Goal: Task Accomplishment & Management: Manage account settings

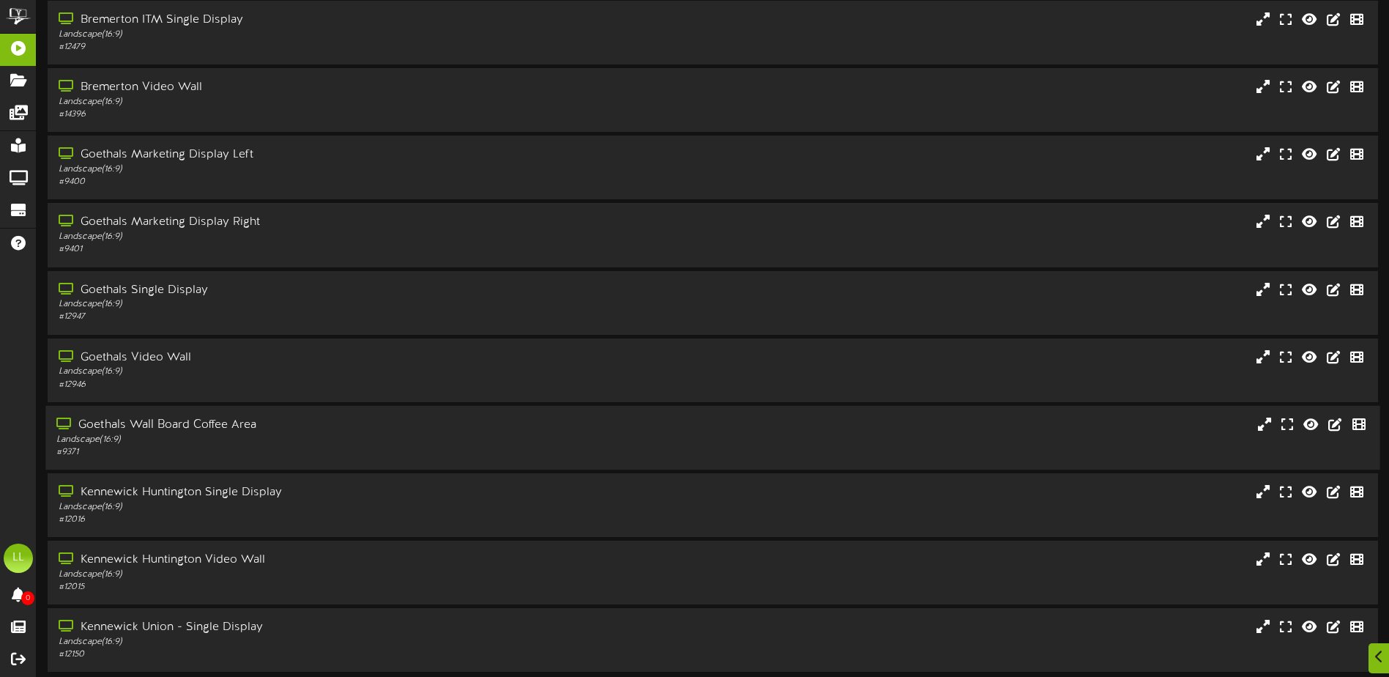
scroll to position [109, 0]
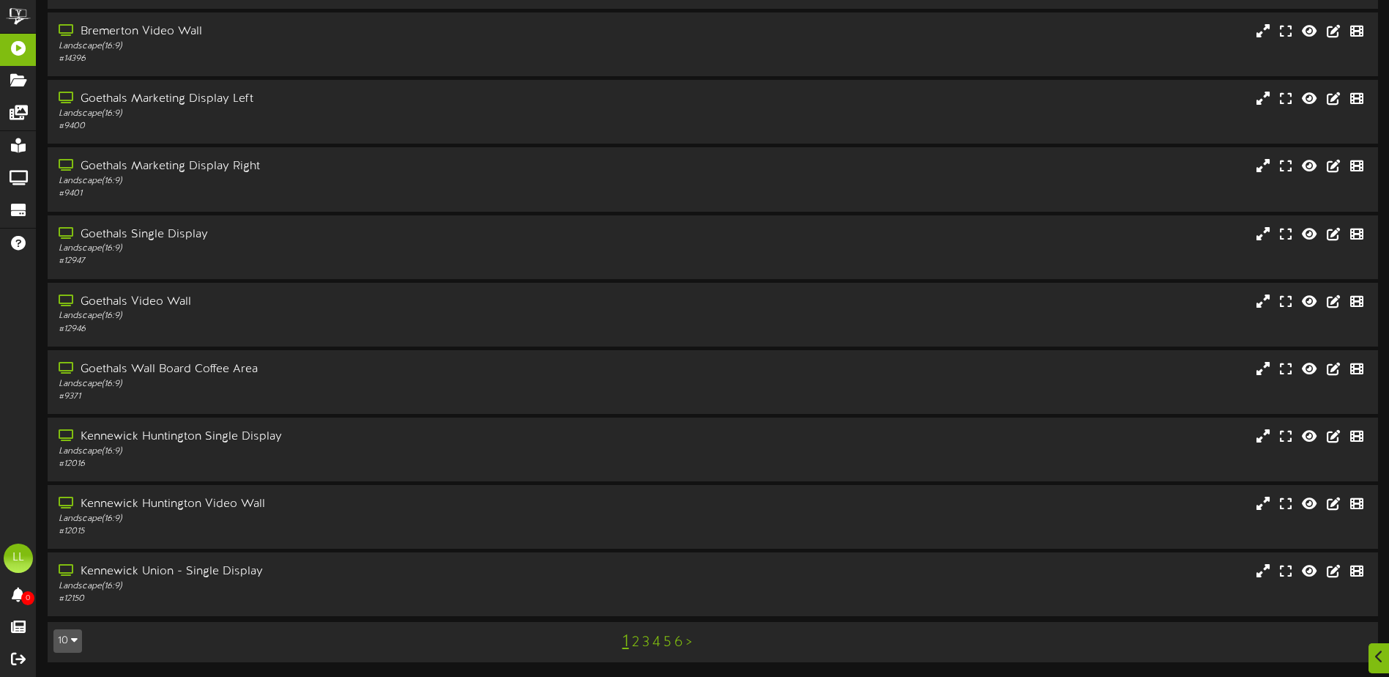
click at [681, 643] on link "6" at bounding box center [678, 642] width 9 height 16
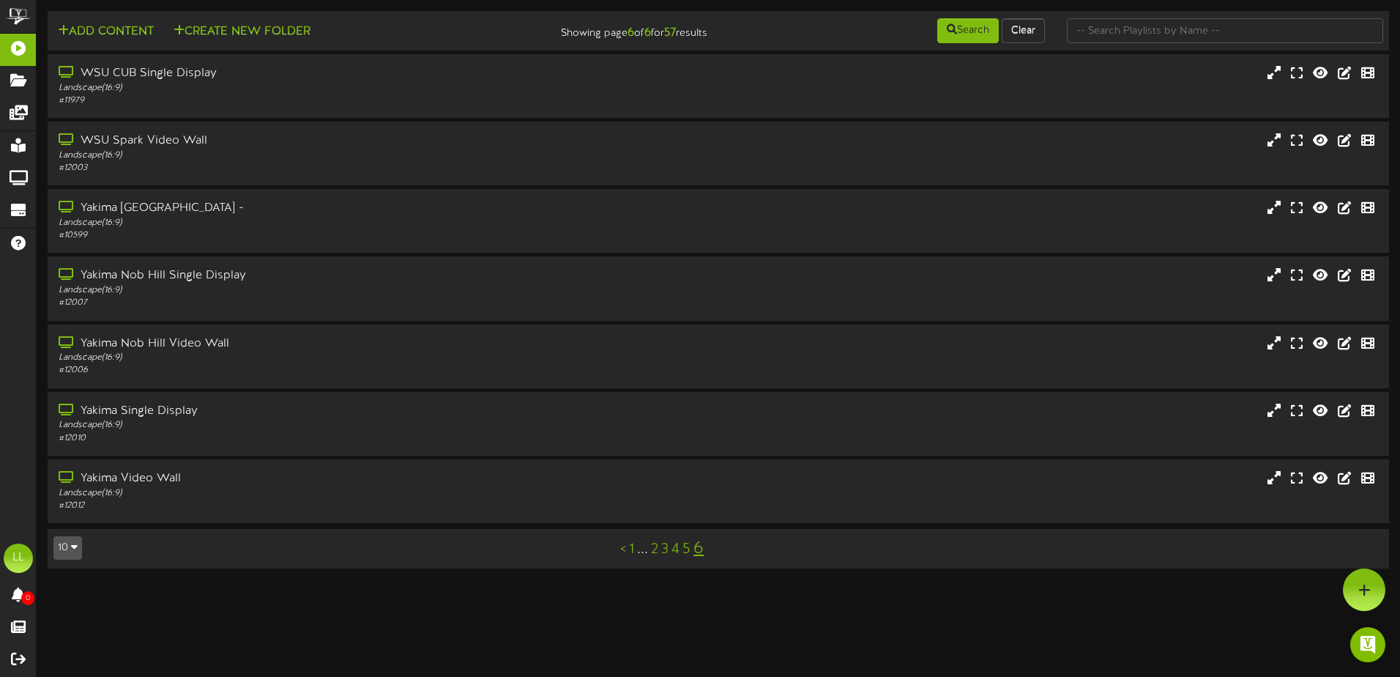
click at [687, 555] on link "5" at bounding box center [686, 549] width 8 height 16
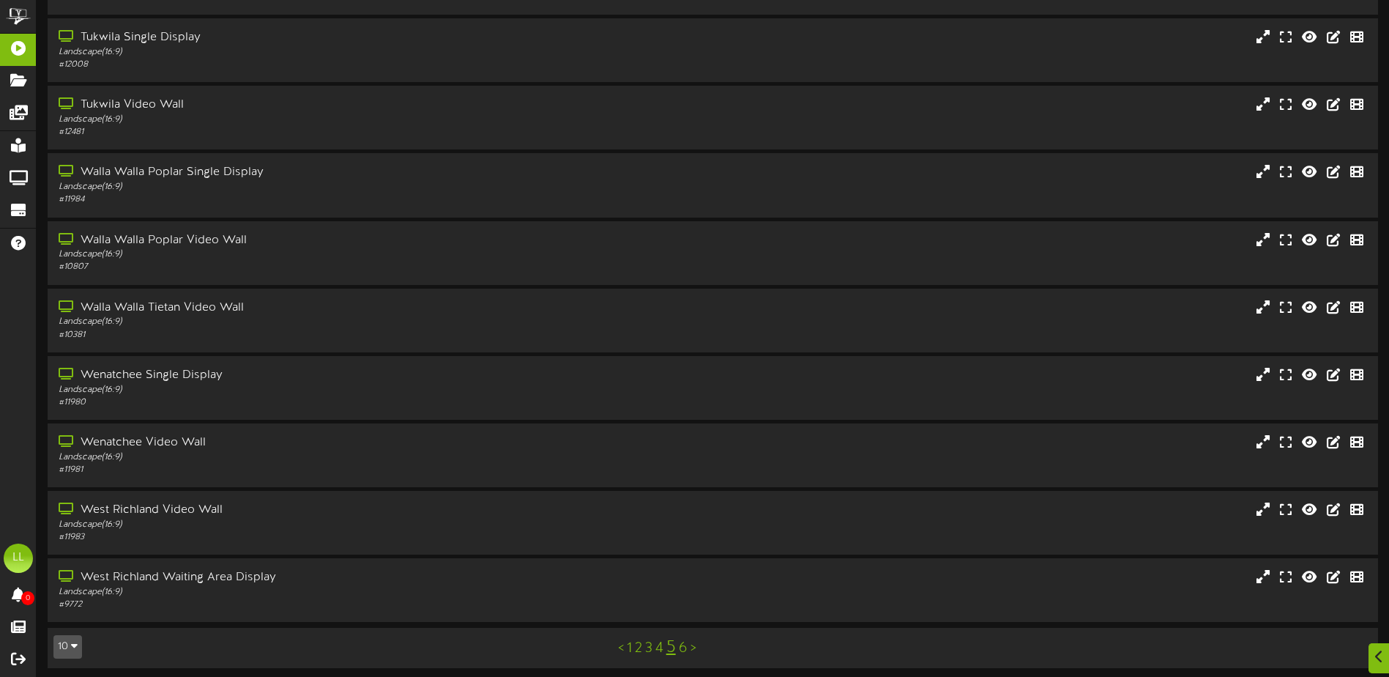
scroll to position [109, 0]
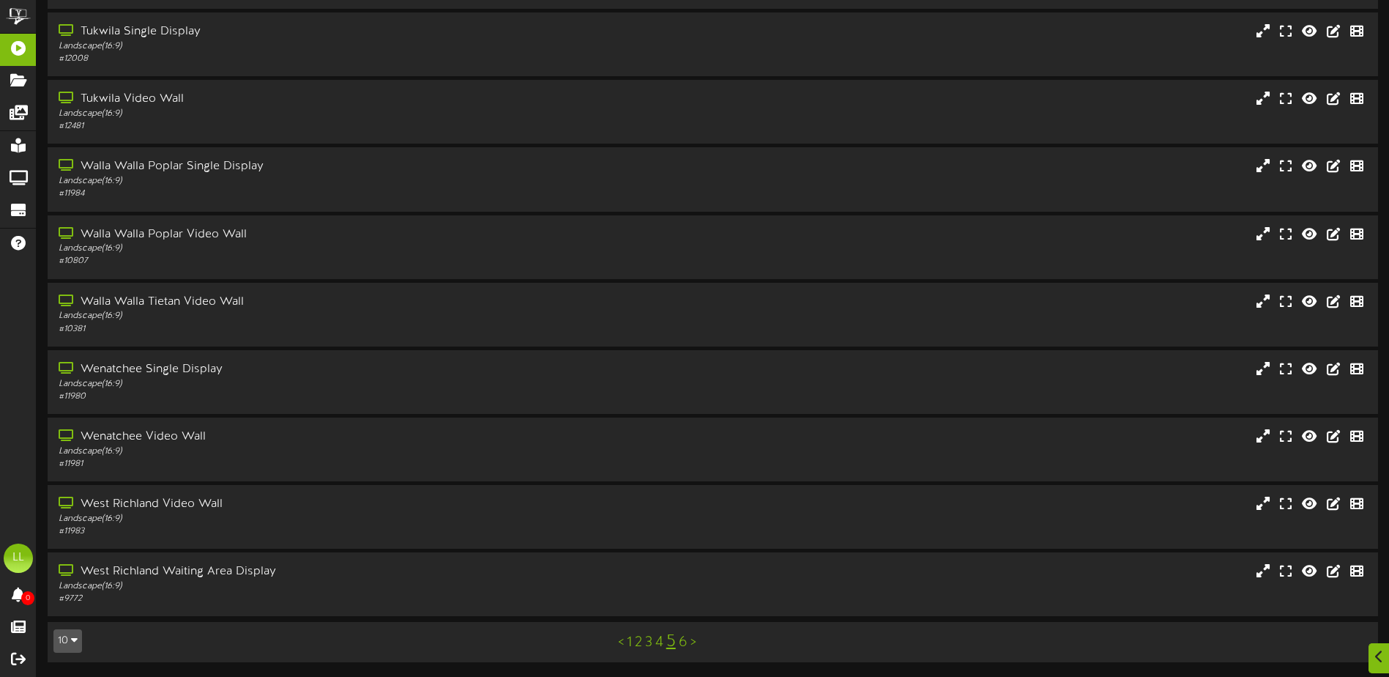
click at [661, 642] on link "4" at bounding box center [659, 642] width 8 height 16
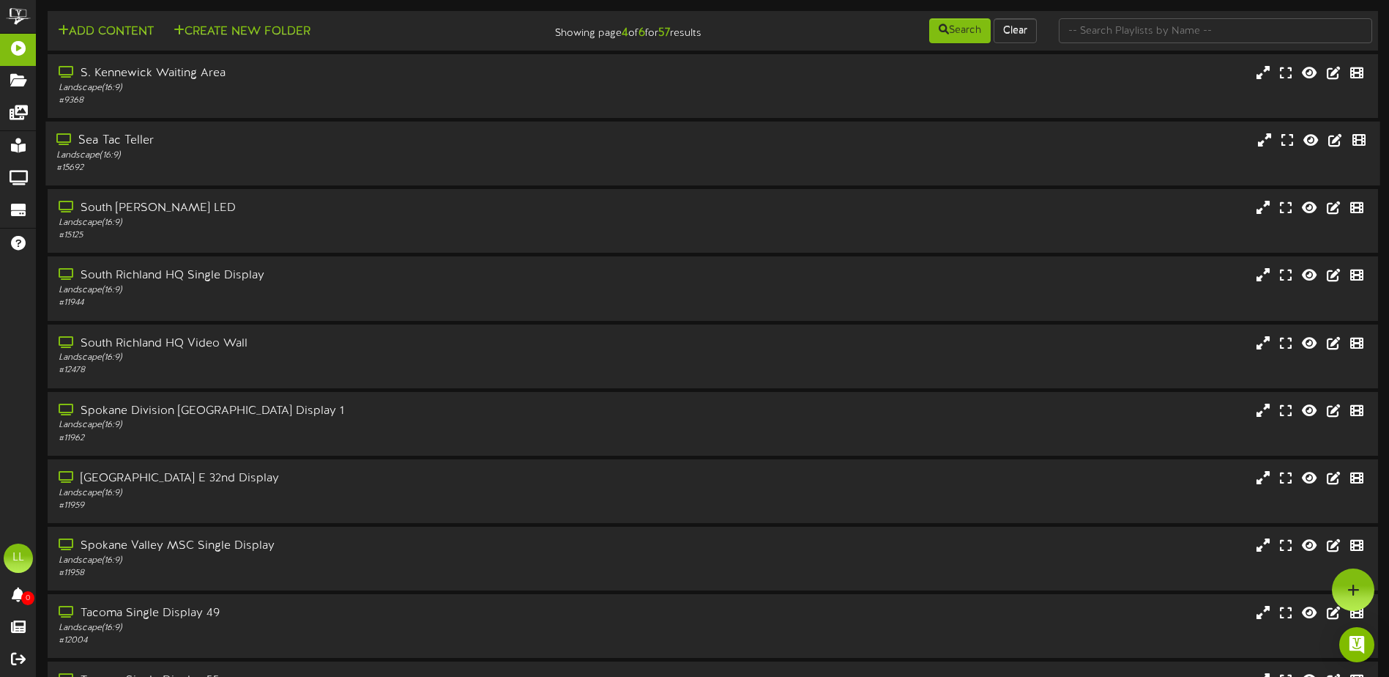
click at [208, 135] on div "Sea Tac Teller" at bounding box center [323, 141] width 534 height 17
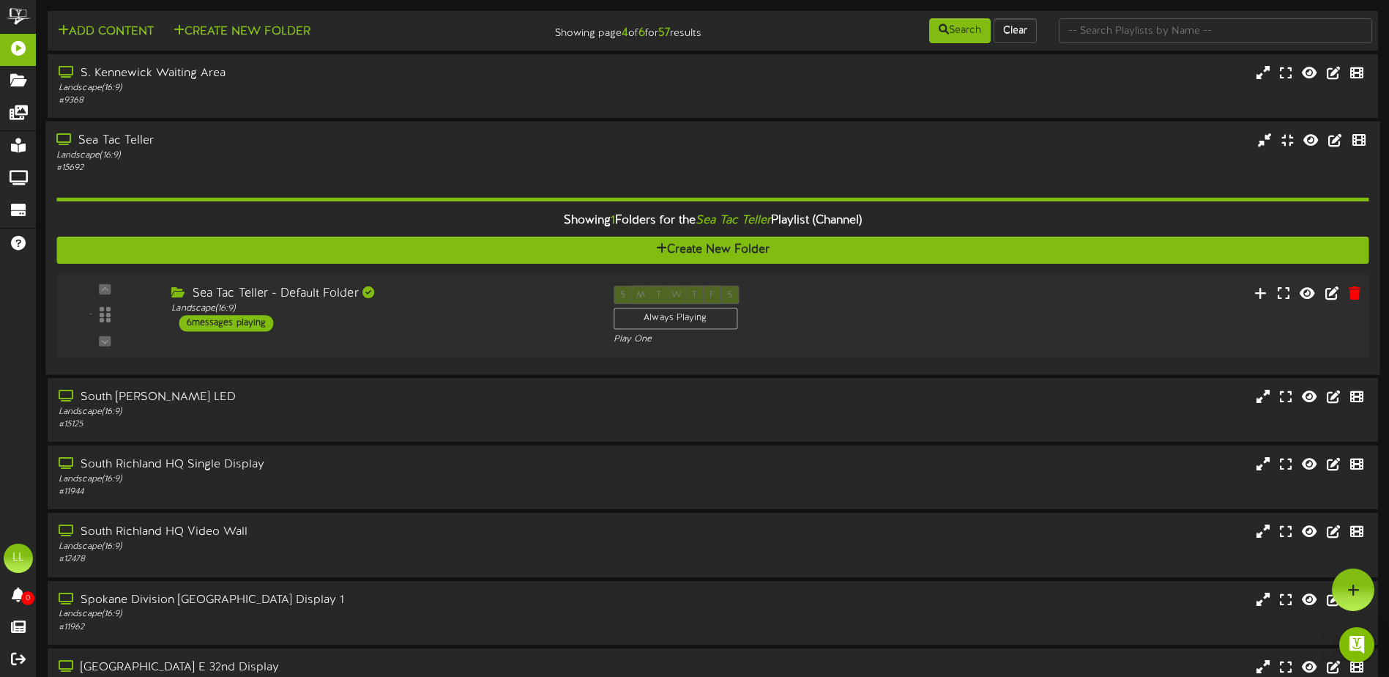
click at [282, 297] on div "Sea Tac Teller - Default Folder" at bounding box center [381, 294] width 420 height 17
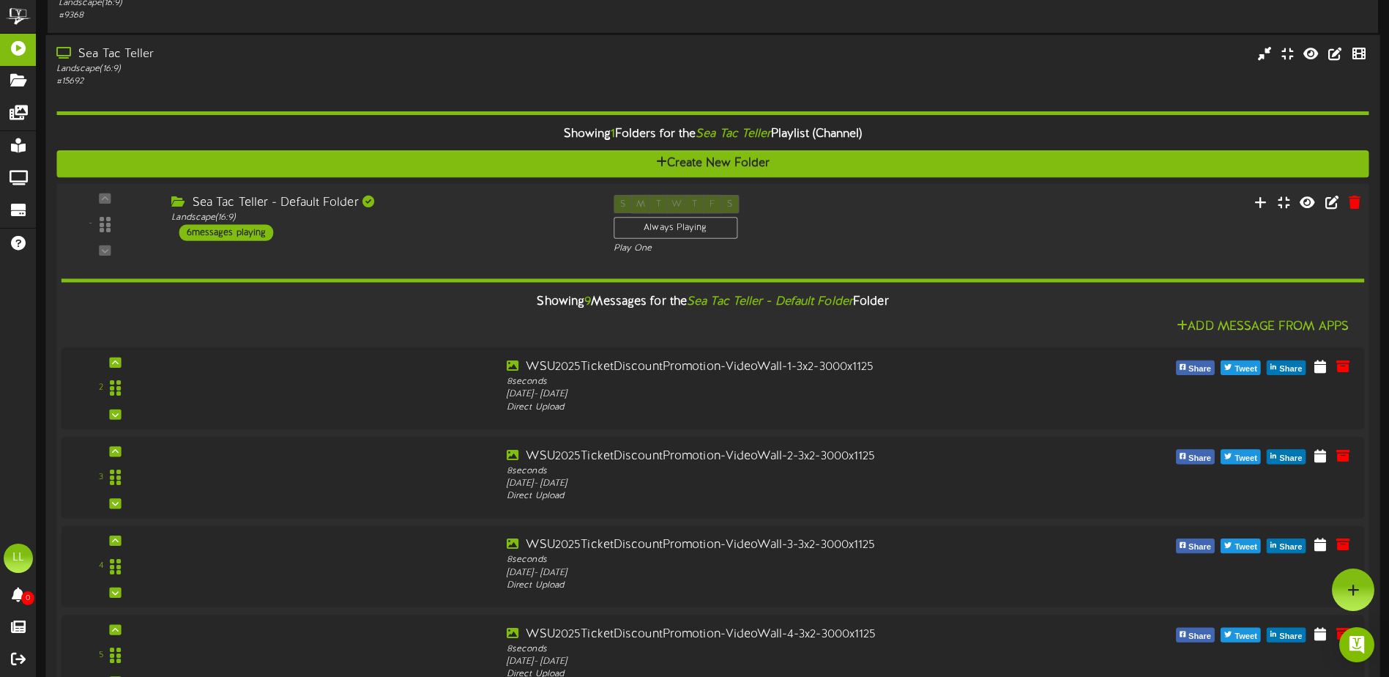
scroll to position [81, 0]
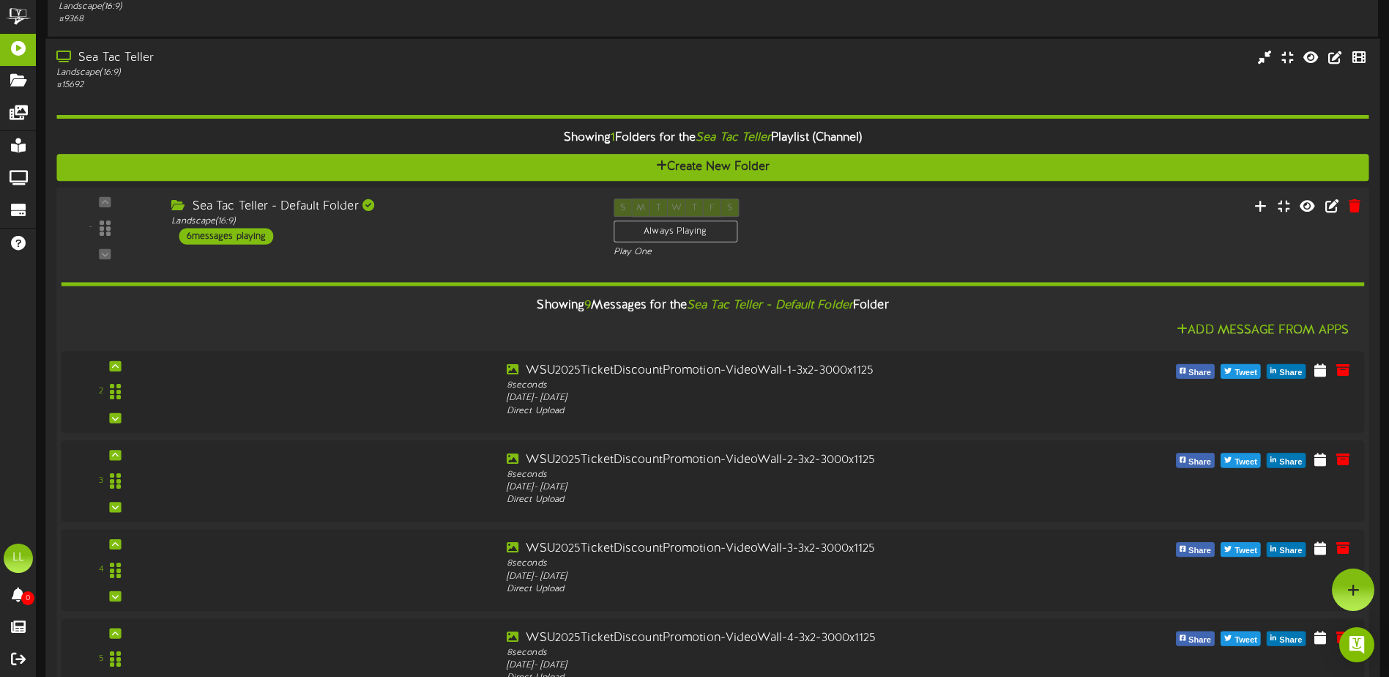
click at [409, 240] on div "Sea Tac Teller - Default Folder Landscape ( 16:9 ) 6 messages playing" at bounding box center [381, 221] width 442 height 46
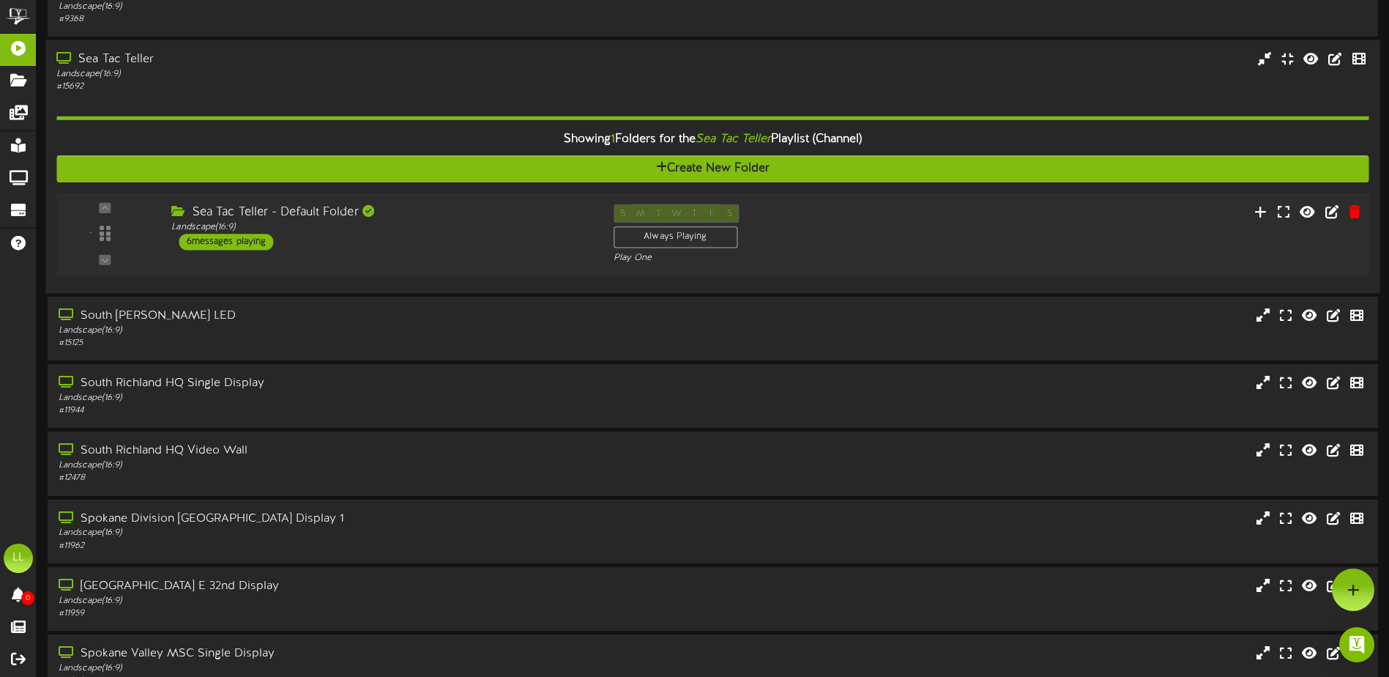
click at [518, 242] on div "Sea Tac Teller - Default Folder Landscape ( 16:9 ) 6 messages playing" at bounding box center [381, 227] width 442 height 46
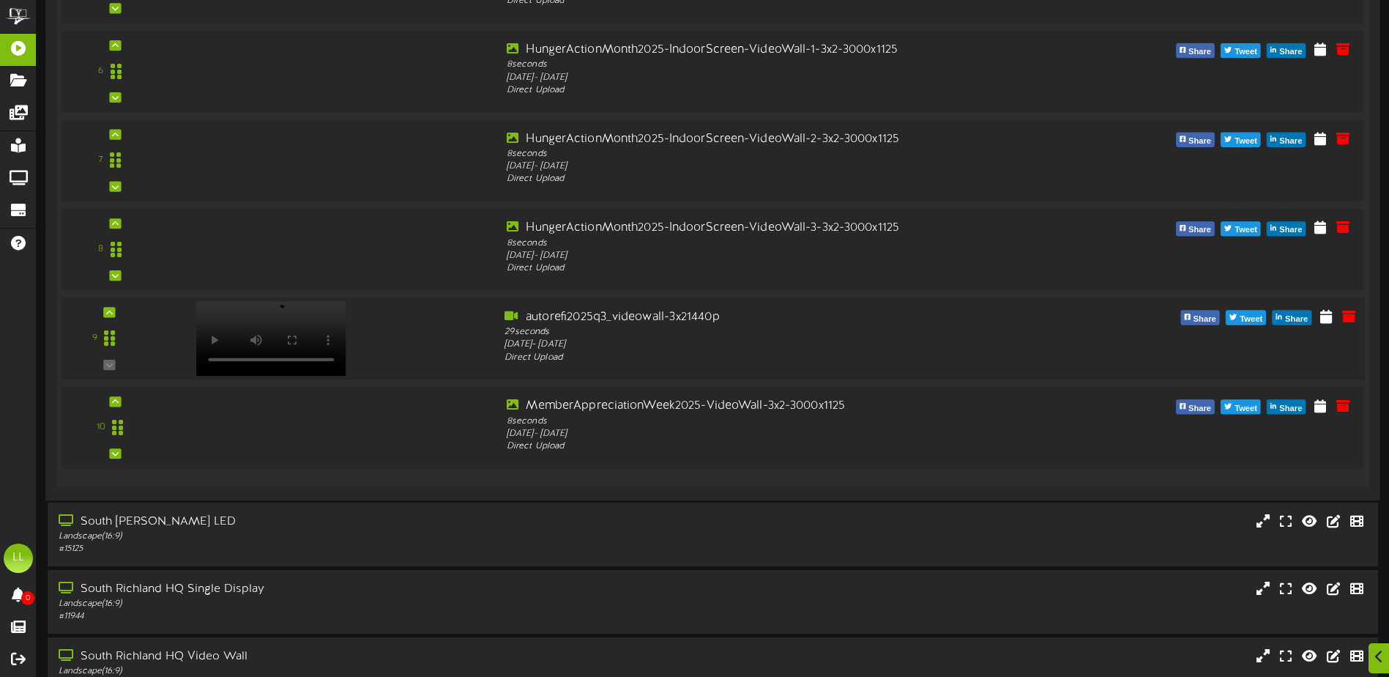
scroll to position [814, 0]
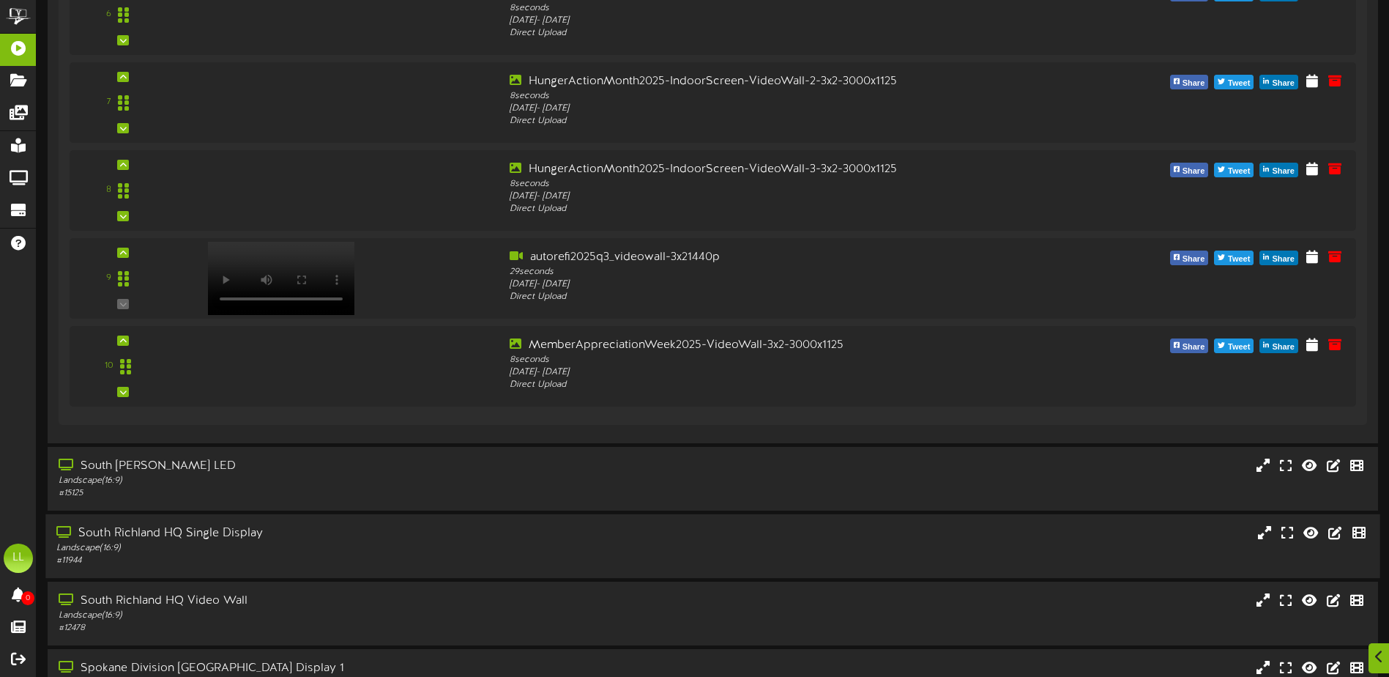
click at [196, 546] on div "Landscape ( 16:9 )" at bounding box center [323, 548] width 534 height 12
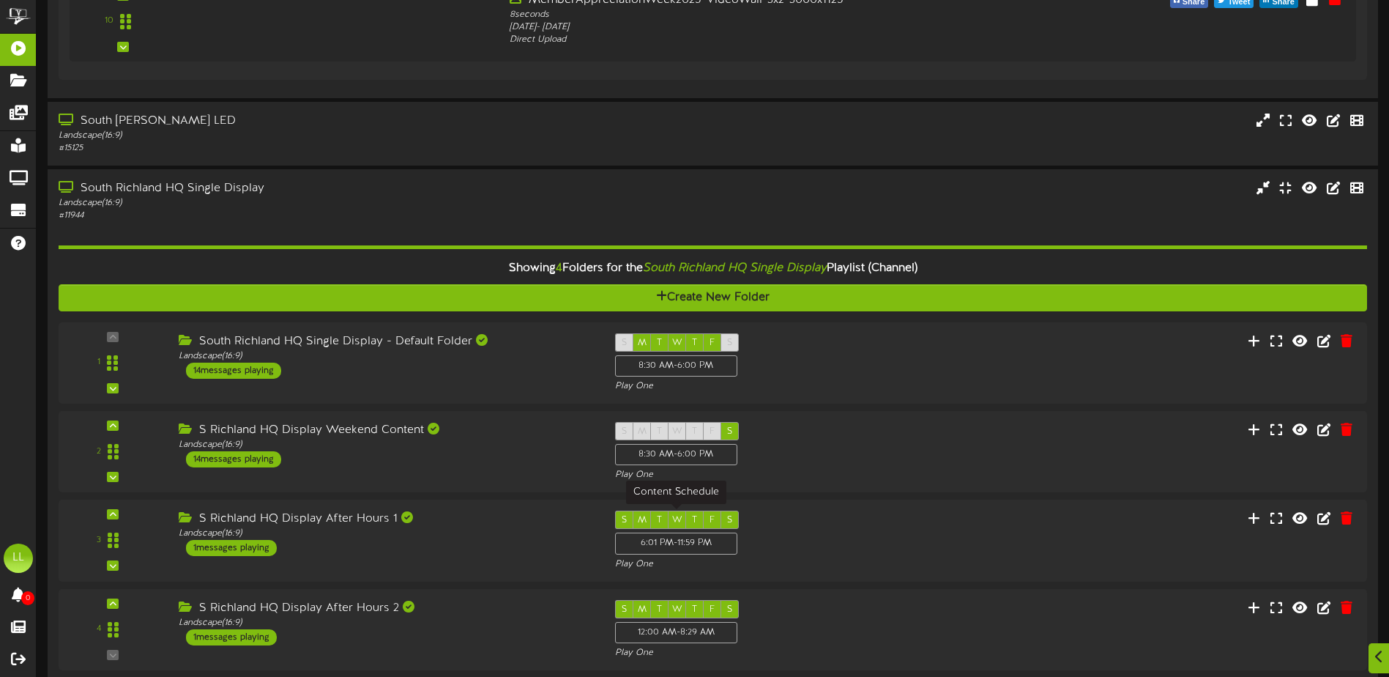
scroll to position [1180, 0]
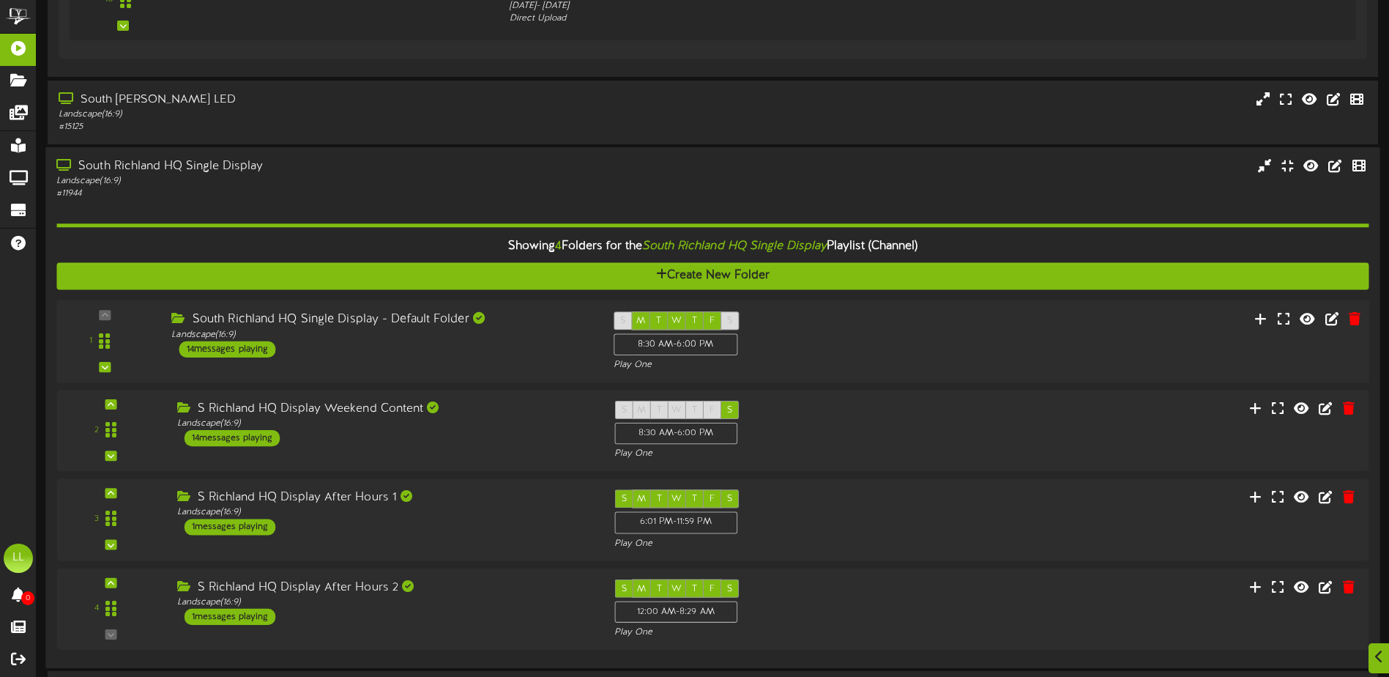
click at [303, 353] on div "South Richland HQ Single Display - Default Folder Landscape ( 16:9 ) 14 message…" at bounding box center [381, 334] width 442 height 46
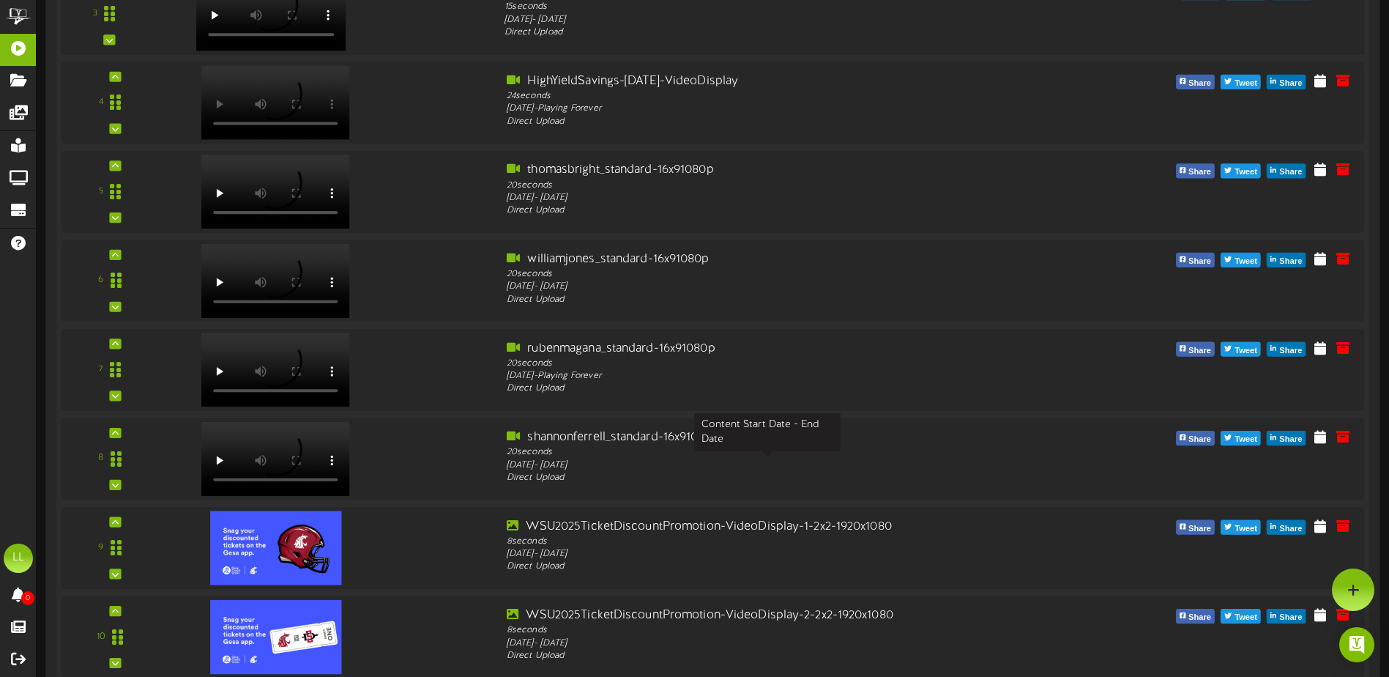
scroll to position [1765, 0]
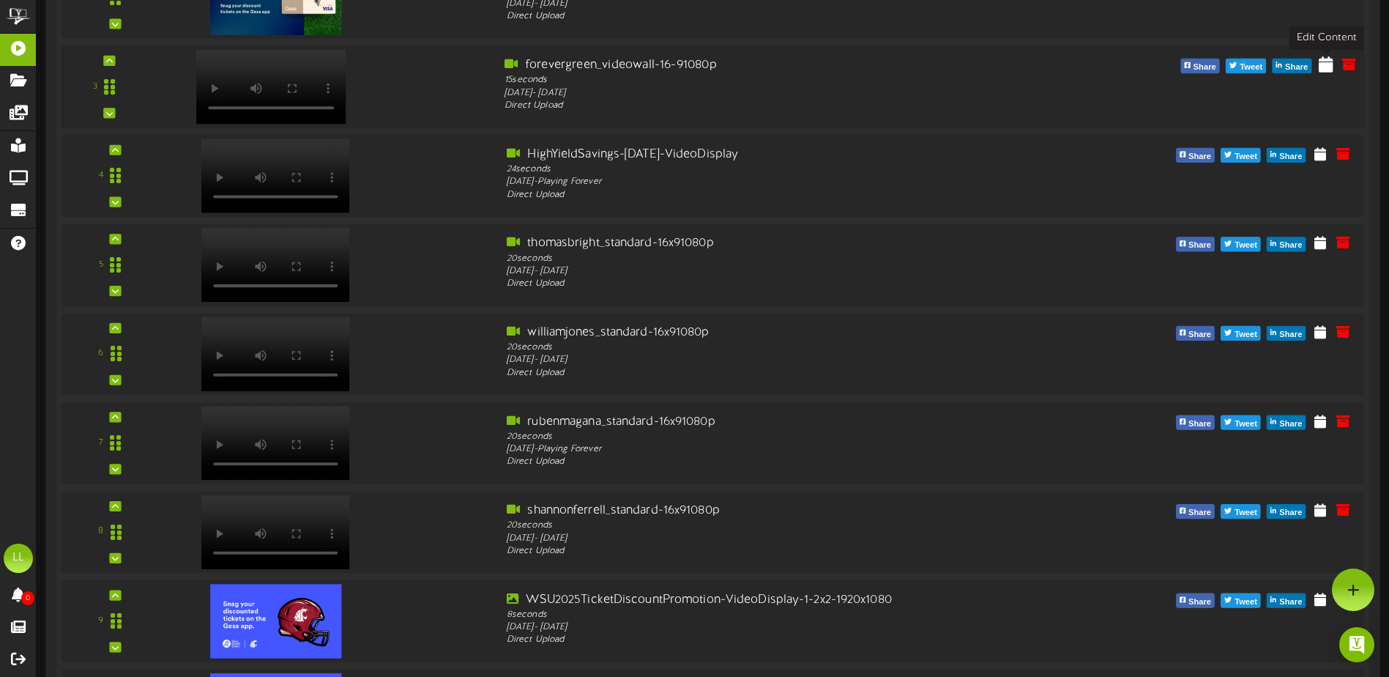
click at [1328, 67] on icon at bounding box center [1326, 64] width 15 height 16
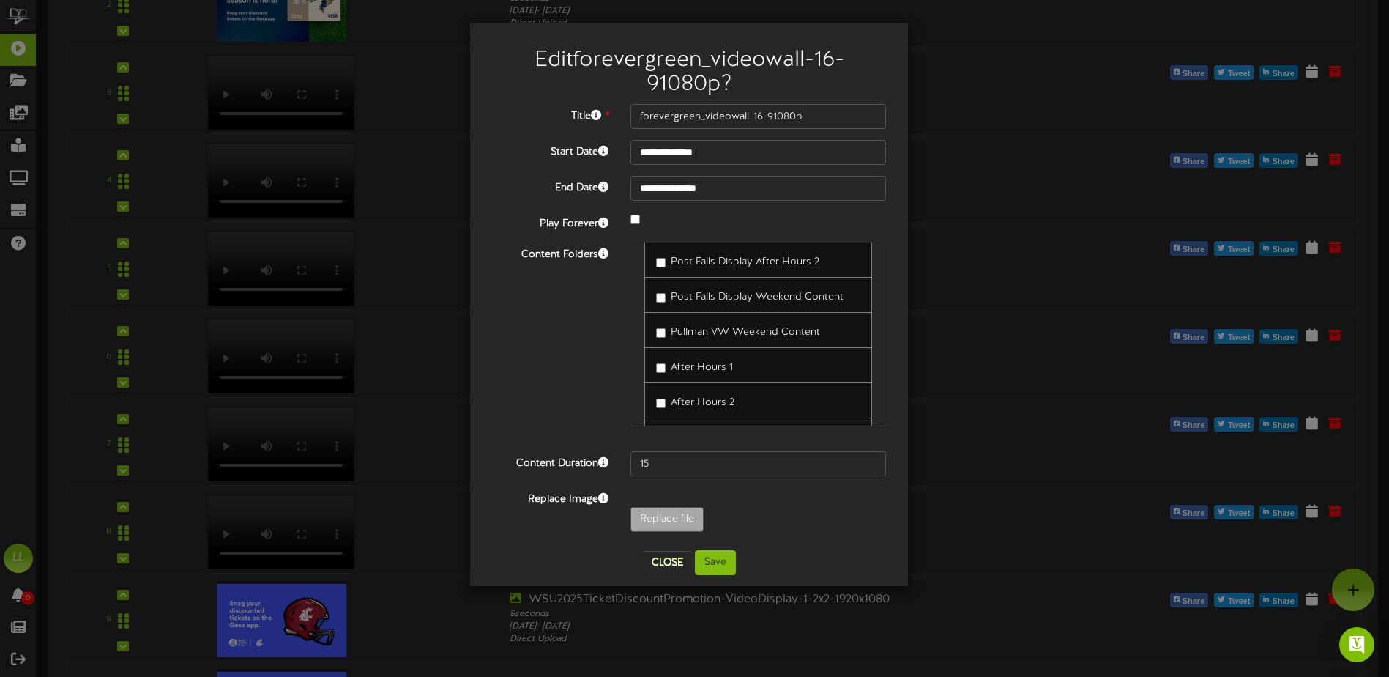
scroll to position [1318, 0]
click at [665, 562] on button "Close" at bounding box center [667, 562] width 49 height 23
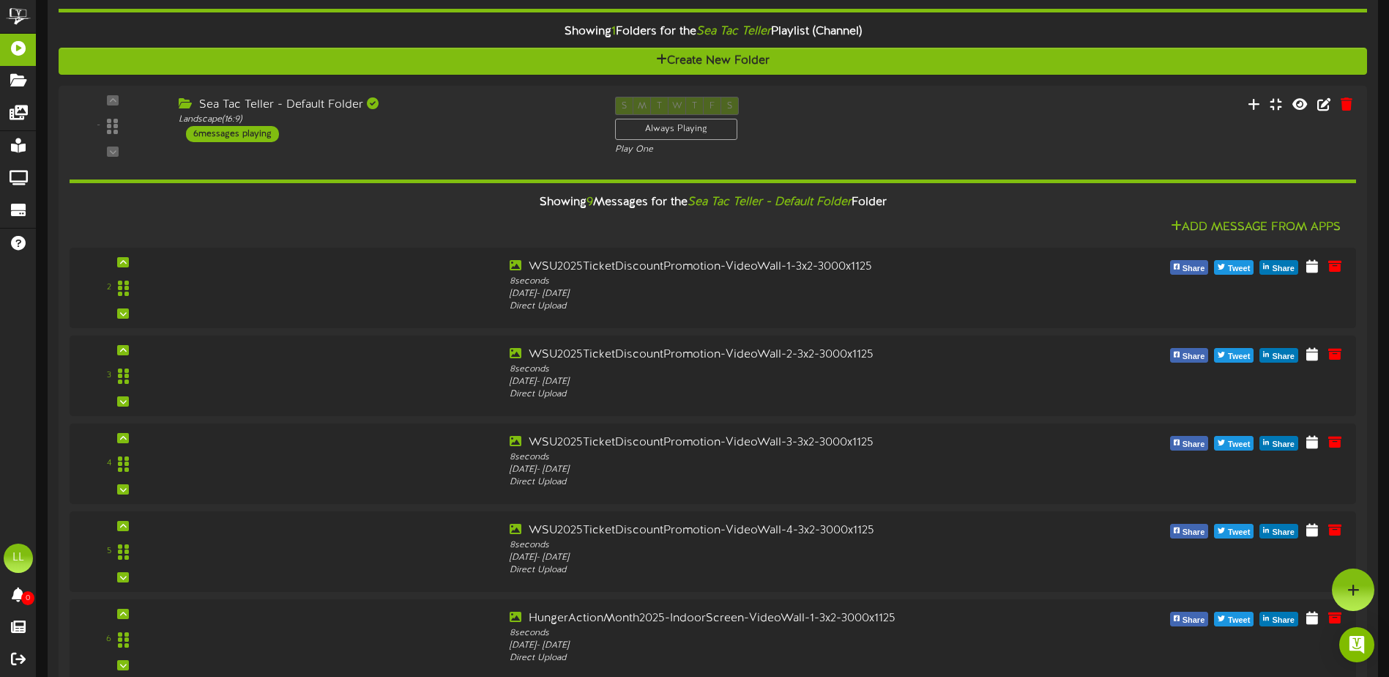
scroll to position [155, 0]
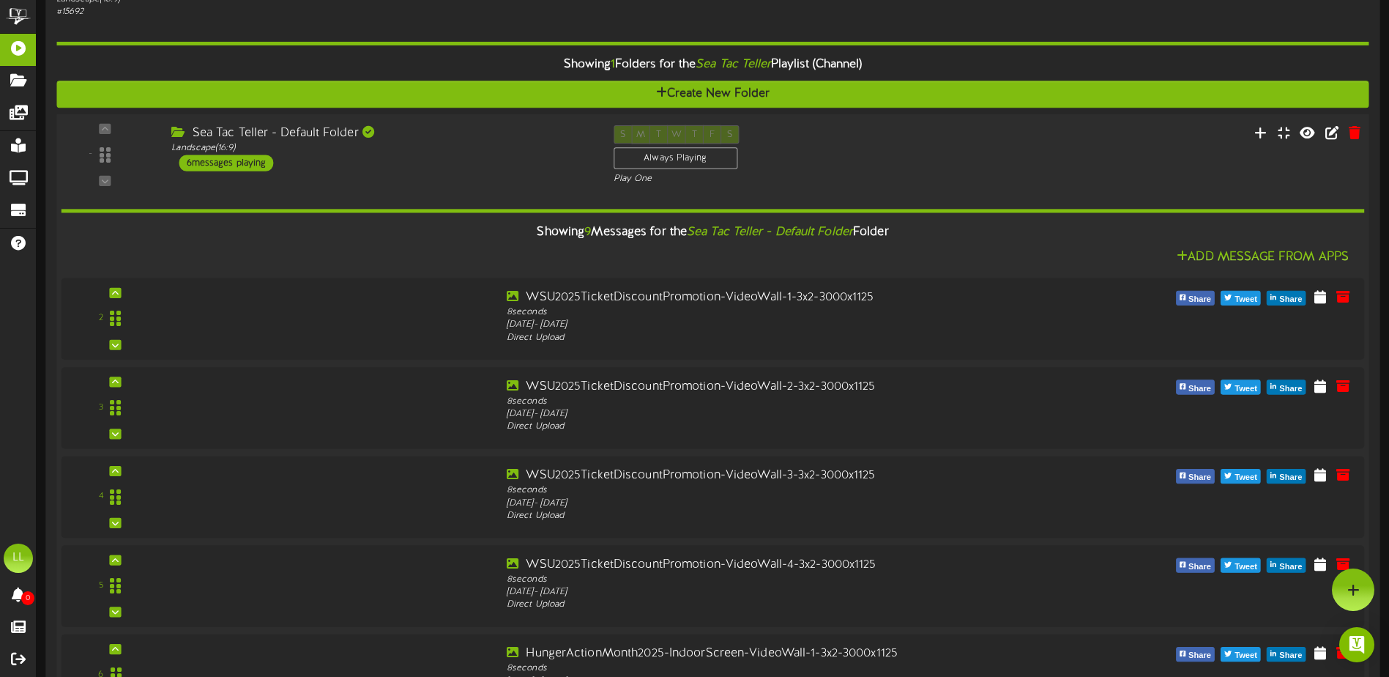
click at [395, 176] on div "- ( 16:9" at bounding box center [712, 155] width 1325 height 60
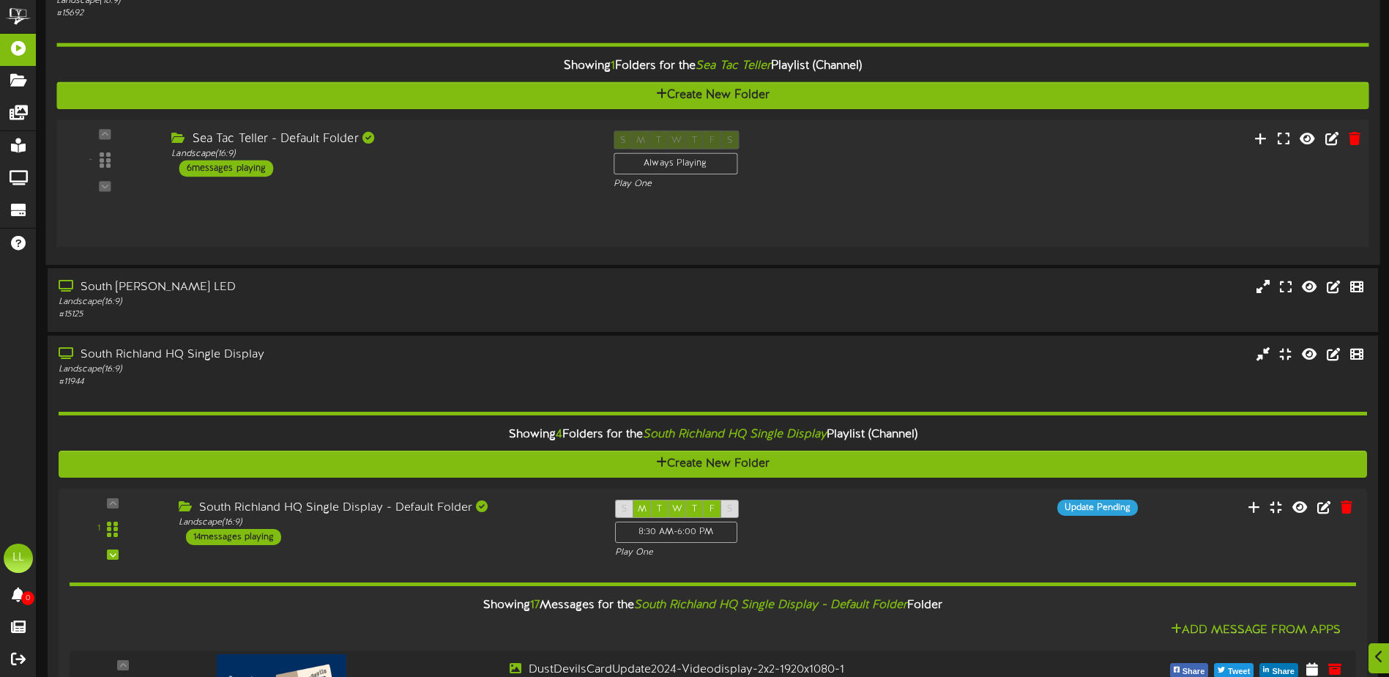
scroll to position [156, 0]
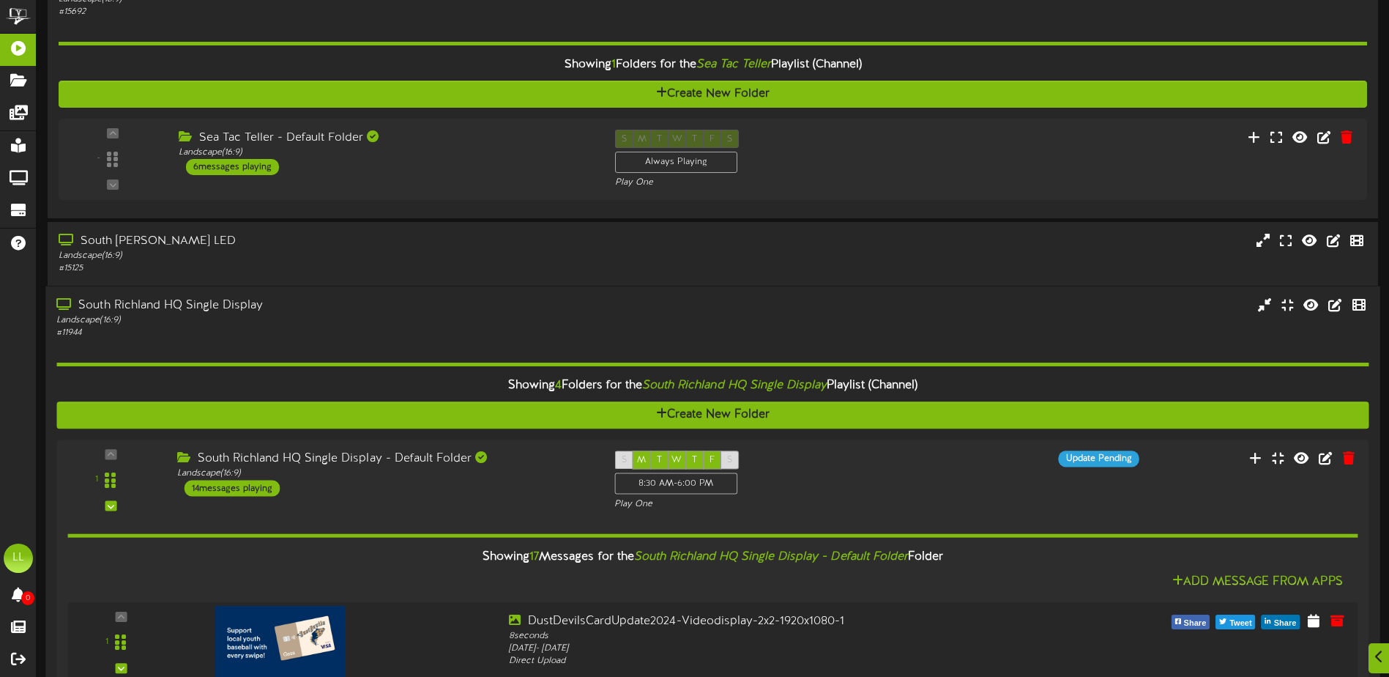
click at [284, 316] on div "Landscape ( 16:9 )" at bounding box center [323, 320] width 534 height 12
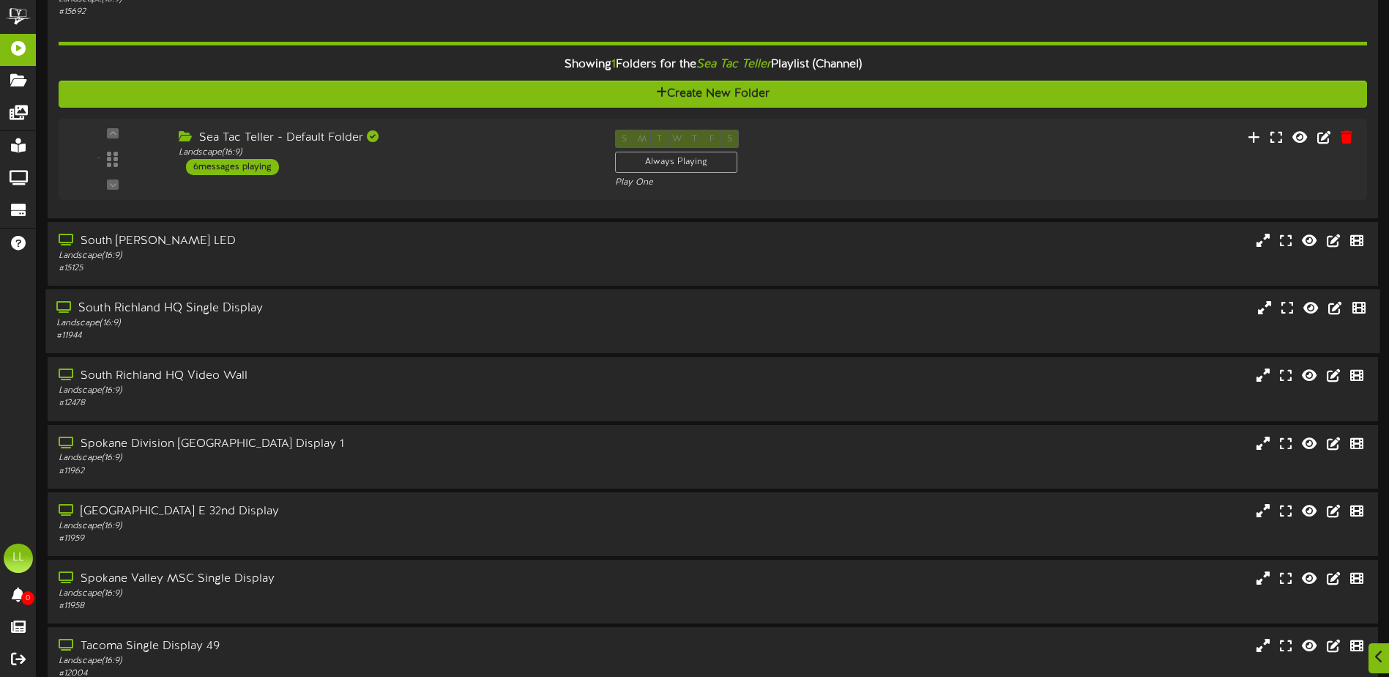
click at [310, 326] on div "Landscape ( 16:9 )" at bounding box center [323, 323] width 534 height 12
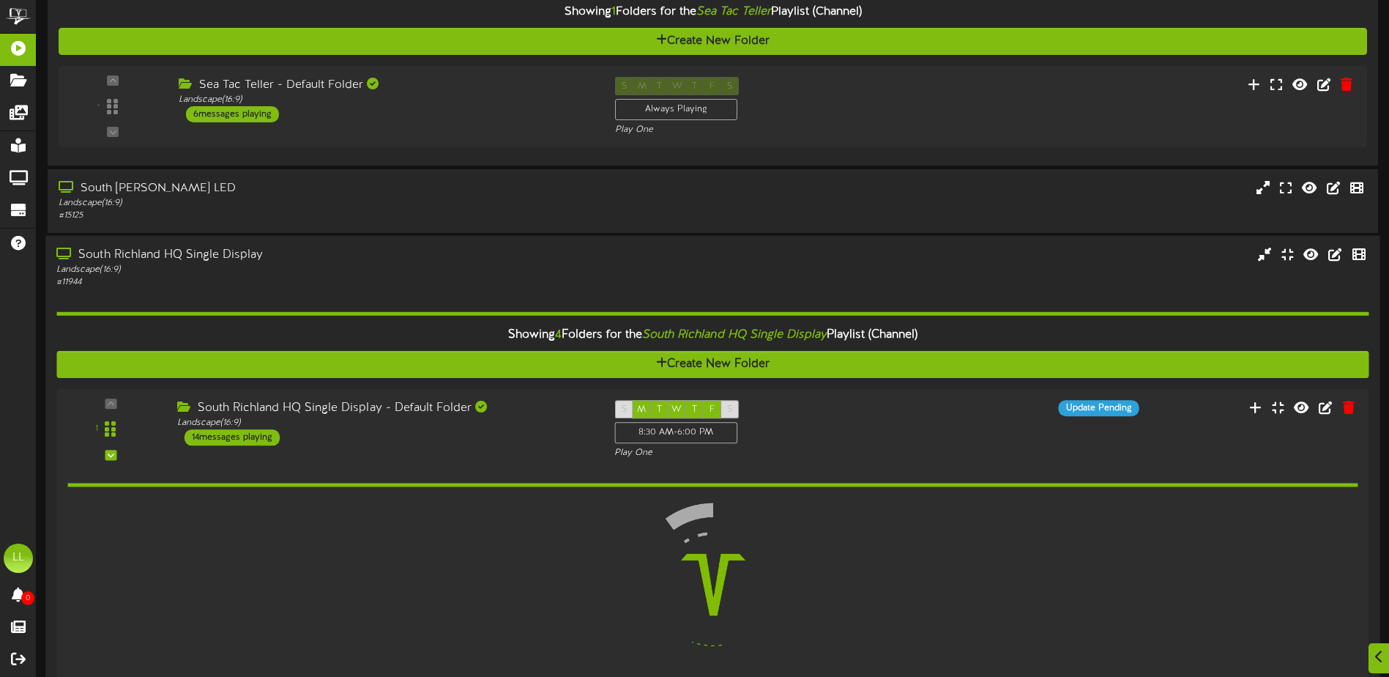
scroll to position [302, 0]
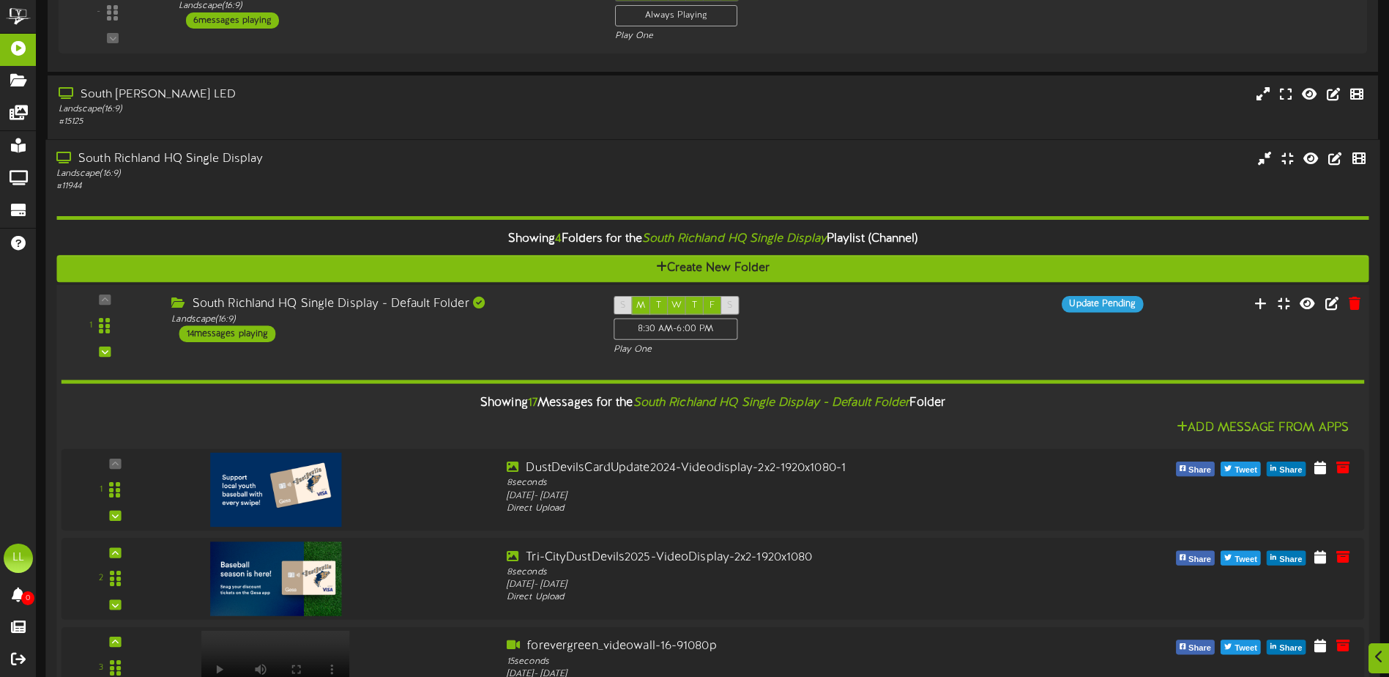
click at [473, 346] on div "1 ( 16:9" at bounding box center [712, 326] width 1325 height 60
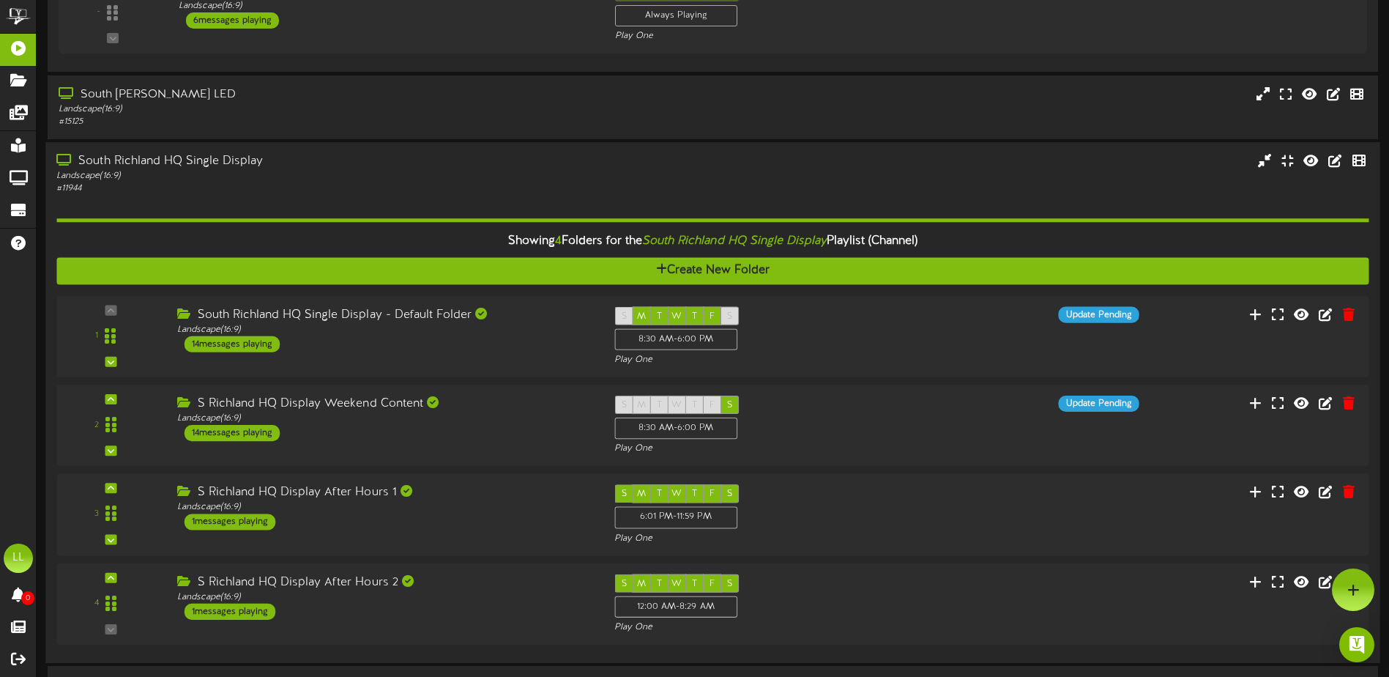
scroll to position [229, 0]
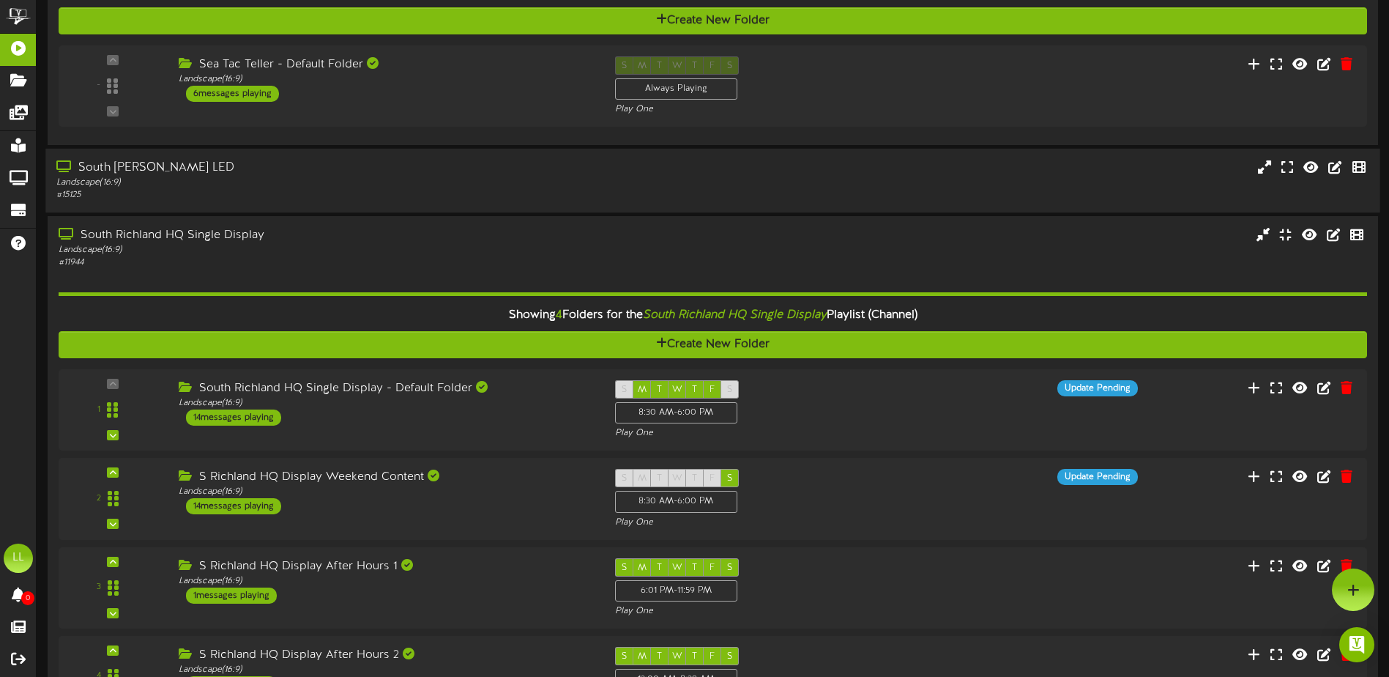
click at [282, 187] on div "Landscape ( 16:9 )" at bounding box center [323, 182] width 534 height 12
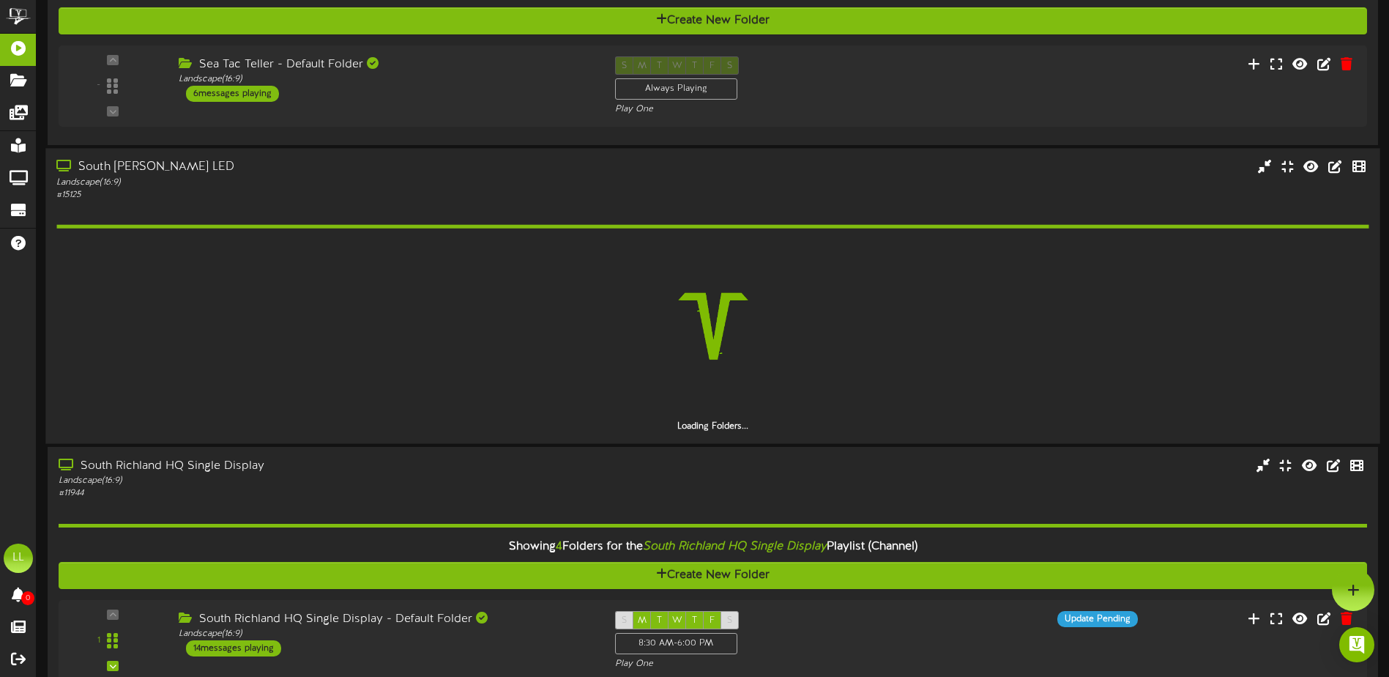
click at [282, 187] on div "Landscape ( 16:9 )" at bounding box center [323, 182] width 534 height 12
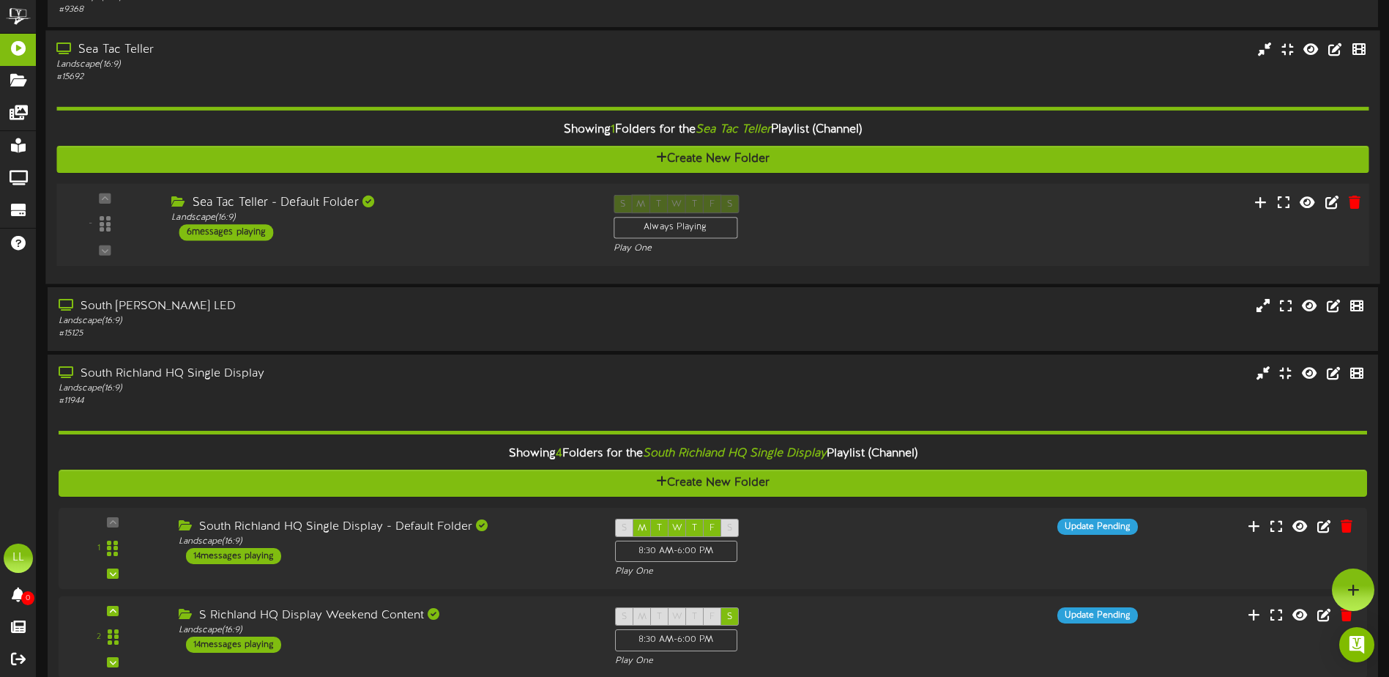
scroll to position [83, 0]
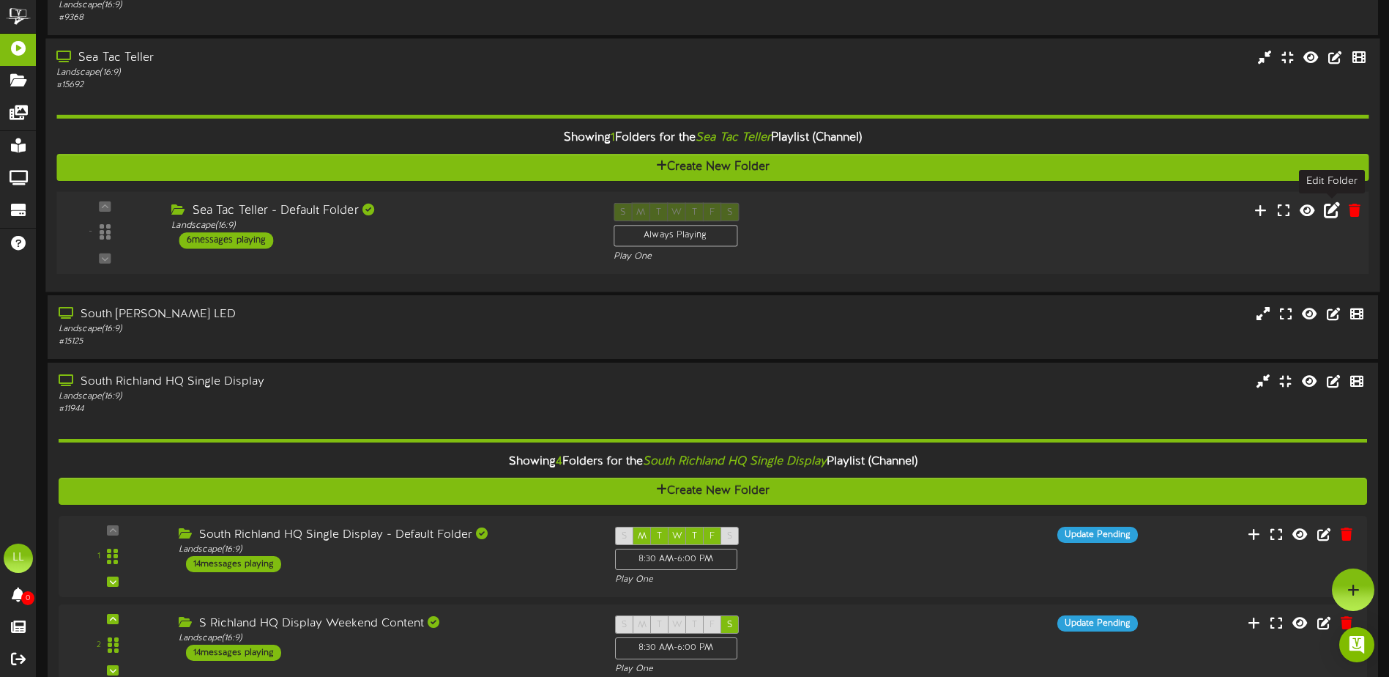
click at [1330, 212] on icon at bounding box center [1332, 209] width 16 height 16
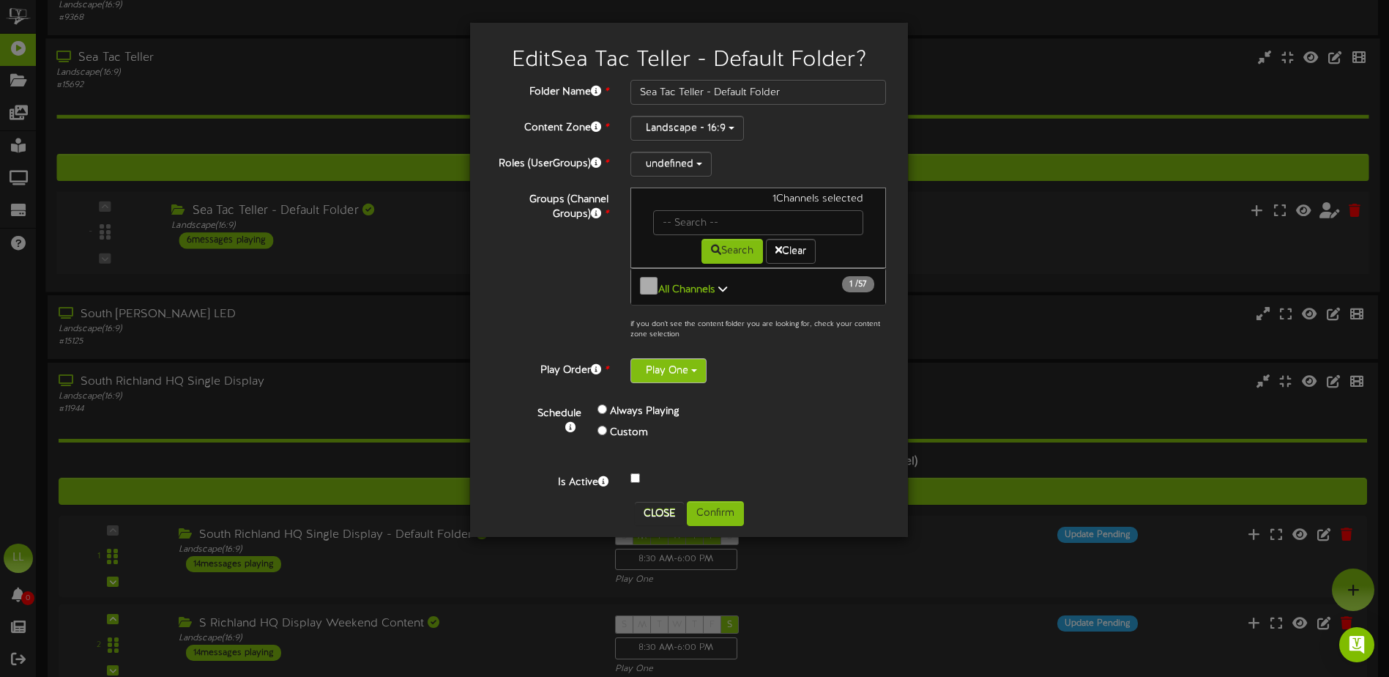
click at [670, 368] on button "Play One" at bounding box center [668, 370] width 76 height 25
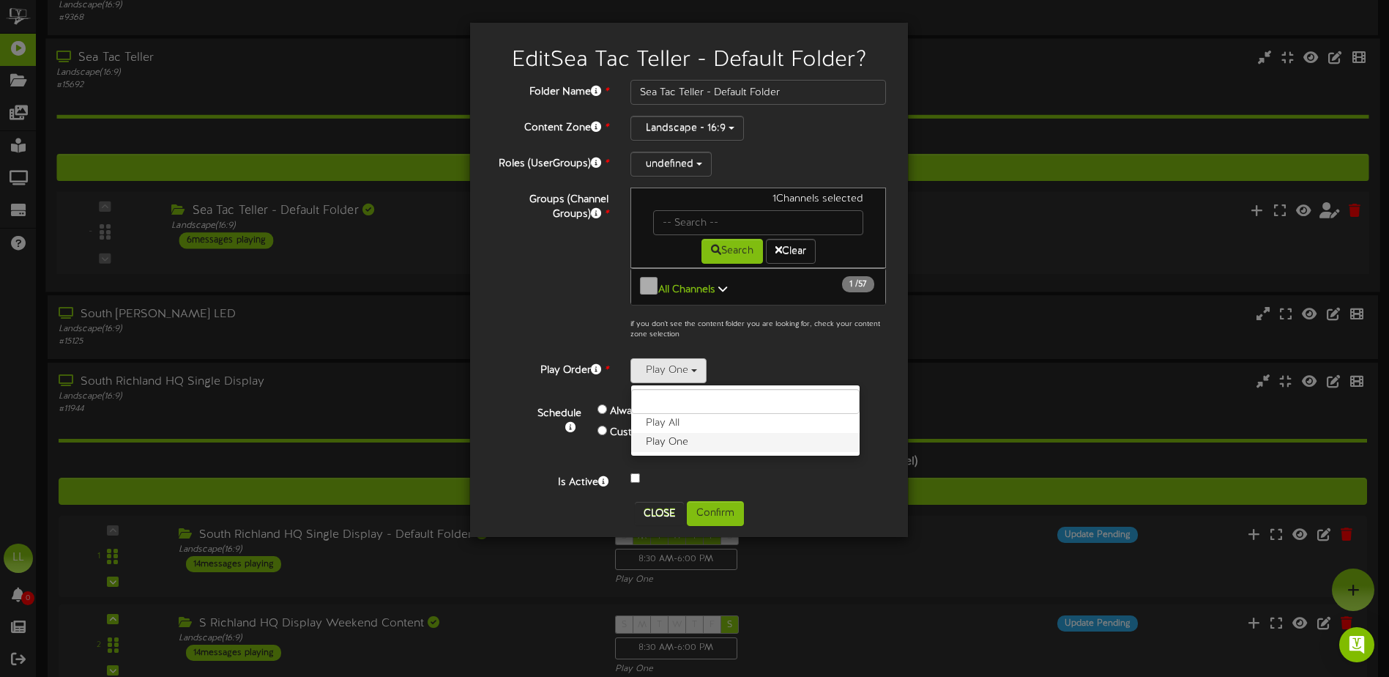
click at [677, 439] on label "Play One" at bounding box center [745, 442] width 228 height 19
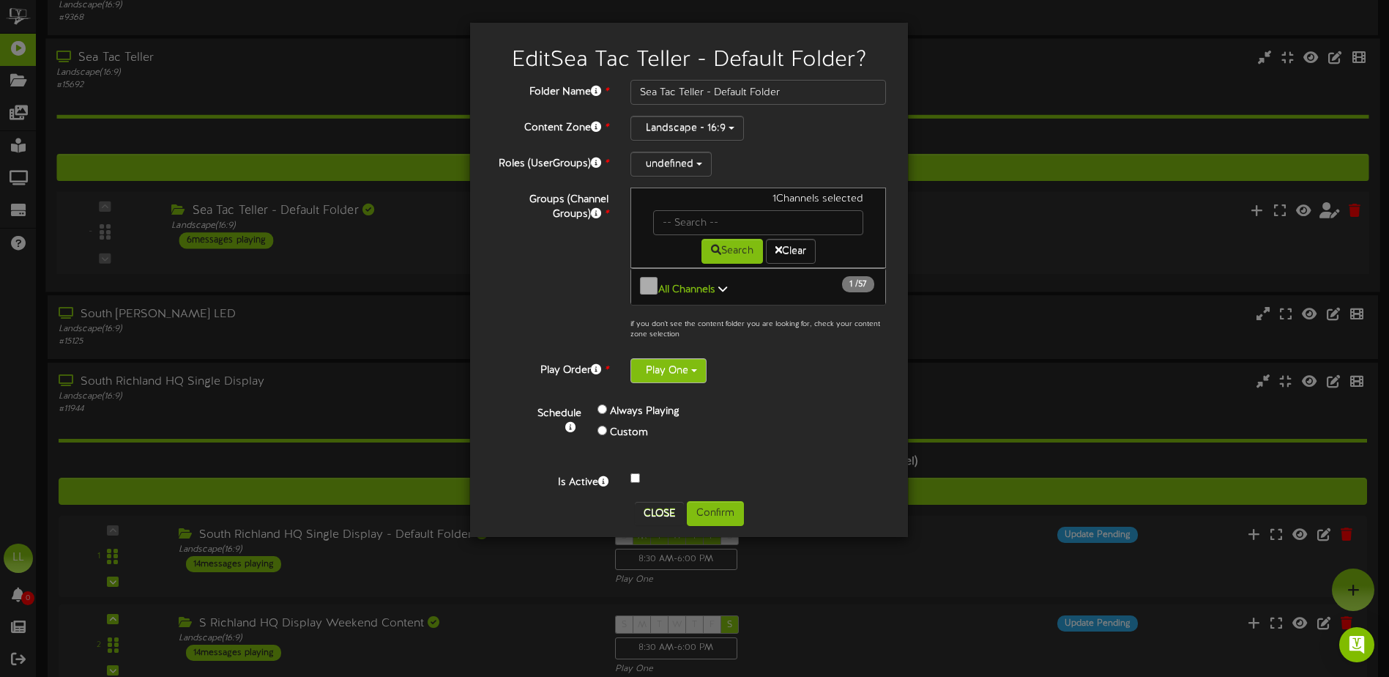
click at [667, 371] on button "Play One" at bounding box center [668, 370] width 76 height 25
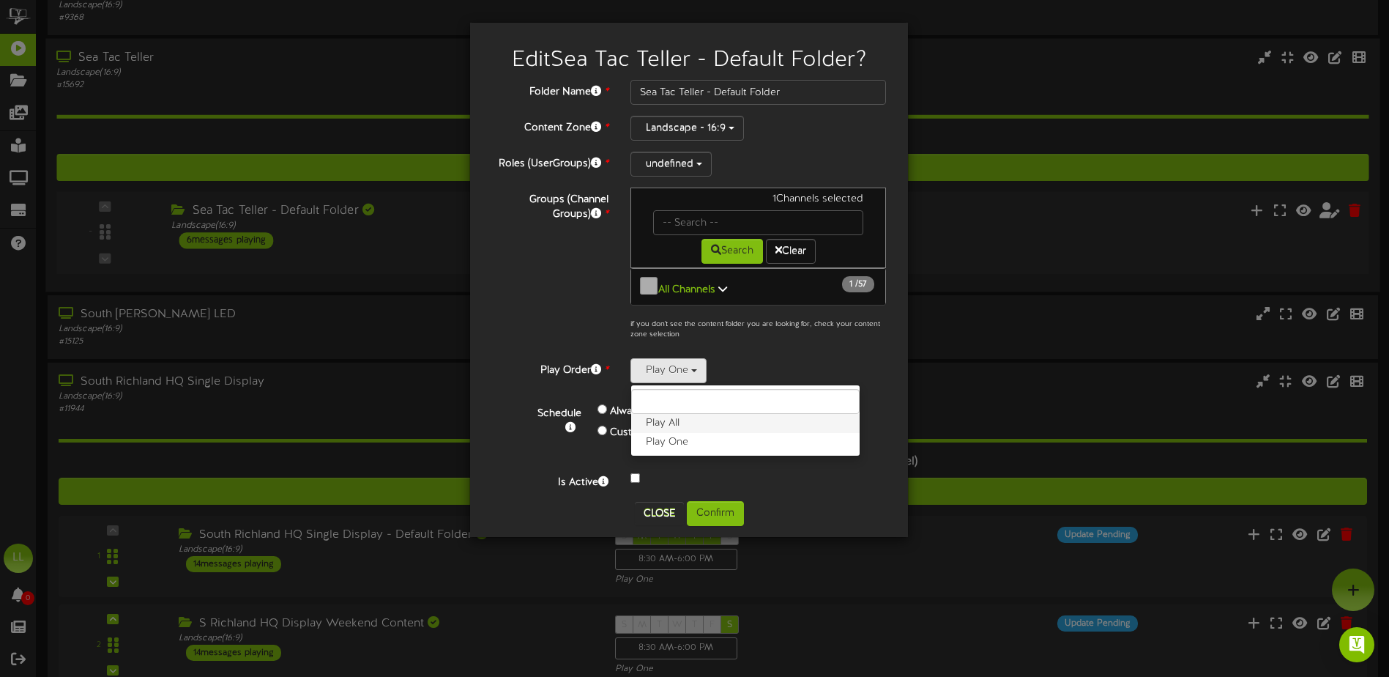
click at [659, 420] on label "Play All" at bounding box center [745, 423] width 228 height 19
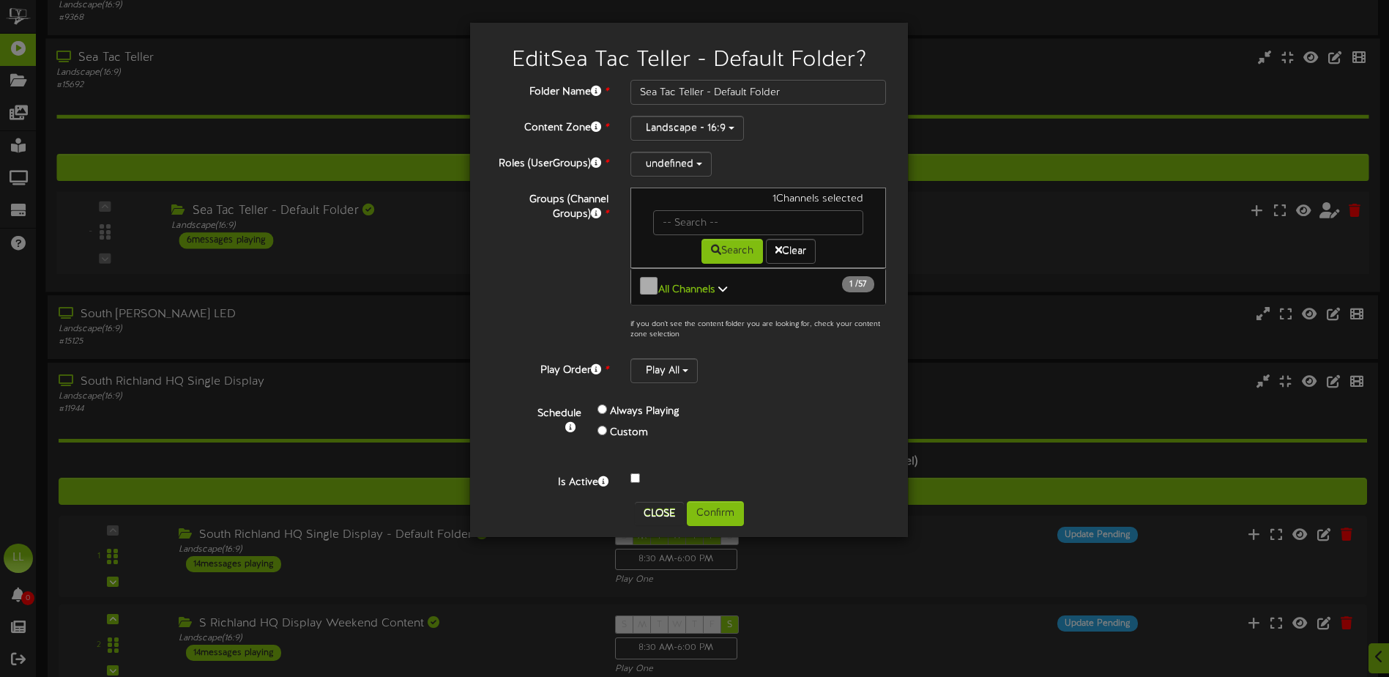
scroll to position [156, 0]
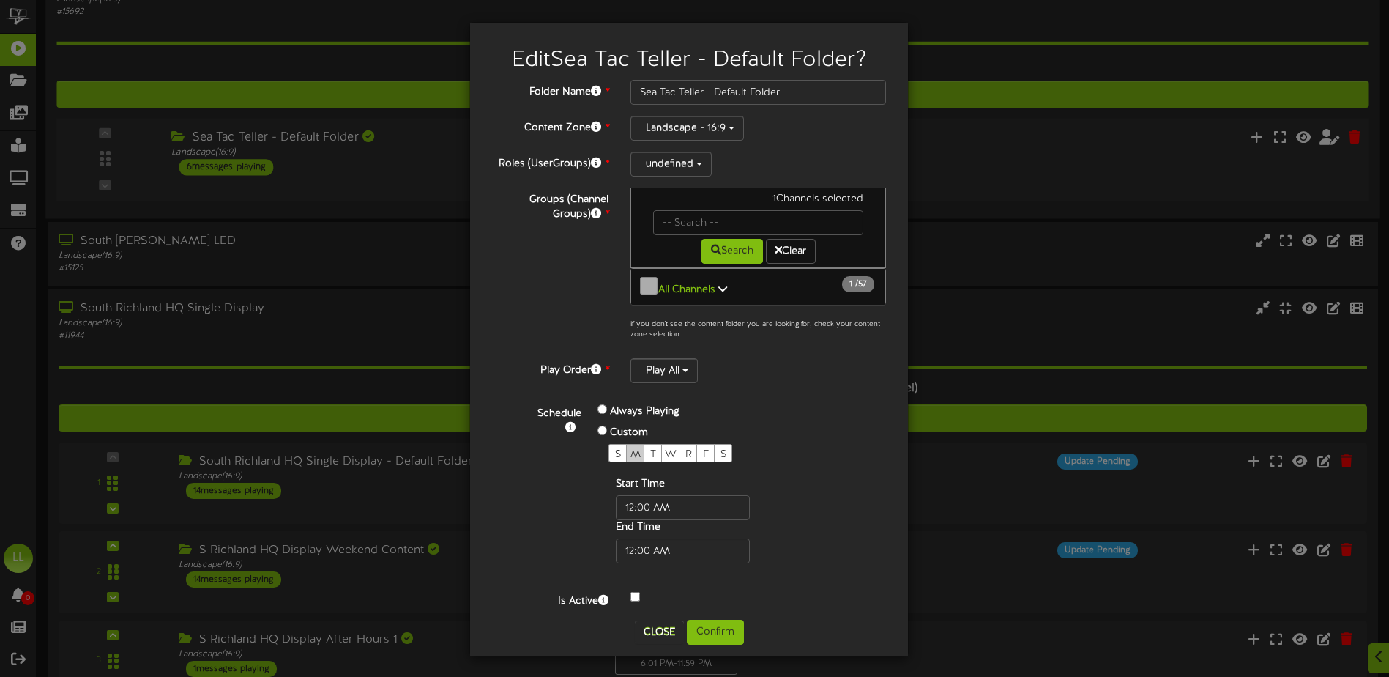
click at [639, 449] on span "M" at bounding box center [635, 454] width 10 height 11
click at [647, 447] on div "T" at bounding box center [653, 453] width 18 height 18
click at [669, 449] on span "W" at bounding box center [671, 454] width 12 height 11
click at [688, 449] on span "R" at bounding box center [688, 454] width 7 height 11
click at [706, 449] on span "F" at bounding box center [706, 454] width 6 height 11
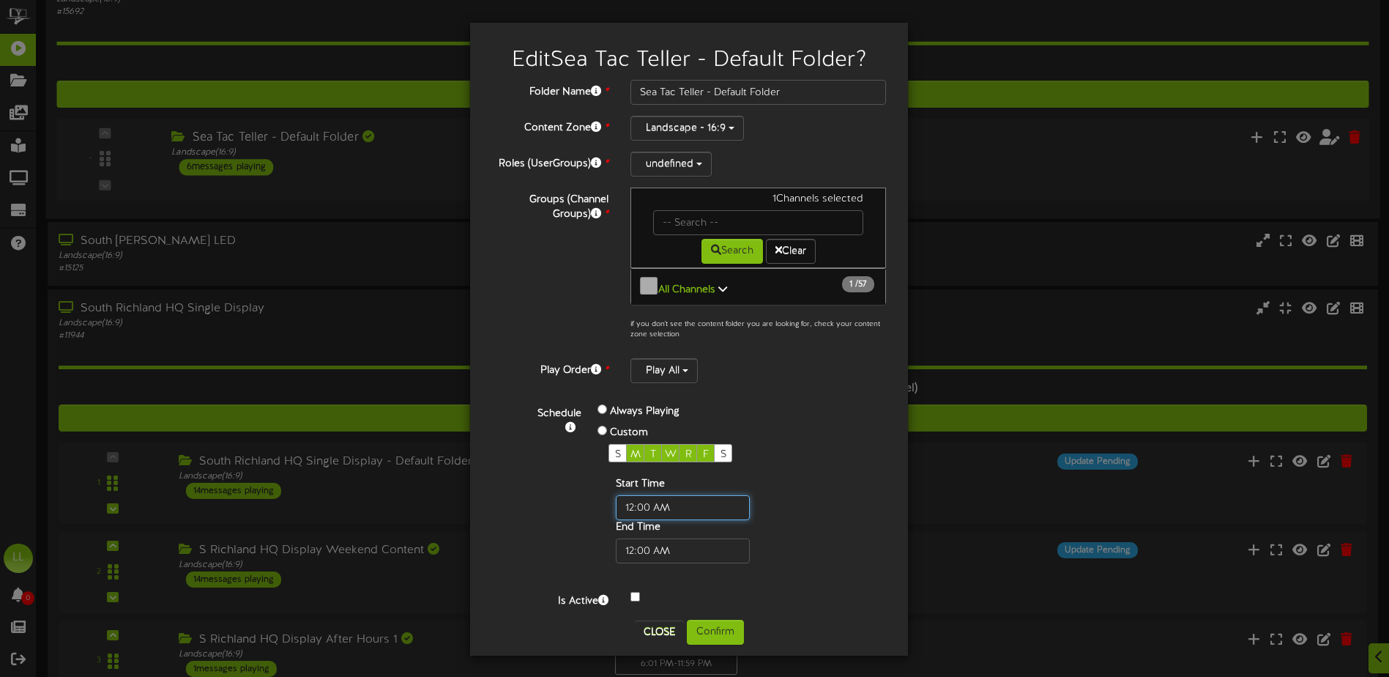
click at [682, 499] on input "text" at bounding box center [683, 507] width 134 height 25
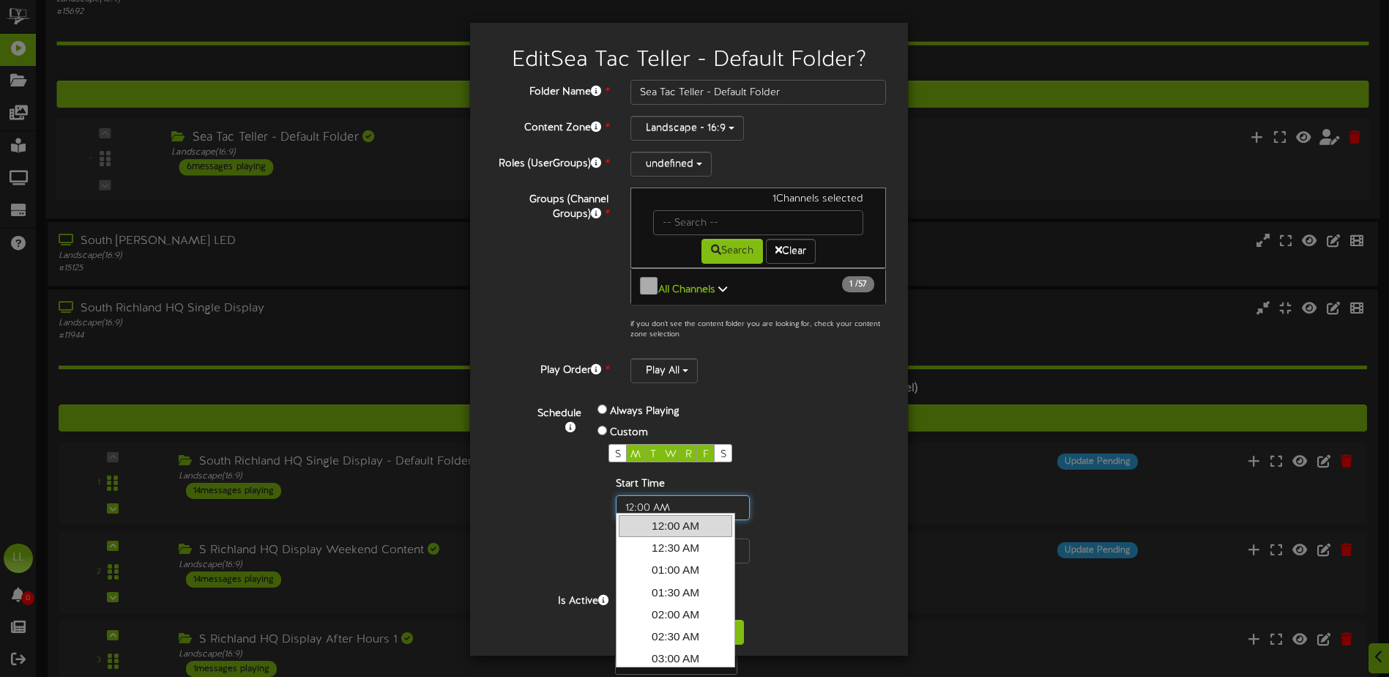
click at [682, 499] on input "text" at bounding box center [683, 507] width 134 height 25
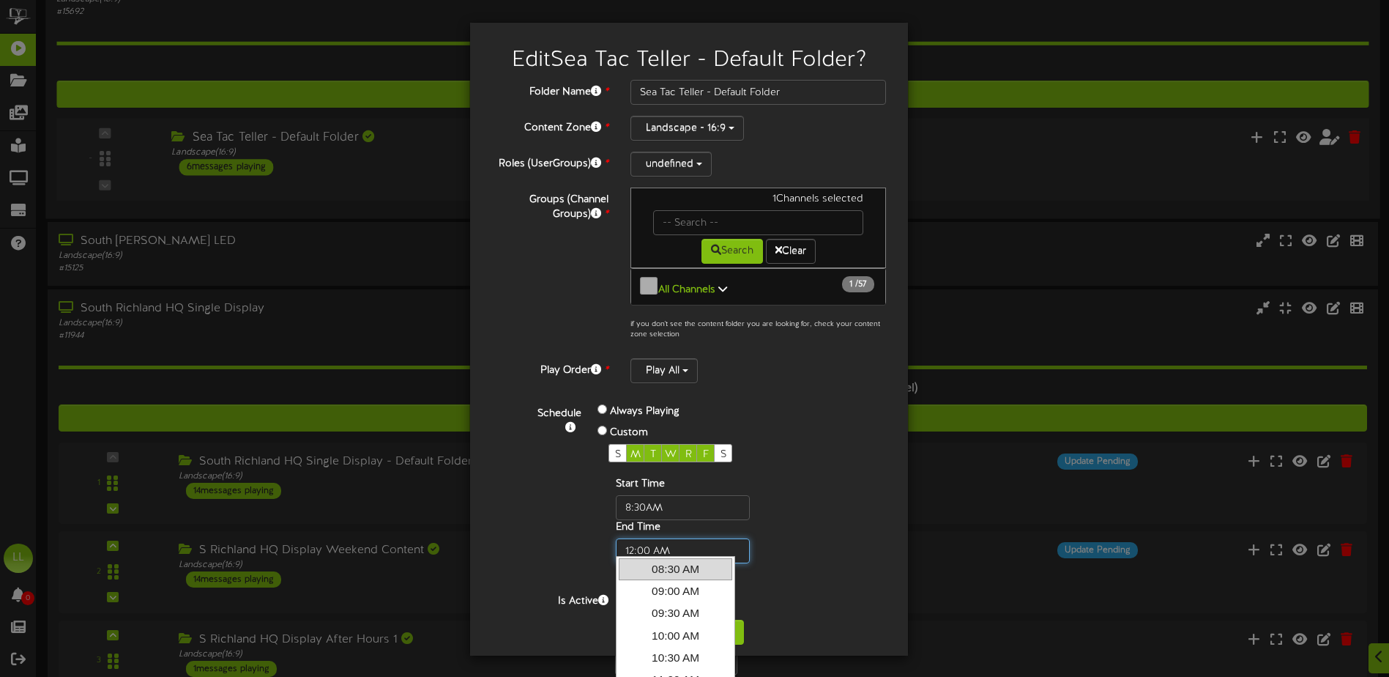
type input "08:30 AM"
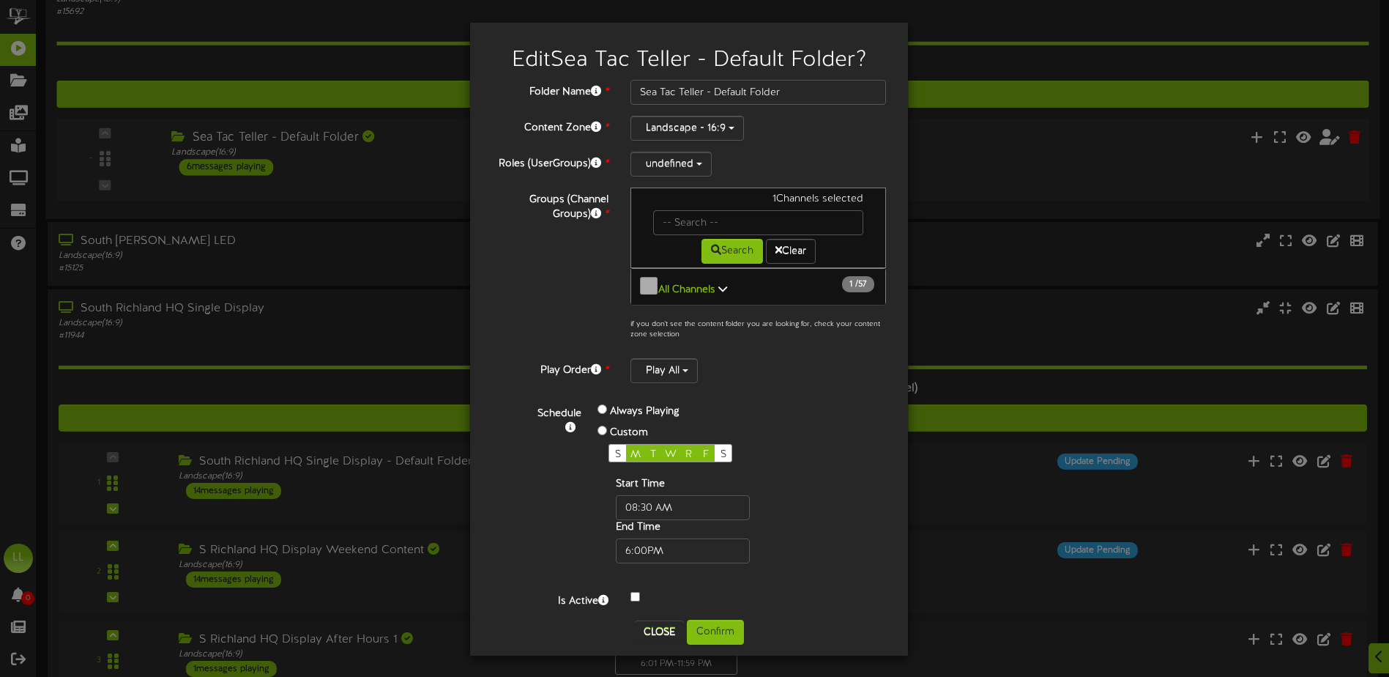
type input "06:00 PM"
click at [811, 527] on div "S M T W R F S Start Time End Time" at bounding box center [706, 503] width 217 height 119
click at [715, 628] on button "Confirm" at bounding box center [715, 631] width 57 height 25
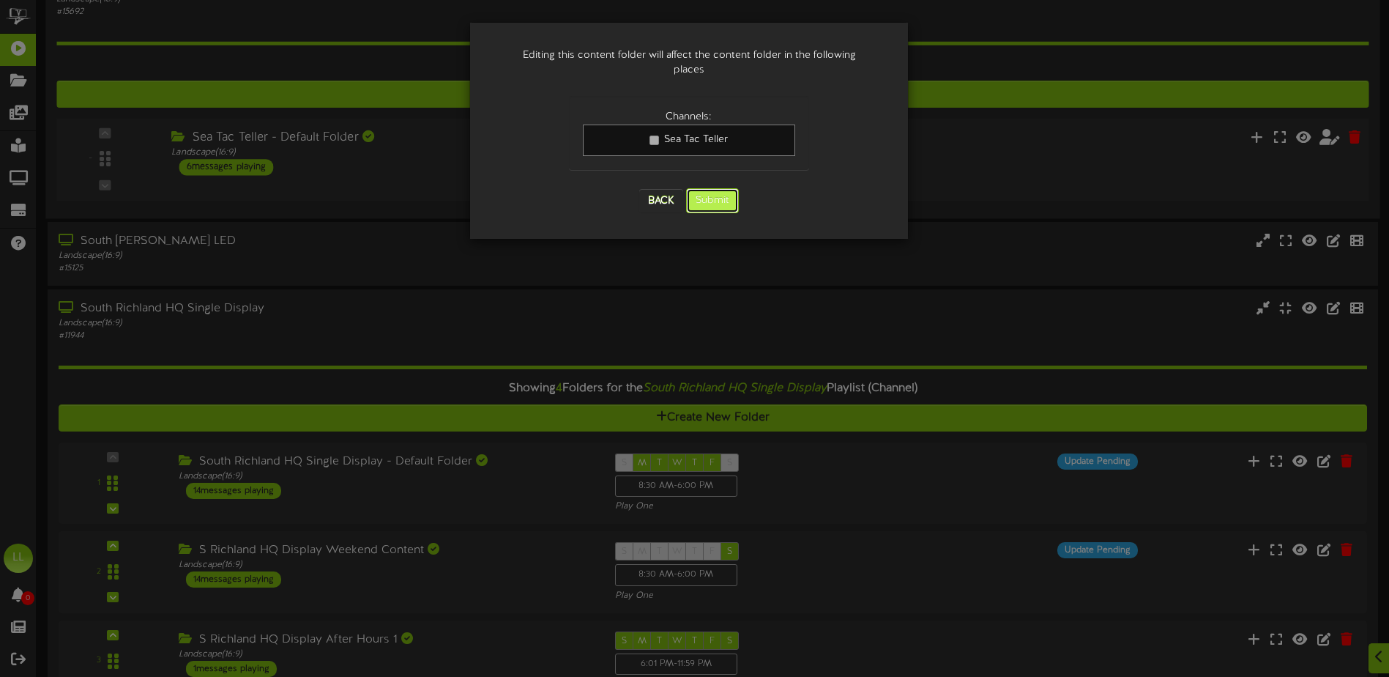
click at [706, 188] on button "Submit" at bounding box center [712, 200] width 53 height 25
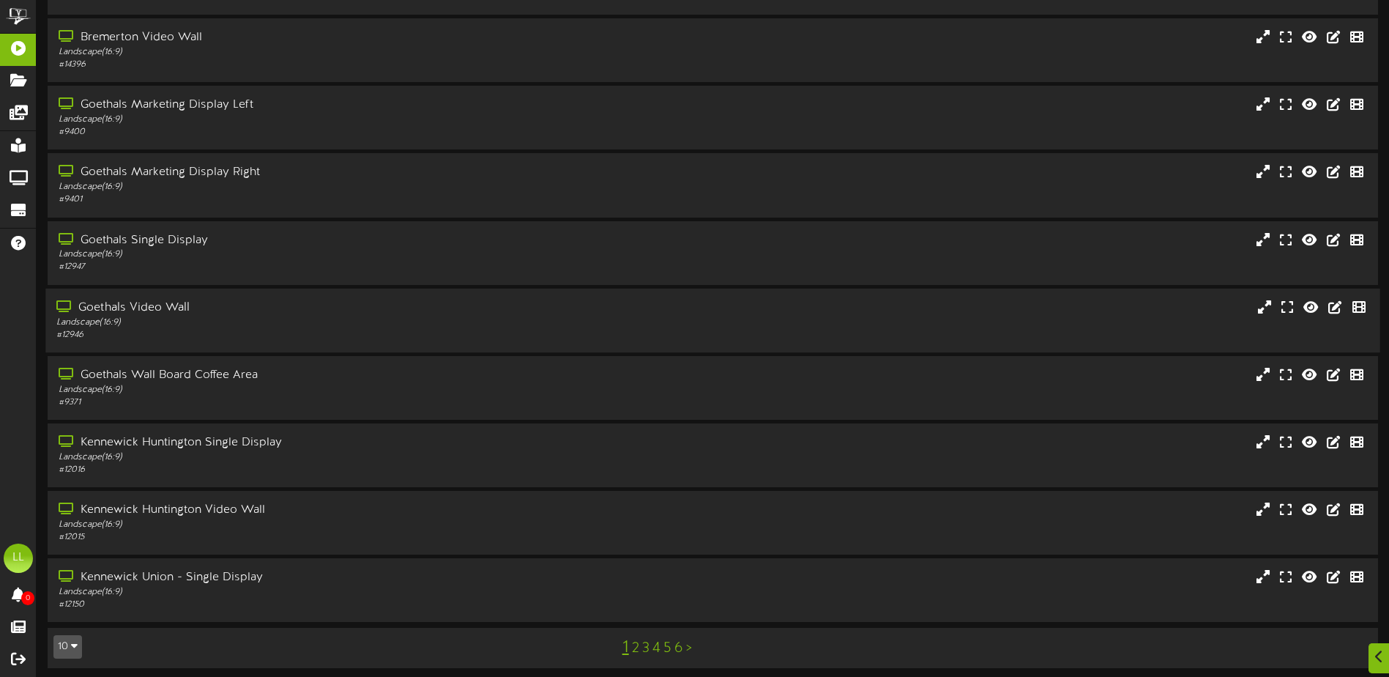
scroll to position [109, 0]
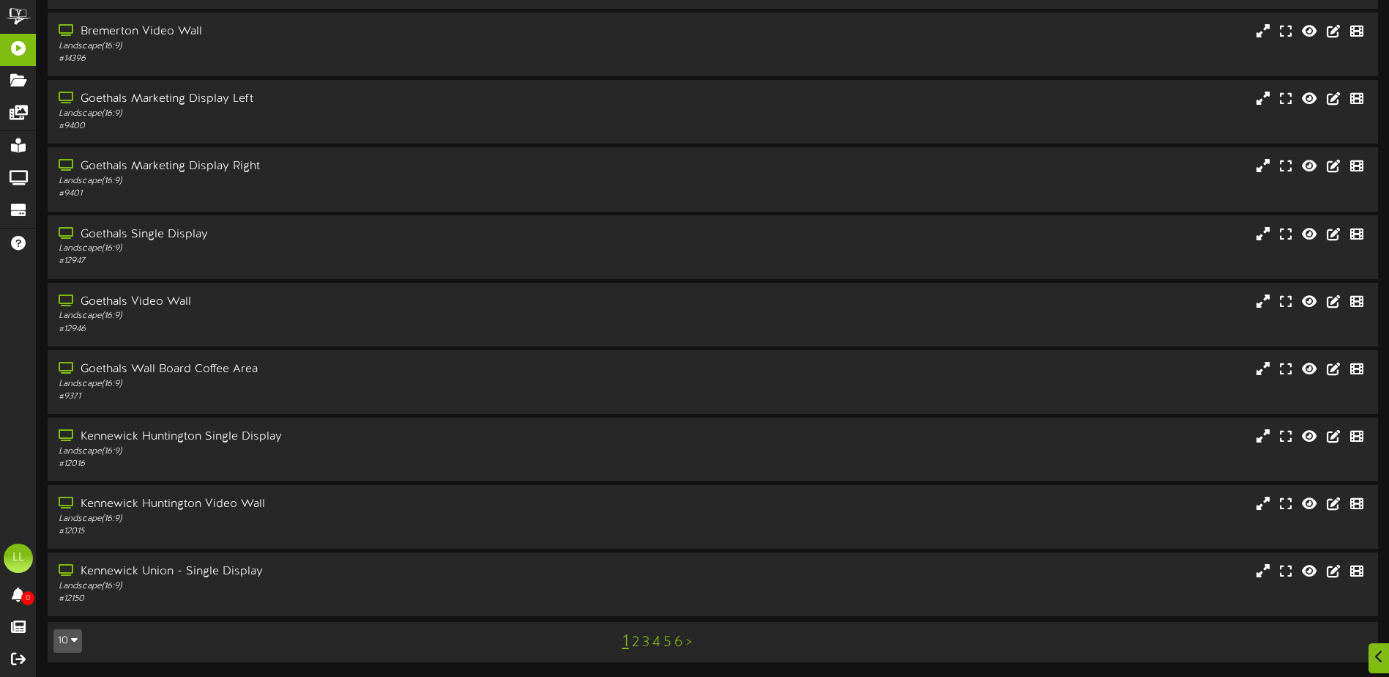
click at [658, 644] on link "4" at bounding box center [656, 642] width 8 height 16
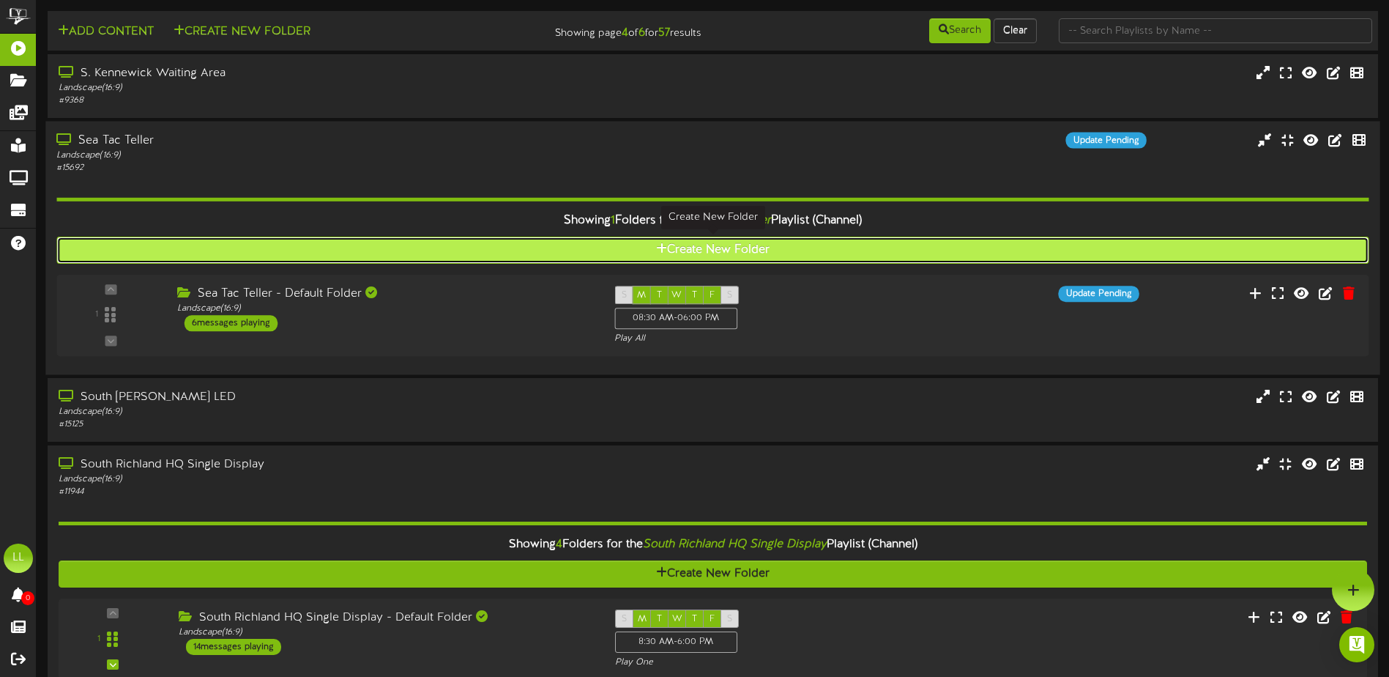
click at [734, 247] on button "Create New Folder" at bounding box center [712, 250] width 1312 height 27
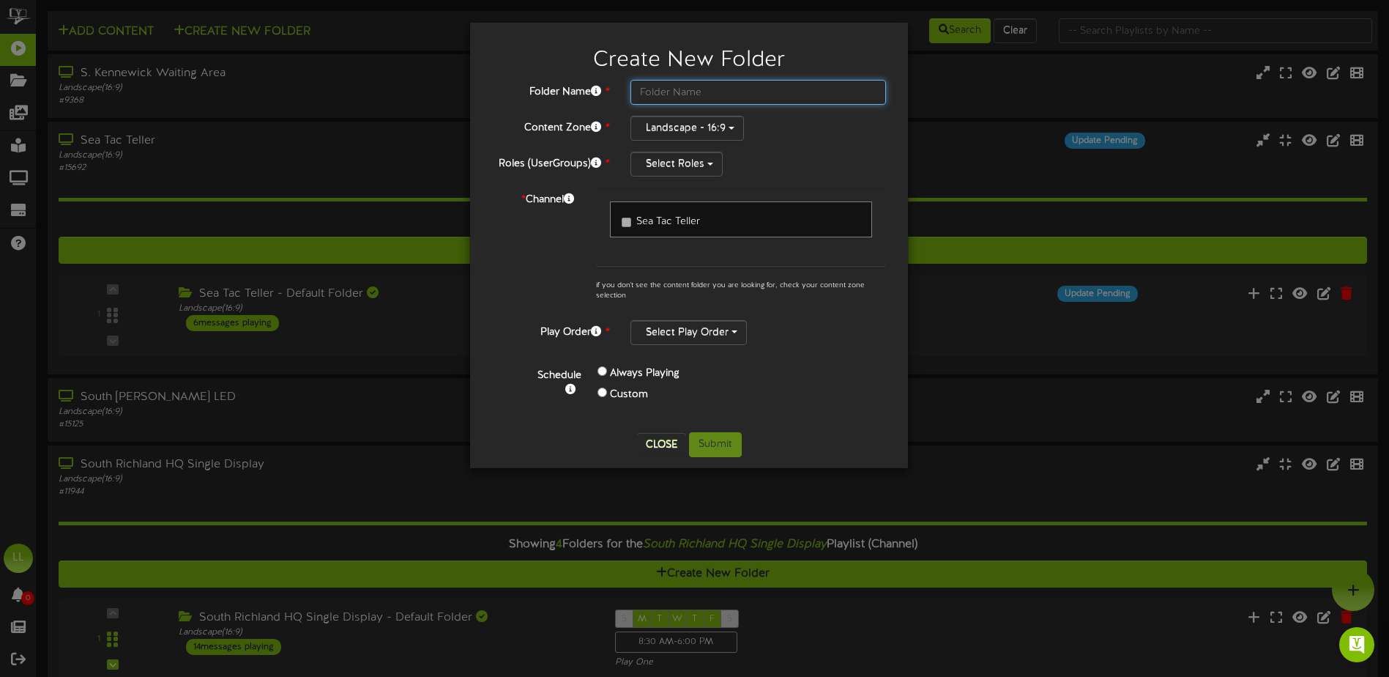
click at [663, 90] on input "text" at bounding box center [758, 92] width 256 height 25
click at [705, 95] on input "Sea Tac Teller - Weekend Content" at bounding box center [758, 92] width 256 height 25
type input "Sea Tac Teller Video Wall - Weekend Content"
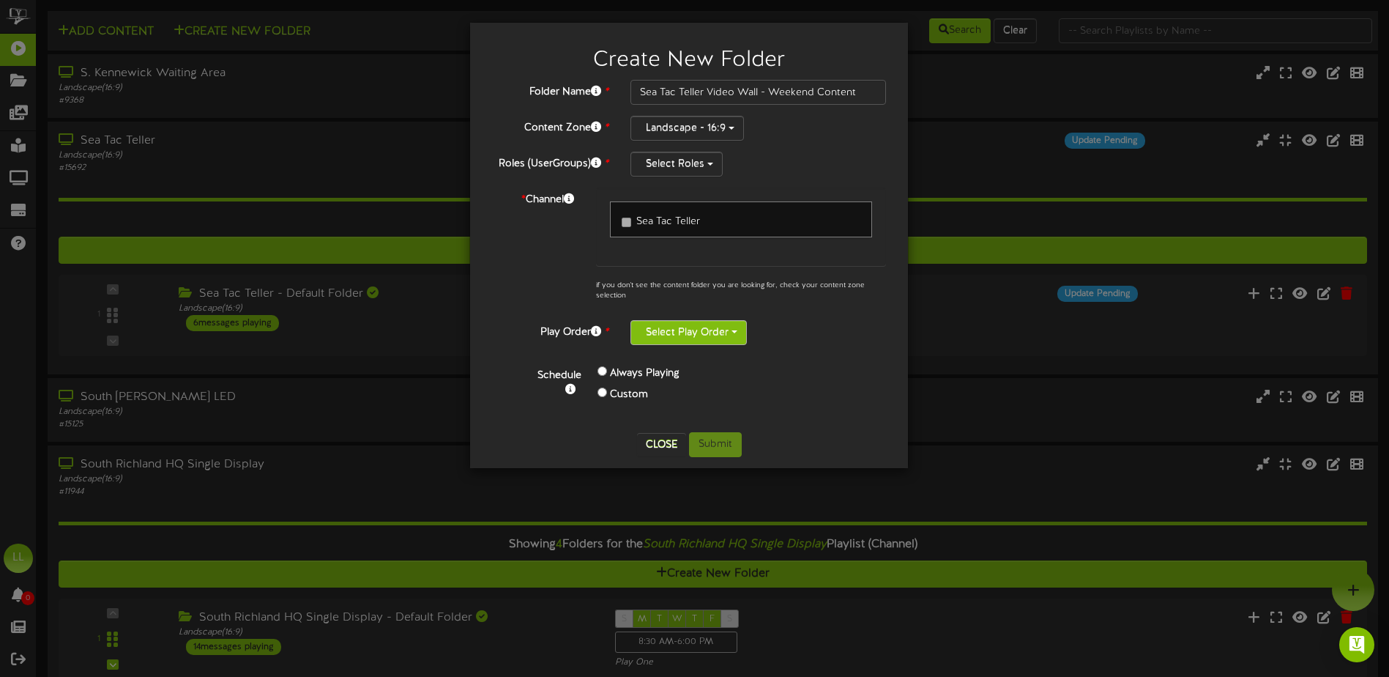
click at [696, 340] on button "Select Play Order" at bounding box center [688, 332] width 116 height 25
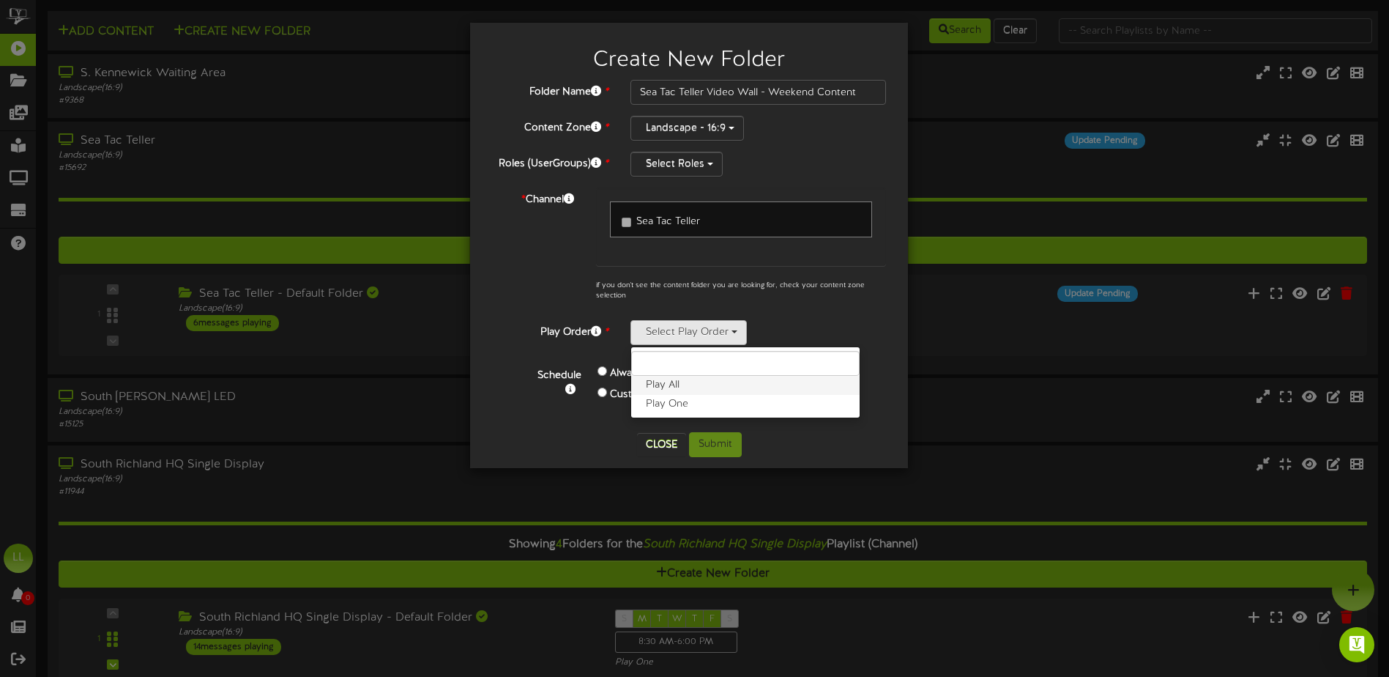
click at [678, 387] on label "Play All" at bounding box center [745, 385] width 228 height 19
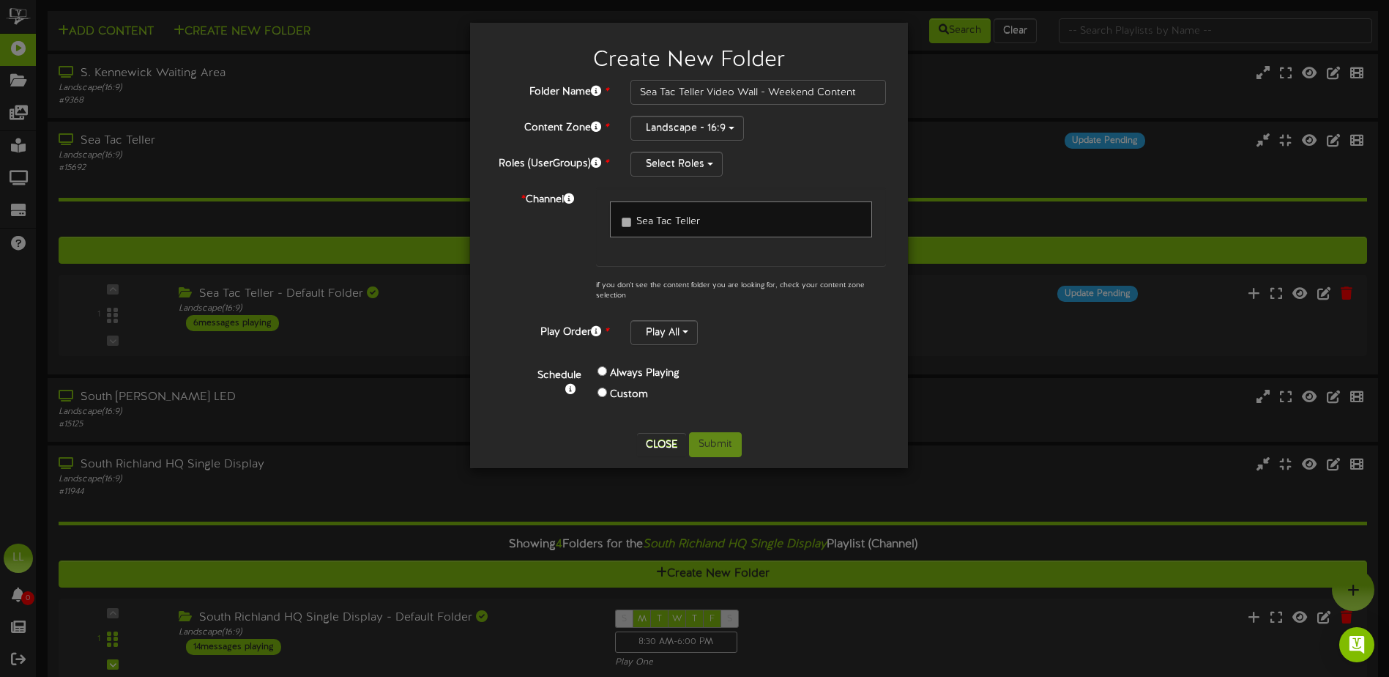
click at [602, 395] on div "Custom" at bounding box center [696, 394] width 196 height 21
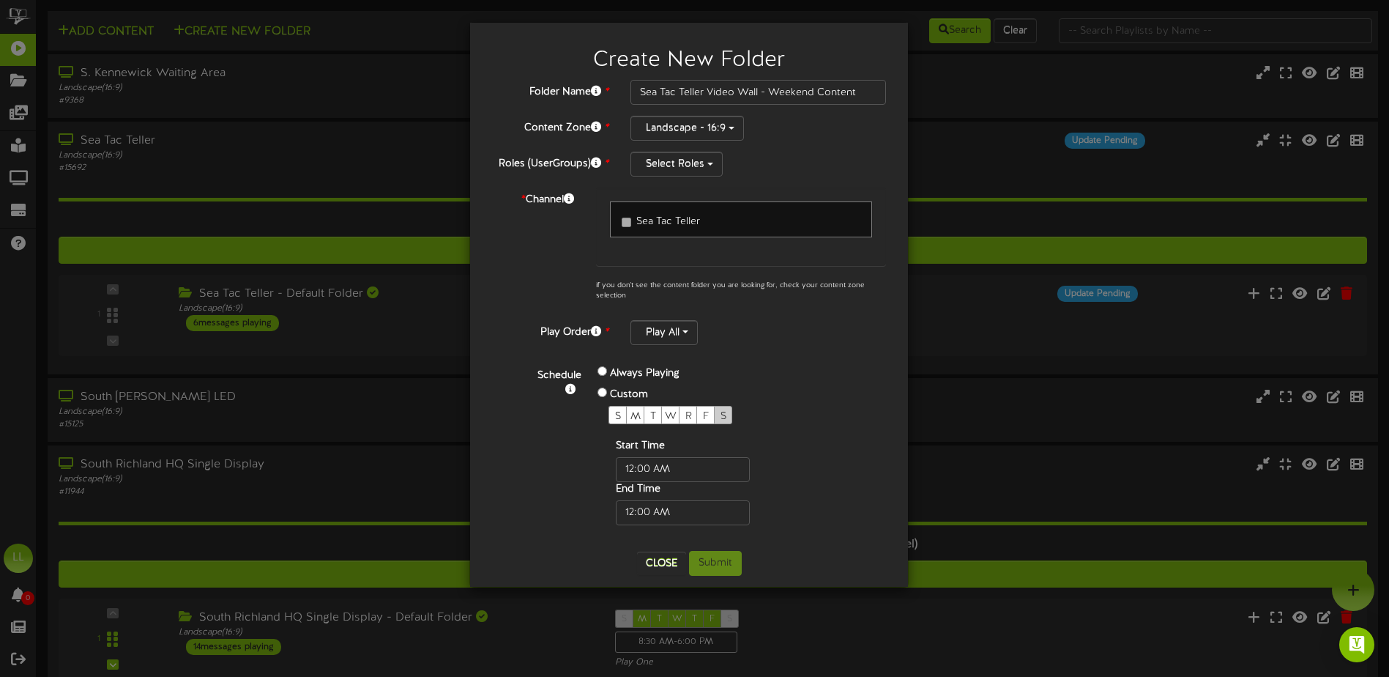
click at [726, 411] on span "S" at bounding box center [724, 416] width 6 height 11
click at [698, 461] on input "text" at bounding box center [683, 469] width 134 height 25
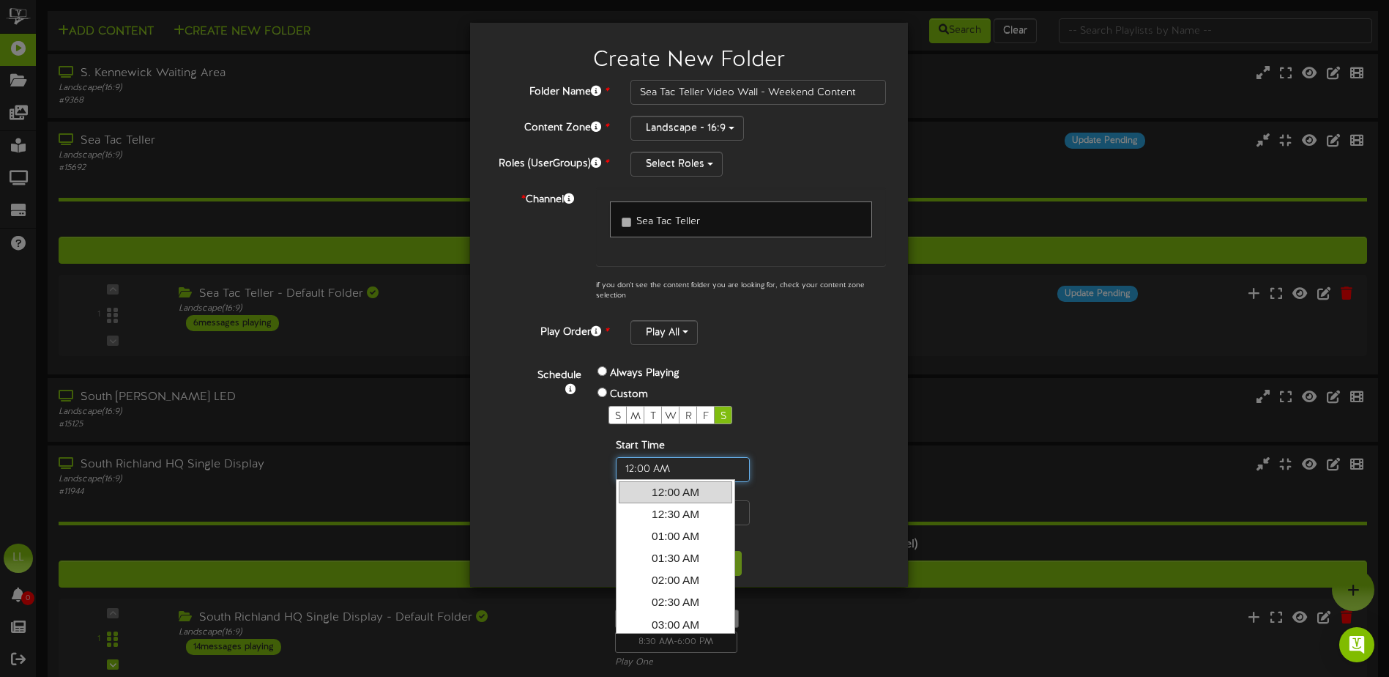
click at [698, 461] on input "text" at bounding box center [683, 469] width 134 height 25
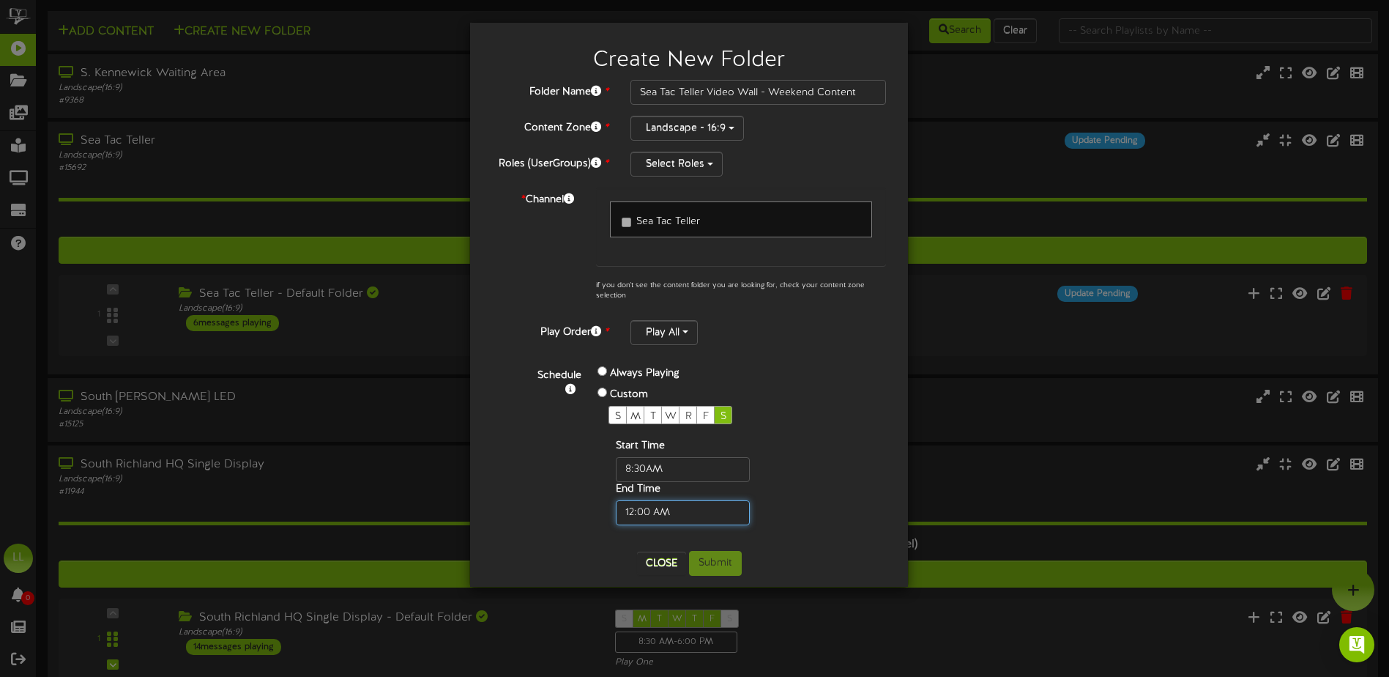
type input "08:30 AM"
type input "06:00 PM"
click at [764, 469] on div "Start Time End Time" at bounding box center [707, 482] width 196 height 86
click at [700, 172] on button "Select Roles" at bounding box center [676, 164] width 92 height 25
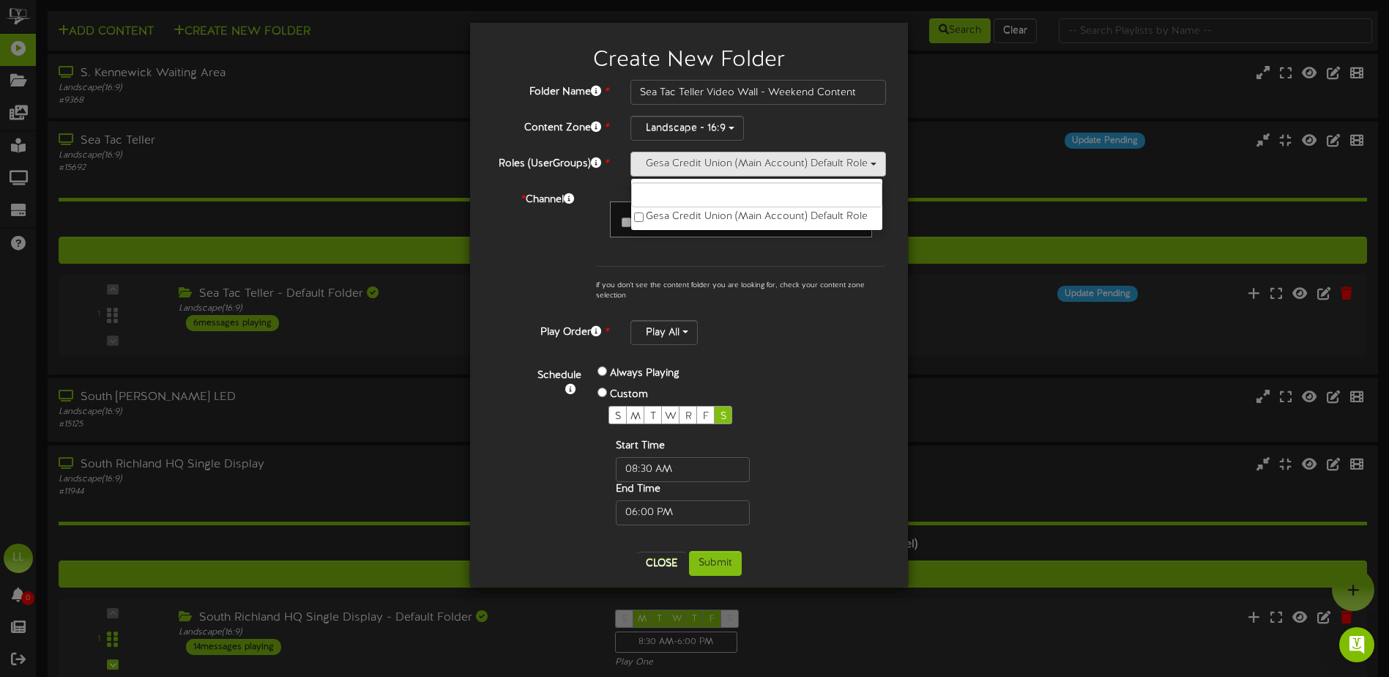
click at [572, 252] on div "* Channel Sea Tac Teller if you don't see the content folder you are looking fo…" at bounding box center [689, 248] width 416 height 122
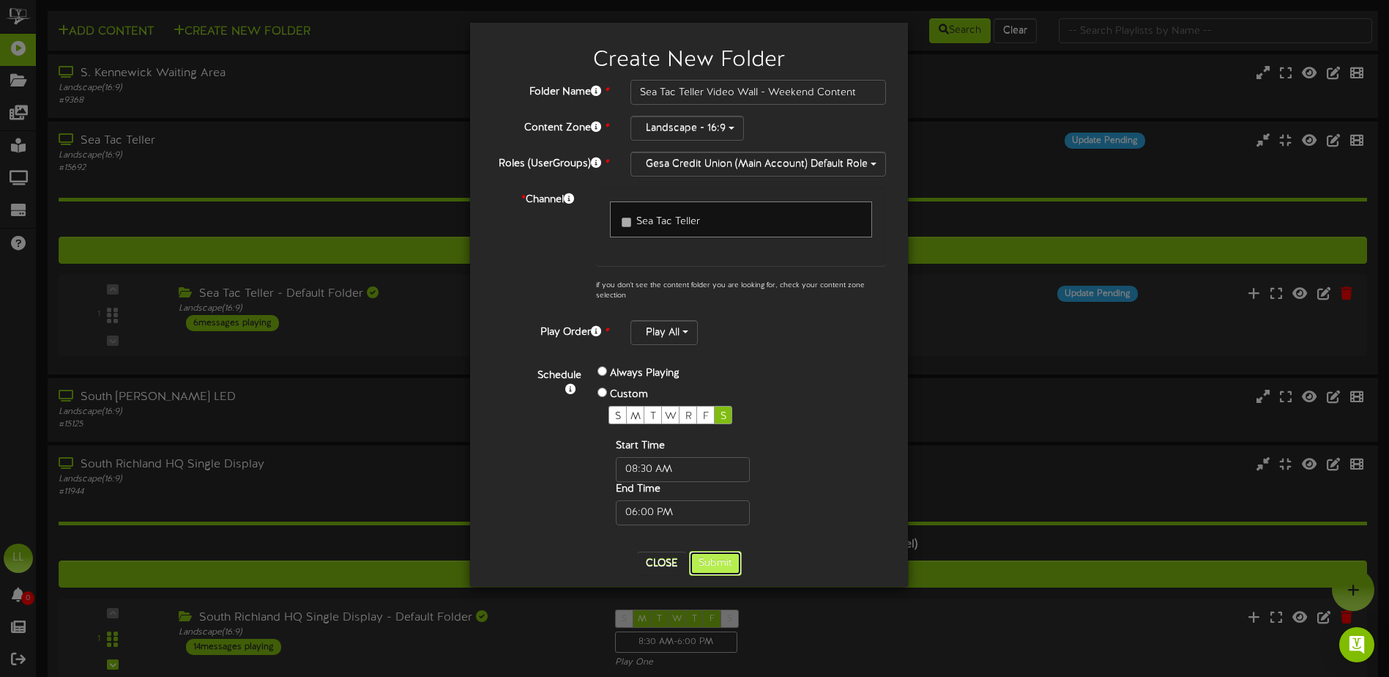
click at [715, 565] on button "Submit" at bounding box center [715, 563] width 53 height 25
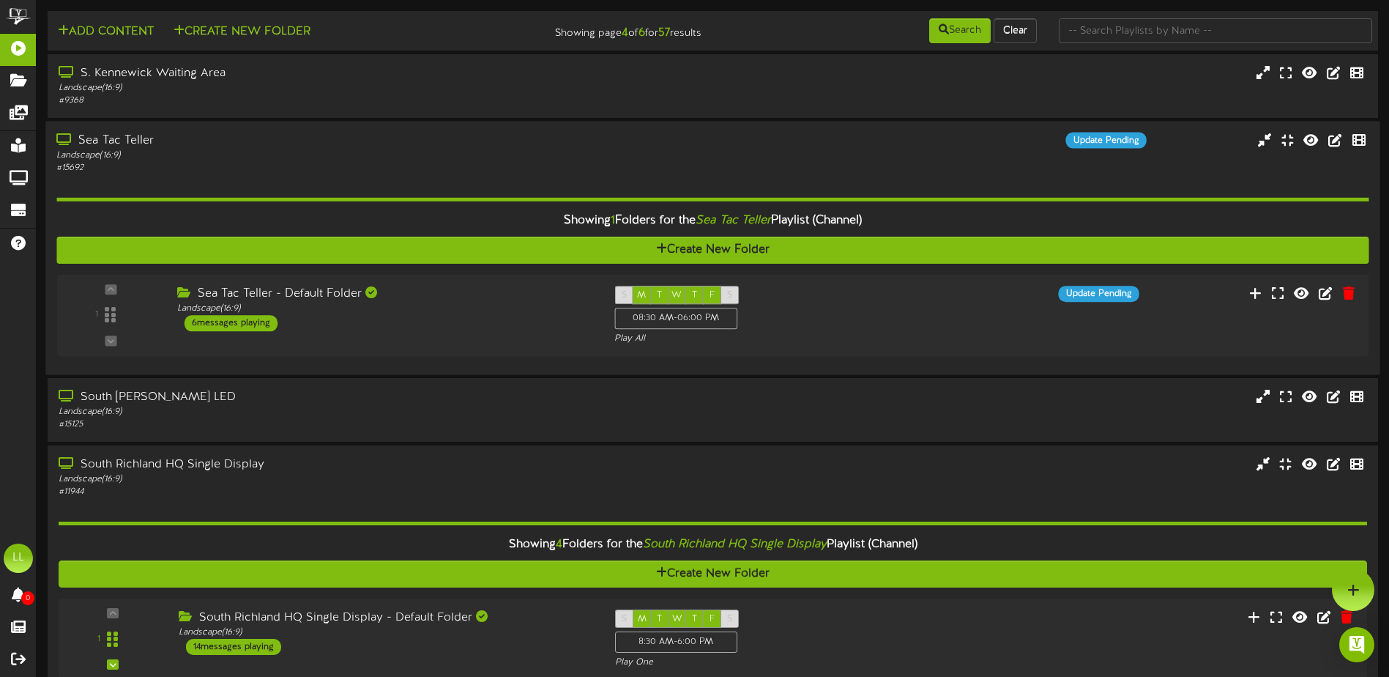
click at [632, 158] on div "Sea Tac Teller Landscape ( 16:9 ) # 15692 Update Pending" at bounding box center [712, 154] width 1334 height 42
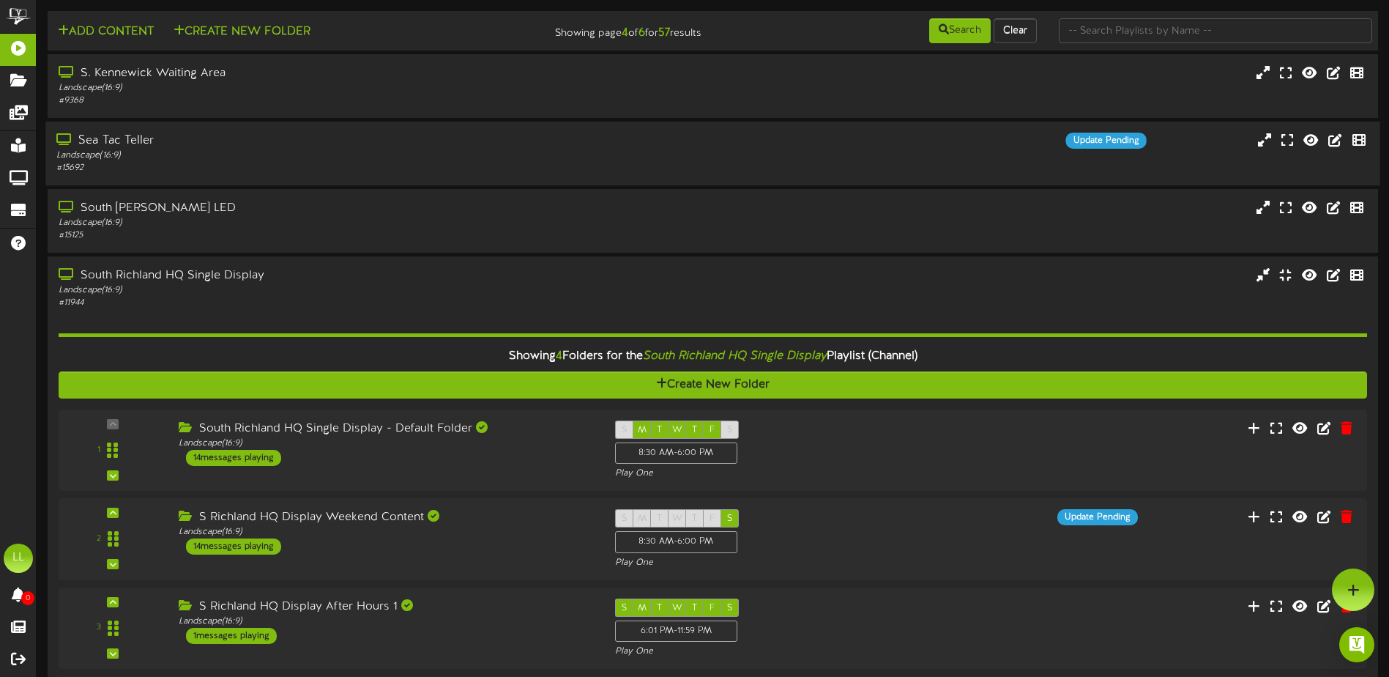
click at [632, 158] on div "Sea Tac Teller Landscape ( 16:9 ) # 15692 Update Pending" at bounding box center [712, 154] width 1334 height 42
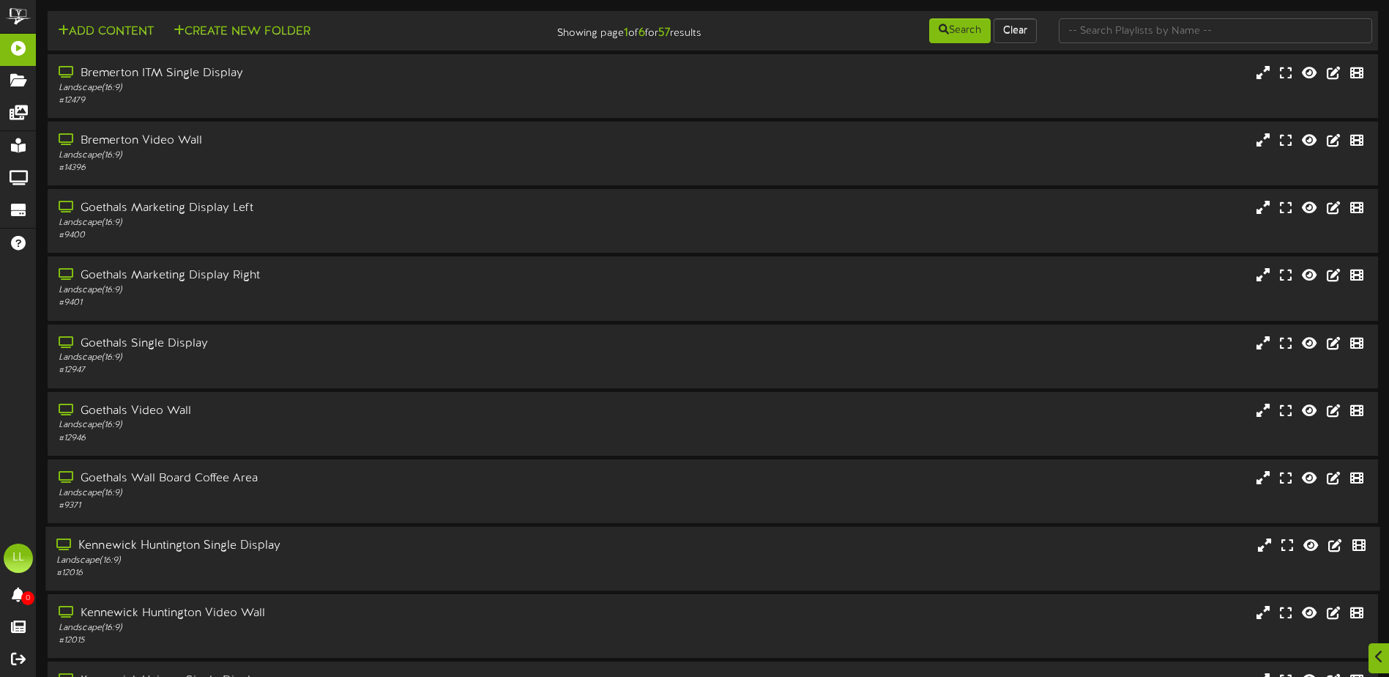
scroll to position [109, 0]
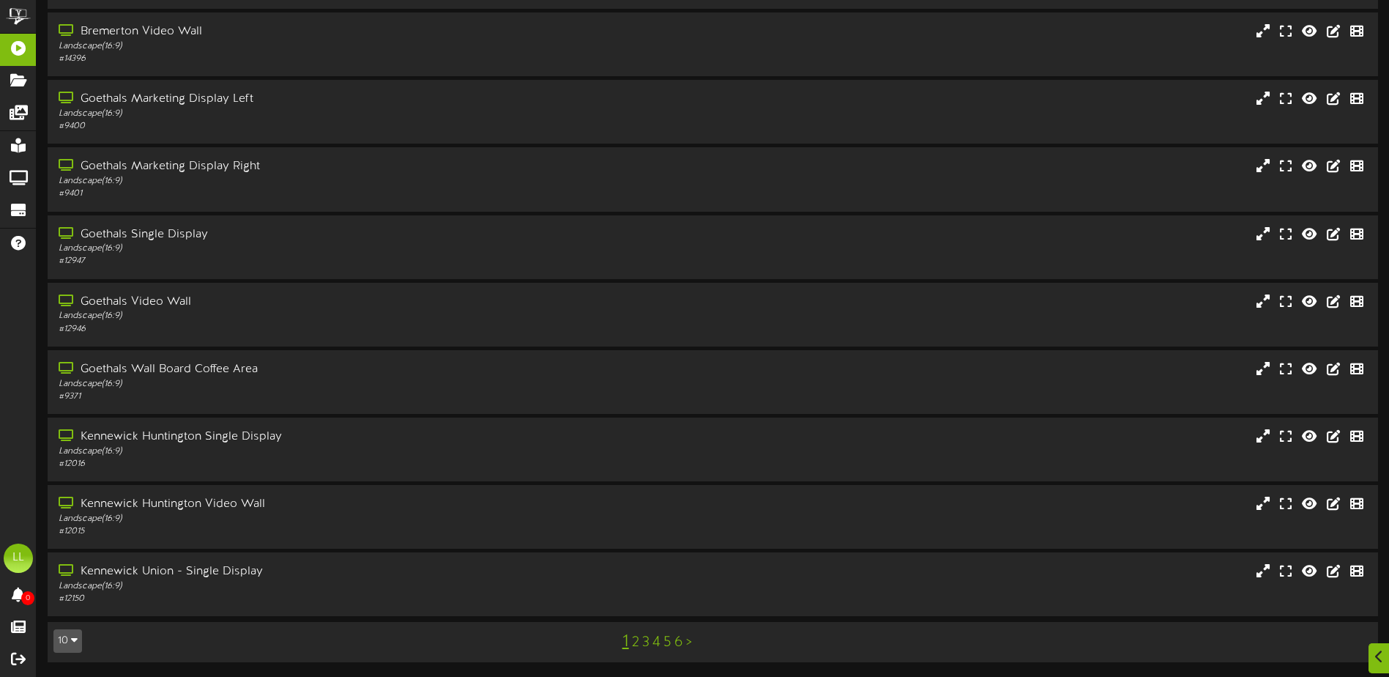
click at [659, 646] on link "4" at bounding box center [656, 642] width 8 height 16
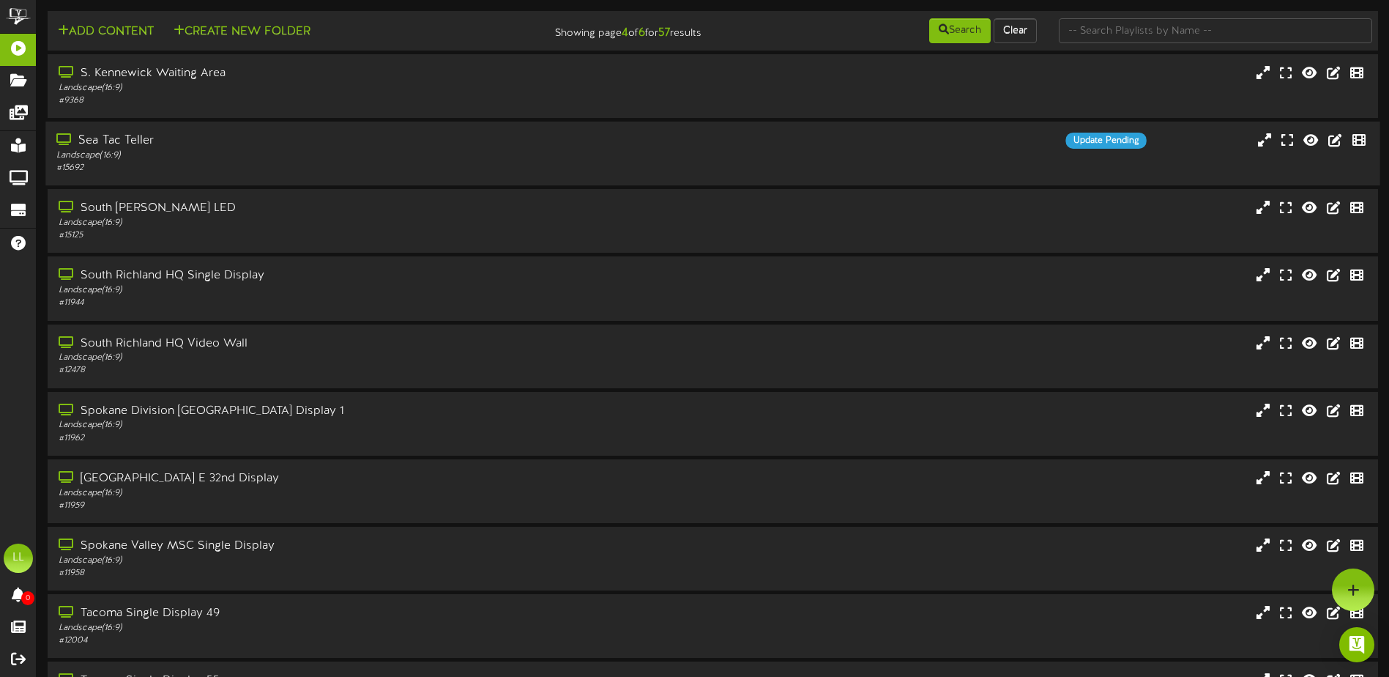
click at [873, 160] on div "Sea Tac Teller Landscape ( 16:9 ) # 15692 Update Pending" at bounding box center [712, 154] width 1334 height 42
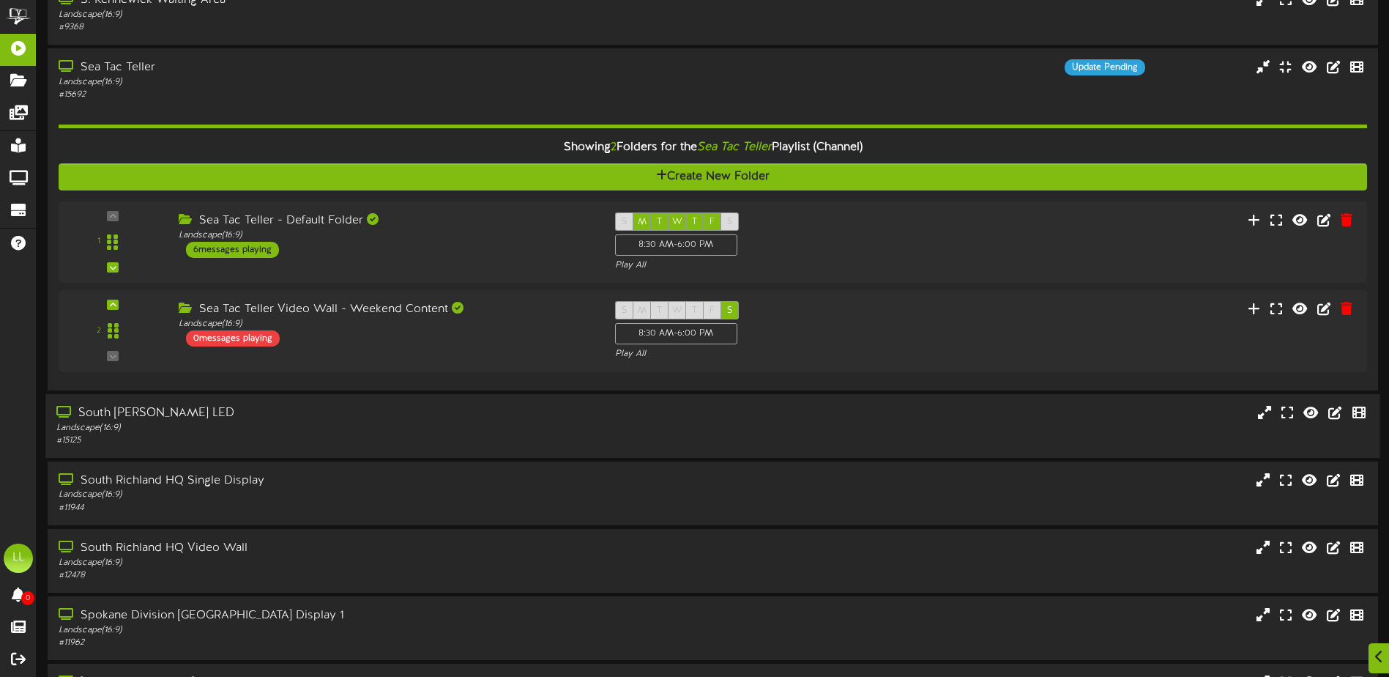
click at [524, 425] on div "Landscape ( 16:9 )" at bounding box center [323, 427] width 534 height 12
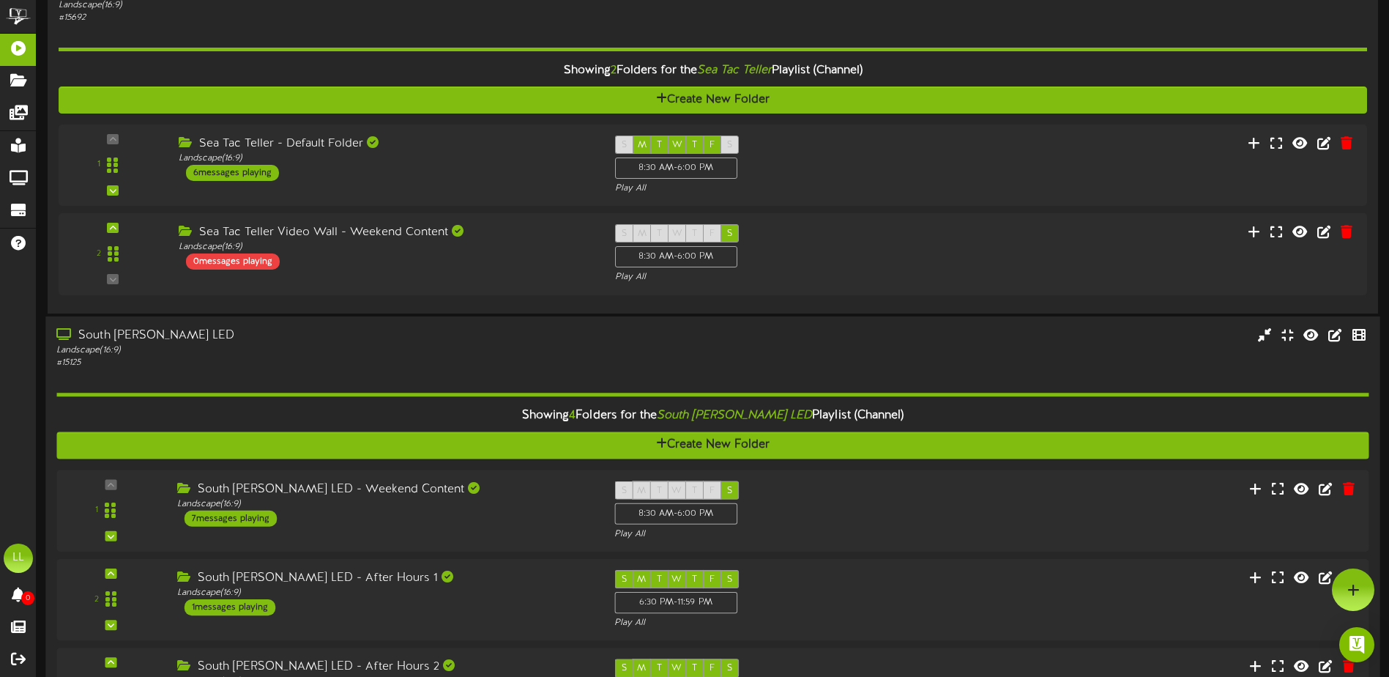
scroll to position [146, 0]
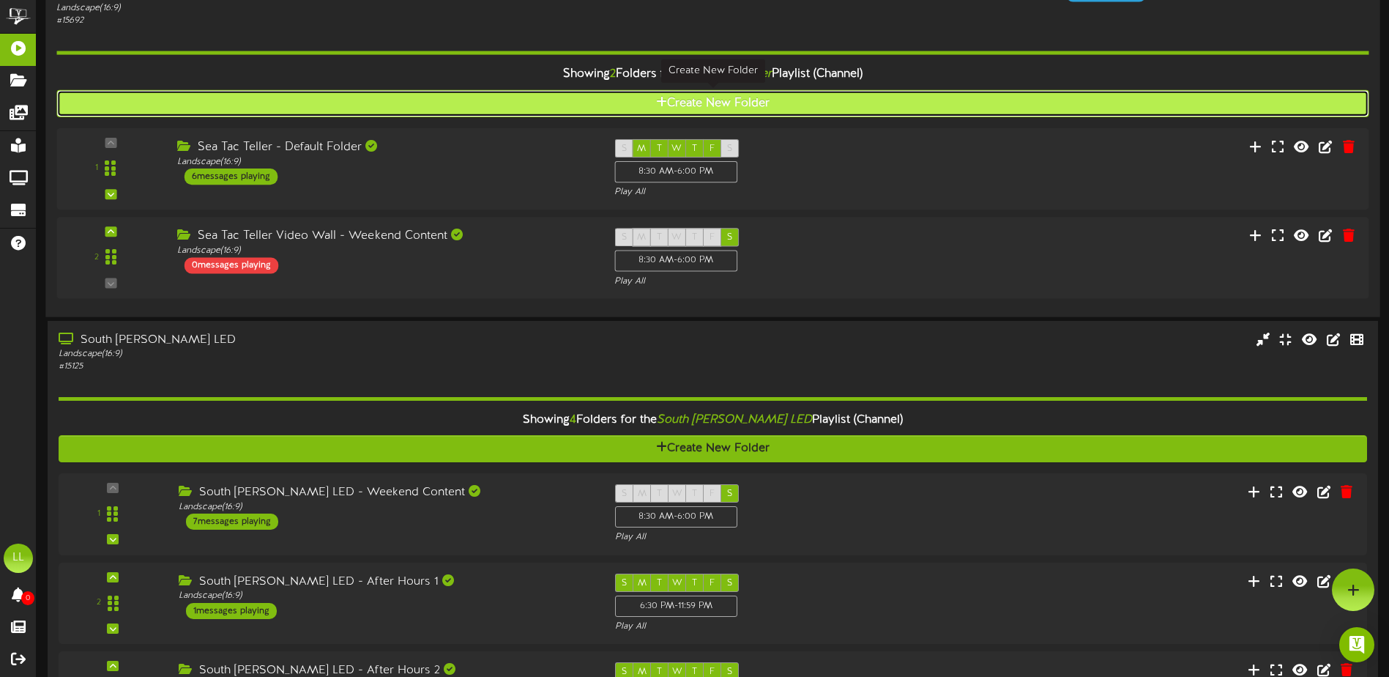
click at [727, 111] on button "Create New Folder" at bounding box center [712, 103] width 1312 height 27
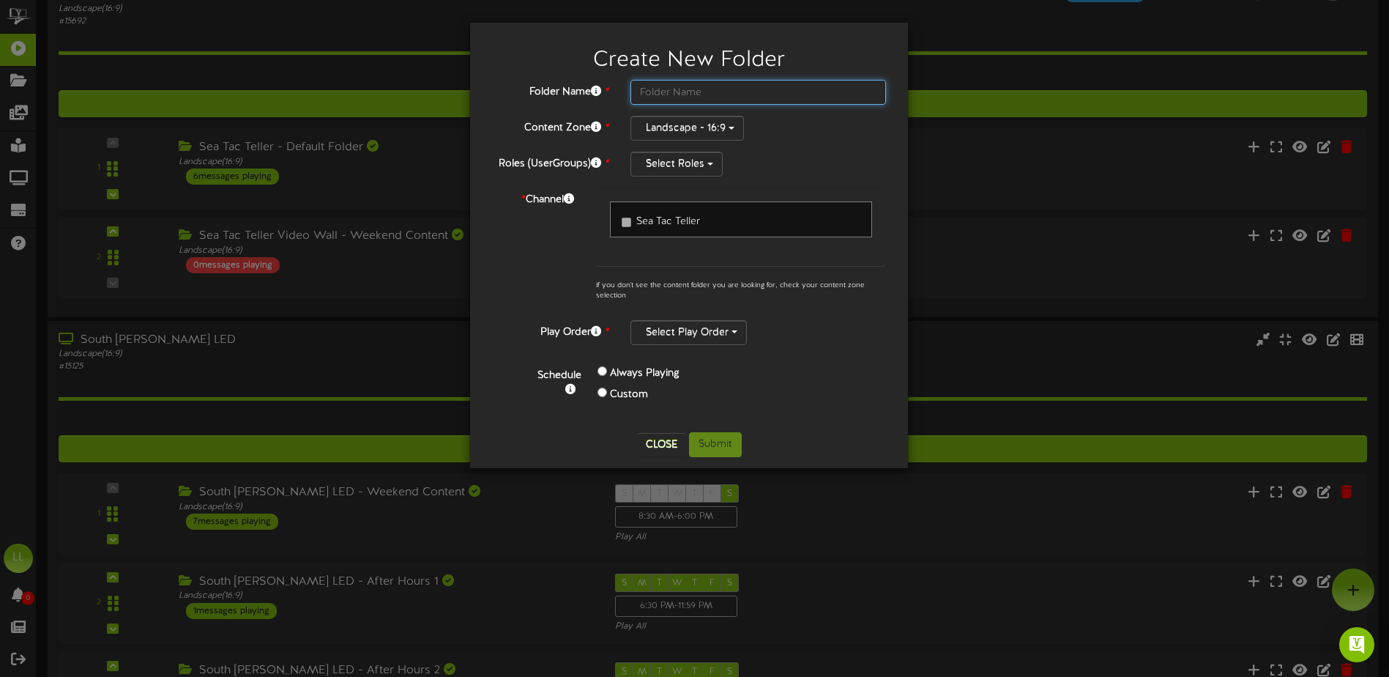
click at [674, 91] on input "text" at bounding box center [758, 92] width 256 height 25
type input "Sea Tac Teller Video Wall - After Hours 1"
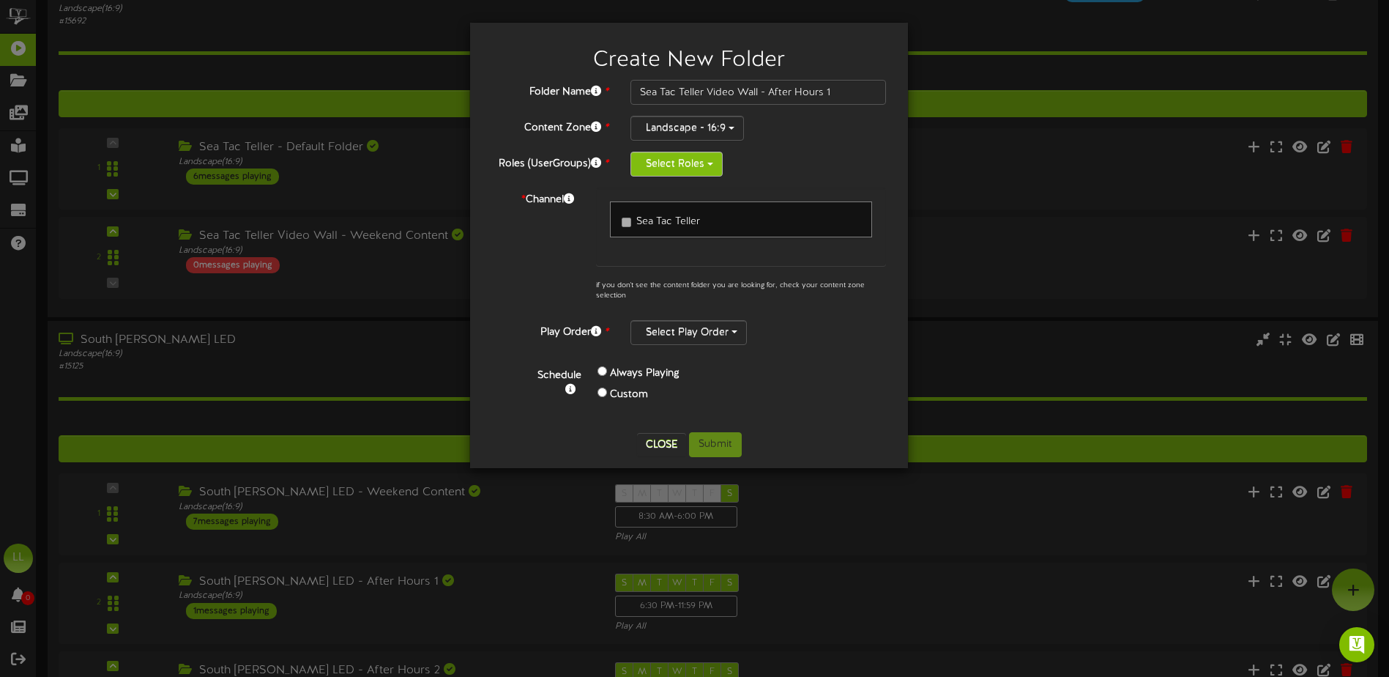
click at [692, 166] on button "Select Roles" at bounding box center [676, 164] width 92 height 25
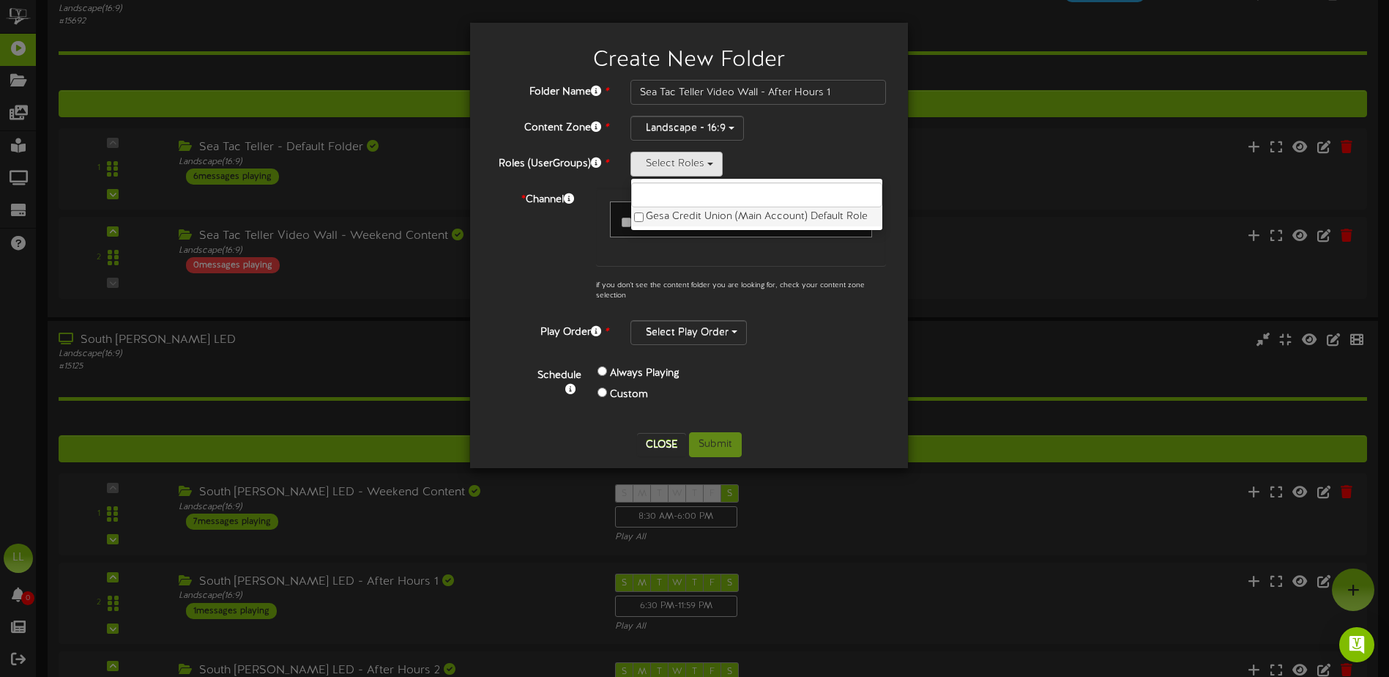
click at [680, 215] on label "Gesa Credit Union (Main Account) Default Role" at bounding box center [756, 216] width 251 height 19
click at [596, 247] on div "Sea Tac Teller" at bounding box center [741, 226] width 290 height 78
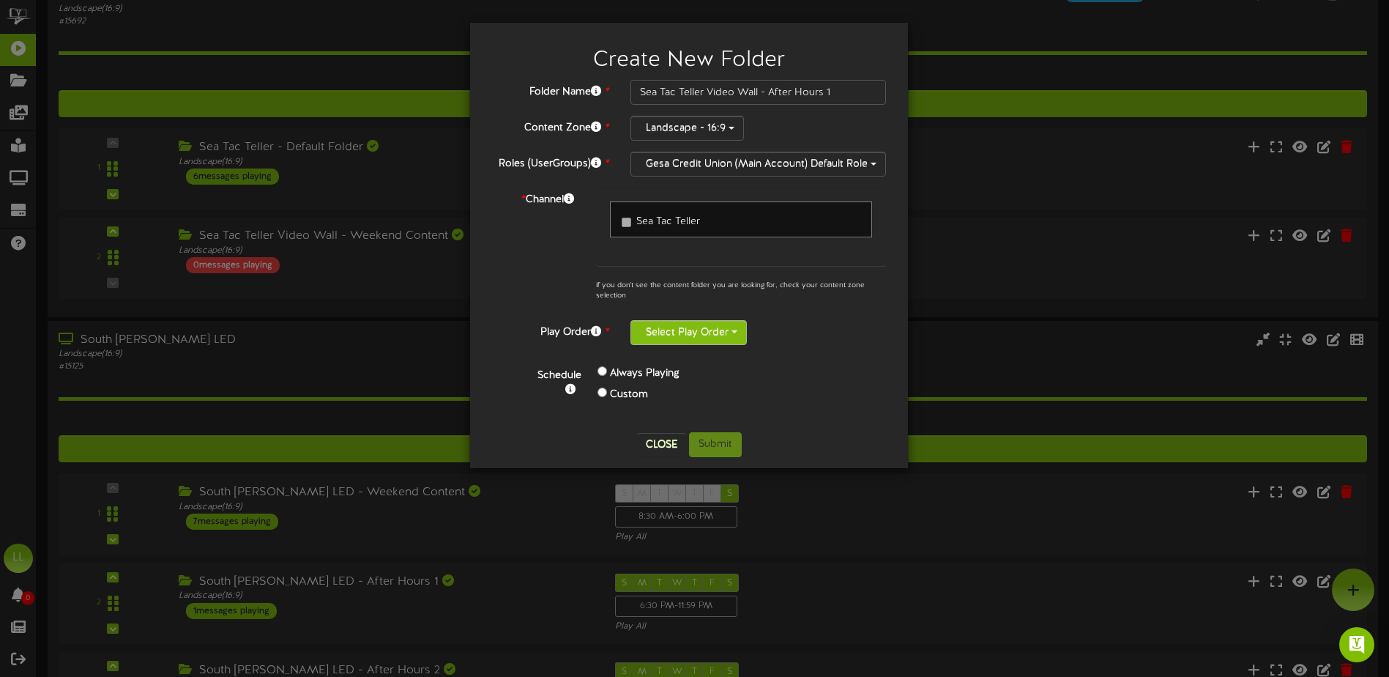
click at [677, 330] on button "Select Play Order" at bounding box center [688, 332] width 116 height 25
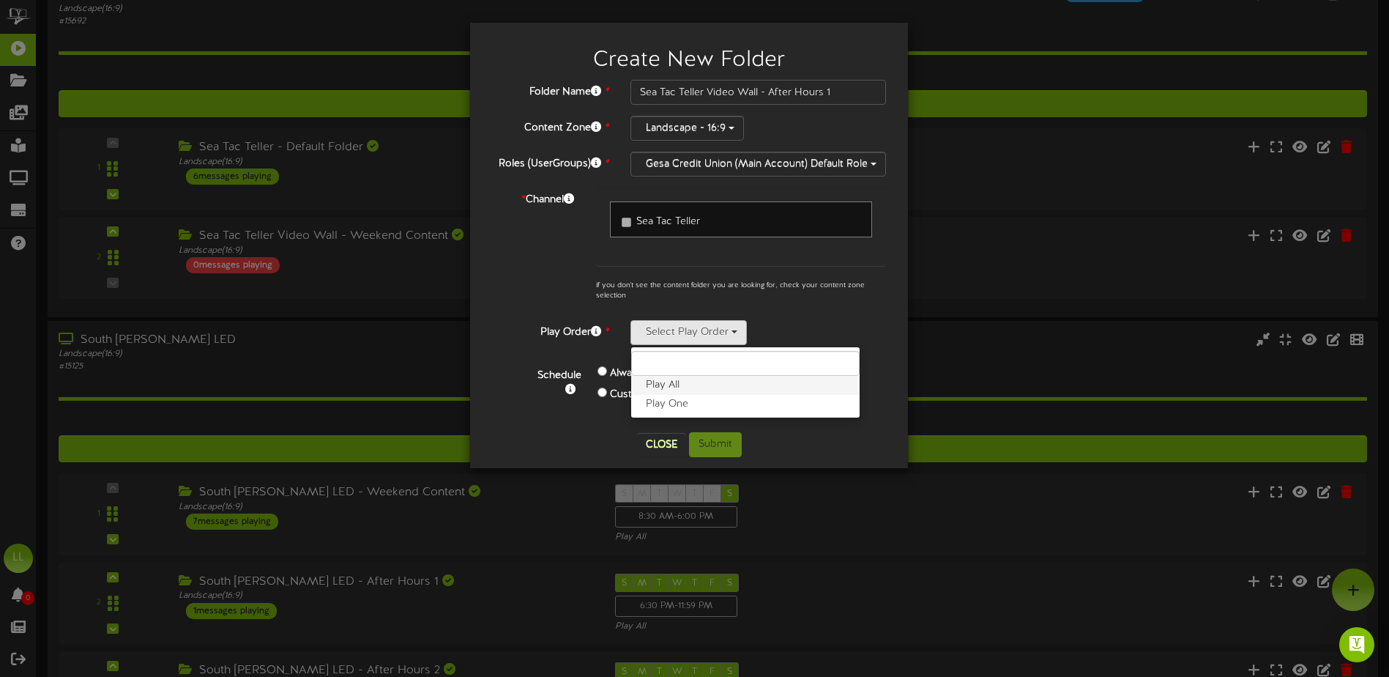
click at [674, 389] on label "Play All" at bounding box center [745, 385] width 228 height 19
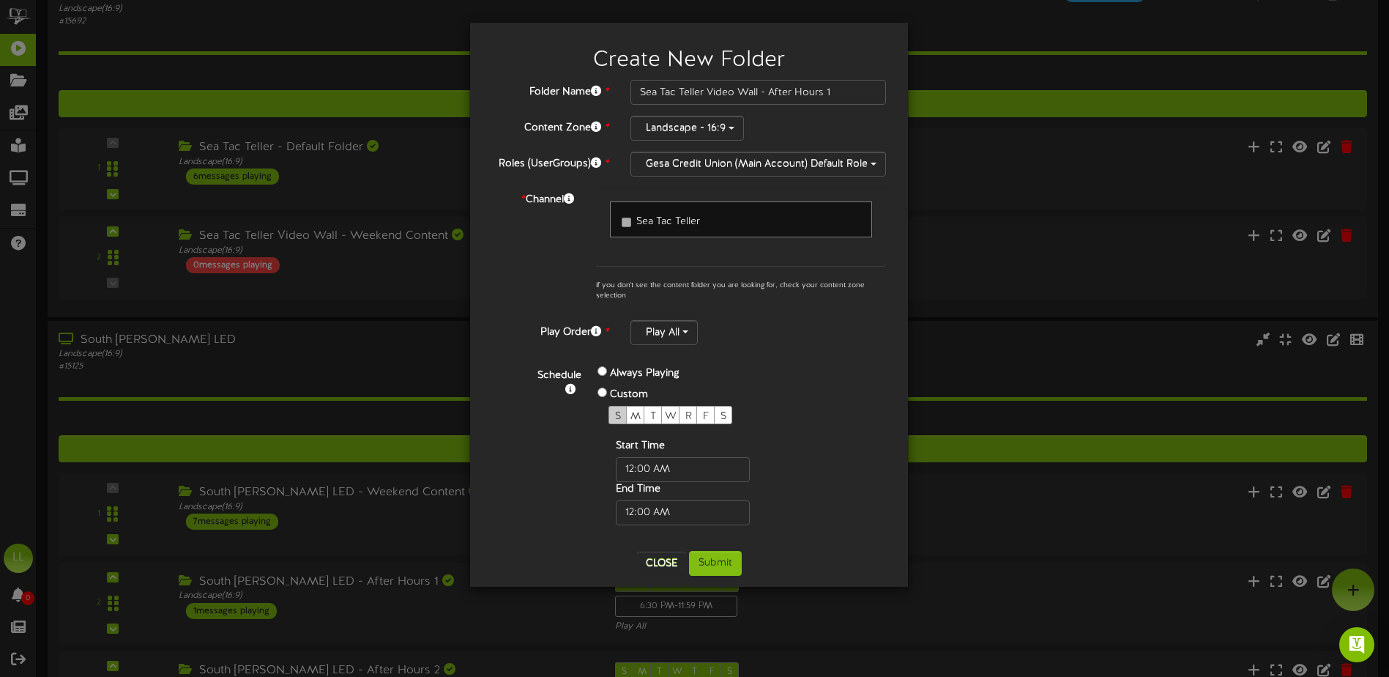
click at [617, 412] on span "S" at bounding box center [618, 416] width 6 height 11
click at [630, 412] on div "M" at bounding box center [635, 415] width 18 height 18
click at [654, 417] on span "T" at bounding box center [653, 416] width 6 height 11
click at [666, 414] on span "W" at bounding box center [671, 416] width 12 height 11
click at [685, 411] on span "R" at bounding box center [688, 416] width 7 height 11
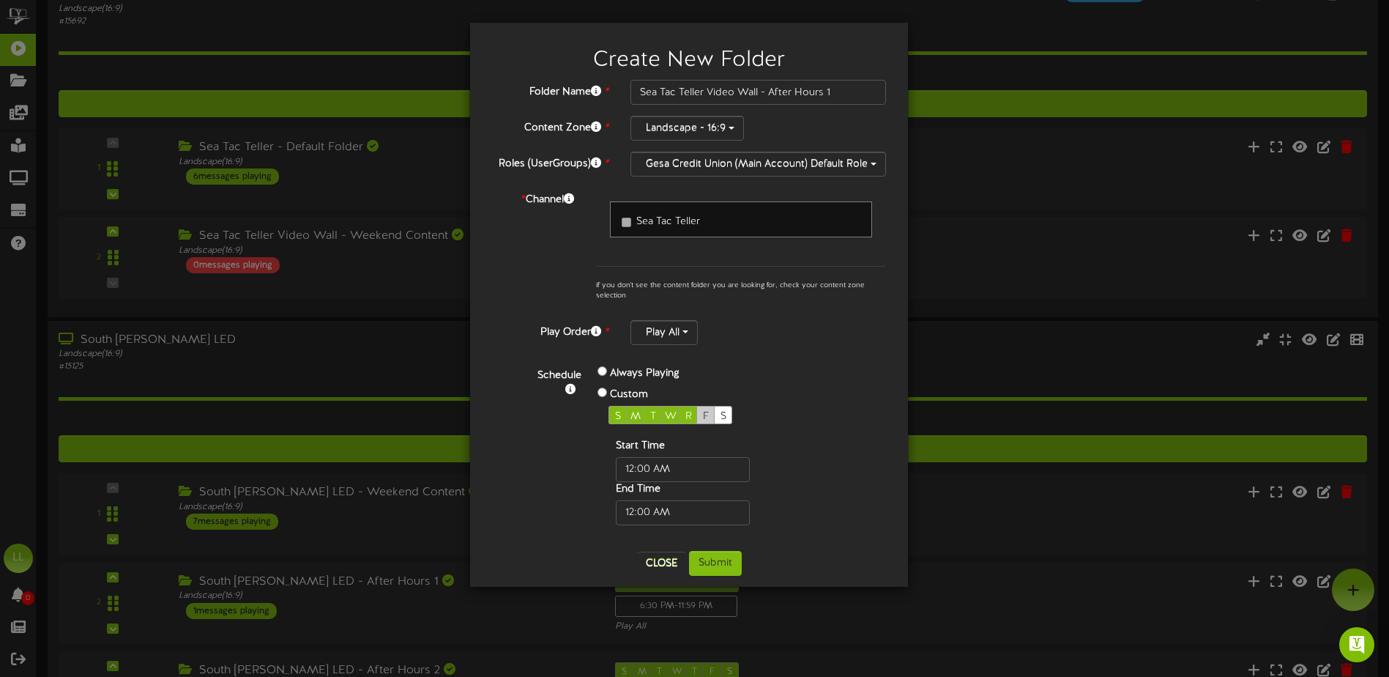
click at [706, 413] on span "F" at bounding box center [706, 416] width 6 height 11
click at [729, 412] on div "S" at bounding box center [723, 415] width 18 height 18
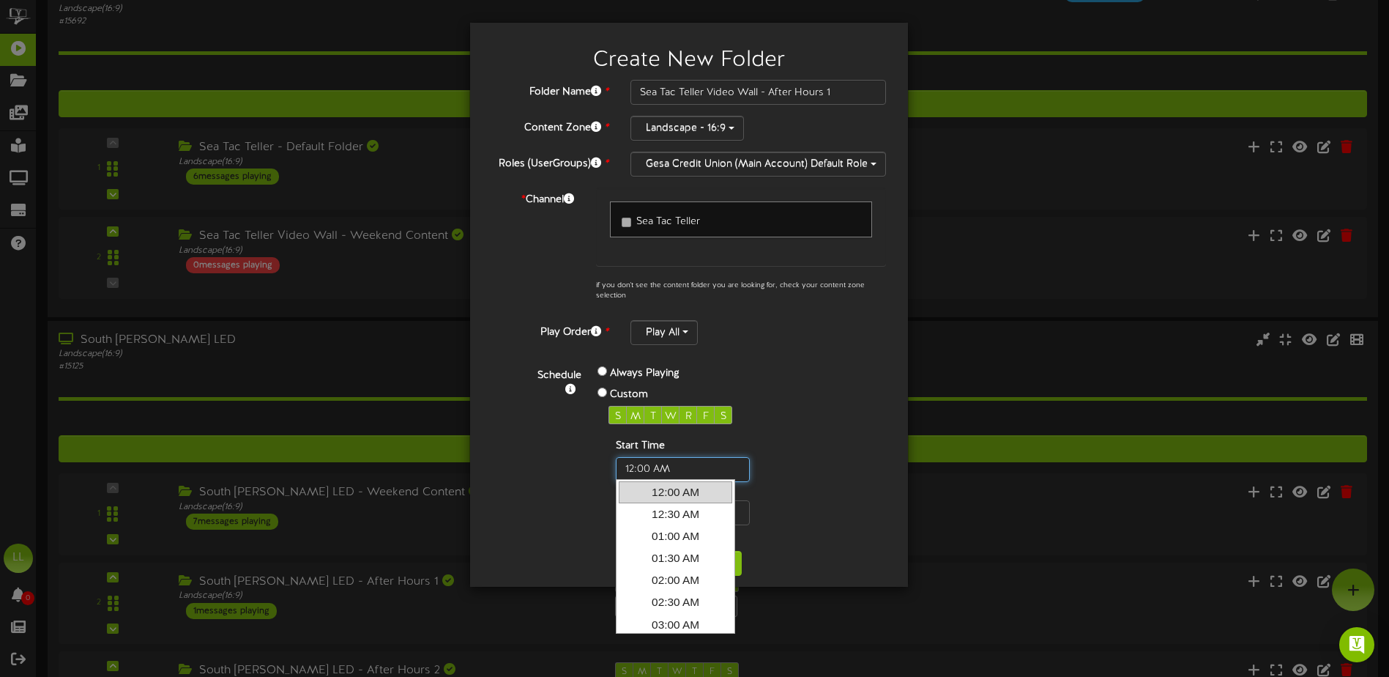
click at [685, 457] on input "text" at bounding box center [683, 469] width 134 height 25
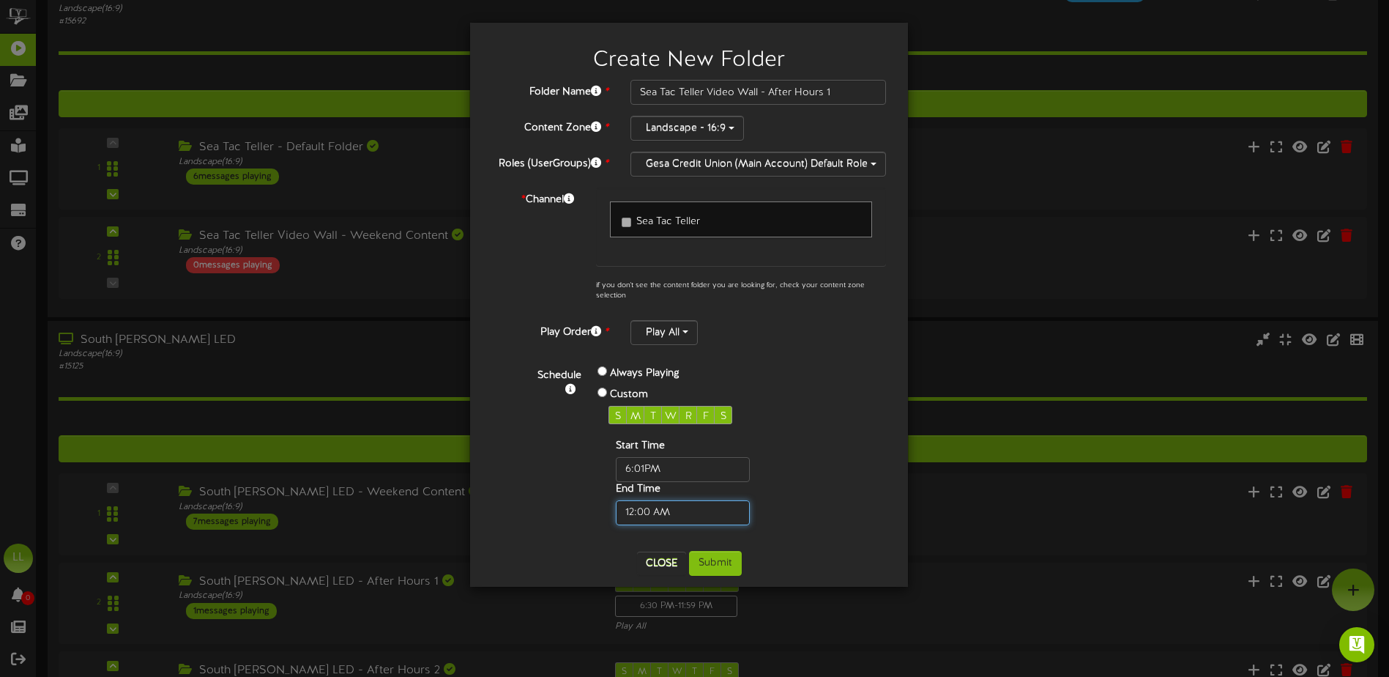
type input "06:01 PM"
click at [688, 518] on input "text" at bounding box center [683, 512] width 134 height 25
type input "6"
type input "11:59 PM"
click at [756, 500] on div "Start Time End Time" at bounding box center [707, 482] width 196 height 86
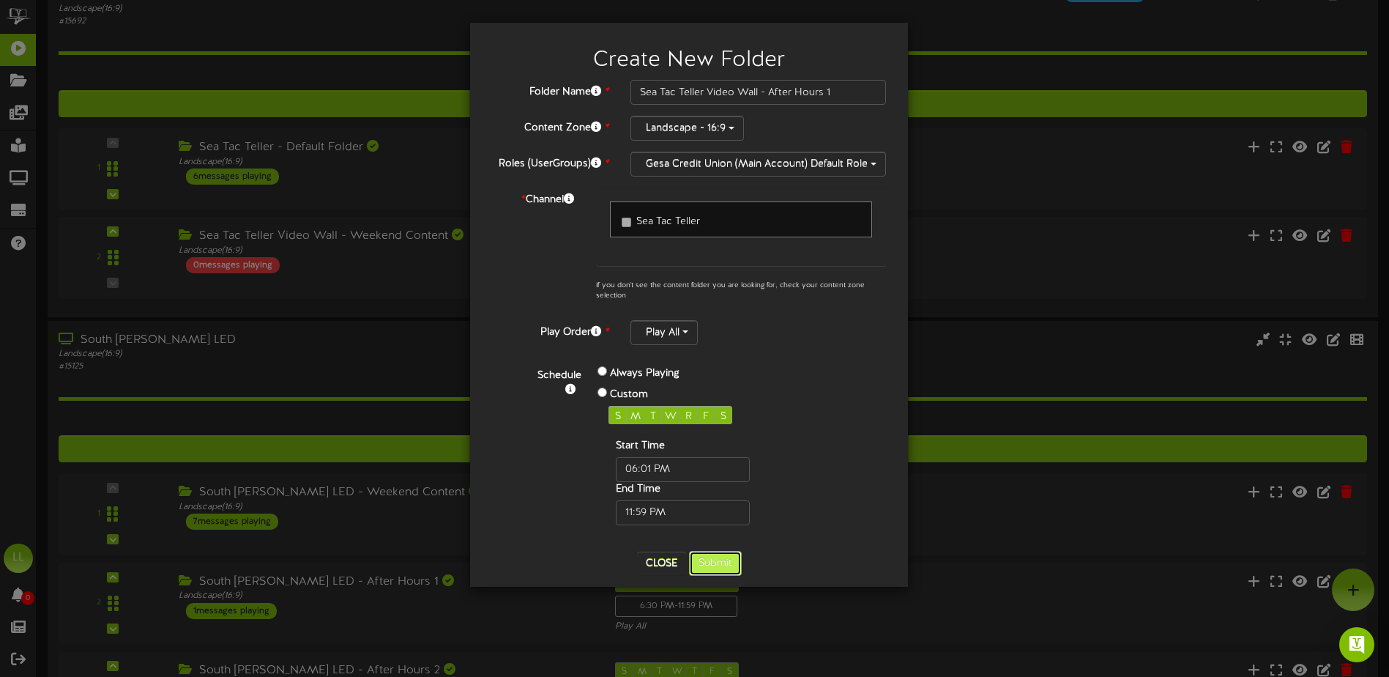
click at [723, 562] on button "Submit" at bounding box center [715, 563] width 53 height 25
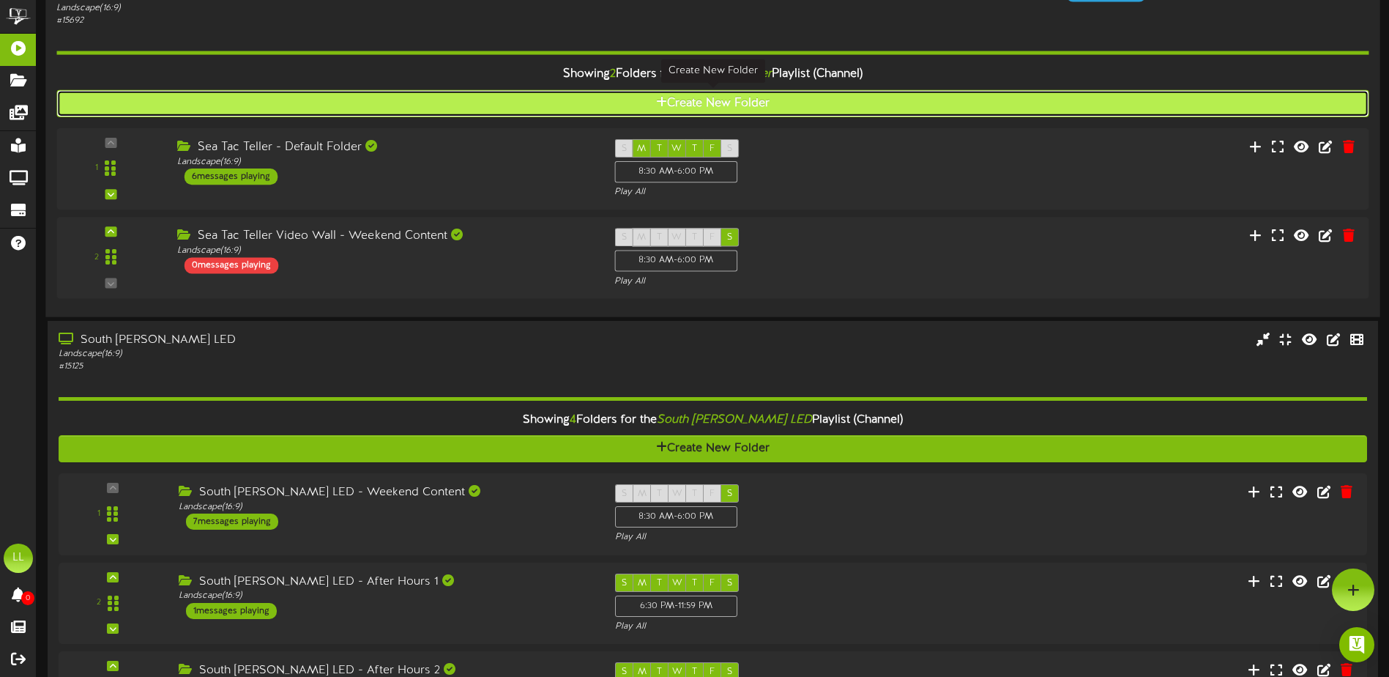
click at [704, 103] on button "Create New Folder" at bounding box center [712, 103] width 1312 height 27
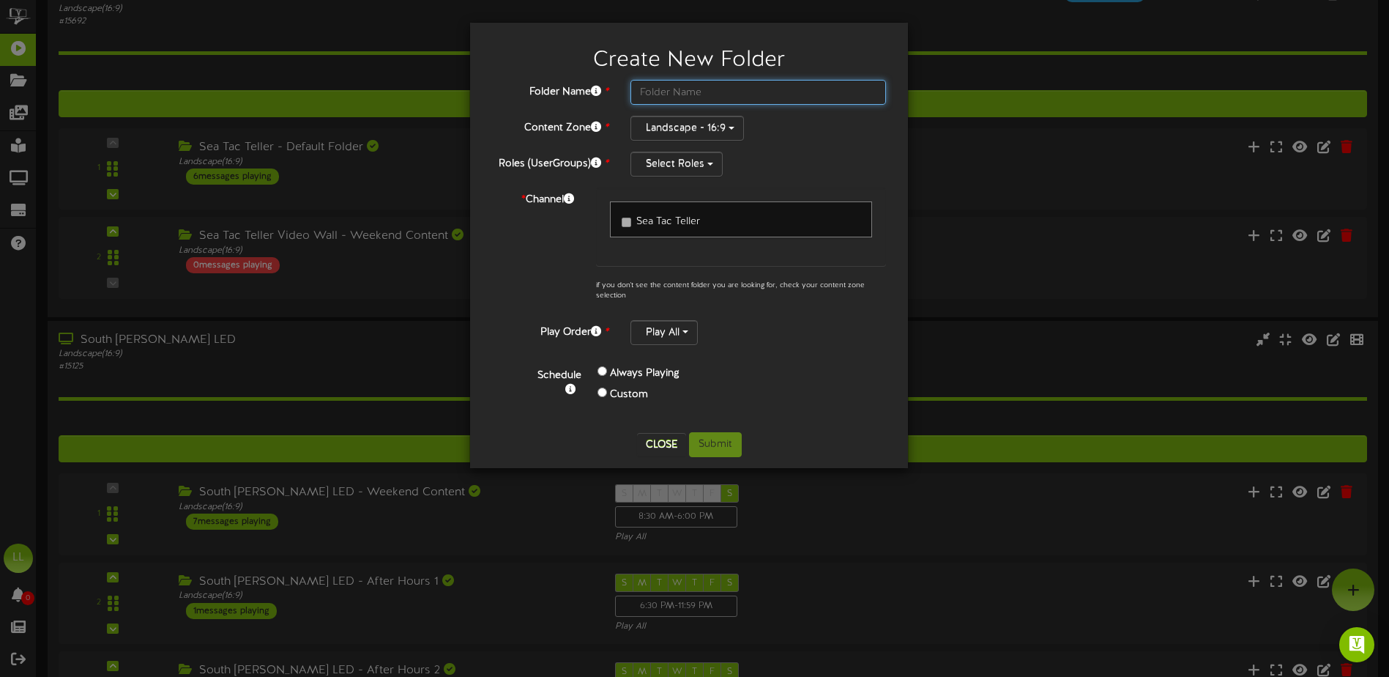
click at [683, 89] on input "text" at bounding box center [758, 92] width 256 height 25
type input "Sea Tac Teller Video Wall - After Hours 2"
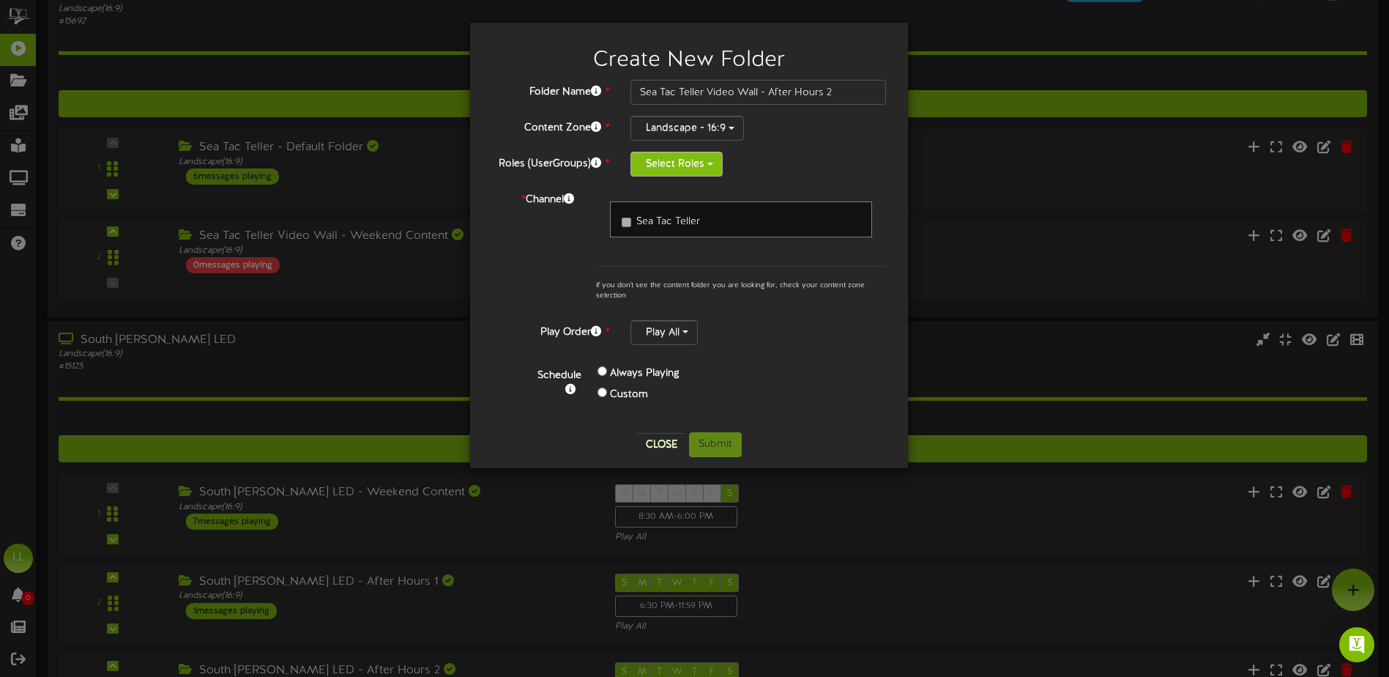
click at [673, 167] on button "Select Roles" at bounding box center [676, 164] width 92 height 25
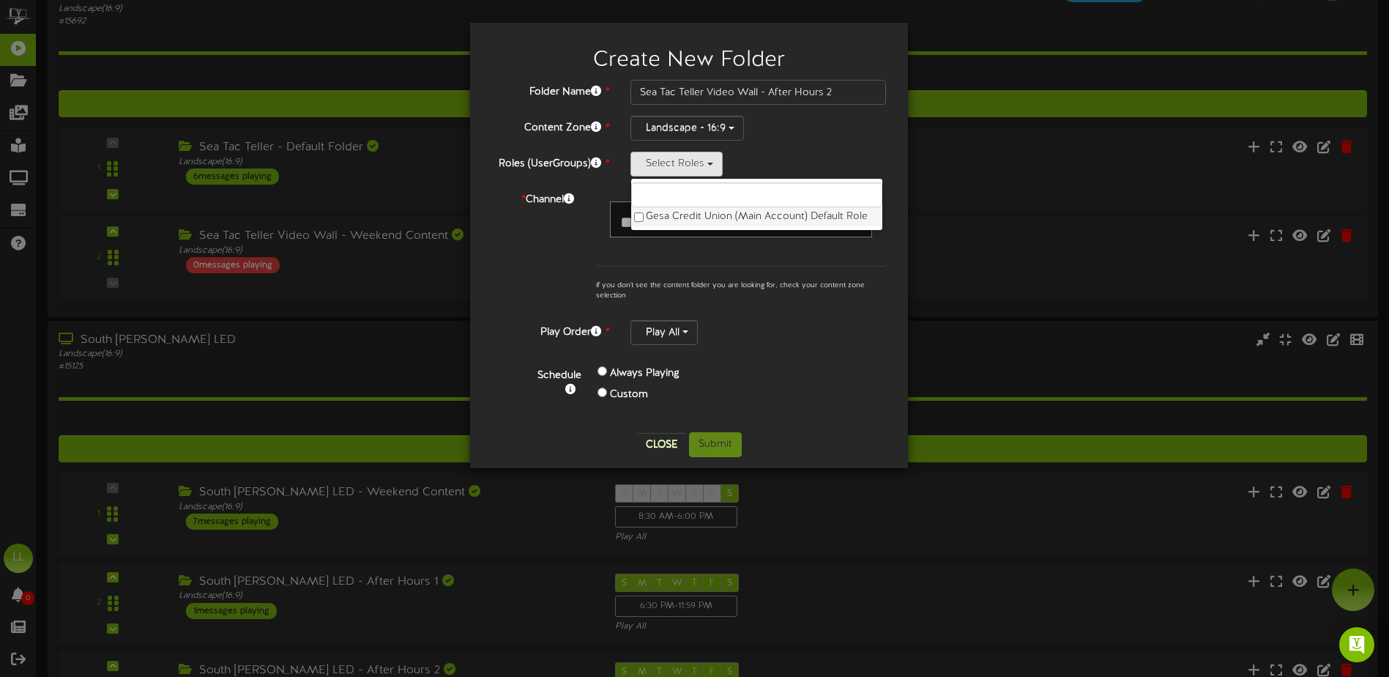
click at [665, 220] on label "Gesa Credit Union (Main Account) Default Role" at bounding box center [756, 216] width 251 height 19
click at [655, 261] on div "Sea Tac Teller" at bounding box center [741, 226] width 290 height 78
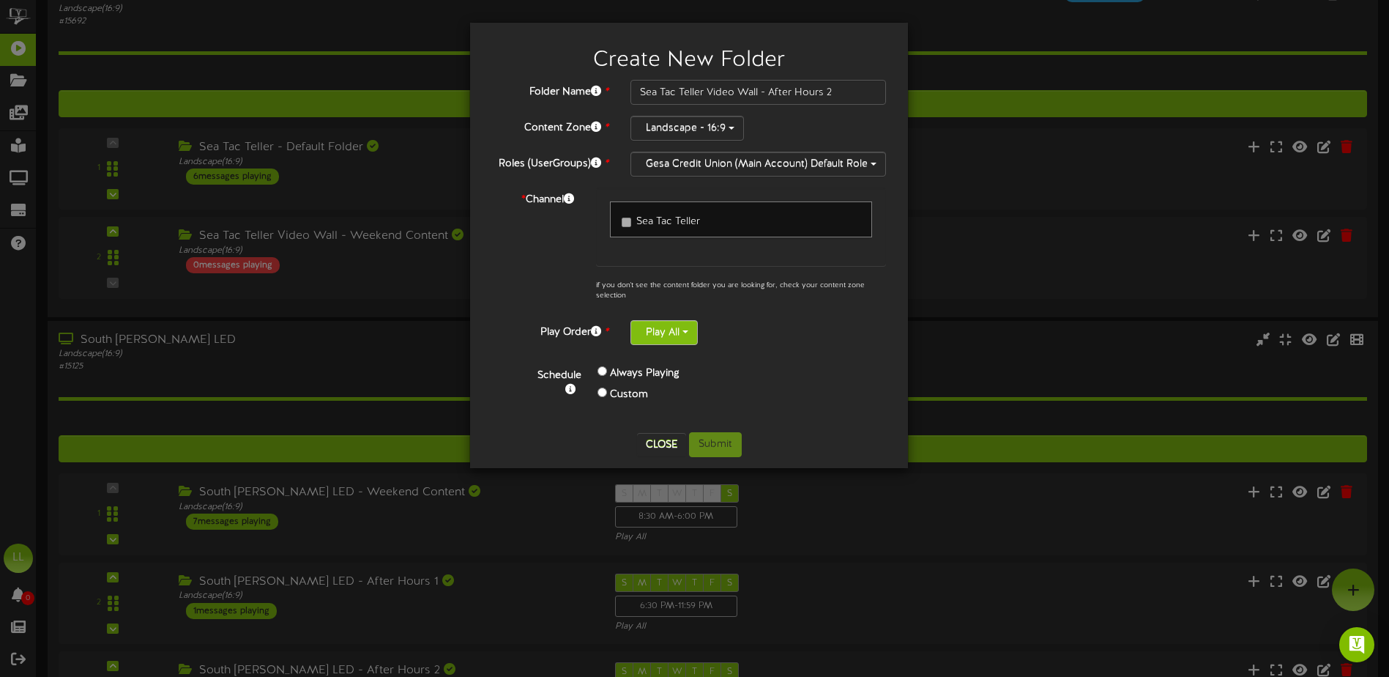
click at [653, 336] on button "Play All" at bounding box center [663, 332] width 67 height 25
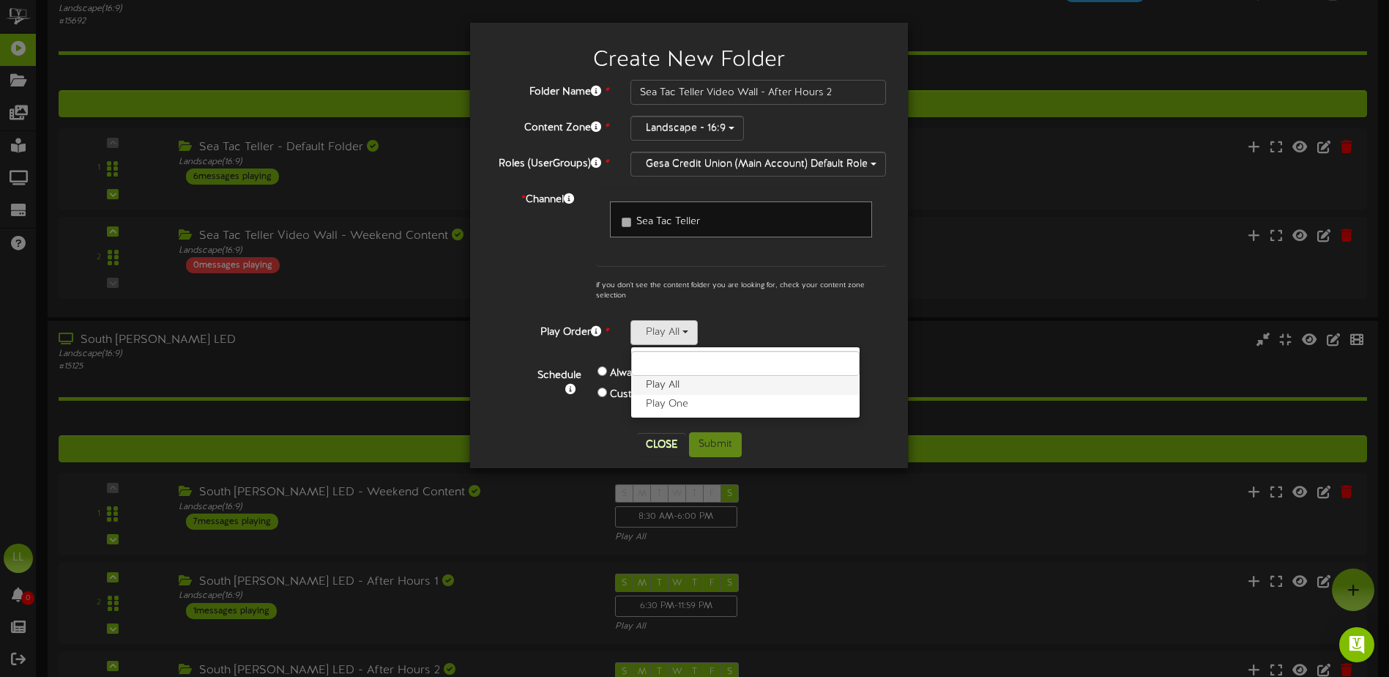
click at [669, 384] on label "Play All" at bounding box center [745, 385] width 228 height 19
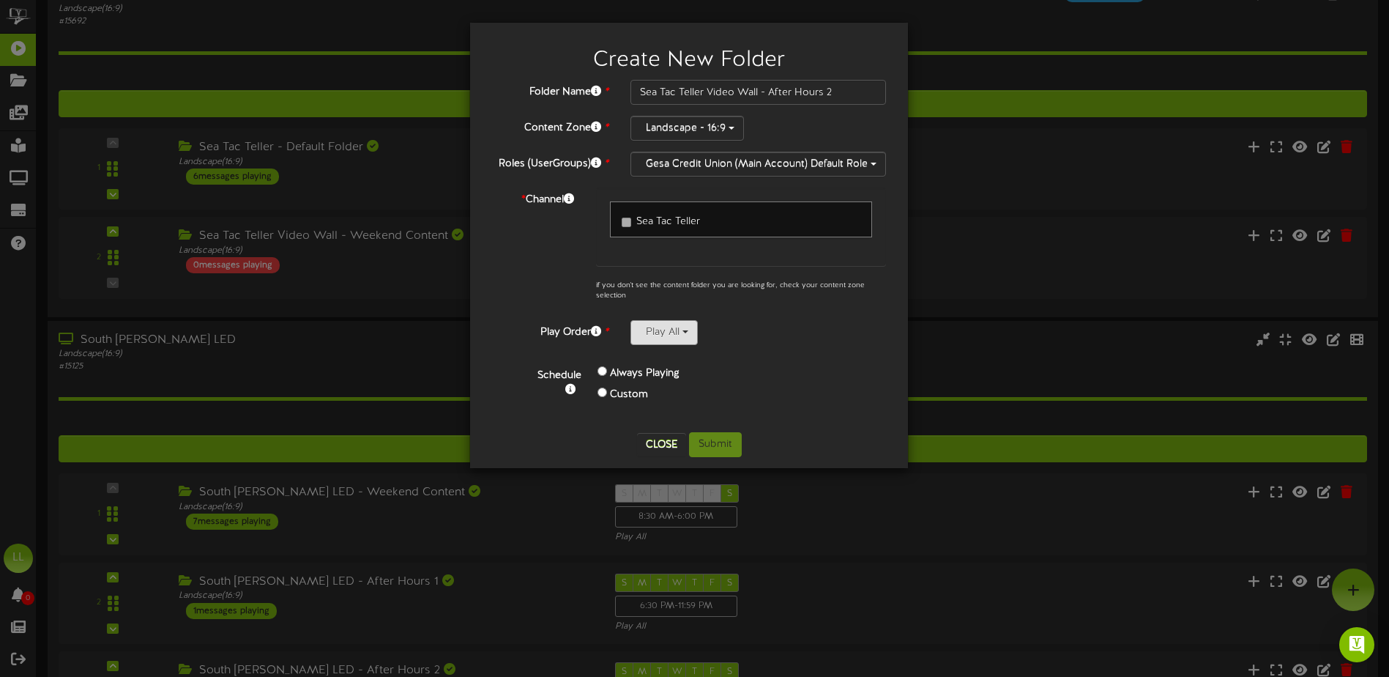
click at [672, 344] on button "Play All" at bounding box center [663, 332] width 67 height 25
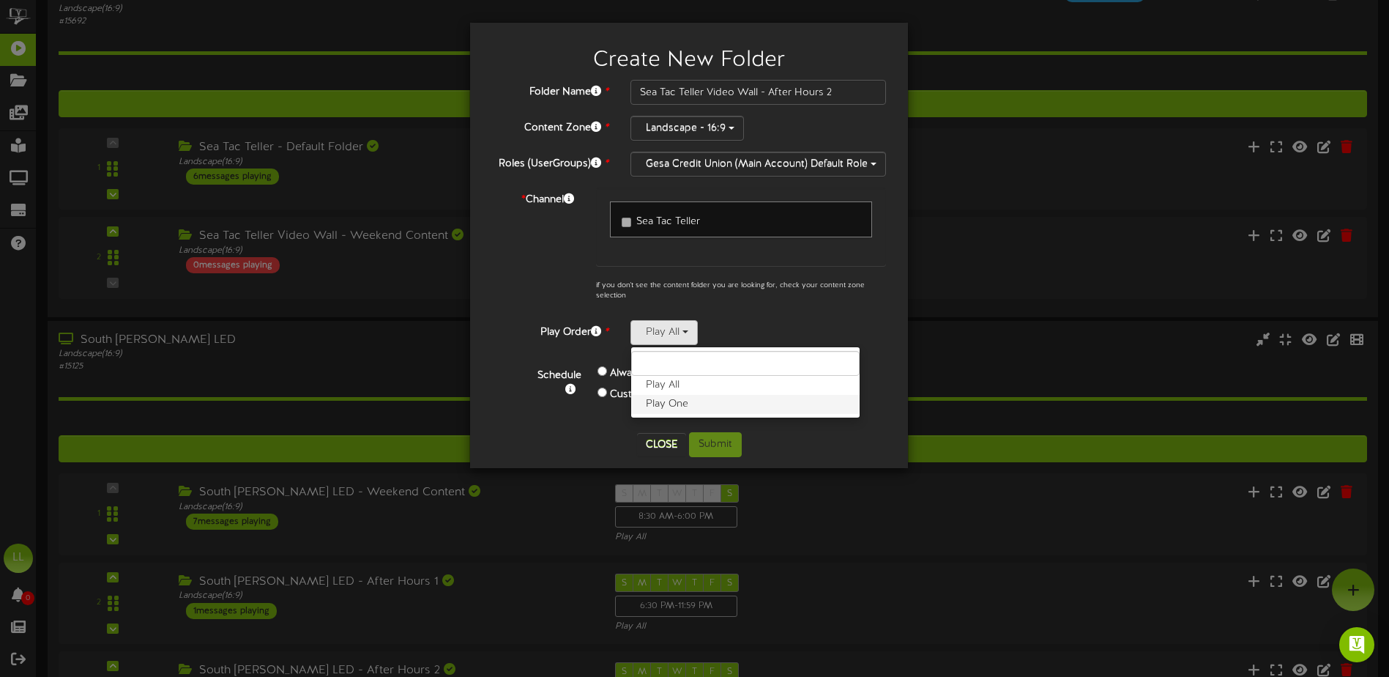
click at [679, 403] on label "Play One" at bounding box center [745, 404] width 228 height 19
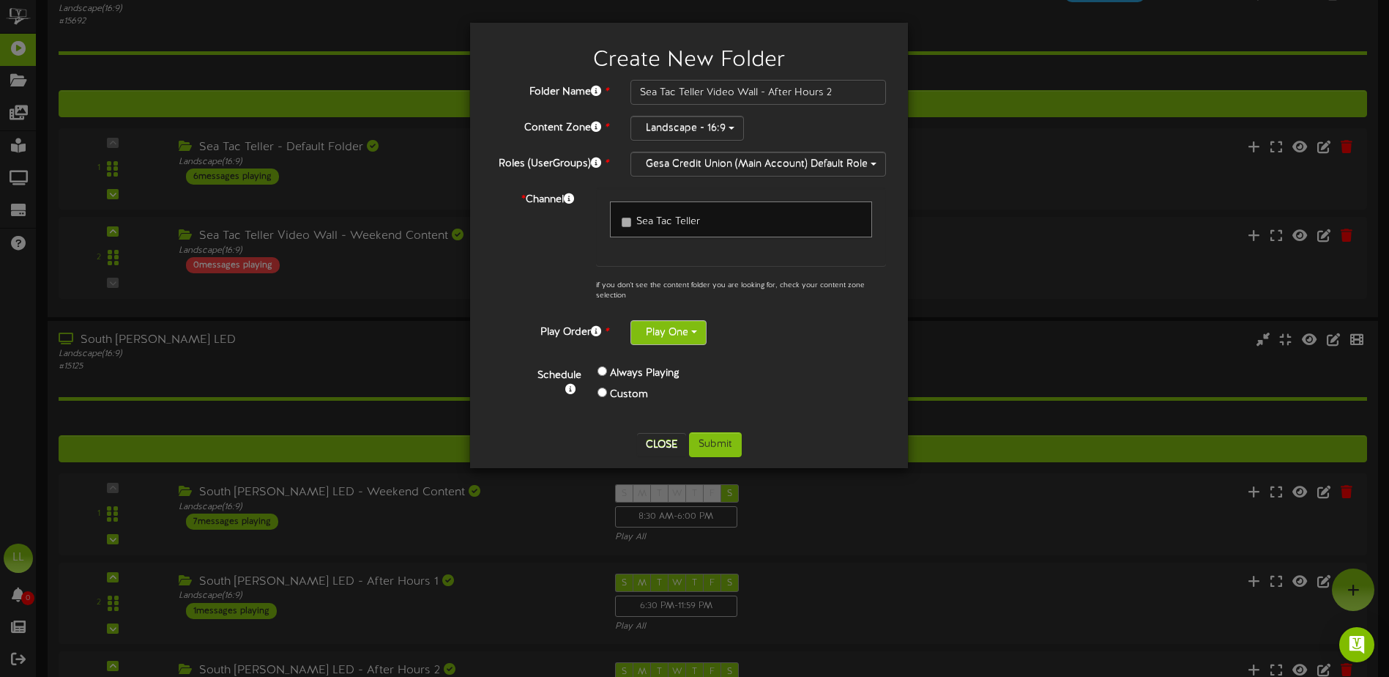
click at [674, 332] on button "Play One" at bounding box center [668, 332] width 76 height 25
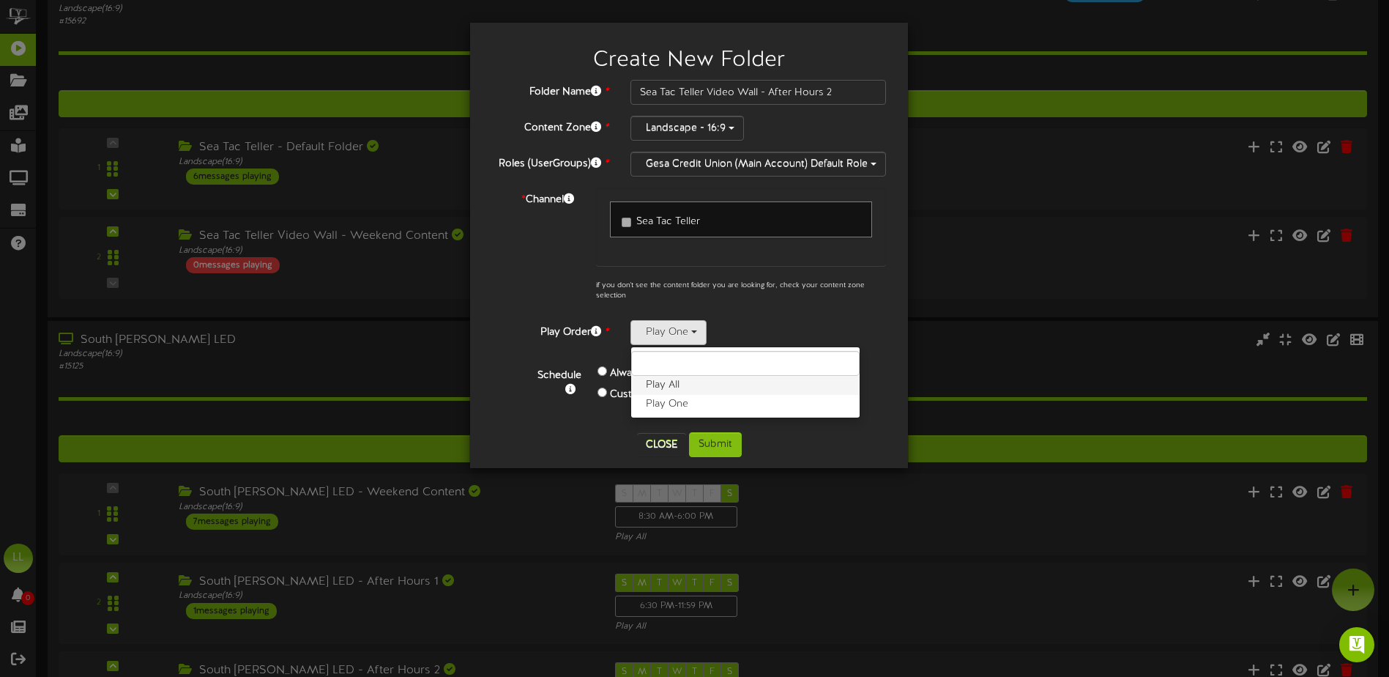
click at [678, 388] on label "Play All" at bounding box center [745, 385] width 228 height 19
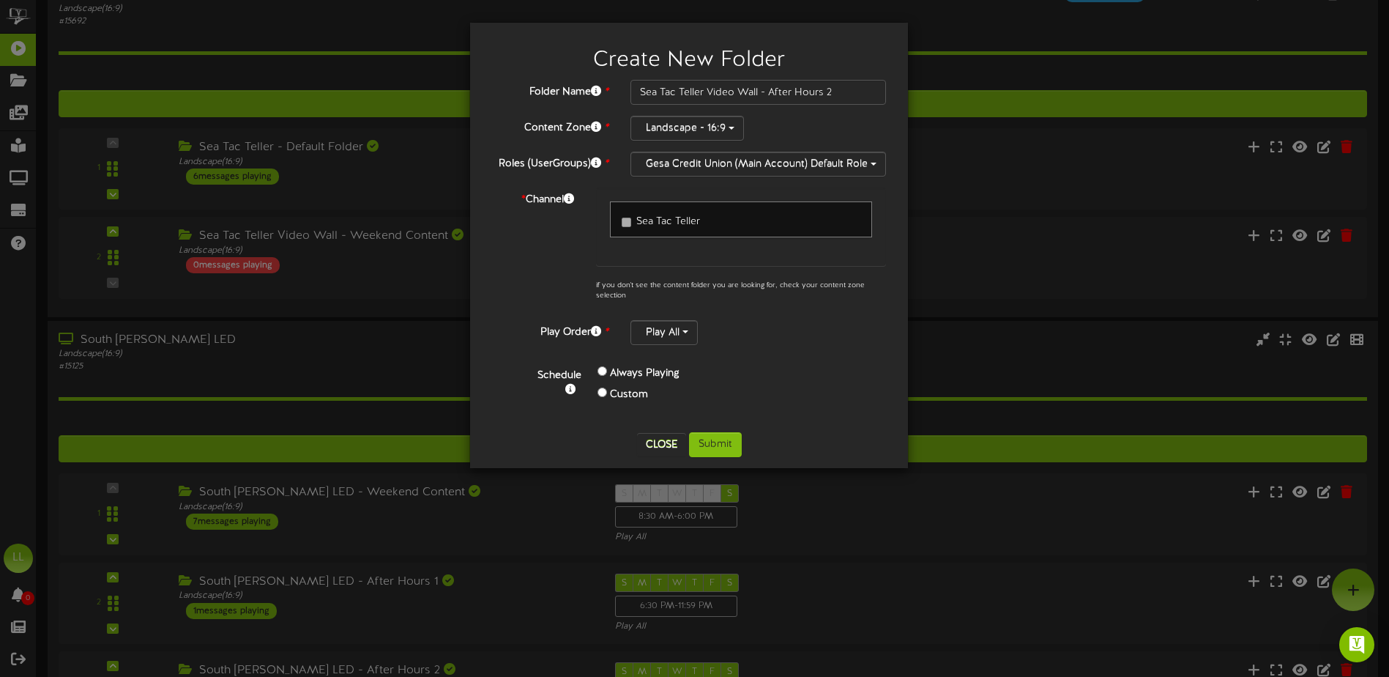
click at [731, 349] on div "Folder Name * Sea Tac Teller Video Wall - After Hours 2 Content Zone * Landscap…" at bounding box center [689, 250] width 394 height 341
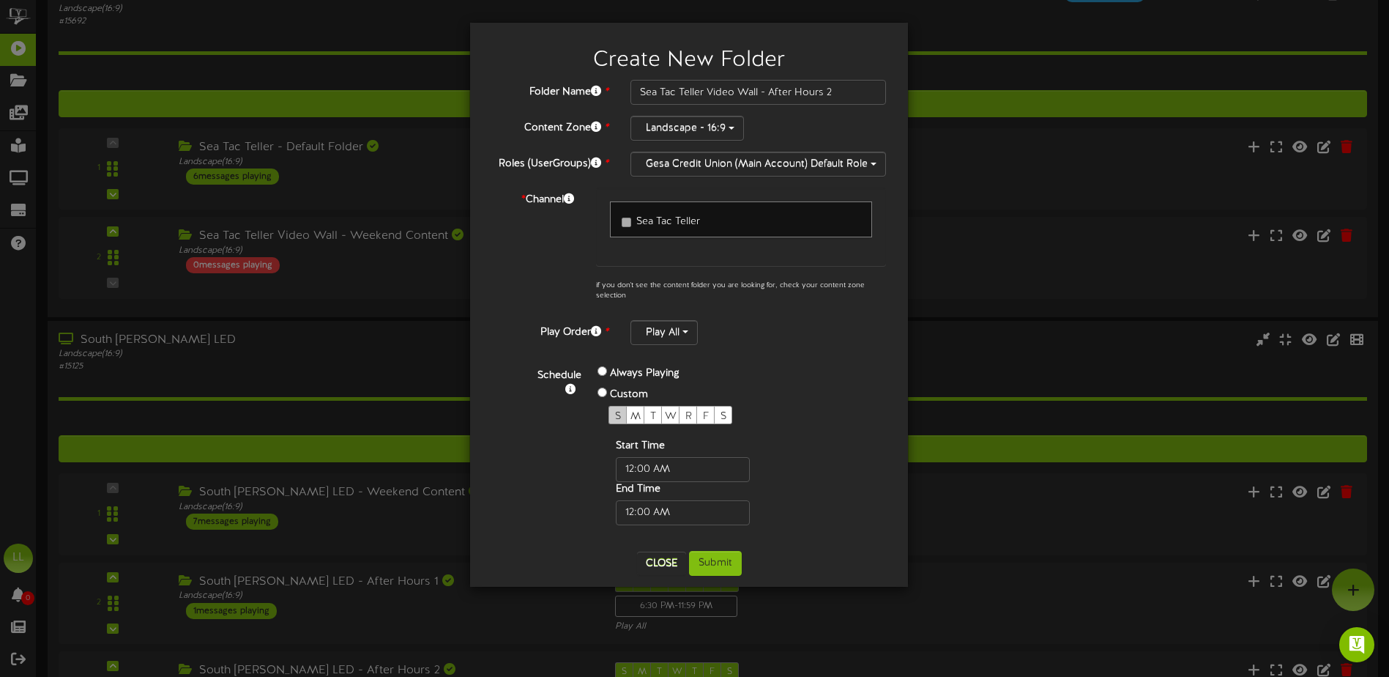
click at [615, 415] on span "S" at bounding box center [618, 416] width 6 height 11
click at [632, 416] on span "M" at bounding box center [635, 416] width 10 height 11
click at [652, 413] on span "T" at bounding box center [653, 416] width 6 height 11
click at [663, 414] on div "W" at bounding box center [670, 415] width 18 height 18
click at [691, 414] on span "R" at bounding box center [688, 416] width 7 height 11
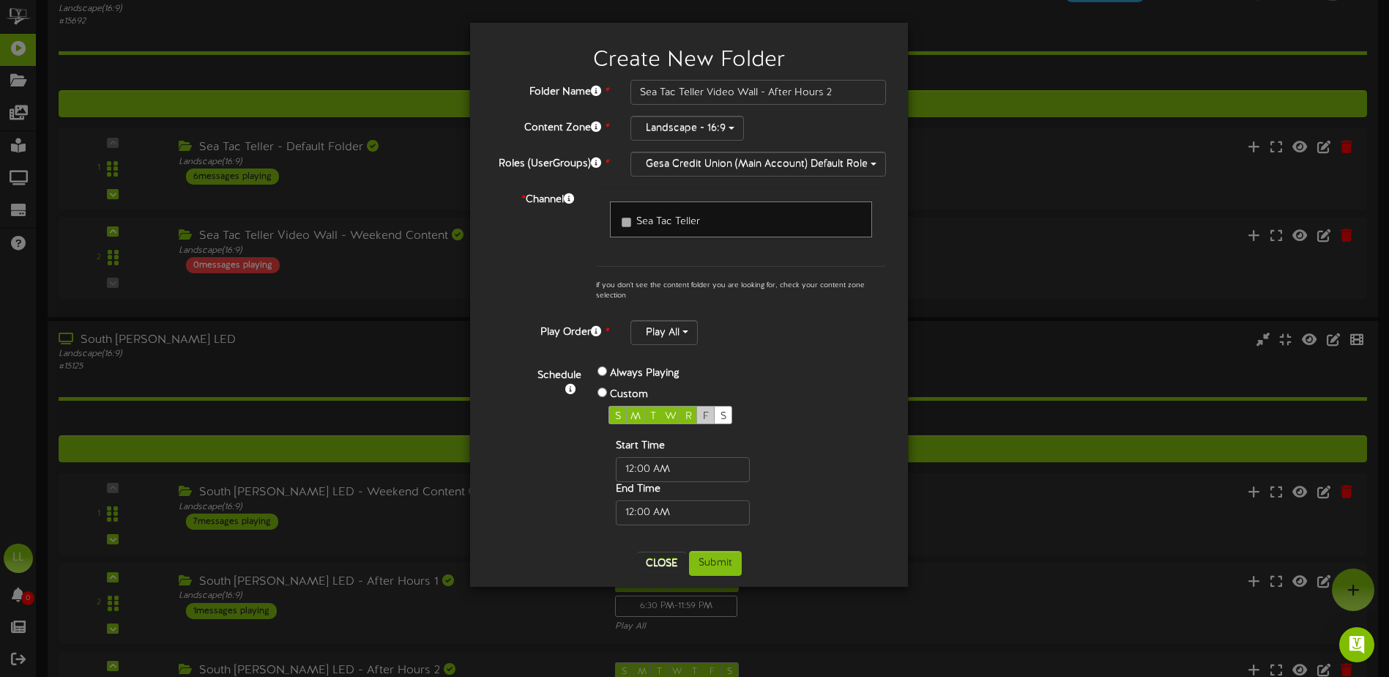
click at [700, 413] on div "F" at bounding box center [705, 415] width 18 height 18
click at [722, 412] on span "S" at bounding box center [724, 416] width 6 height 11
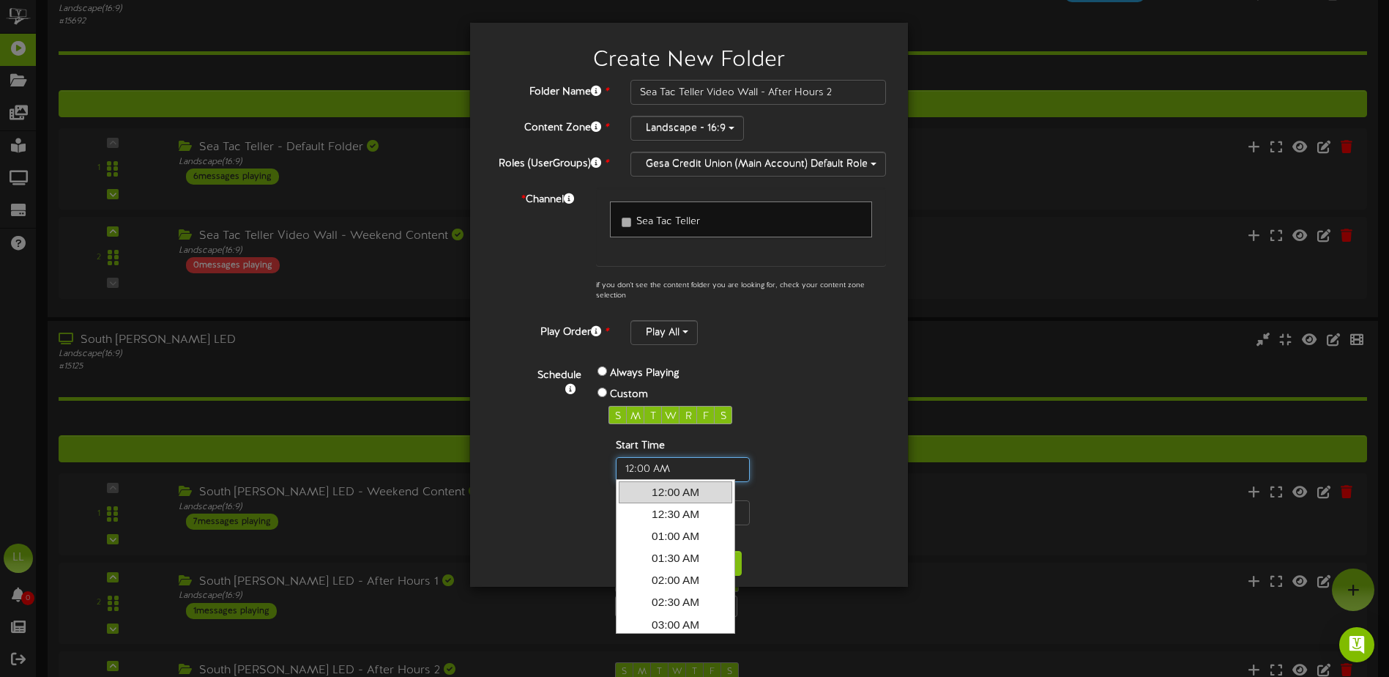
click at [685, 458] on input "text" at bounding box center [683, 469] width 134 height 25
click at [767, 439] on div "Start Time End Time" at bounding box center [707, 482] width 196 height 86
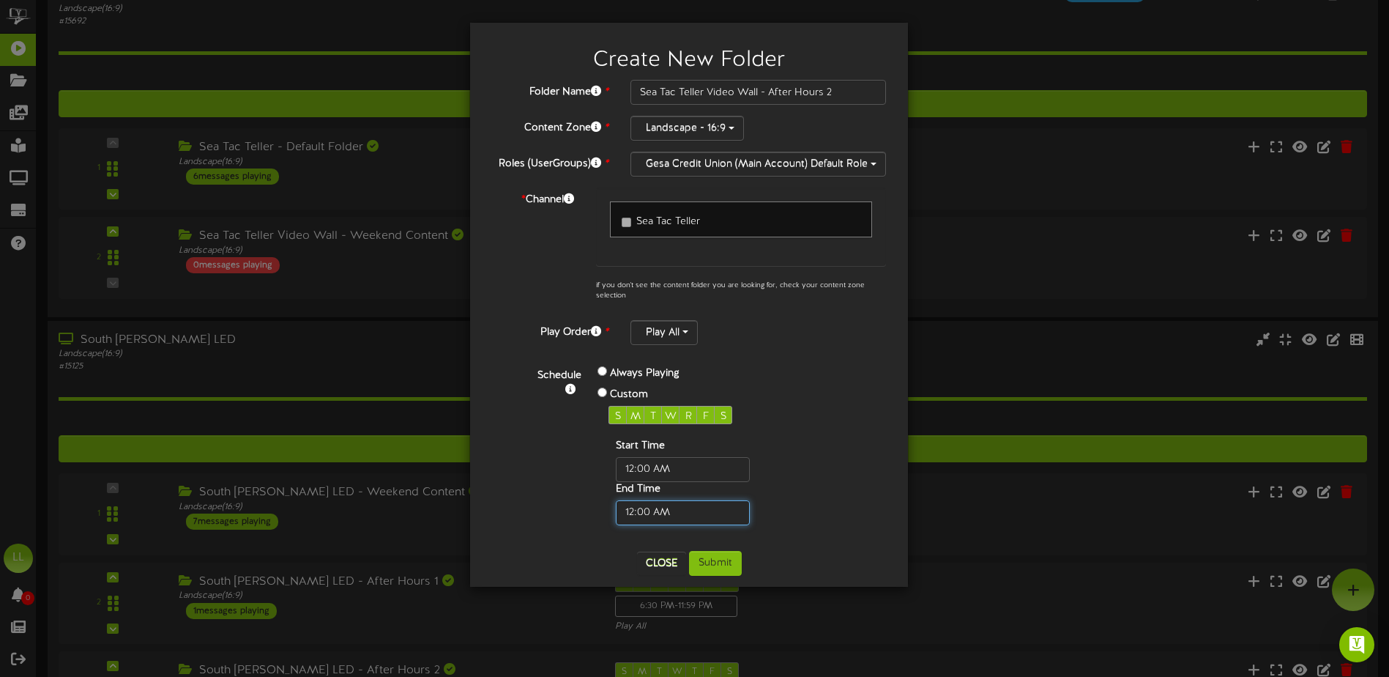
click at [680, 501] on input "text" at bounding box center [683, 512] width 134 height 25
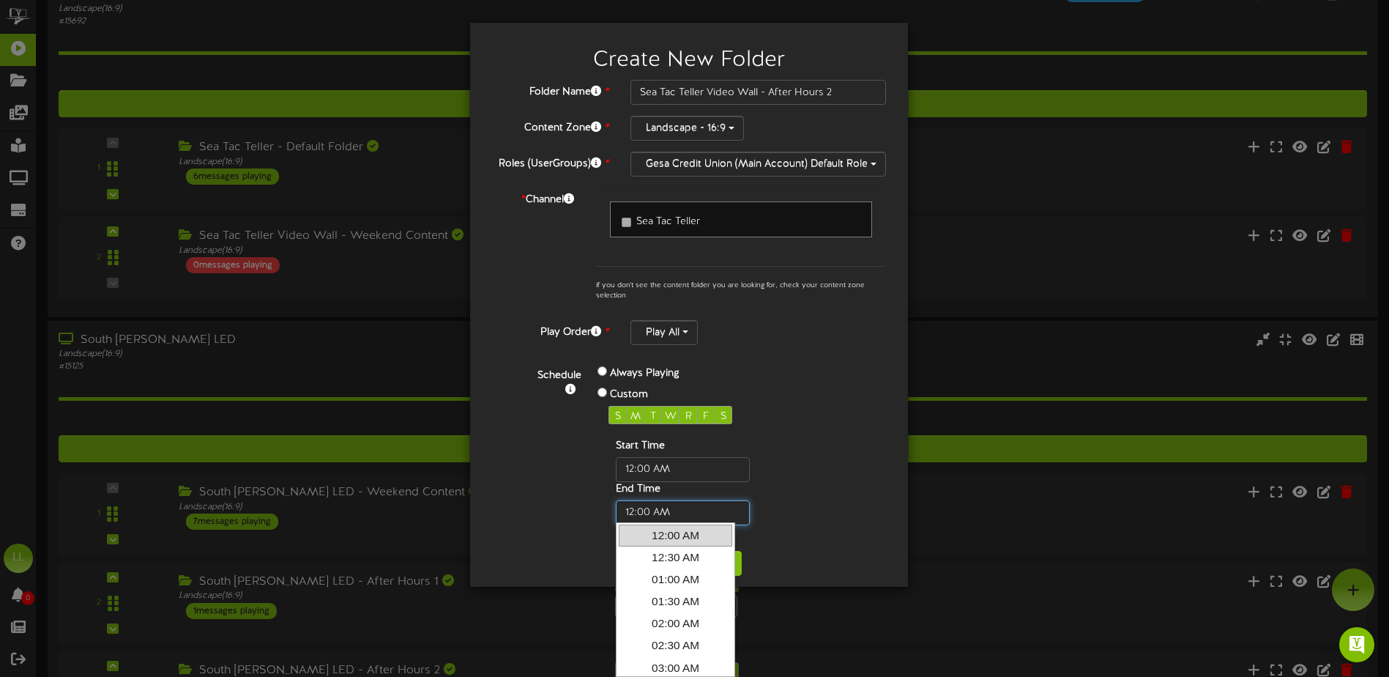
click at [695, 508] on input "text" at bounding box center [683, 512] width 134 height 25
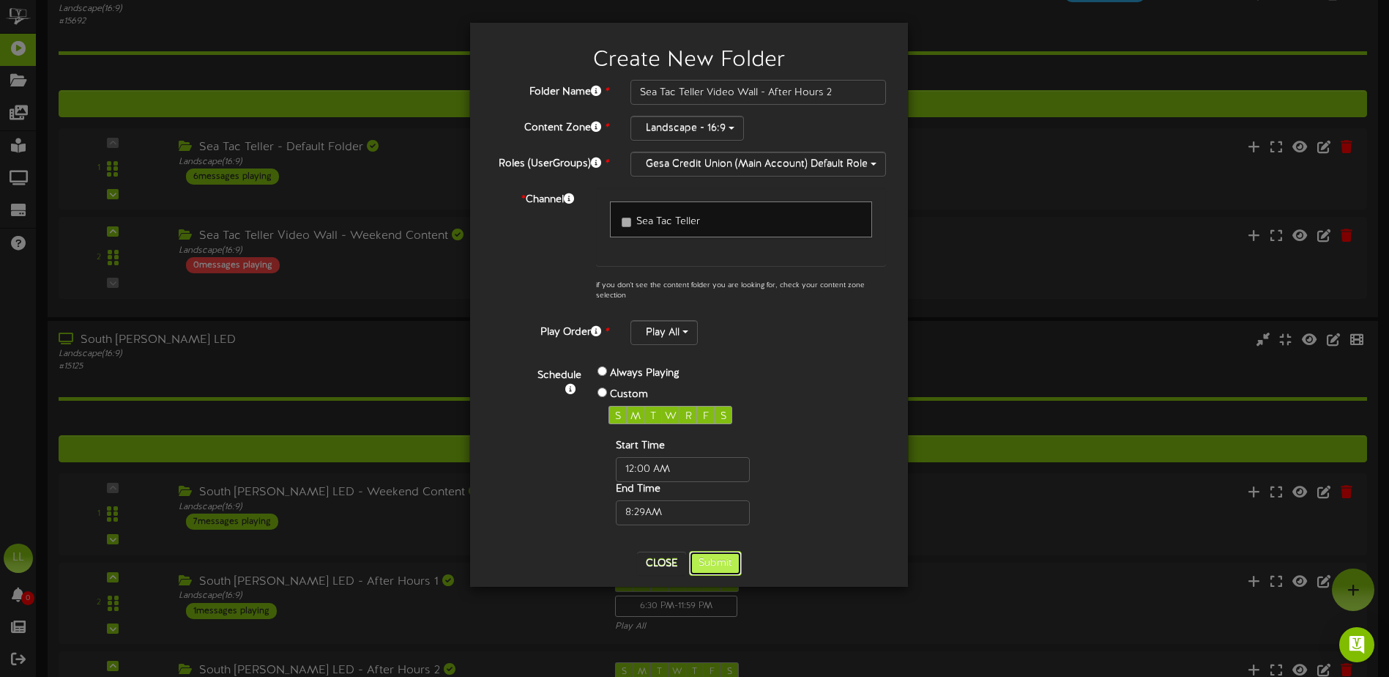
type input "08:29 AM"
click at [735, 561] on button "Submit" at bounding box center [715, 563] width 53 height 25
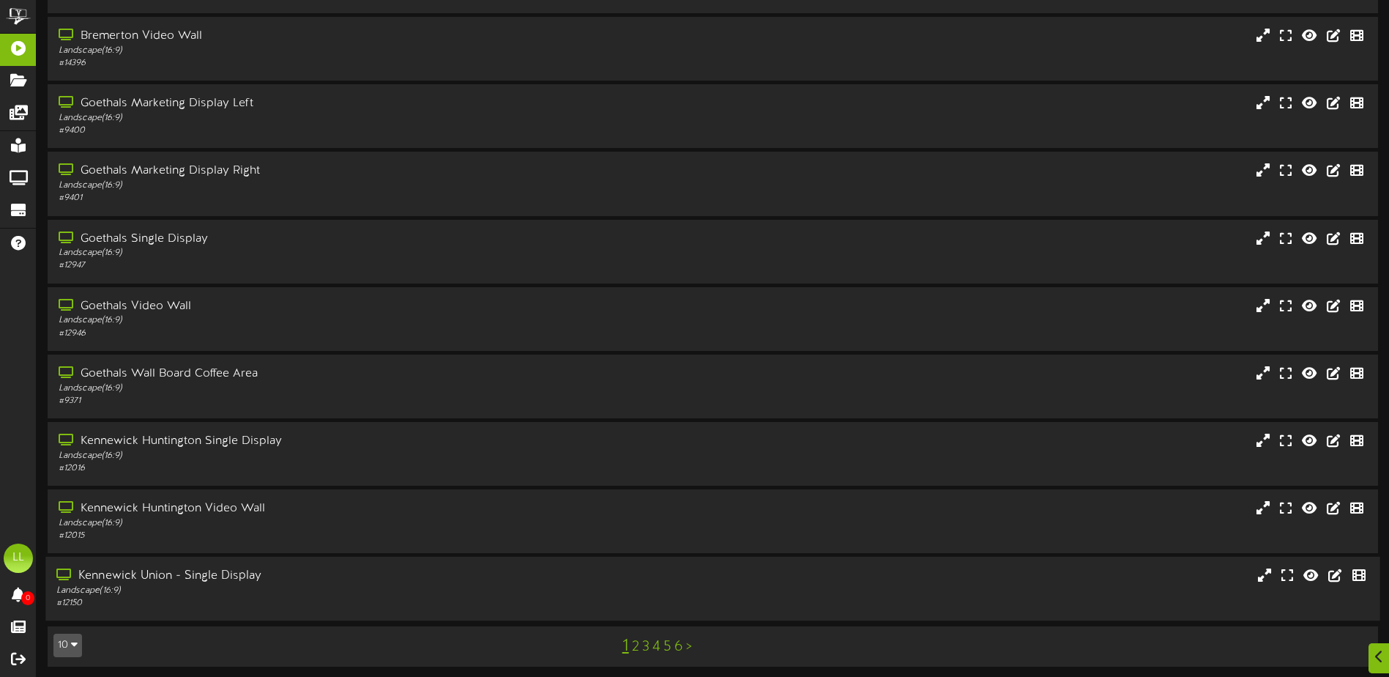
scroll to position [109, 0]
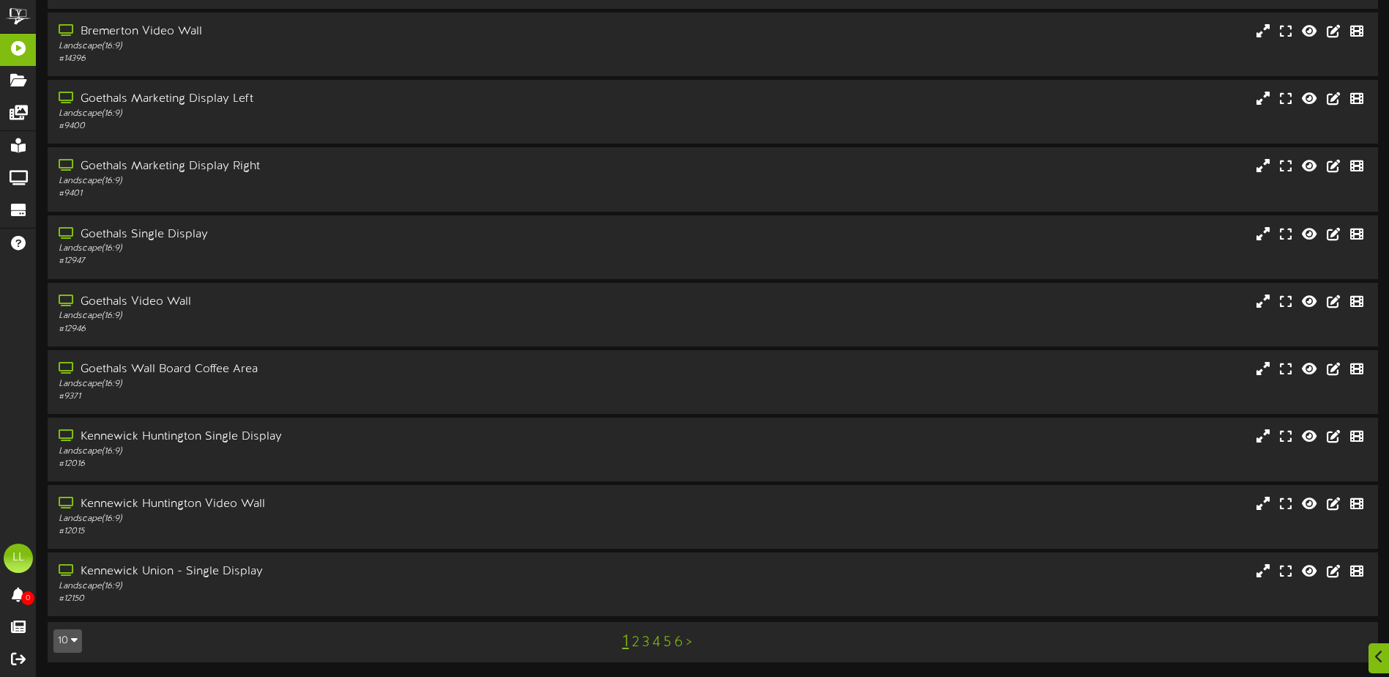
click at [657, 644] on link "4" at bounding box center [656, 642] width 8 height 16
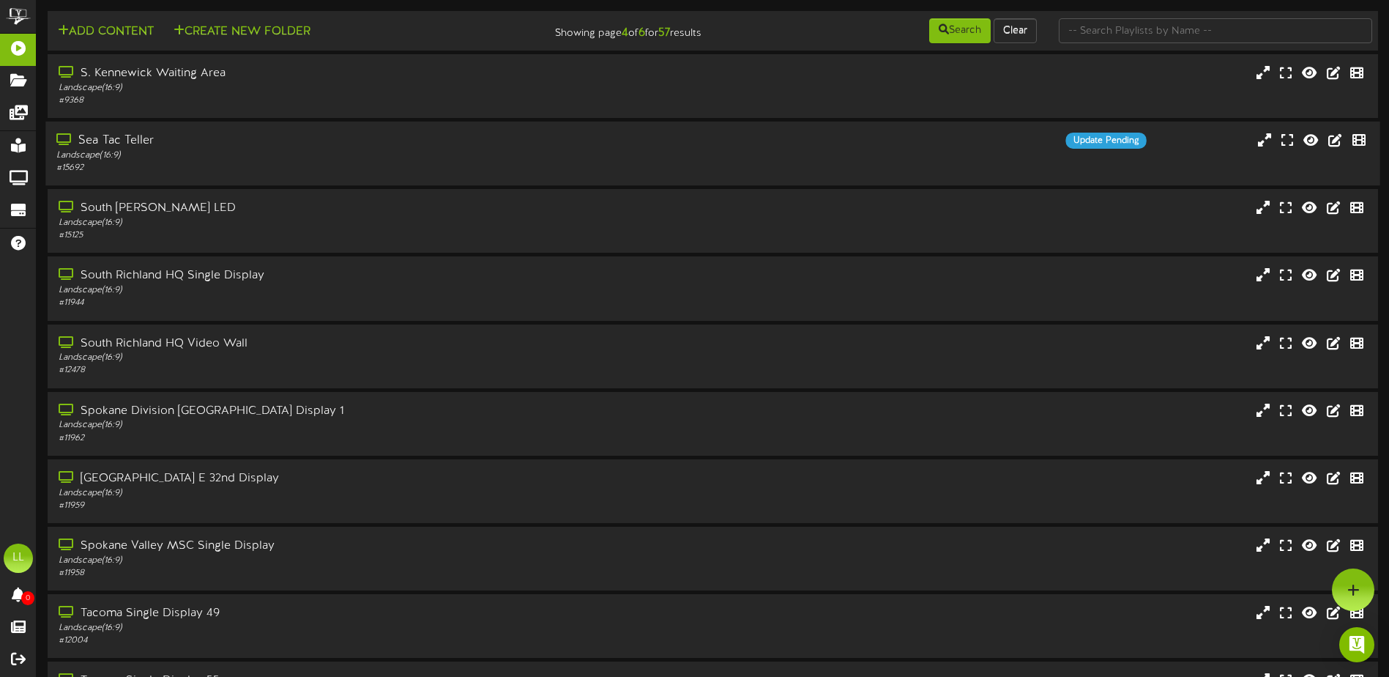
click at [157, 158] on div "Landscape ( 16:9 )" at bounding box center [323, 155] width 534 height 12
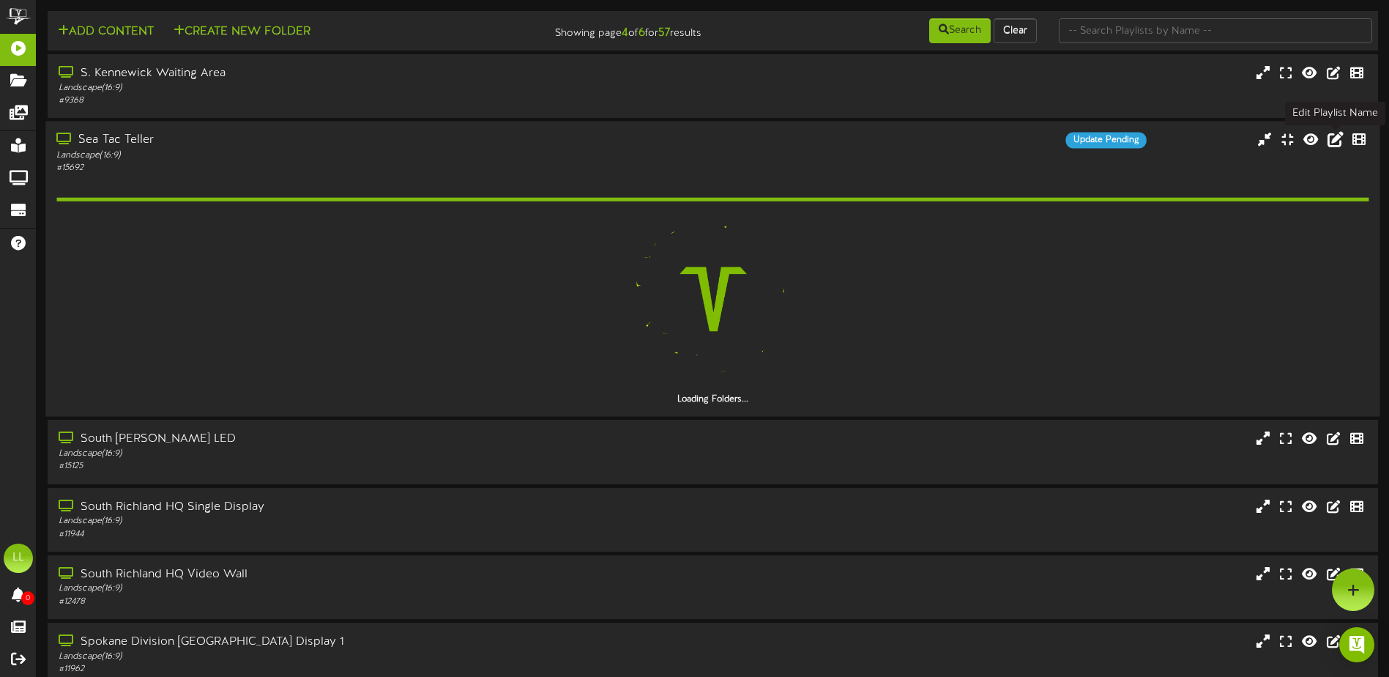
click at [1330, 136] on icon at bounding box center [1336, 139] width 16 height 16
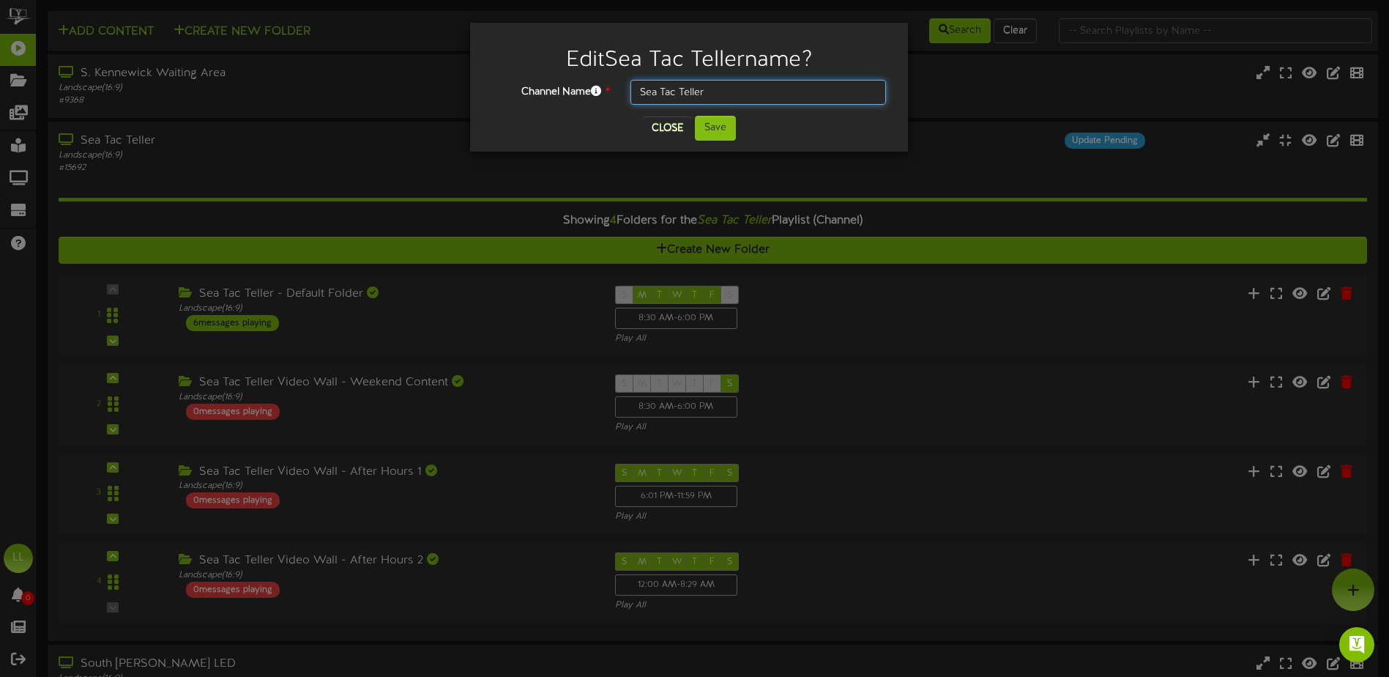
click at [718, 94] on input "Sea Tac Teller" at bounding box center [758, 92] width 256 height 25
type input "Sea Tac Teller Video Wall"
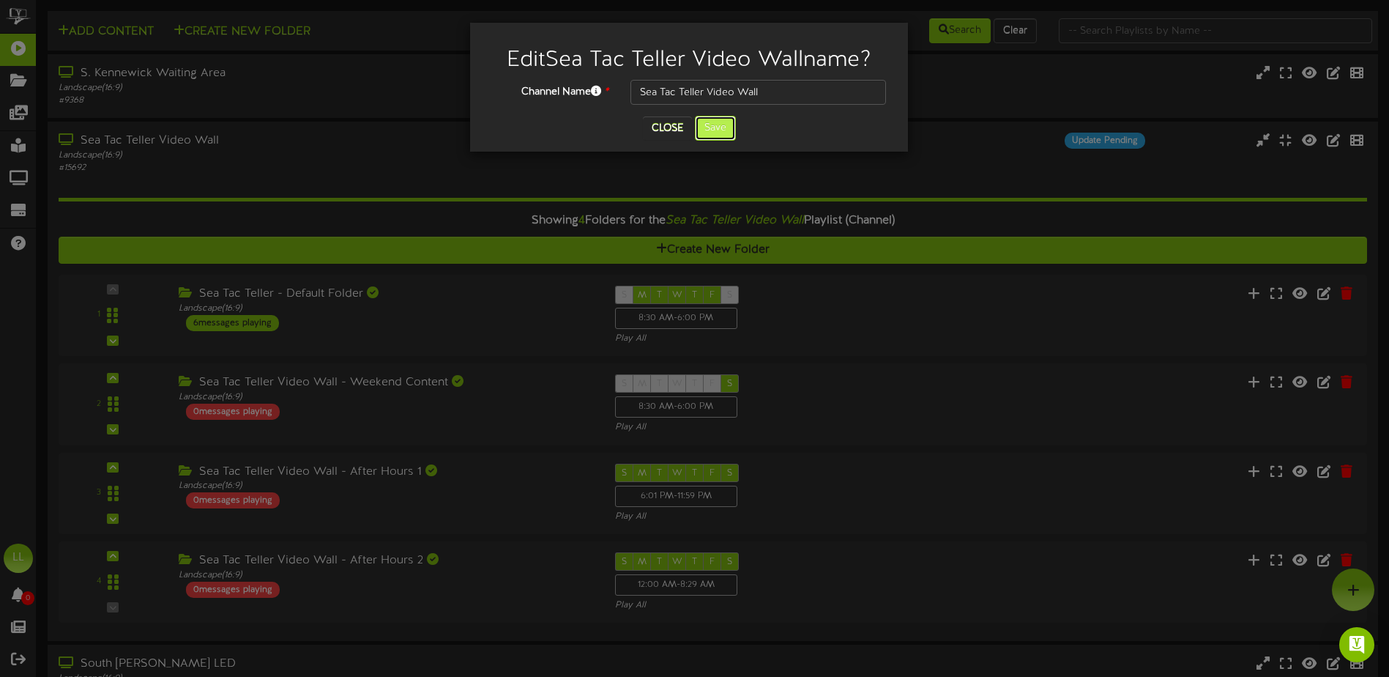
click at [723, 117] on button "Save" at bounding box center [715, 128] width 41 height 25
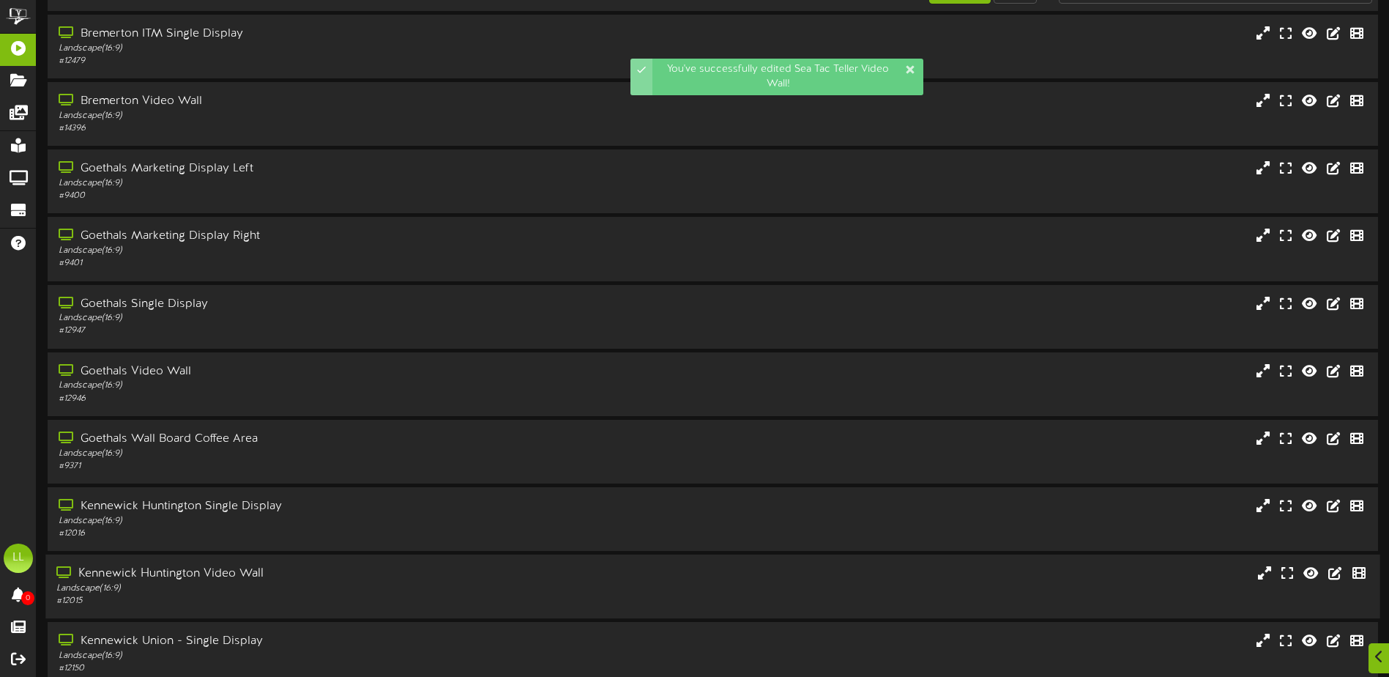
scroll to position [109, 0]
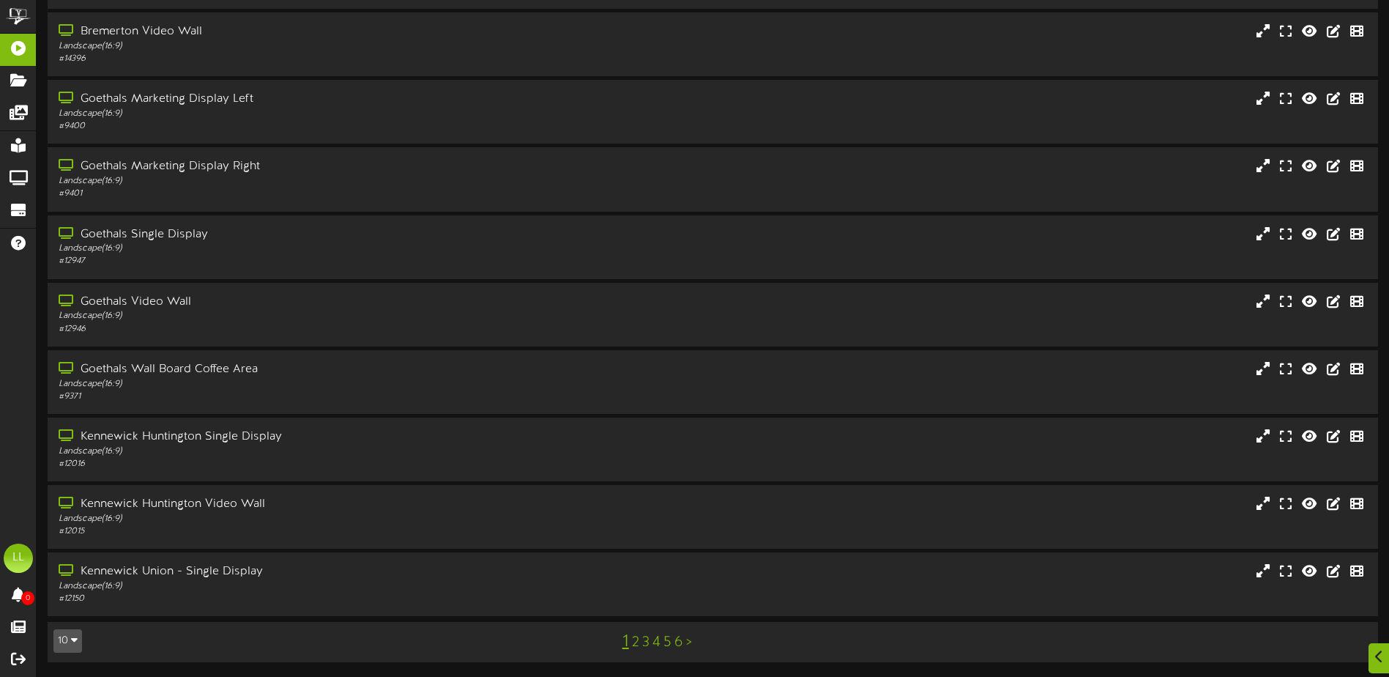
click at [655, 640] on link "4" at bounding box center [656, 642] width 8 height 16
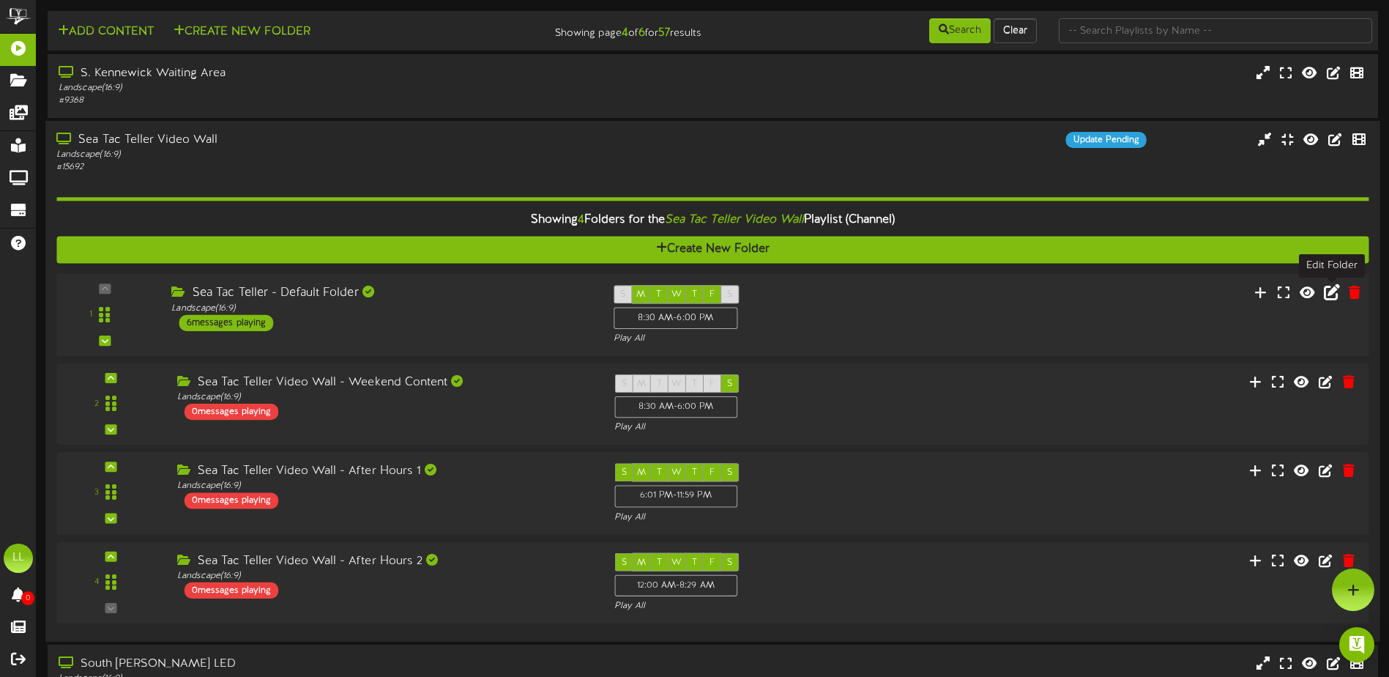
click at [1333, 294] on icon at bounding box center [1332, 292] width 16 height 16
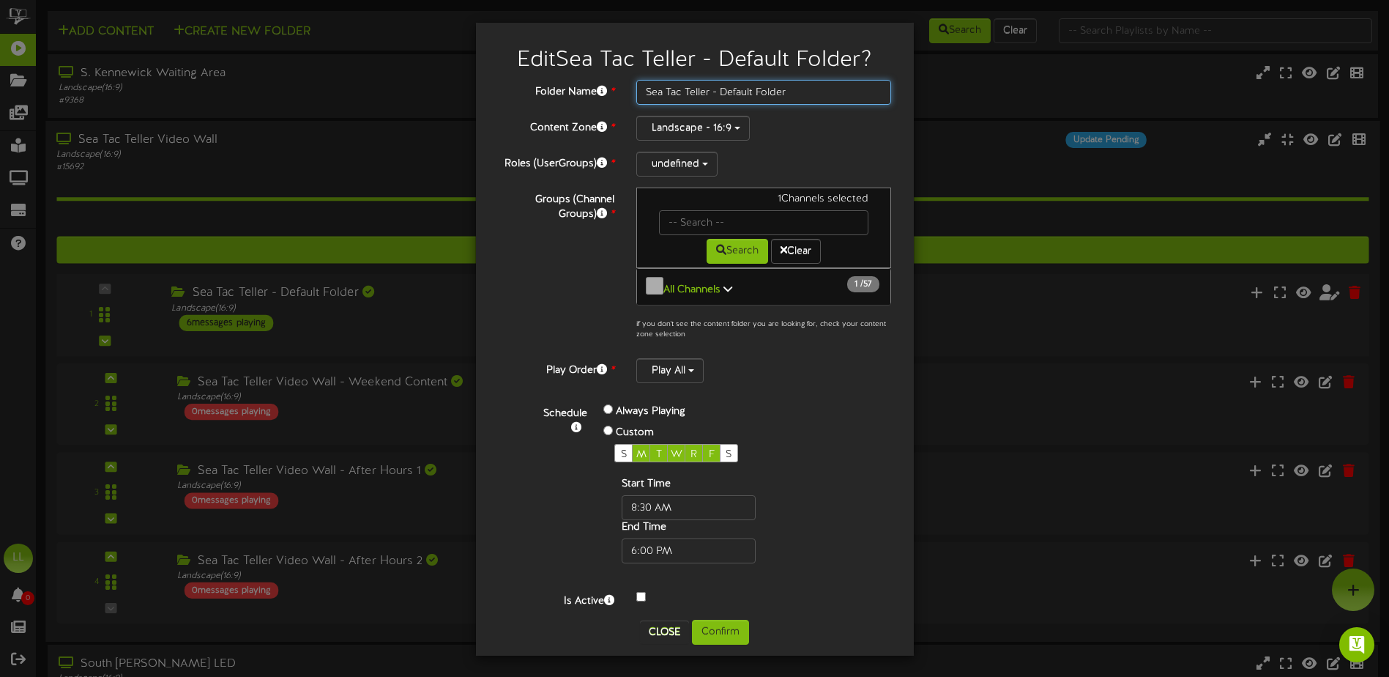
click at [714, 90] on input "Sea Tac Teller - Default Folder" at bounding box center [764, 92] width 256 height 25
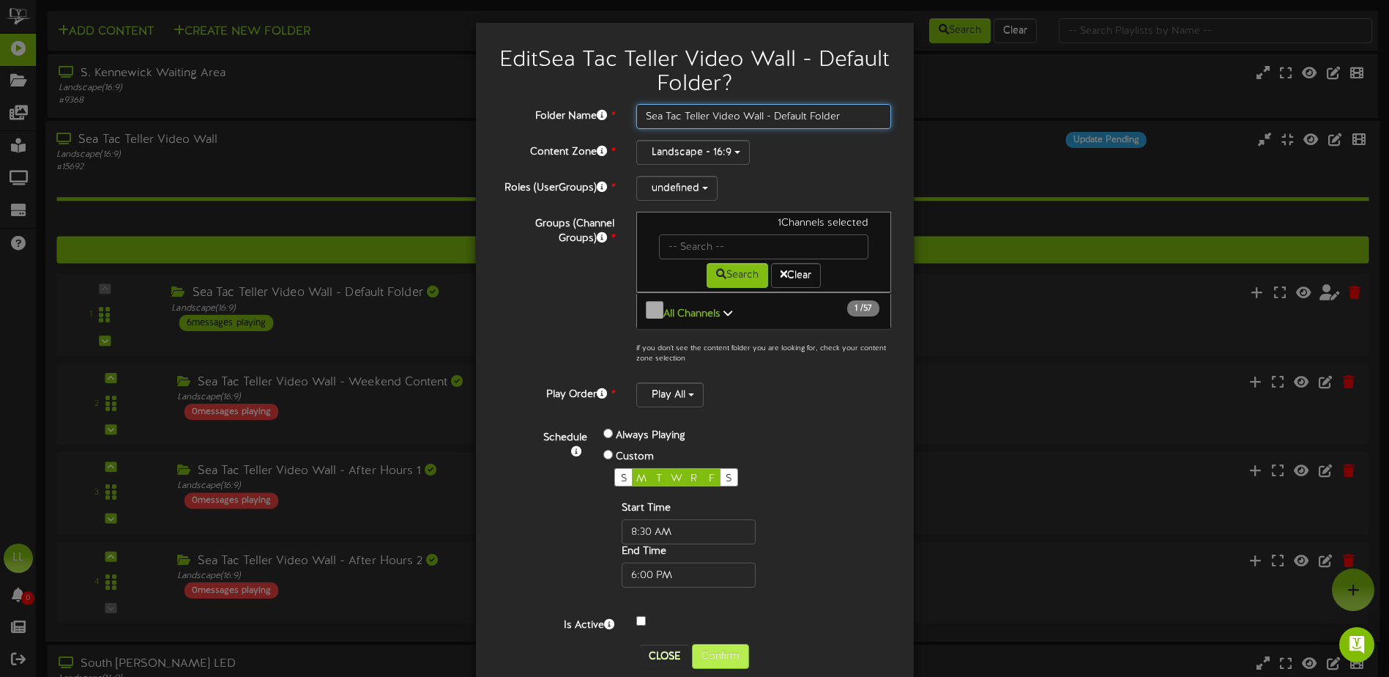
type input "Sea Tac Teller Video Wall - Default Folder"
click at [715, 644] on button "Confirm" at bounding box center [720, 656] width 57 height 25
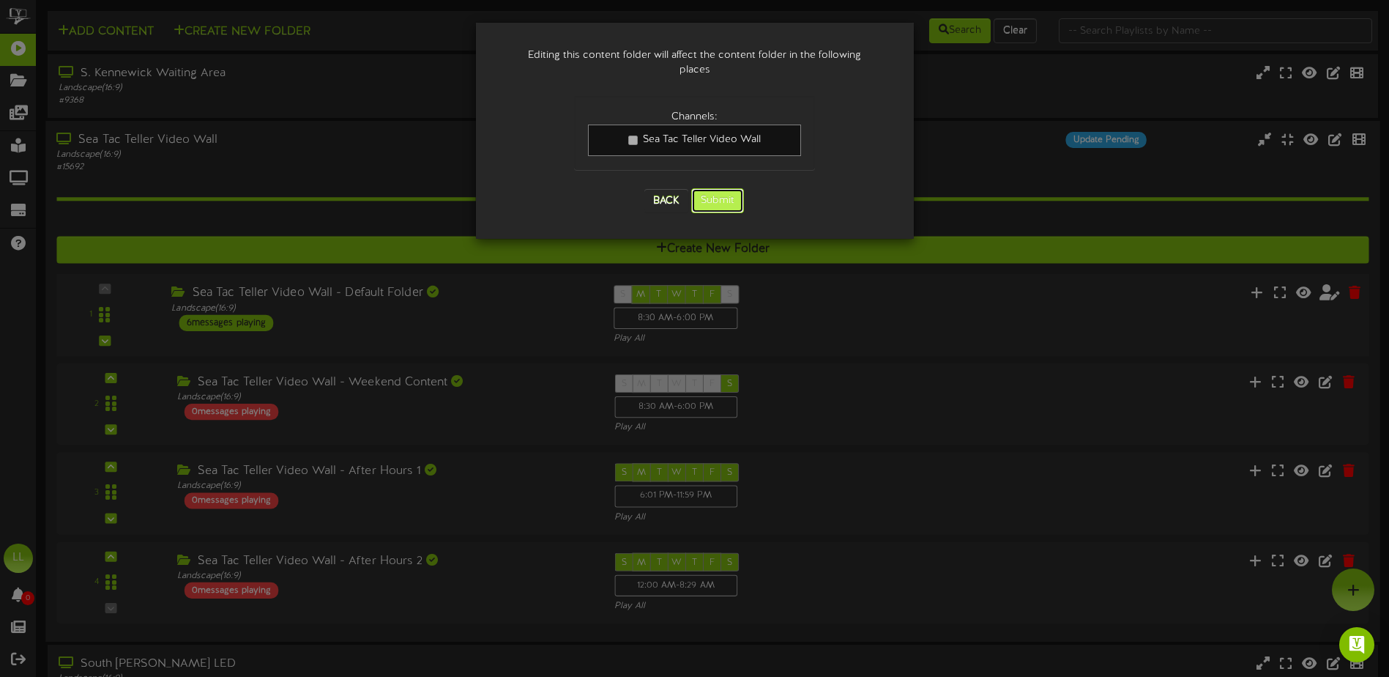
click at [708, 188] on button "Submit" at bounding box center [717, 200] width 53 height 25
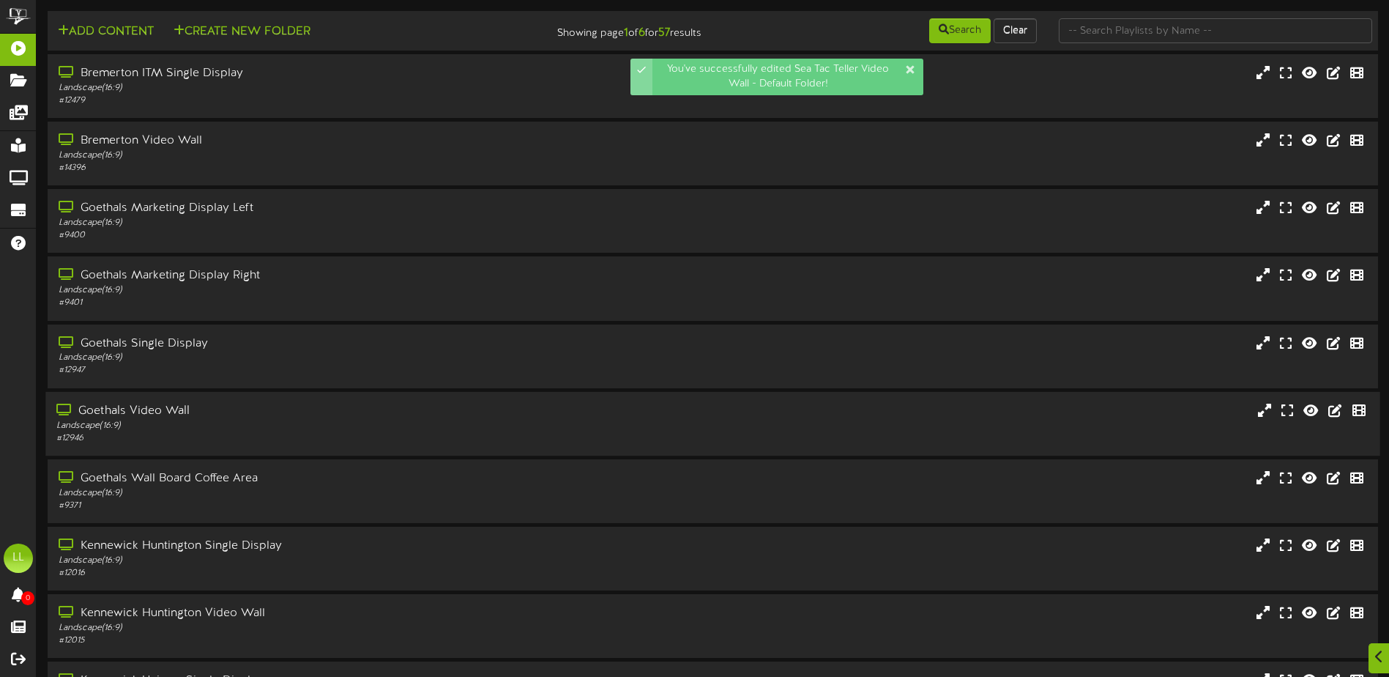
scroll to position [109, 0]
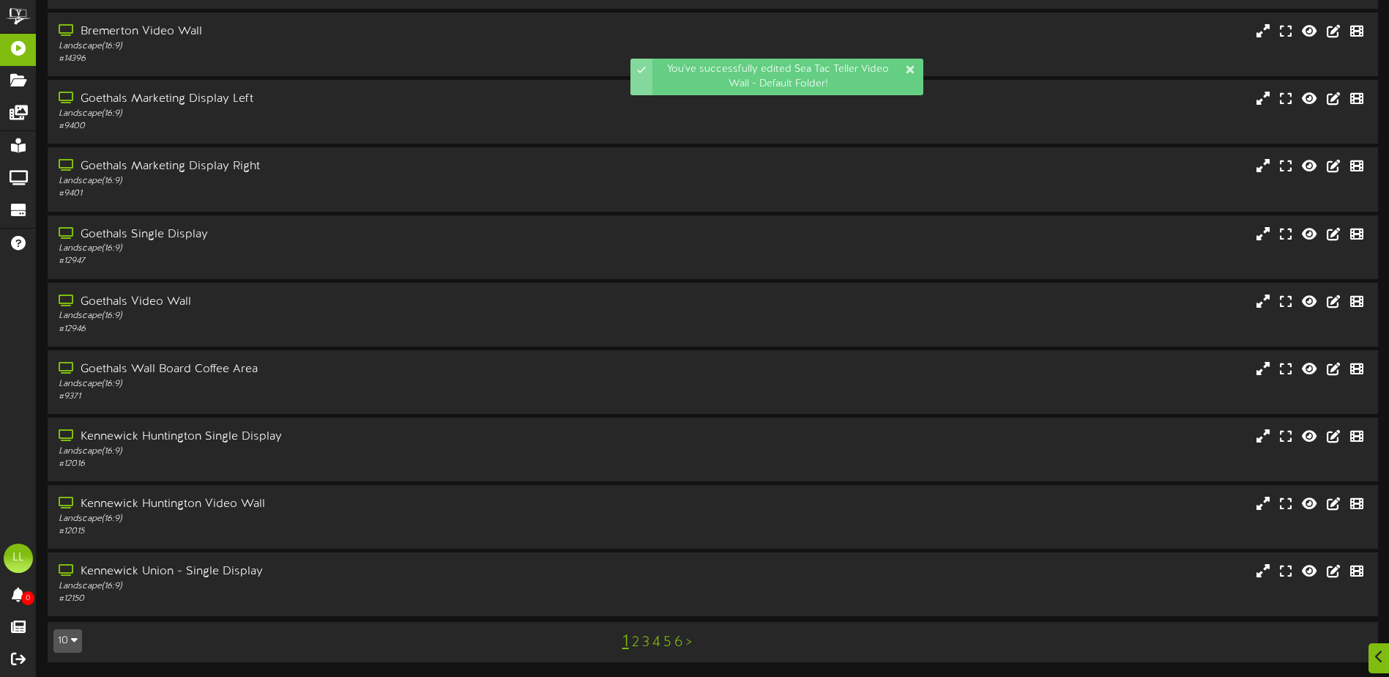
click at [655, 641] on link "4" at bounding box center [656, 642] width 8 height 16
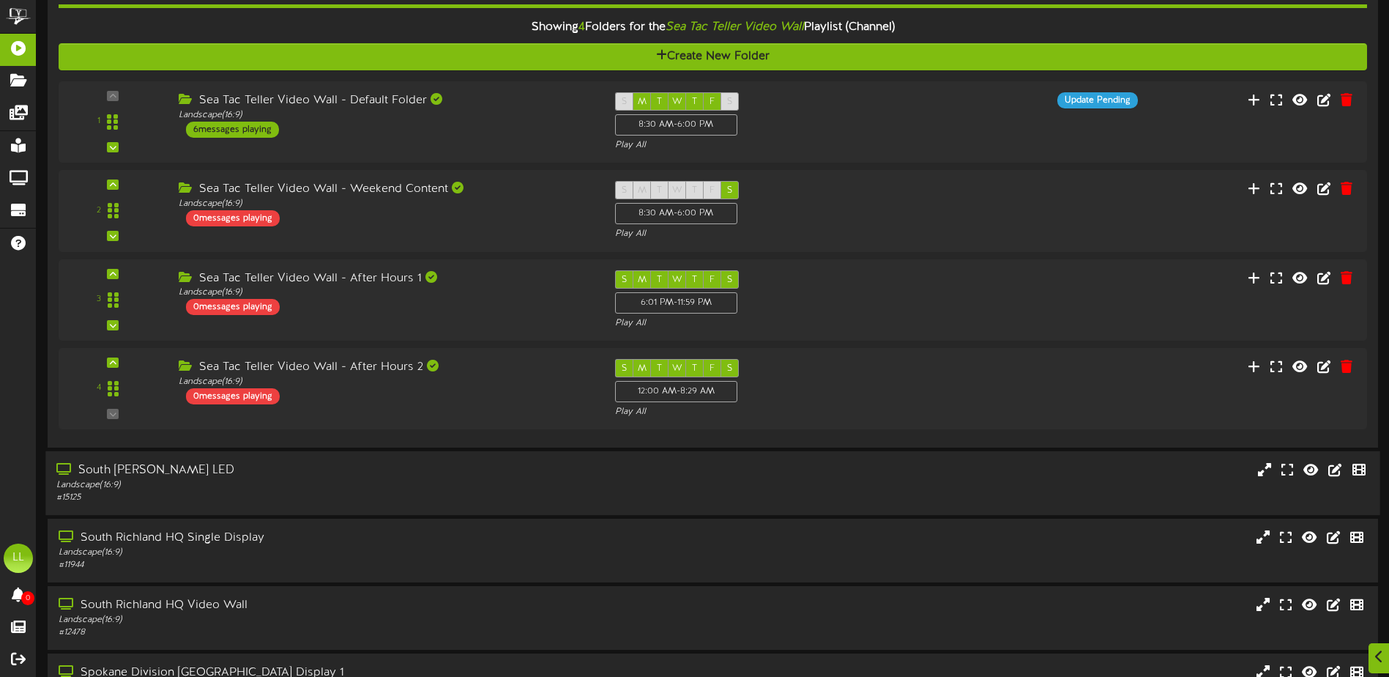
scroll to position [293, 0]
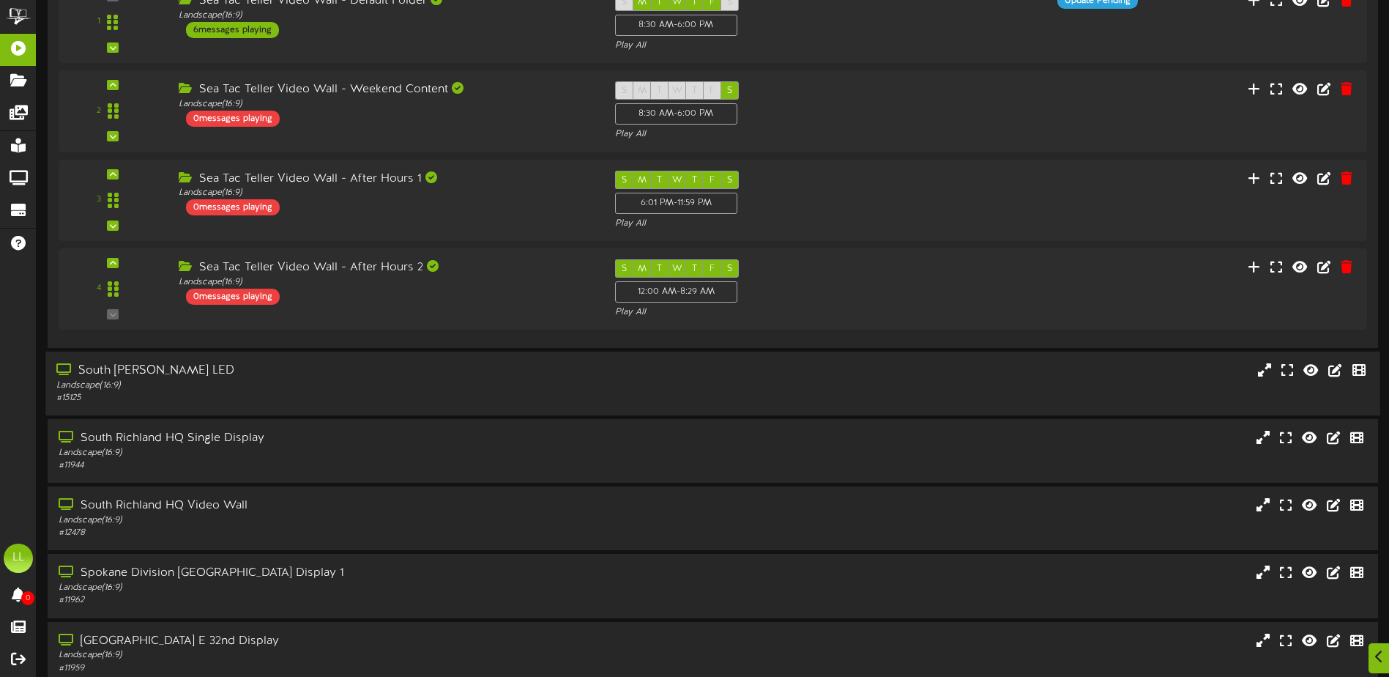
click at [256, 390] on div "Landscape ( 16:9 )" at bounding box center [323, 385] width 534 height 12
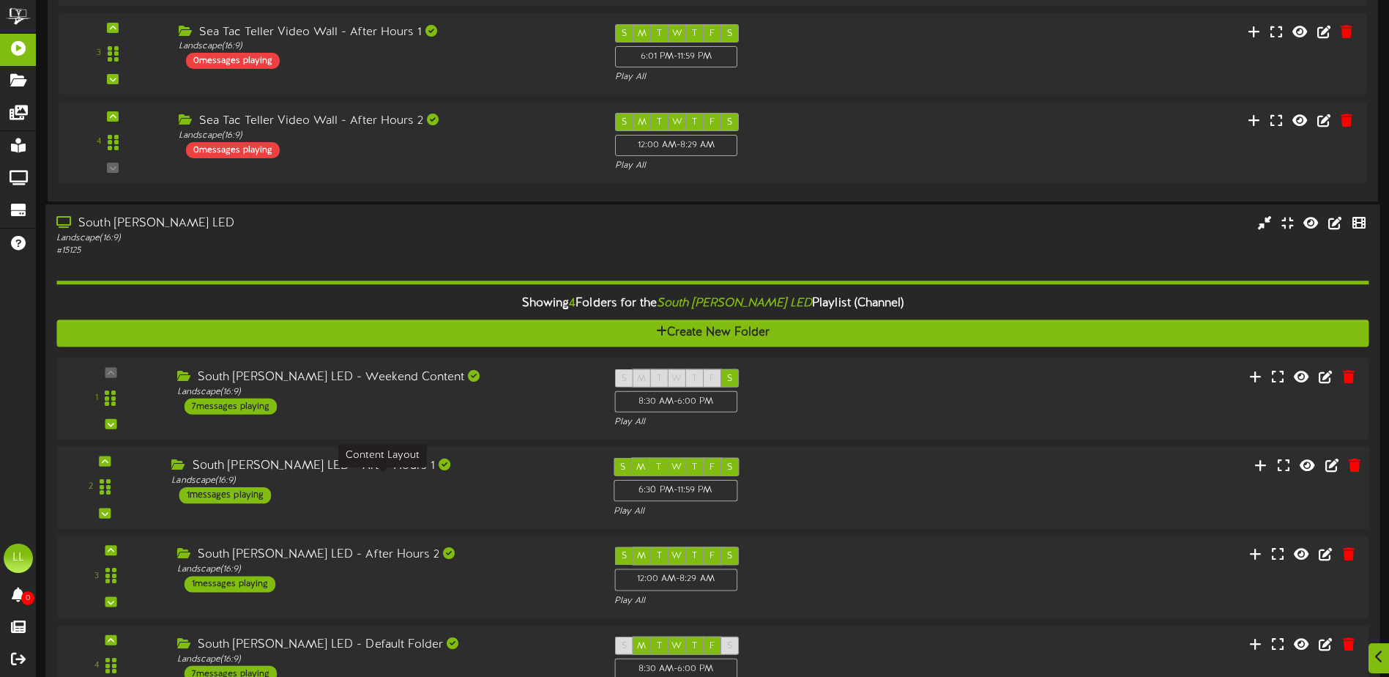
scroll to position [513, 0]
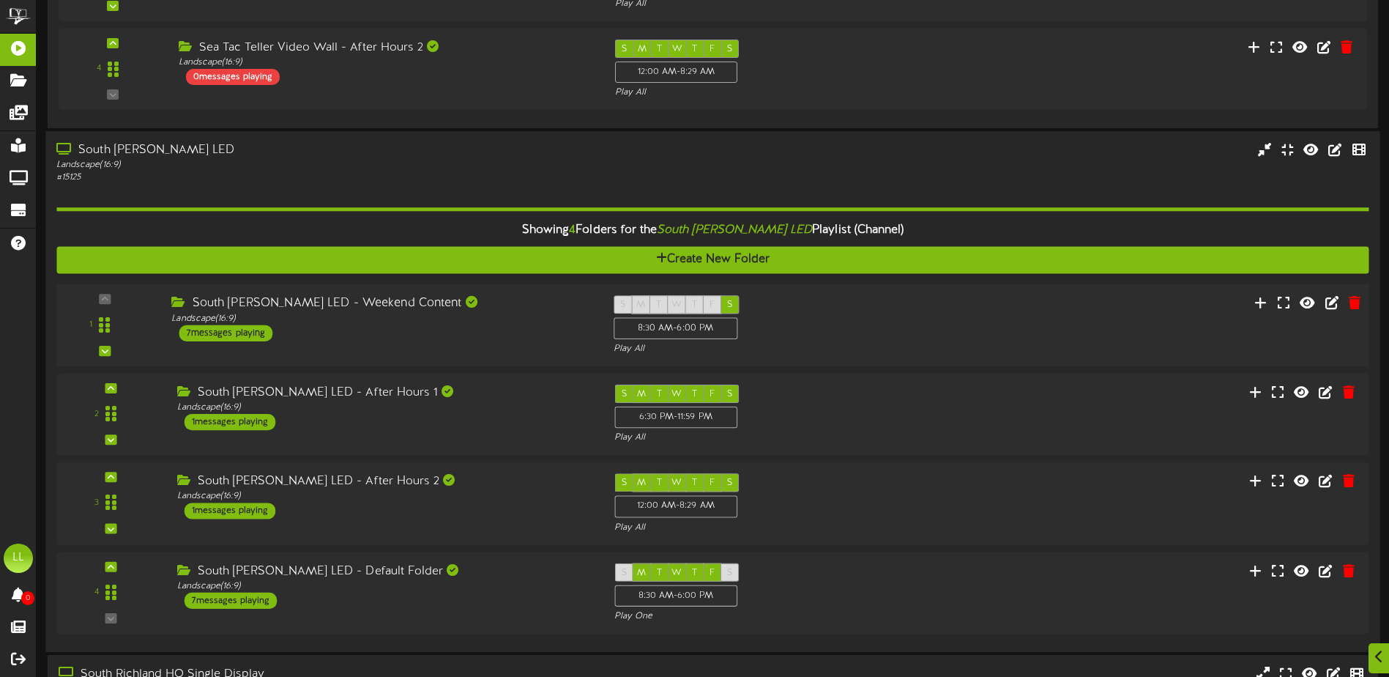
click at [477, 338] on div "South Hill - Teller LED - Weekend Content Landscape ( 16:9 ) 7 messages playing" at bounding box center [381, 318] width 442 height 46
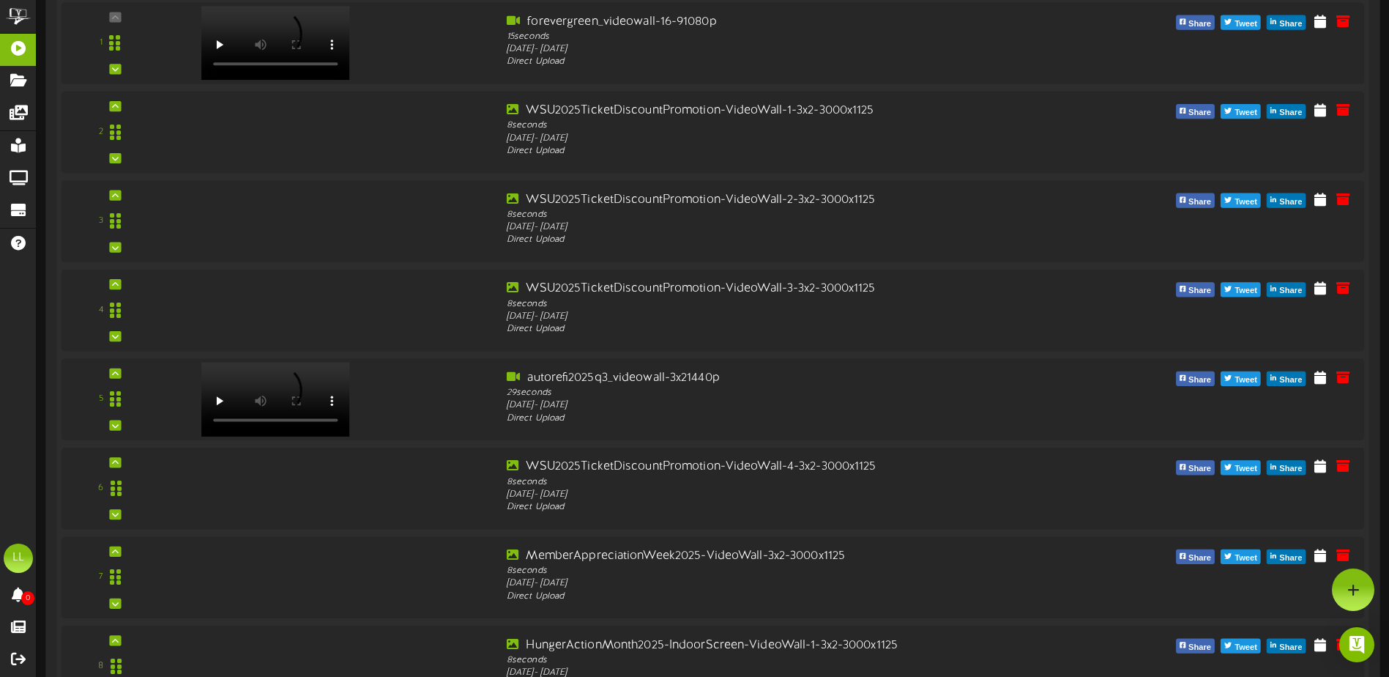
scroll to position [879, 0]
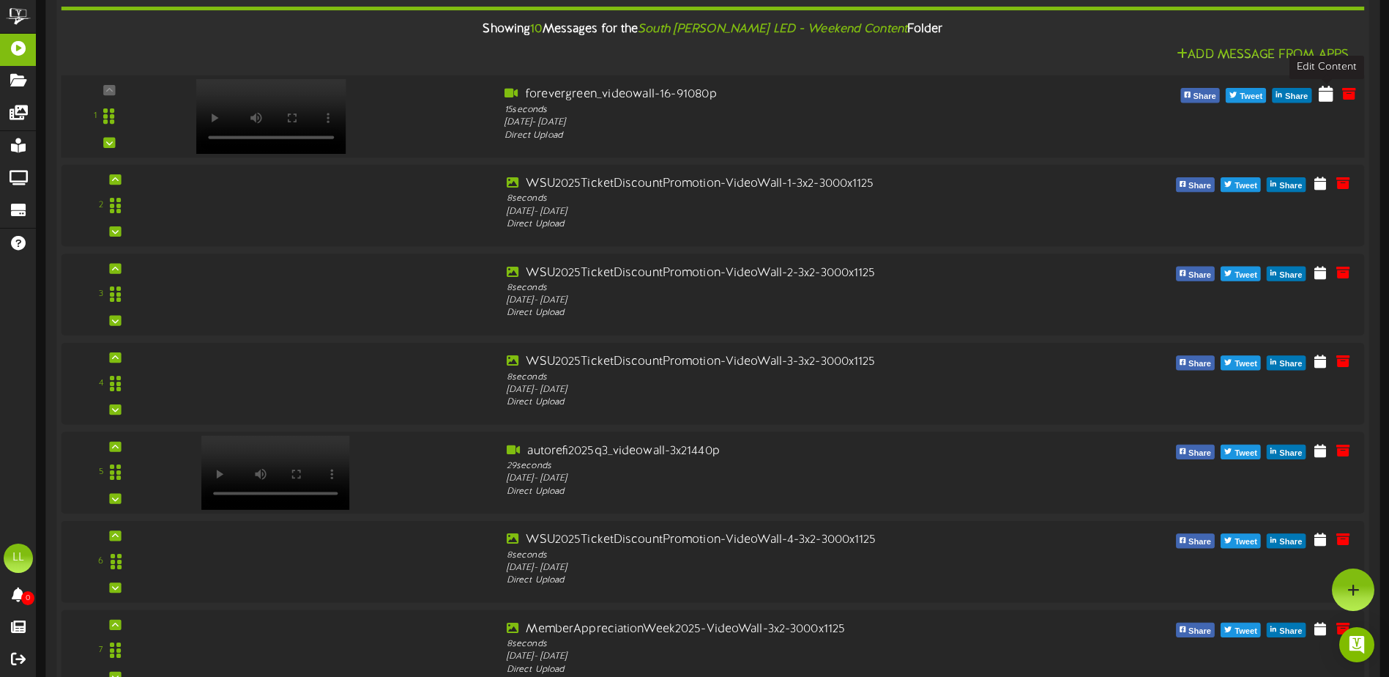
click at [1328, 100] on icon at bounding box center [1326, 93] width 15 height 16
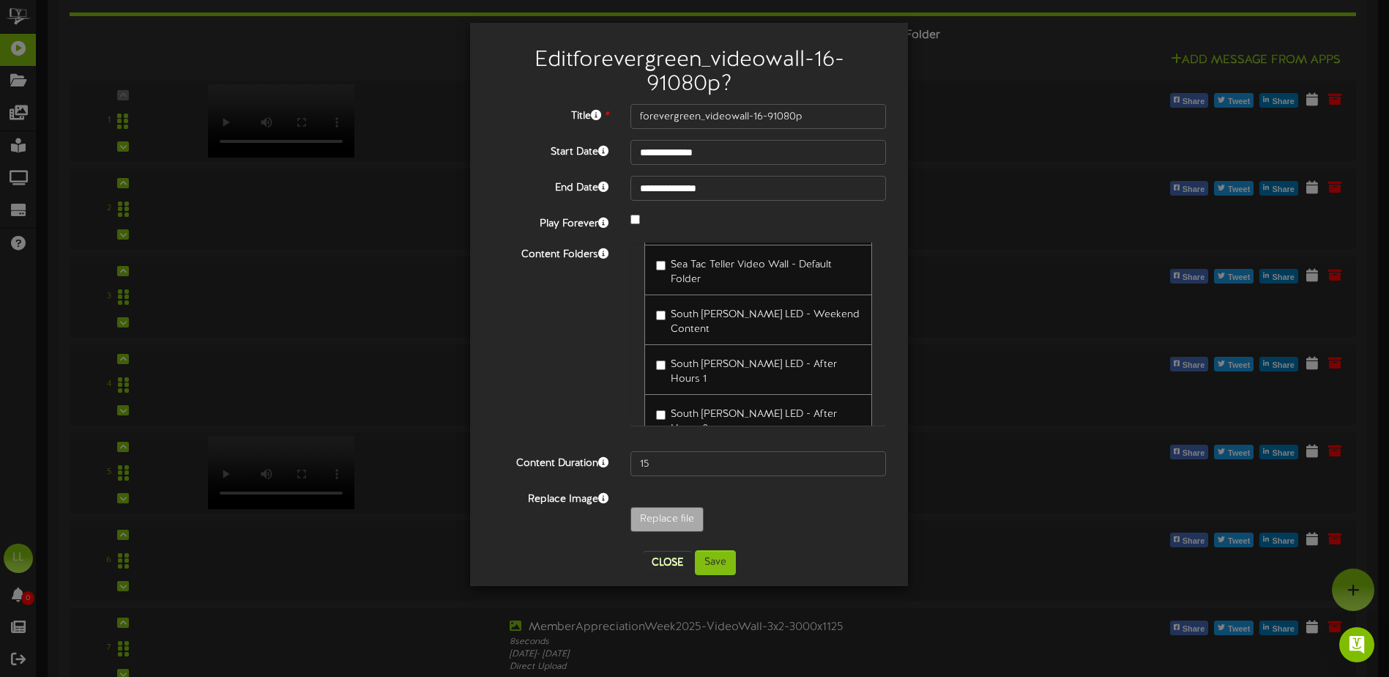
scroll to position [8498, 0]
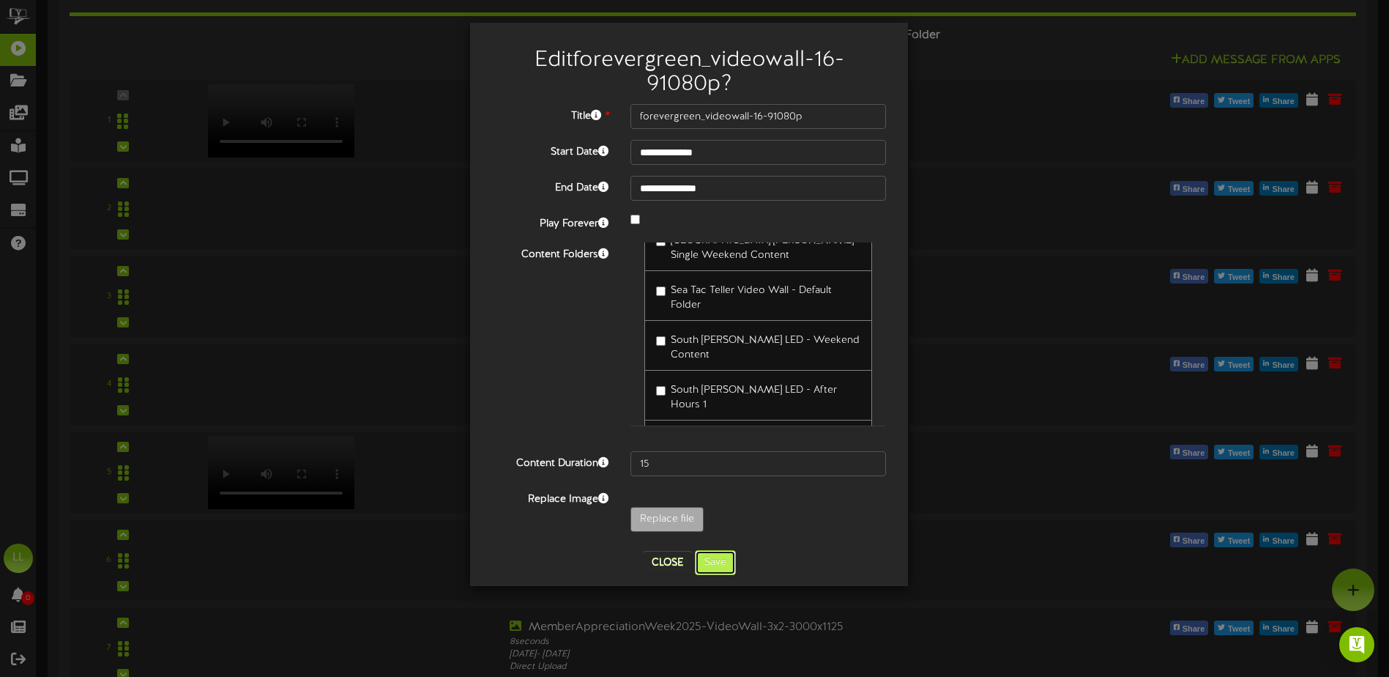
click at [723, 562] on button "Save" at bounding box center [715, 562] width 41 height 25
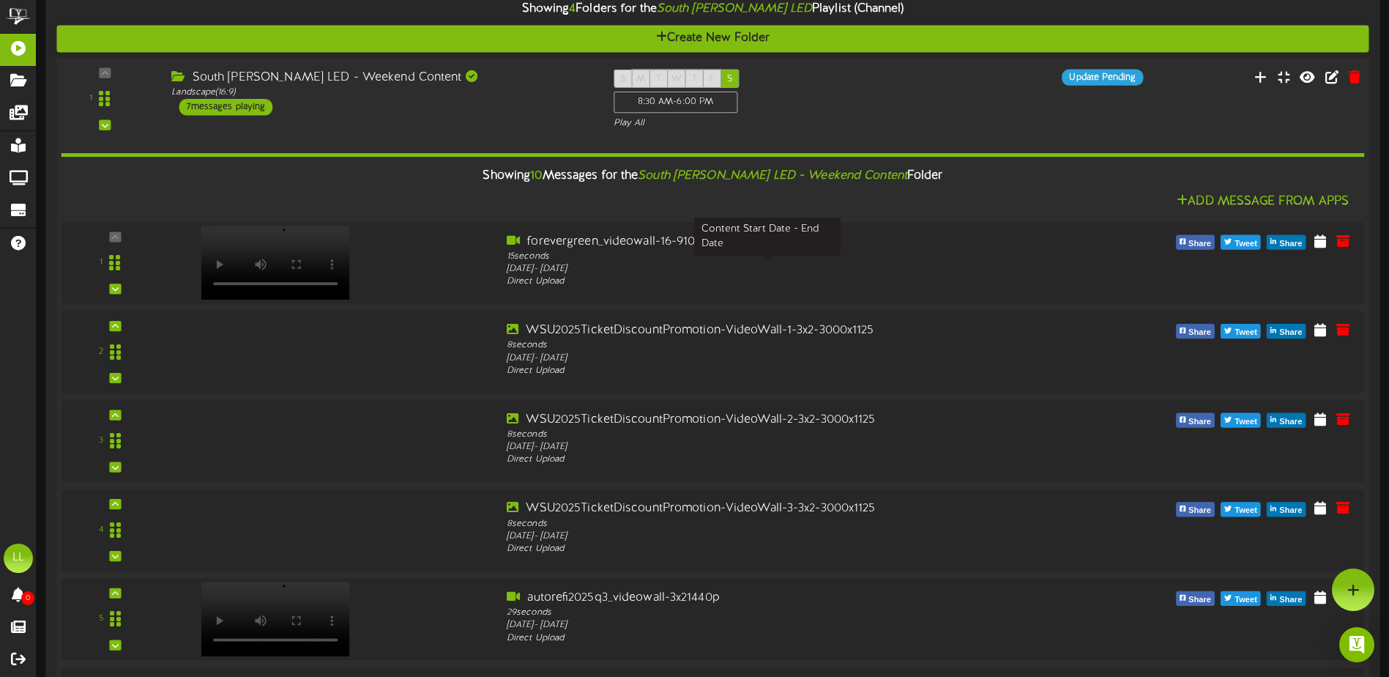
scroll to position [659, 0]
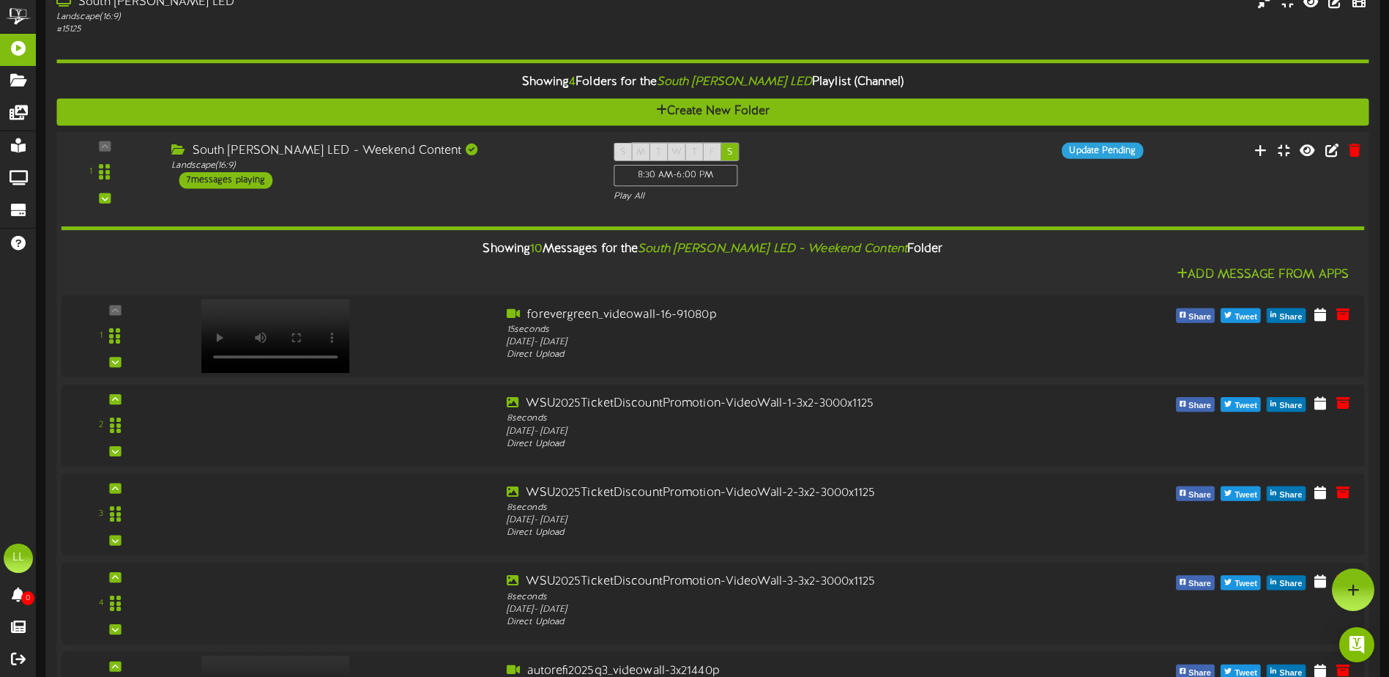
click at [809, 178] on div "S M T W T F S 8:30 AM - 6:00 PM Play All" at bounding box center [769, 172] width 332 height 60
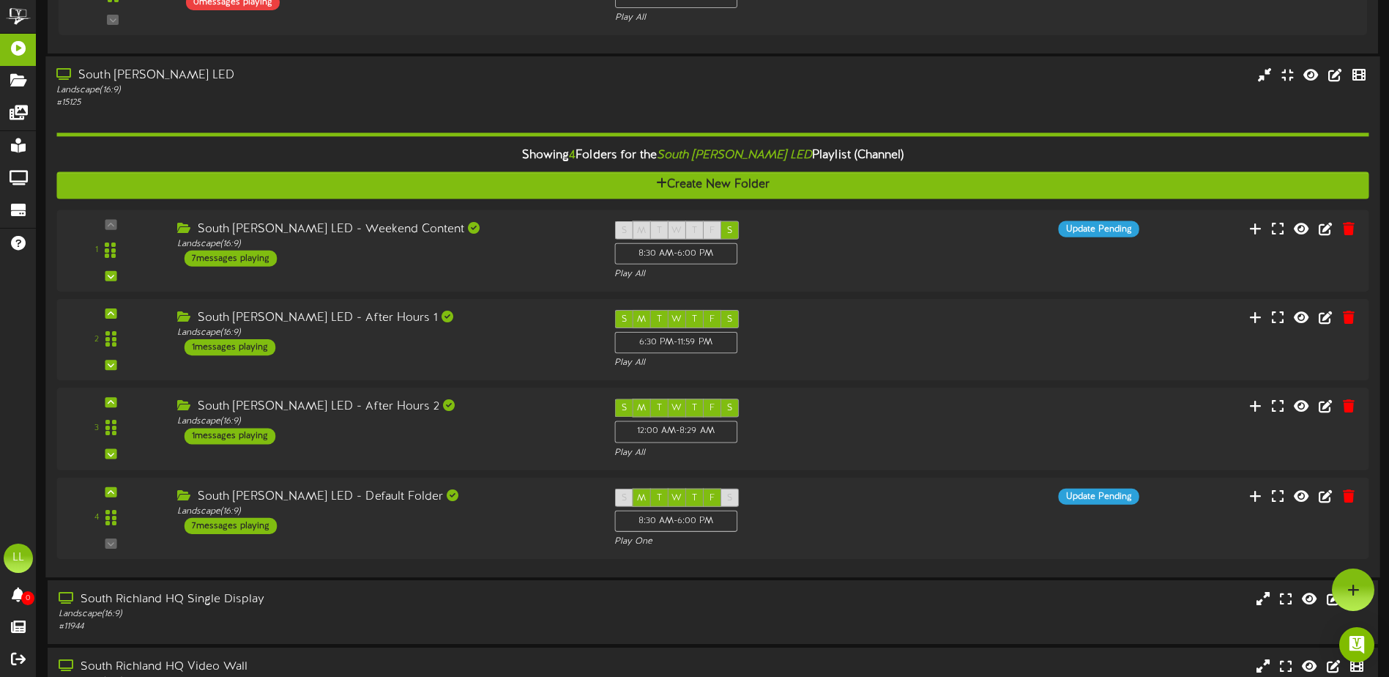
click at [728, 97] on div "South Hill - Teller LED Landscape ( 16:9 ) # 15125" at bounding box center [712, 88] width 1334 height 42
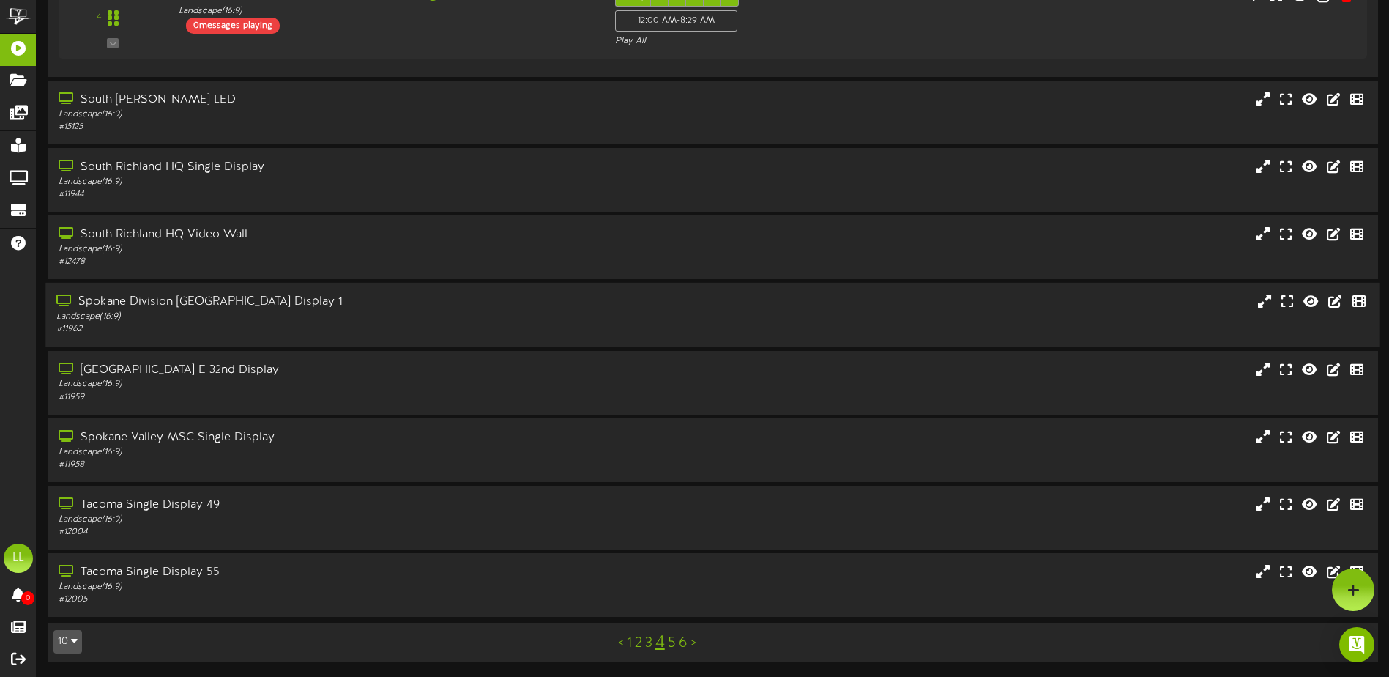
scroll to position [564, 0]
click at [403, 190] on div "# 11944" at bounding box center [323, 194] width 534 height 12
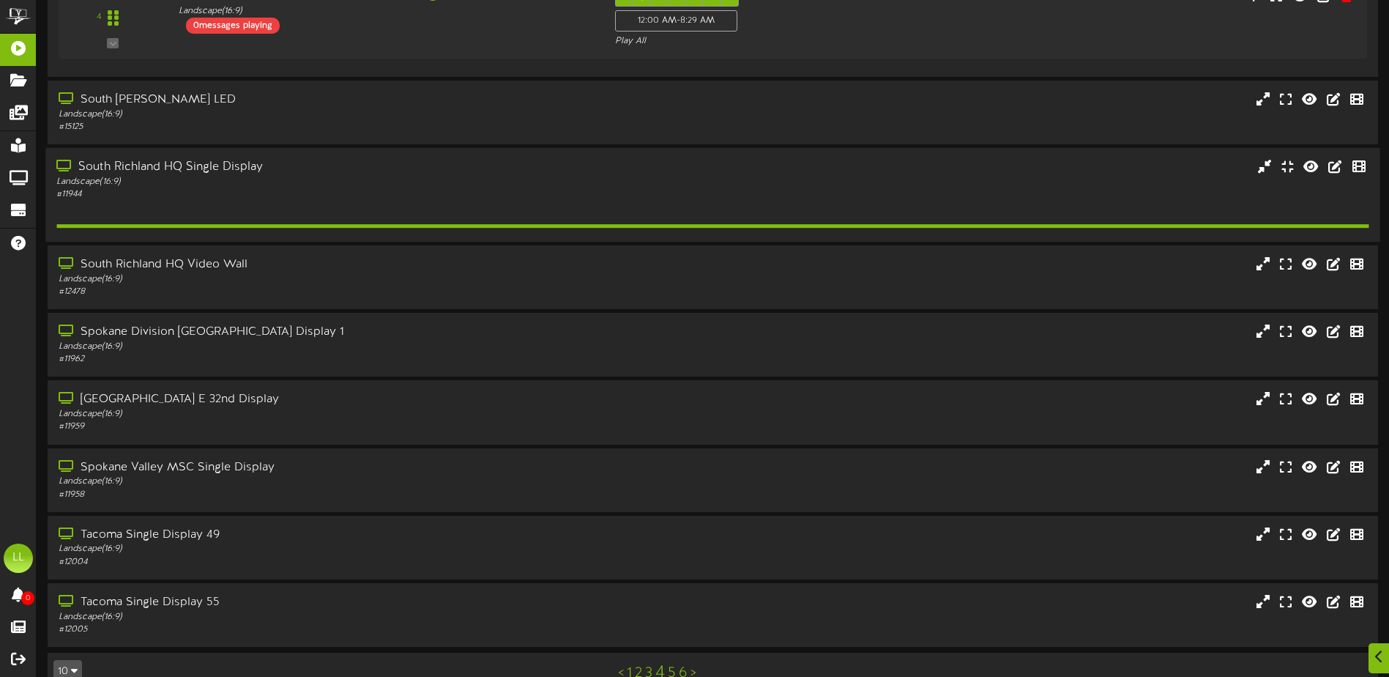
scroll to position [587, 0]
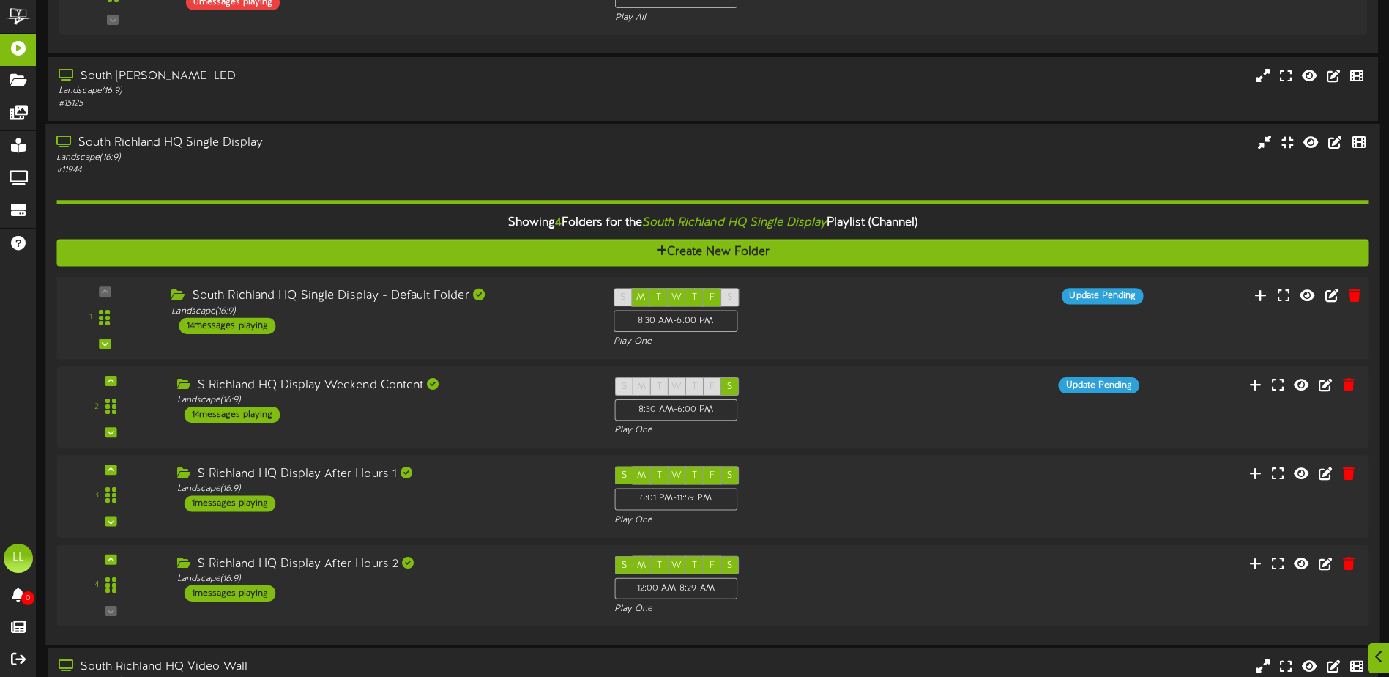
click at [483, 324] on div "South Richland HQ Single Display - Default Folder Landscape ( 16:9 ) 14 message…" at bounding box center [381, 311] width 442 height 46
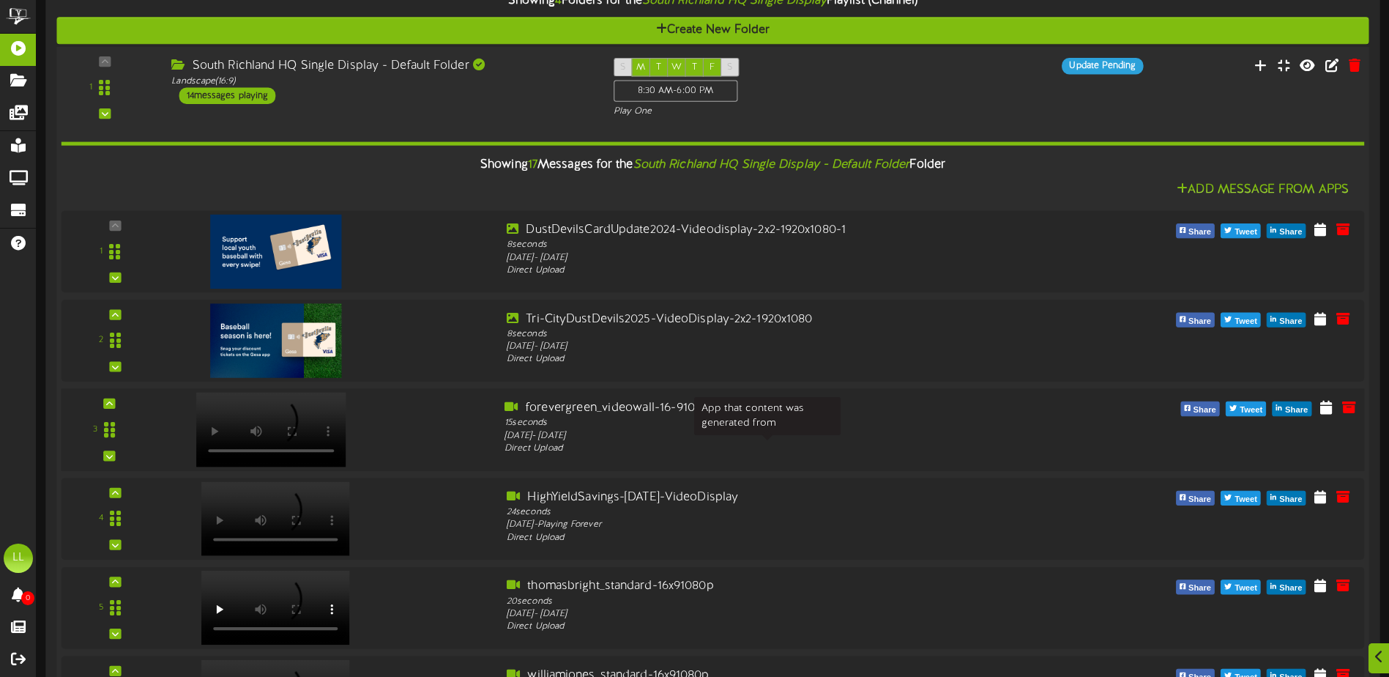
scroll to position [880, 0]
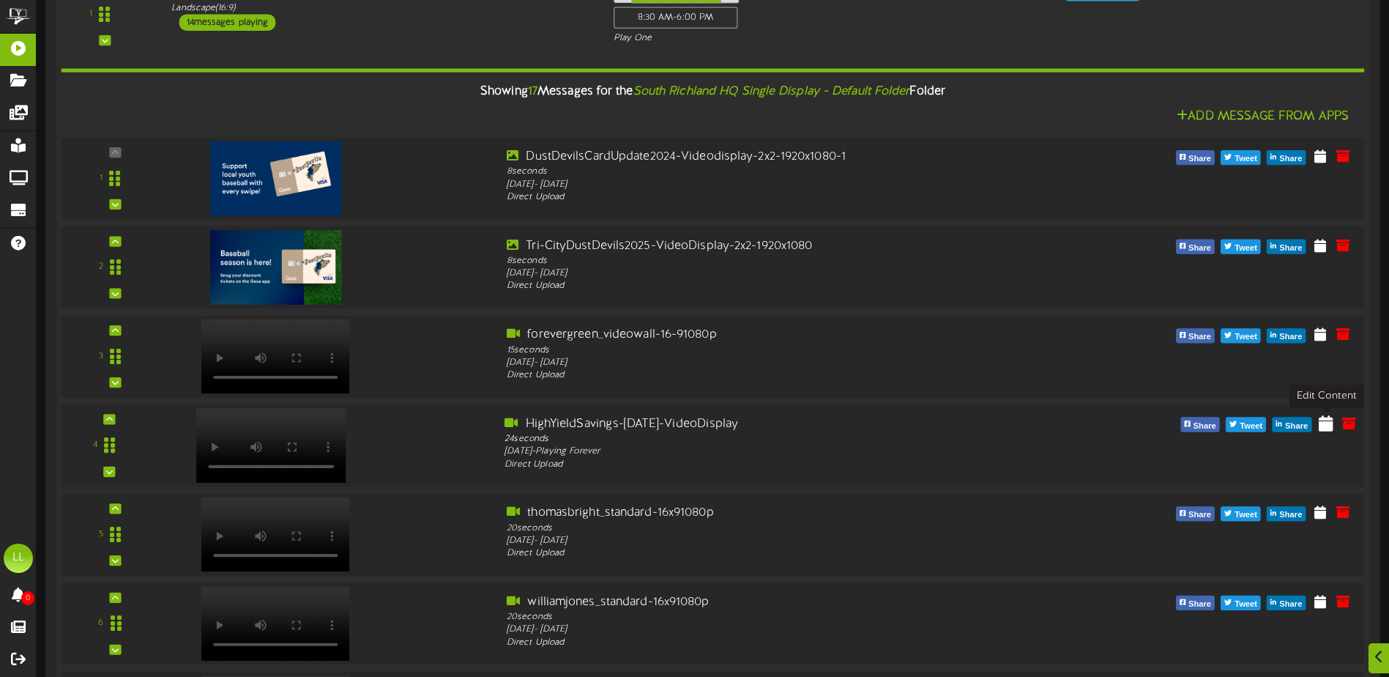
click at [1329, 429] on icon at bounding box center [1326, 422] width 15 height 16
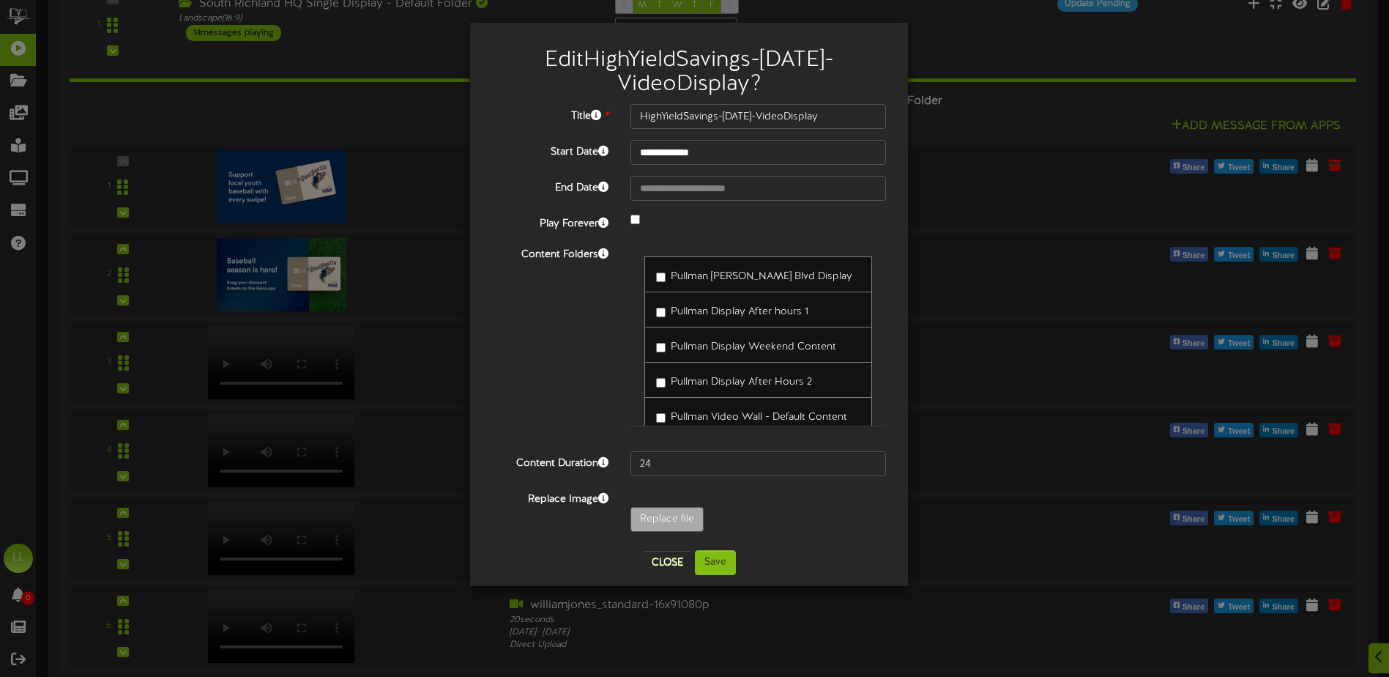
drag, startPoint x: 881, startPoint y: 247, endPoint x: 888, endPoint y: 366, distance: 119.6
click at [888, 366] on div "Pullman [PERSON_NAME] Blvd Display Pullman Display After hours 1 Pullman Displa…" at bounding box center [758, 341] width 278 height 198
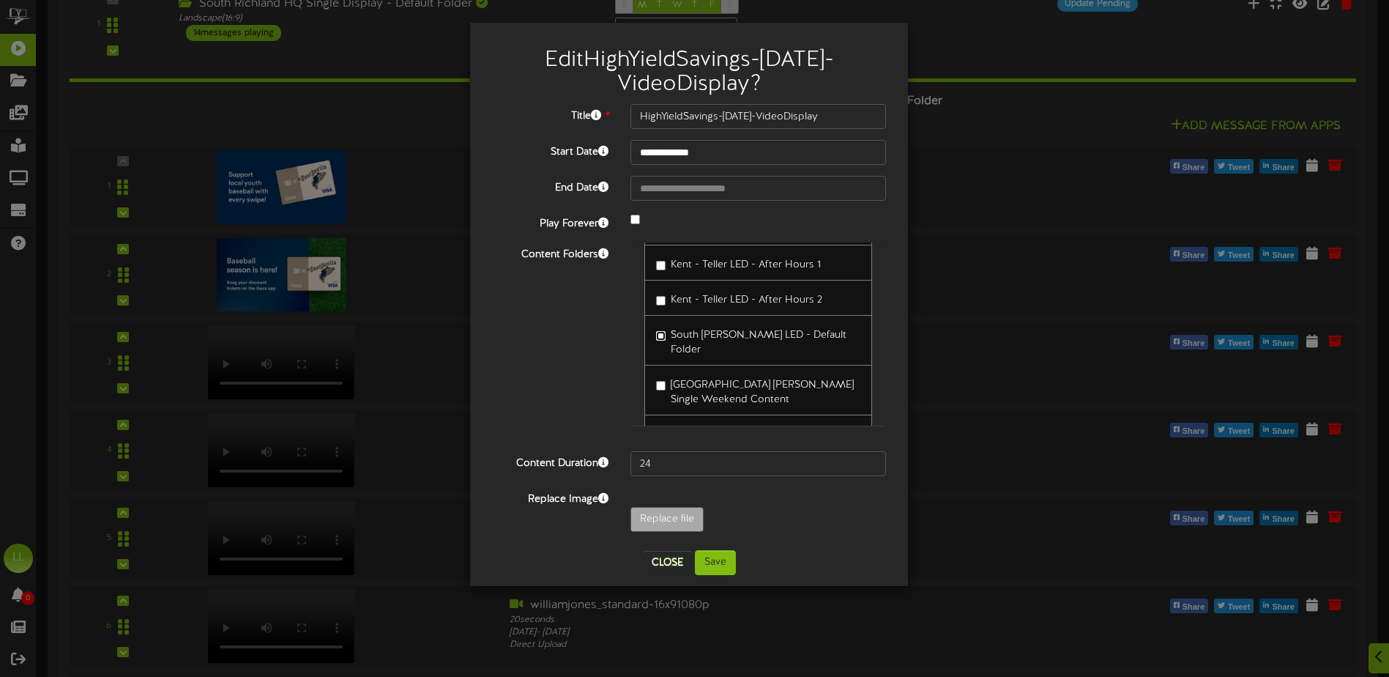
scroll to position [8331, 0]
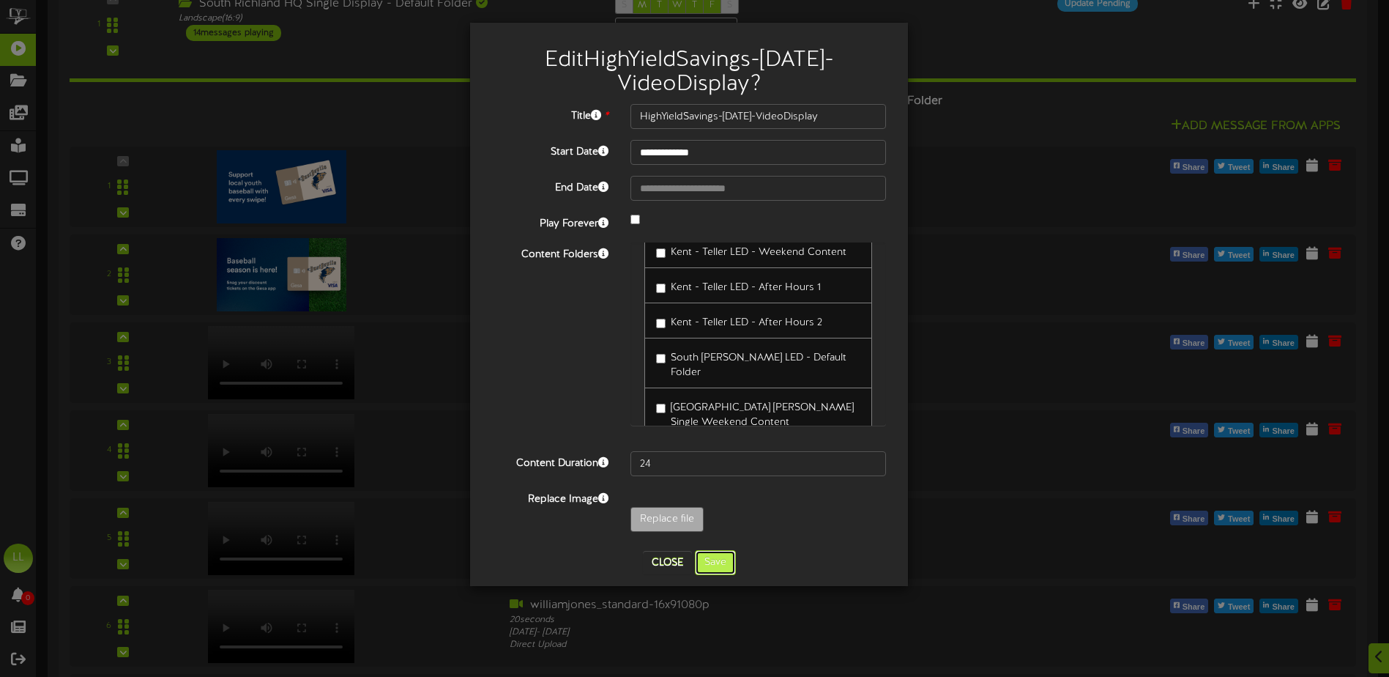
click at [720, 562] on button "Save" at bounding box center [715, 562] width 41 height 25
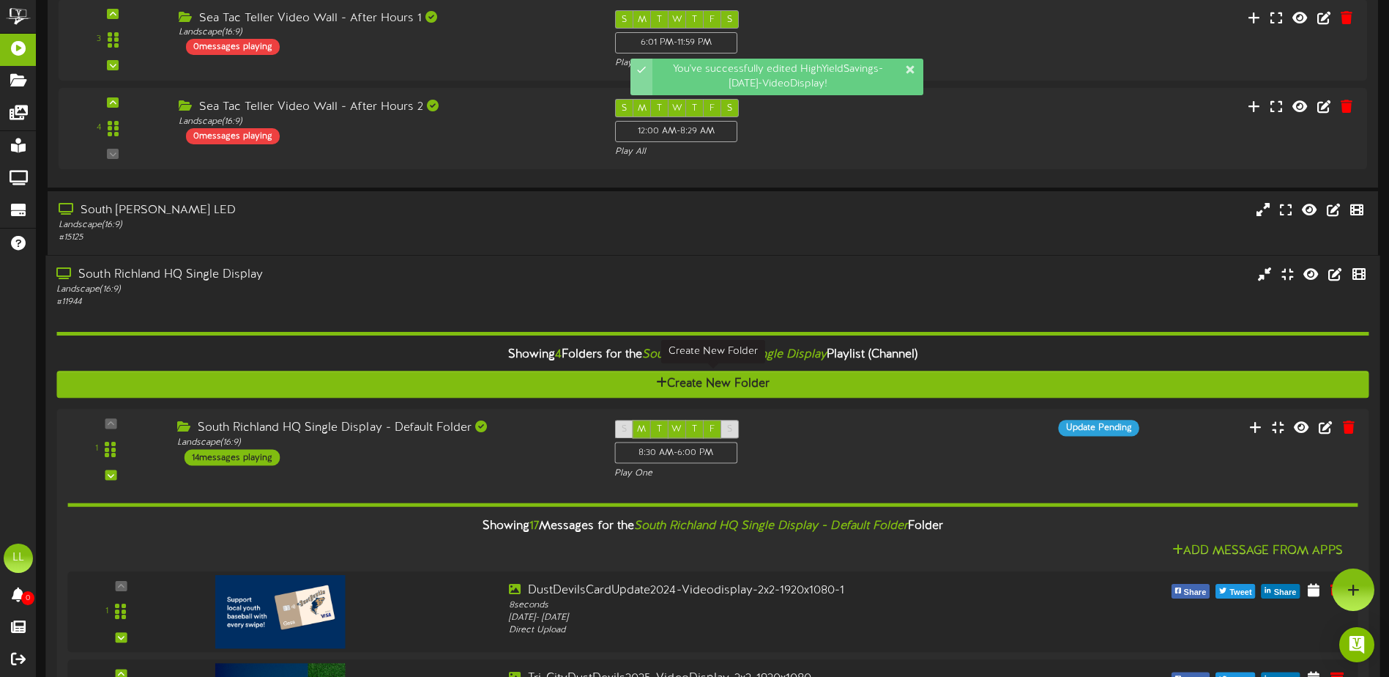
scroll to position [441, 0]
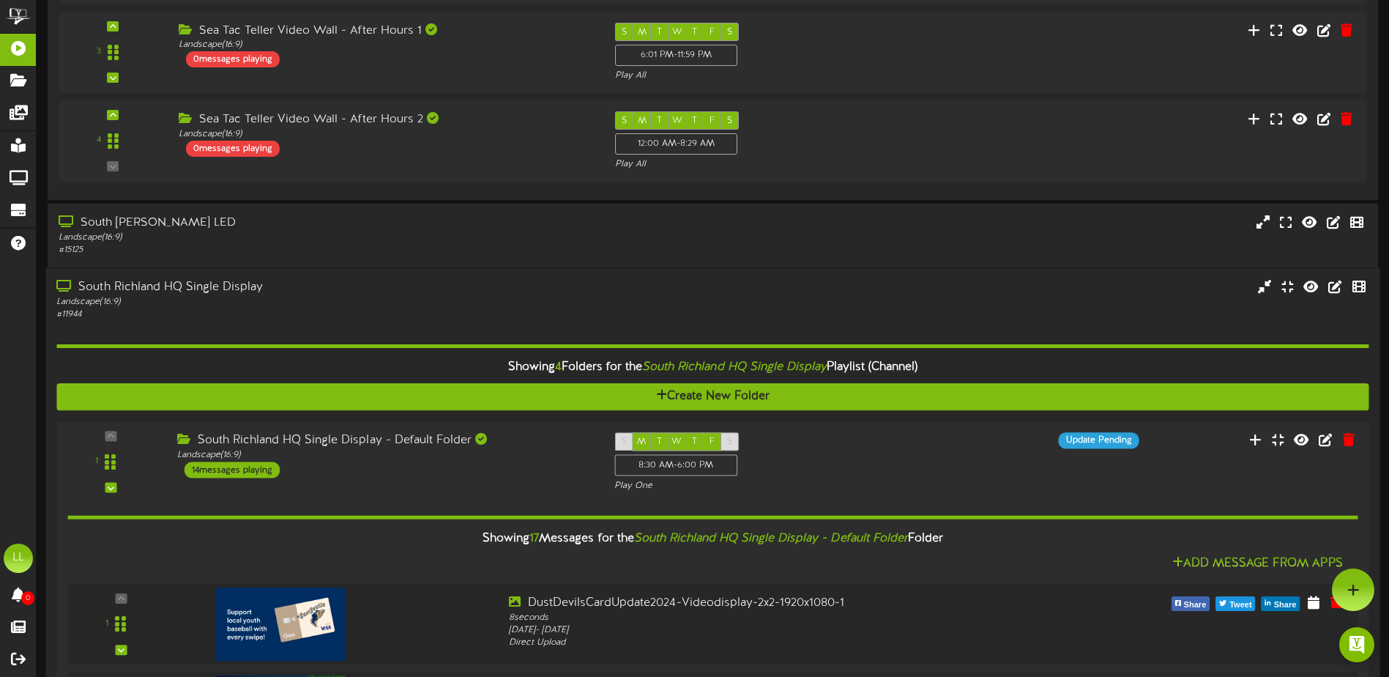
click at [688, 302] on div "South Richland HQ Single Display Landscape ( 16:9 ) # 11944" at bounding box center [712, 300] width 1334 height 42
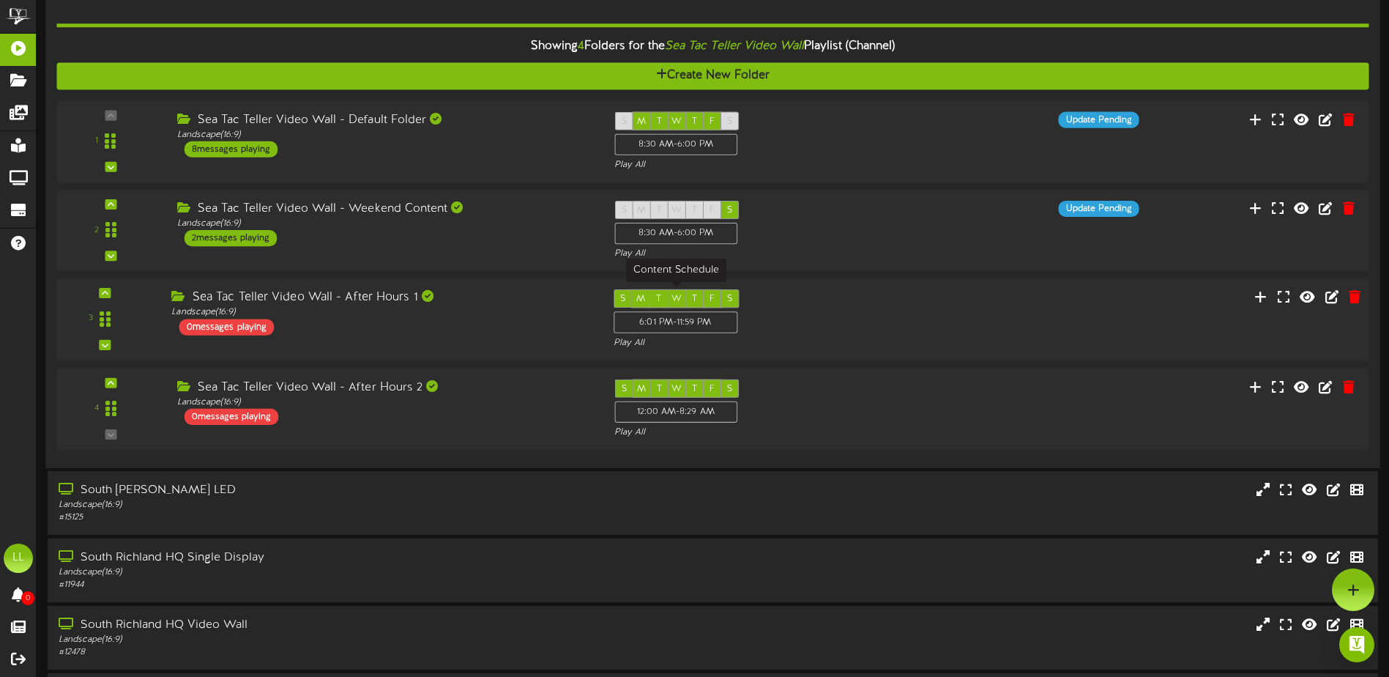
scroll to position [148, 0]
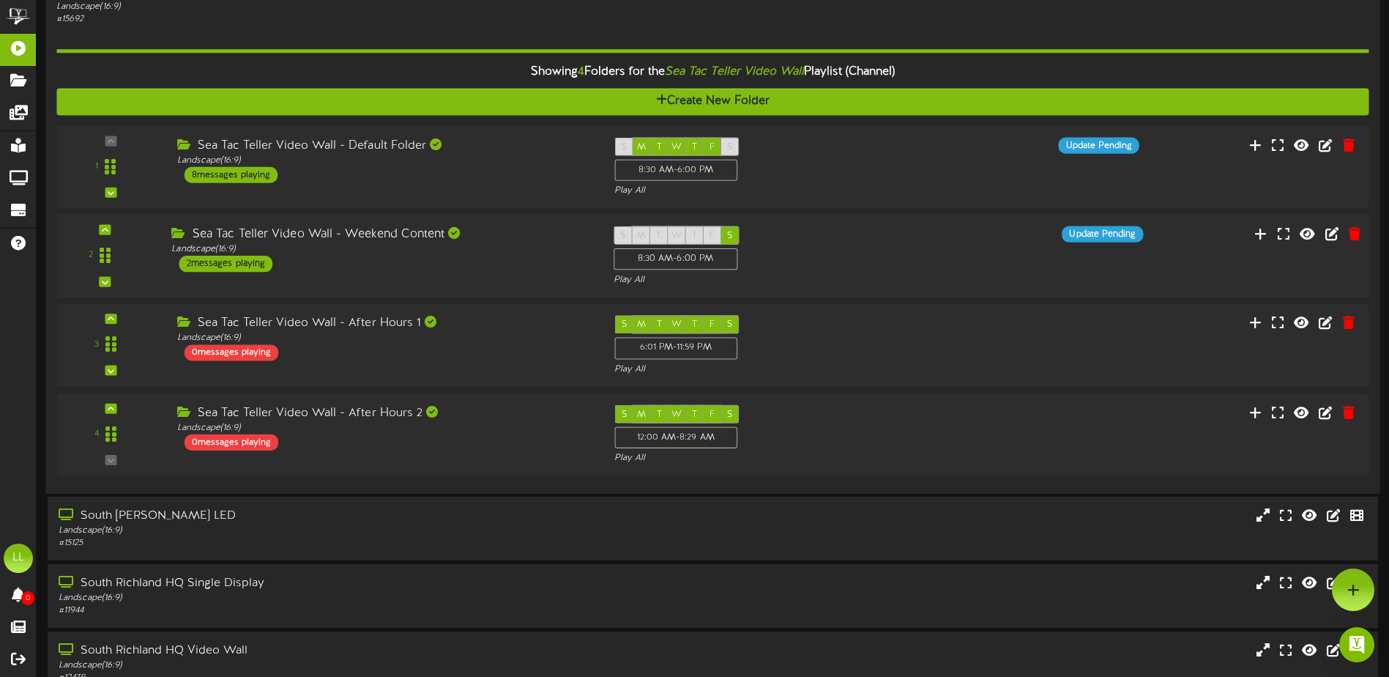
click at [528, 269] on div "Sea Tac Teller Video Wall - Weekend Content Landscape ( 16:9 ) 2 messages playi…" at bounding box center [381, 249] width 442 height 46
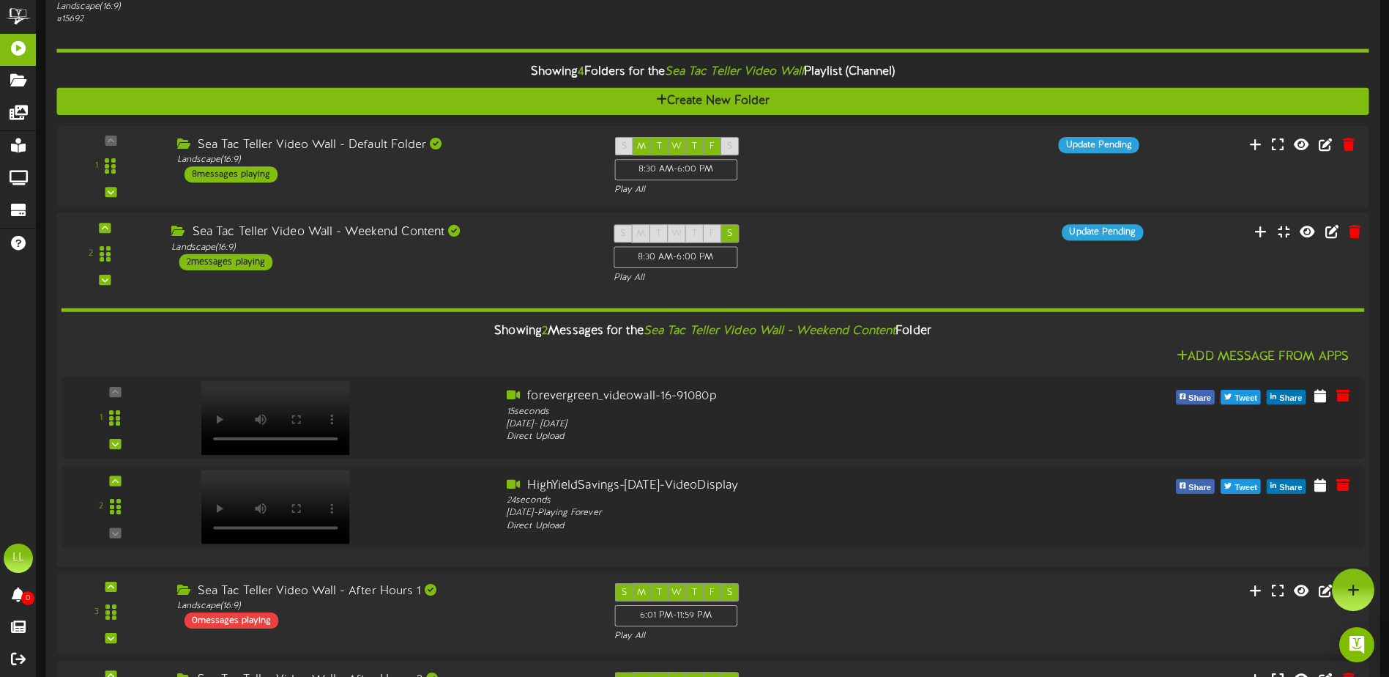
click at [523, 276] on div "2 ( 16:9" at bounding box center [712, 254] width 1325 height 60
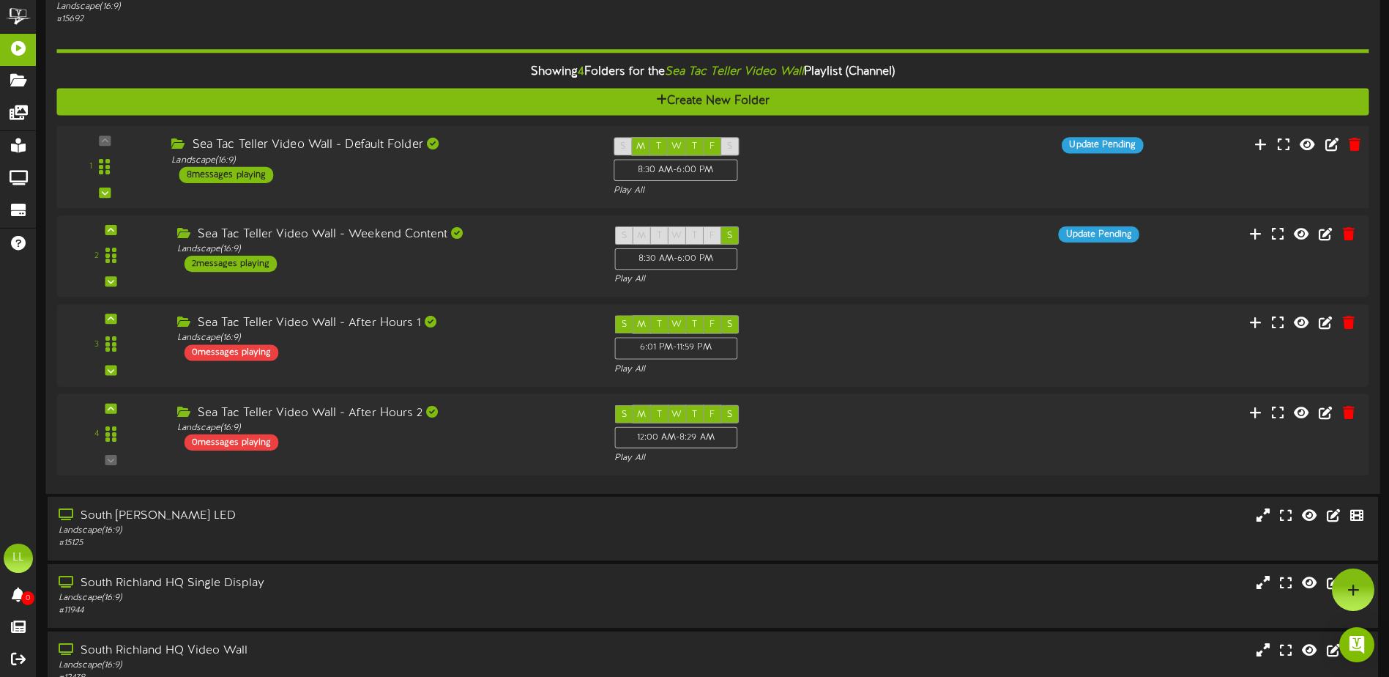
click at [501, 182] on div "Sea Tac Teller Video Wall - Default Folder Landscape ( 16:9 ) 8 messages playing" at bounding box center [381, 160] width 442 height 46
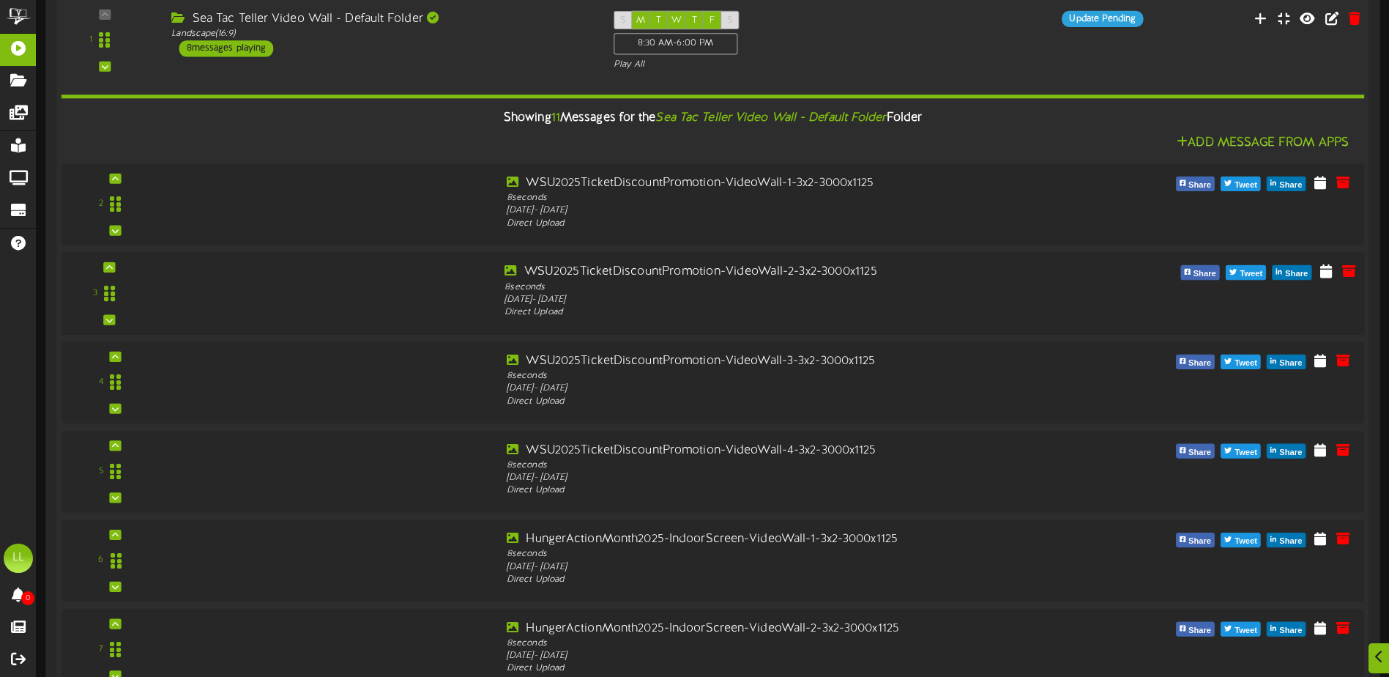
scroll to position [293, 0]
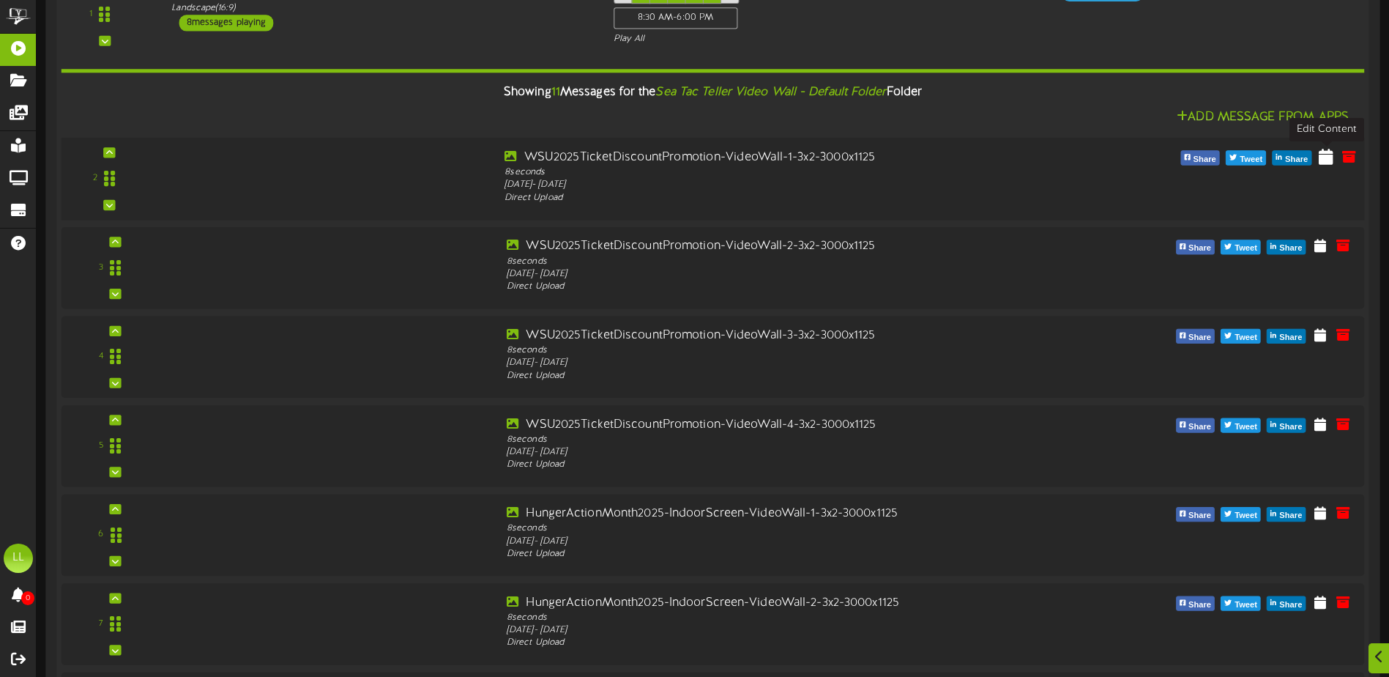
click at [1325, 159] on icon at bounding box center [1326, 156] width 15 height 16
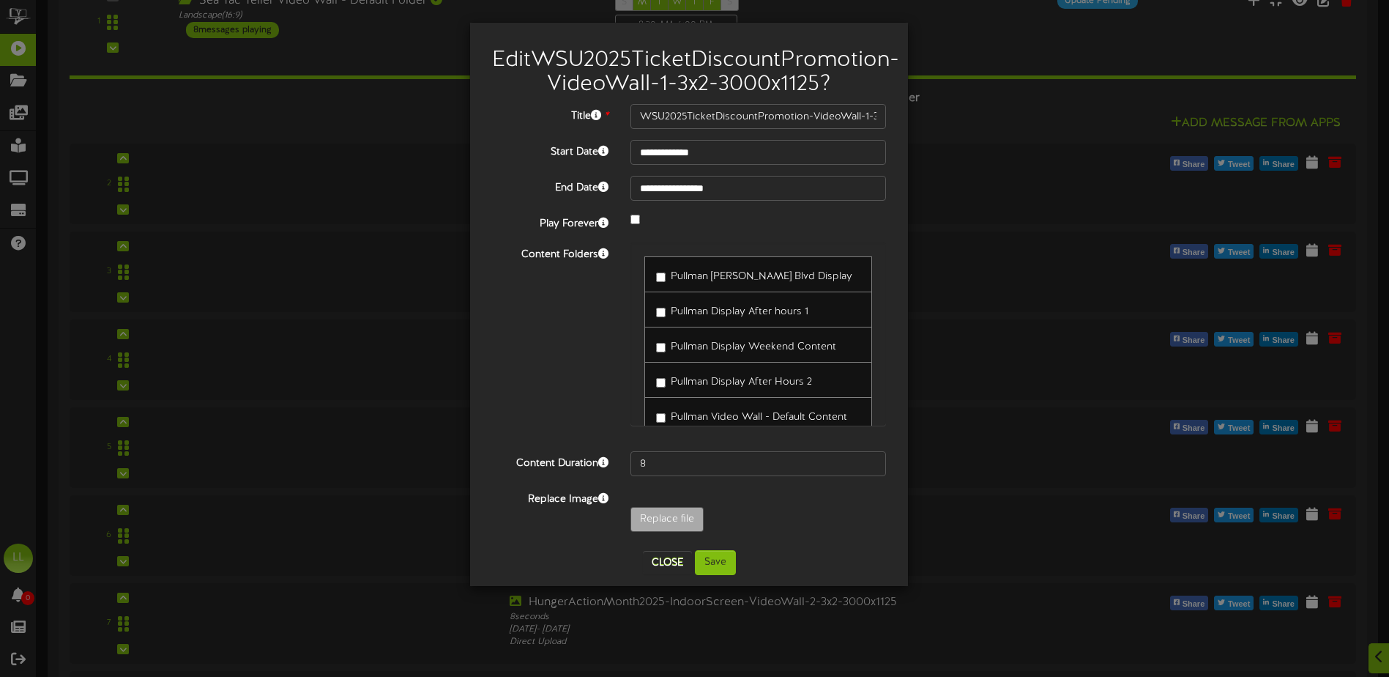
drag, startPoint x: 887, startPoint y: 275, endPoint x: 896, endPoint y: 414, distance: 139.4
click at [896, 414] on div "Pullman [PERSON_NAME] Blvd Display Pullman Display After hours 1 Pullman Displa…" at bounding box center [758, 341] width 278 height 198
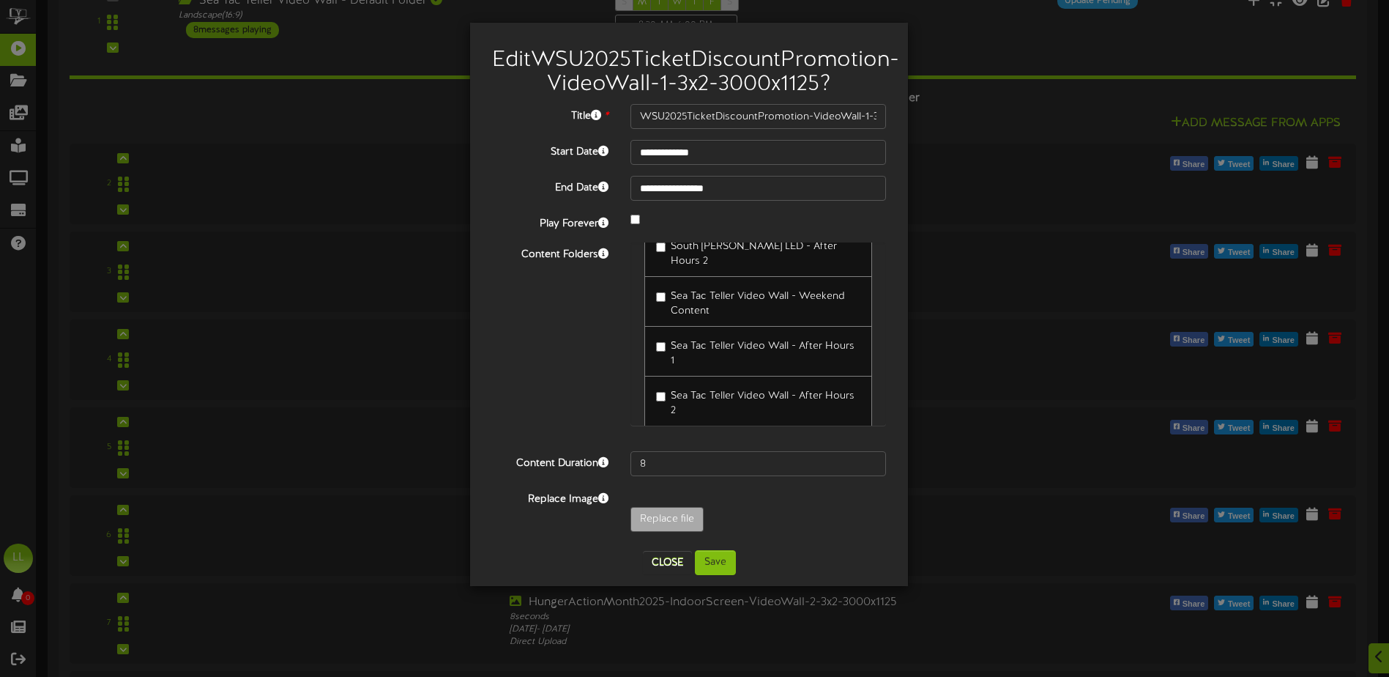
scroll to position [8618, 0]
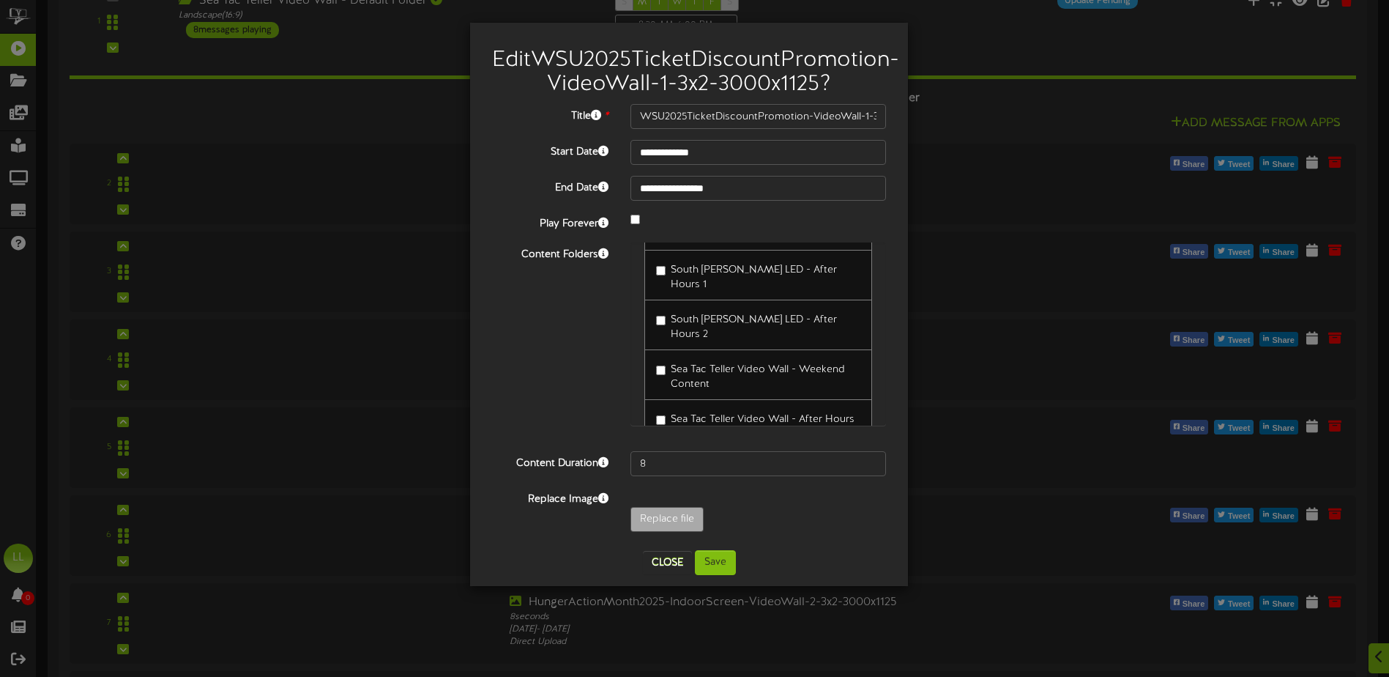
click at [652, 378] on div "Sea Tac Teller Video Wall - Weekend Content" at bounding box center [758, 374] width 228 height 51
click at [718, 575] on button "Save" at bounding box center [715, 562] width 41 height 25
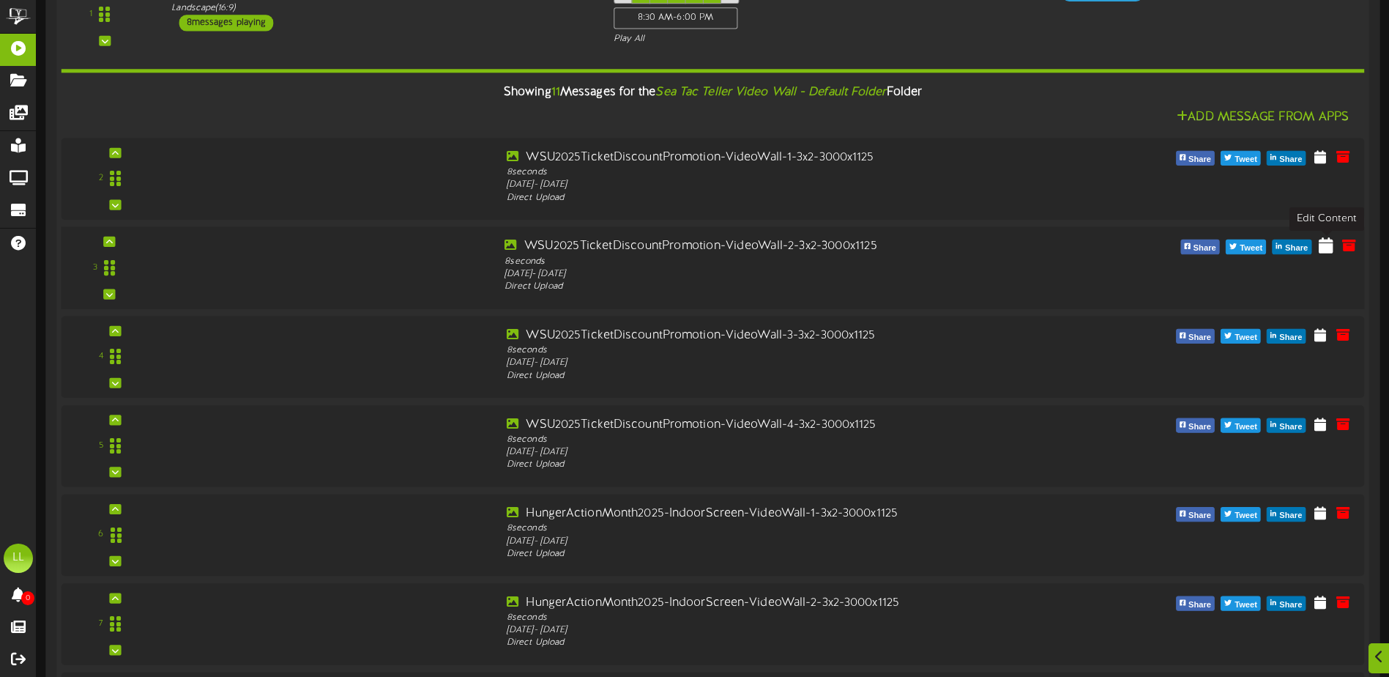
click at [1324, 250] on icon at bounding box center [1326, 245] width 15 height 16
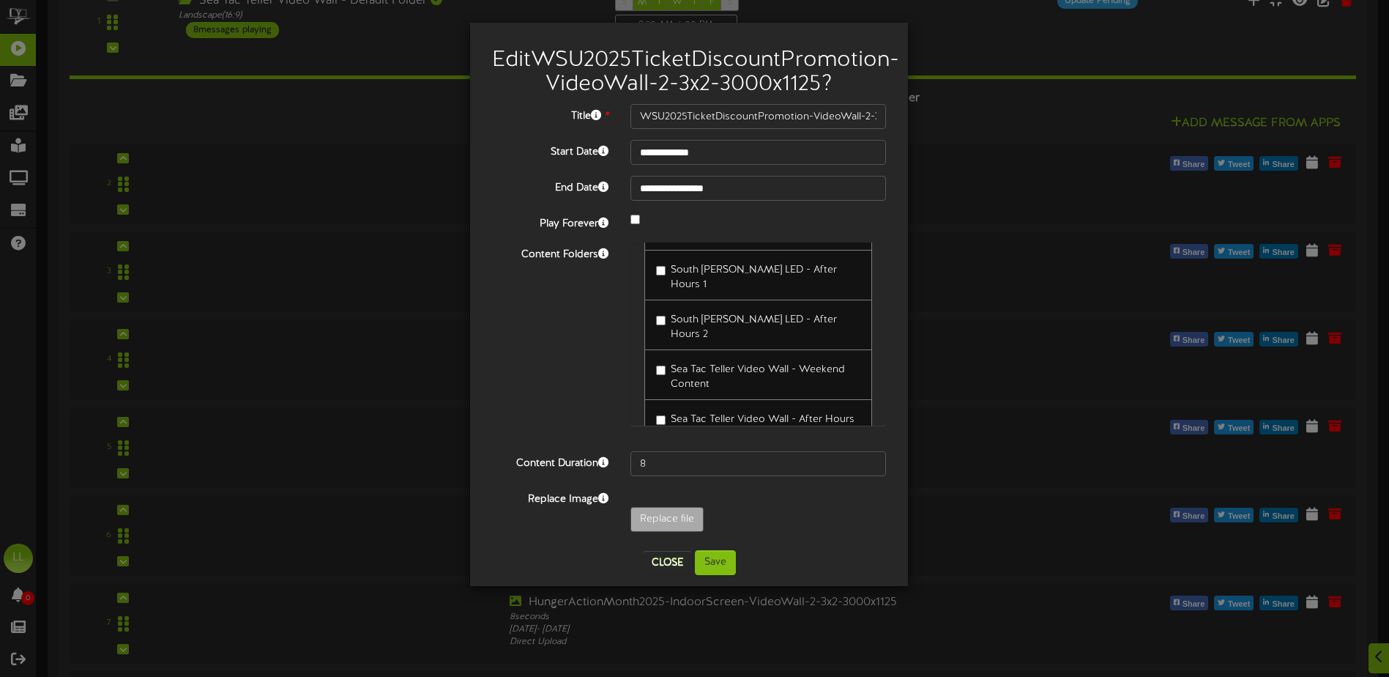
click at [723, 392] on label "Sea Tac Teller Video Wall - Weekend Content" at bounding box center [758, 374] width 204 height 34
click at [715, 575] on button "Save" at bounding box center [715, 562] width 41 height 25
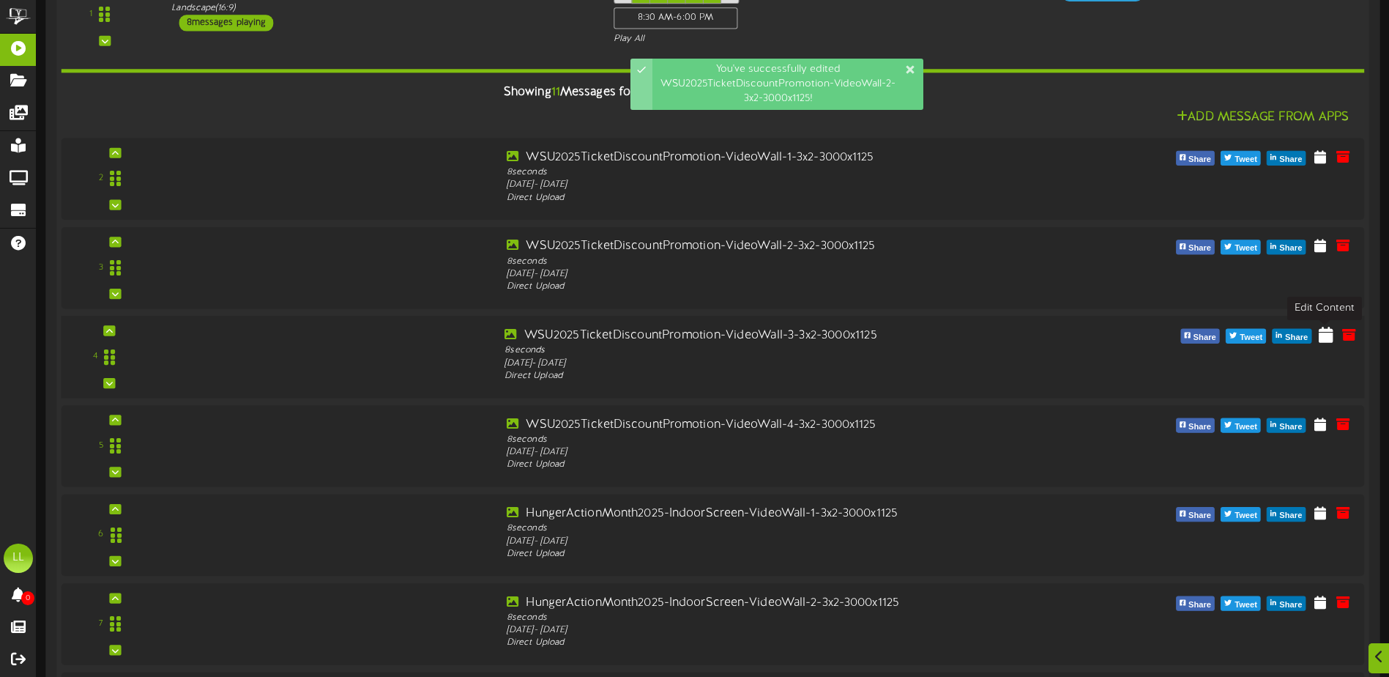
click at [1324, 341] on icon at bounding box center [1326, 334] width 15 height 16
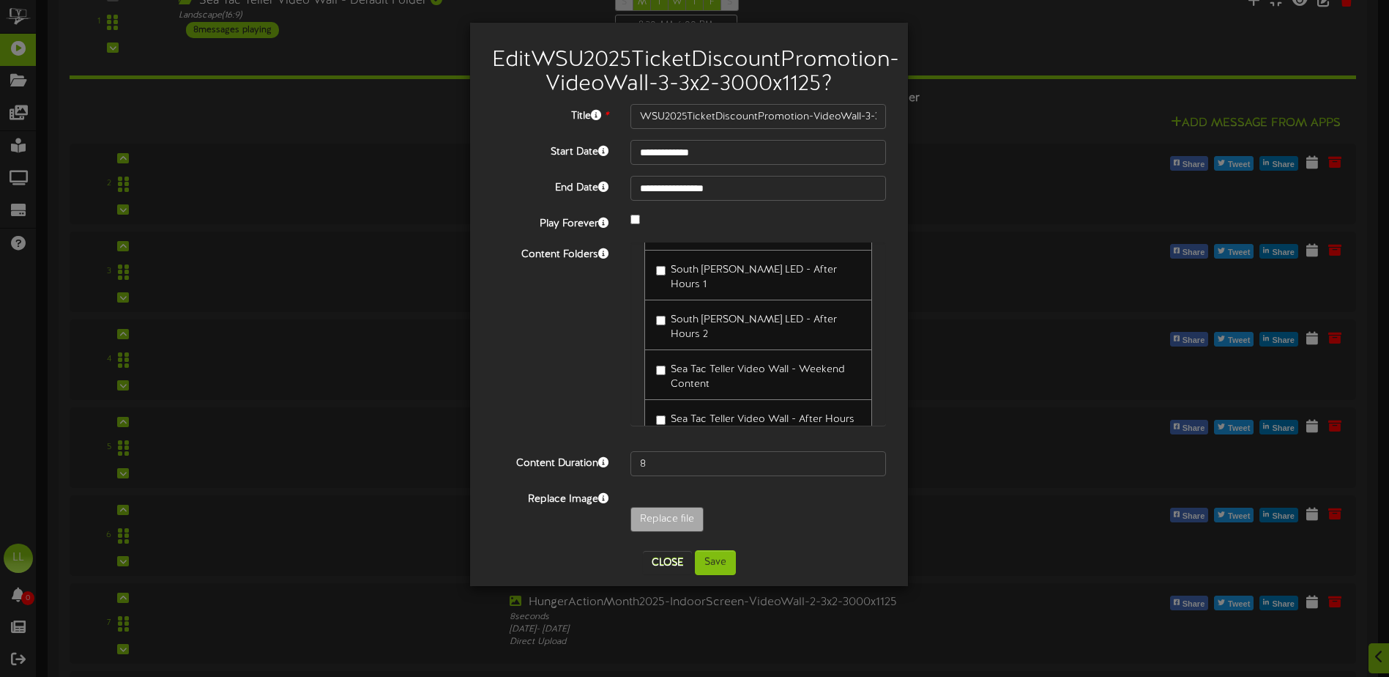
click at [716, 378] on span "Sea Tac Teller Video Wall - Weekend Content" at bounding box center [758, 377] width 174 height 26
click at [720, 575] on button "Save" at bounding box center [715, 562] width 41 height 25
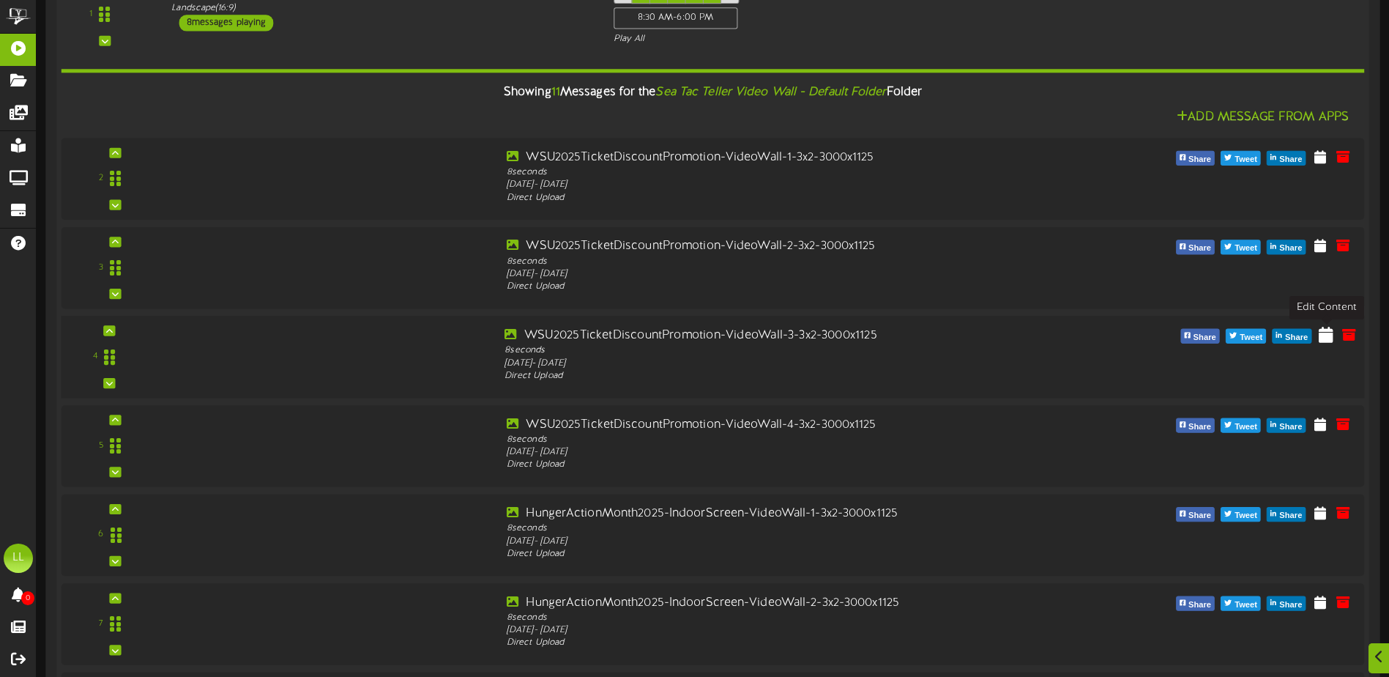
click at [1325, 342] on icon at bounding box center [1326, 334] width 15 height 16
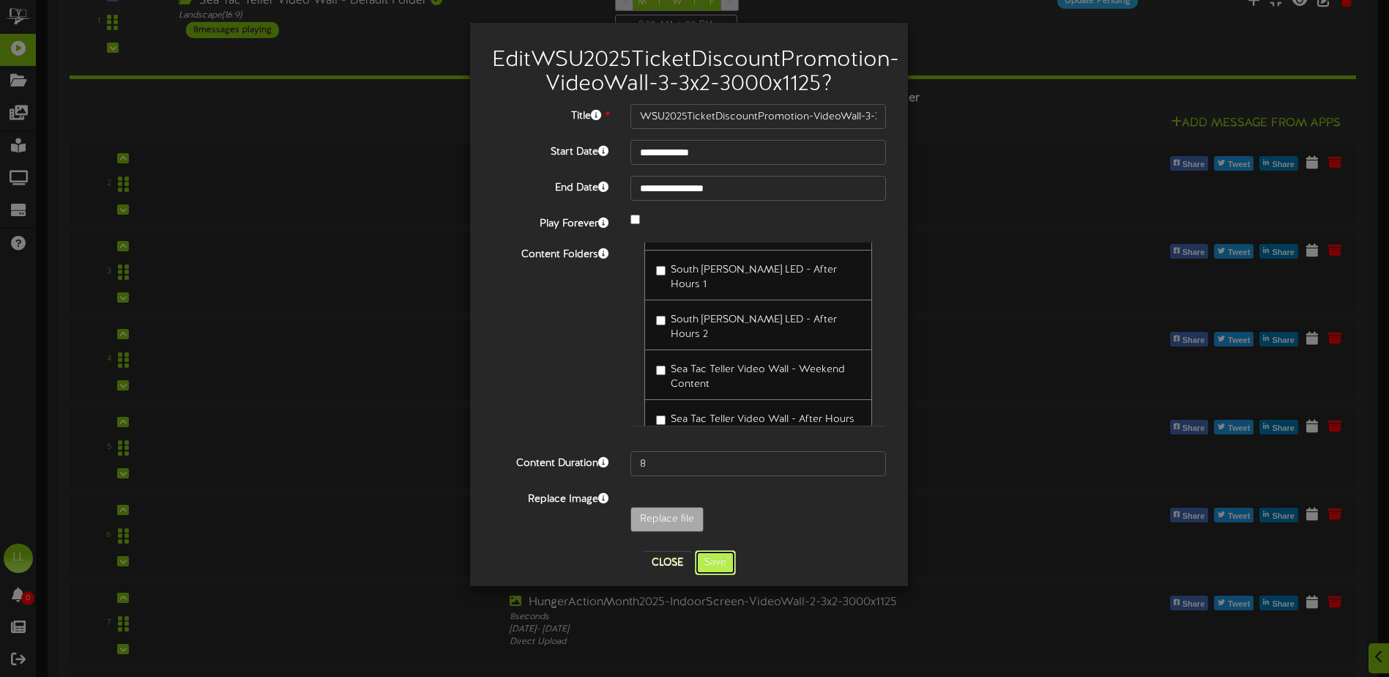
click at [723, 575] on button "Save" at bounding box center [715, 562] width 41 height 25
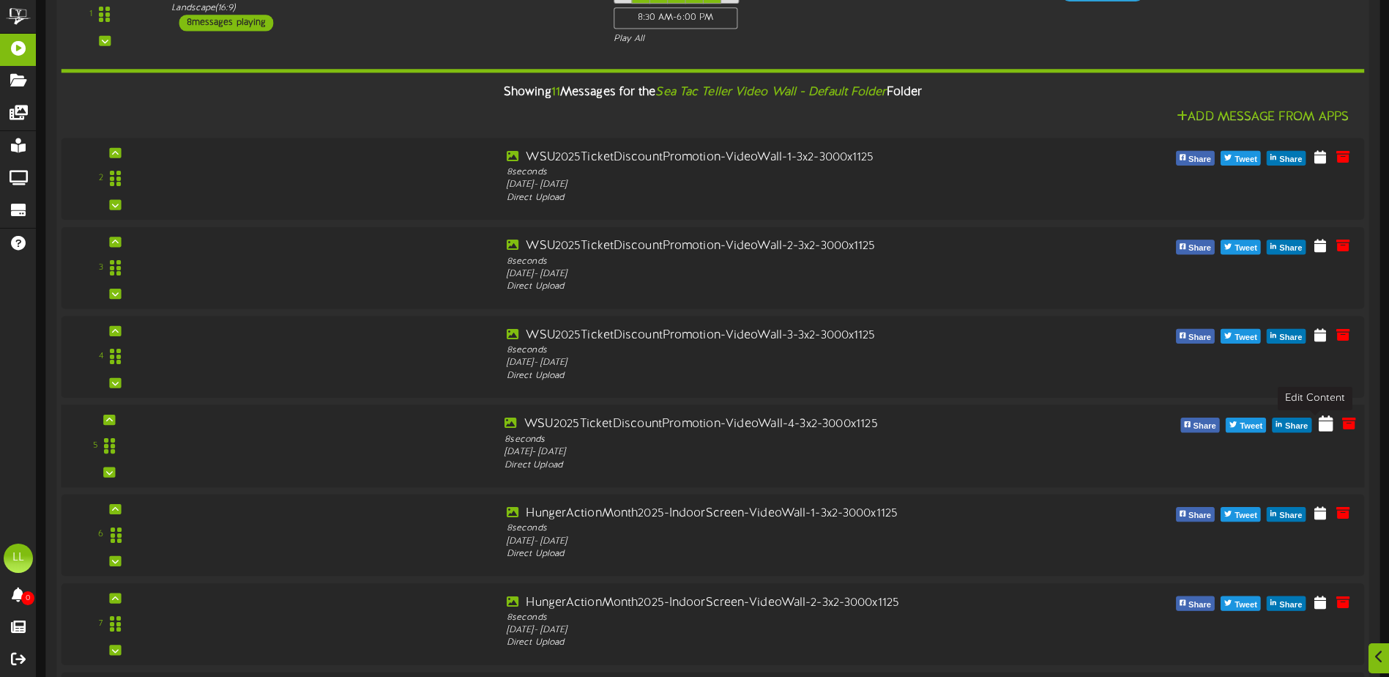
click at [1330, 431] on icon at bounding box center [1326, 422] width 15 height 16
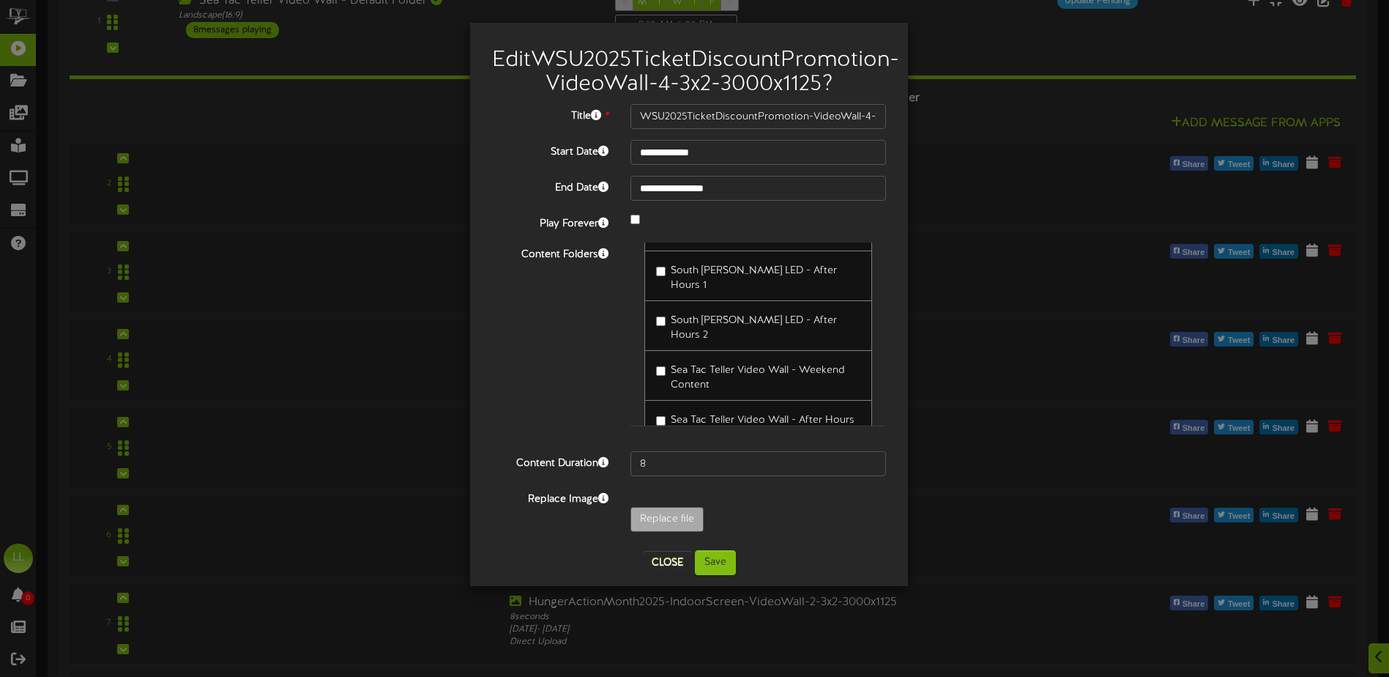
scroll to position [8691, 0]
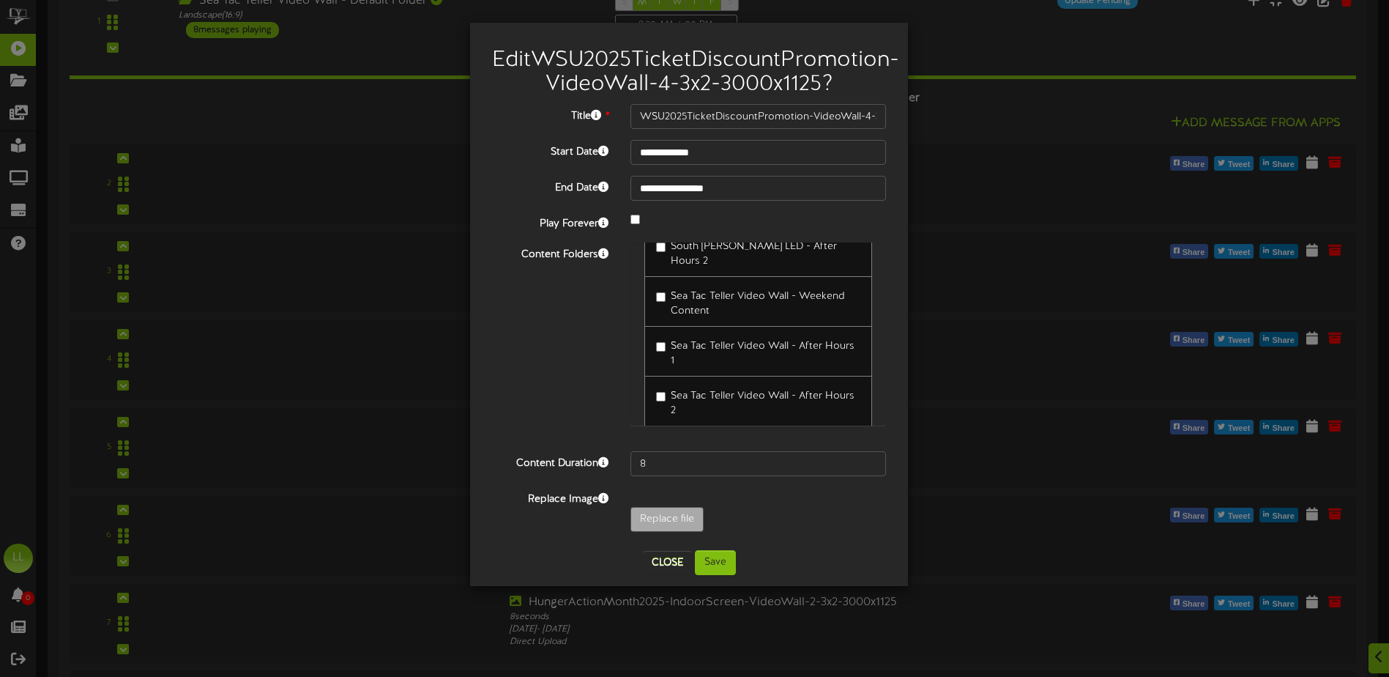
click at [693, 316] on span "Sea Tac Teller Video Wall - Weekend Content" at bounding box center [758, 304] width 174 height 26
click at [723, 575] on button "Save" at bounding box center [715, 562] width 41 height 25
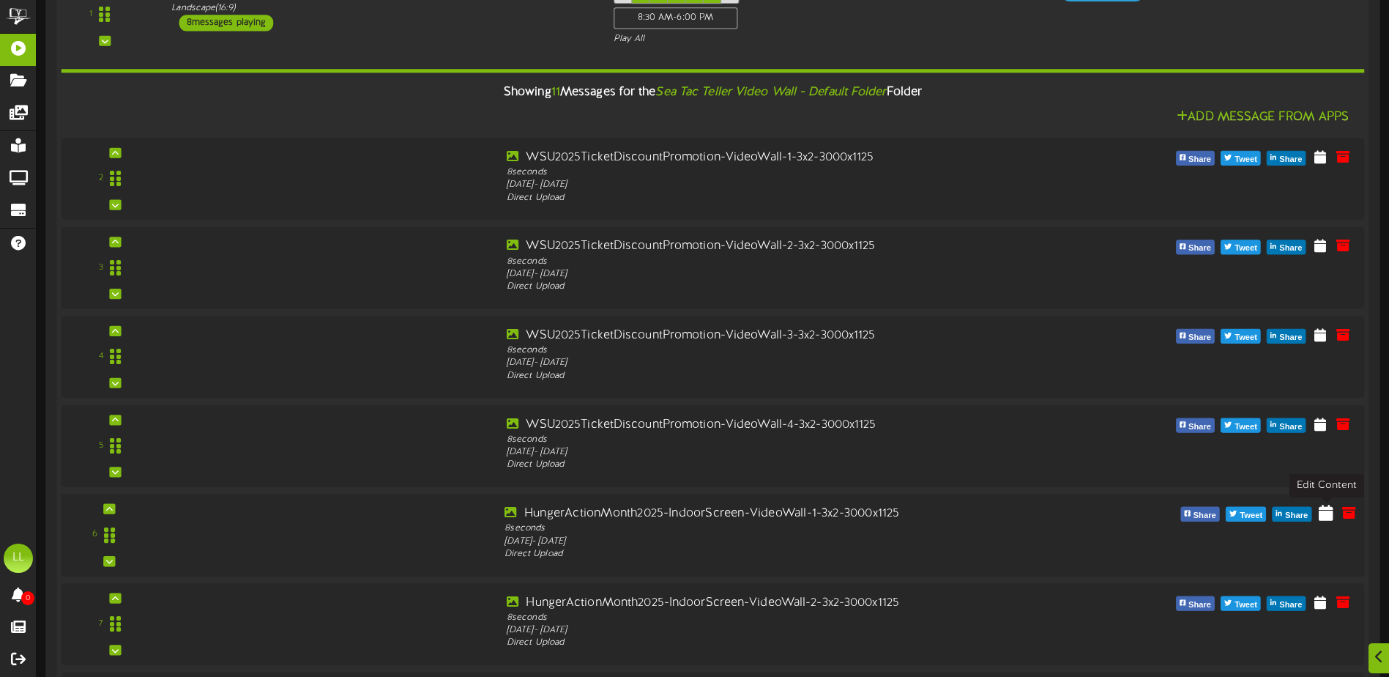
click at [1320, 520] on icon at bounding box center [1326, 512] width 15 height 16
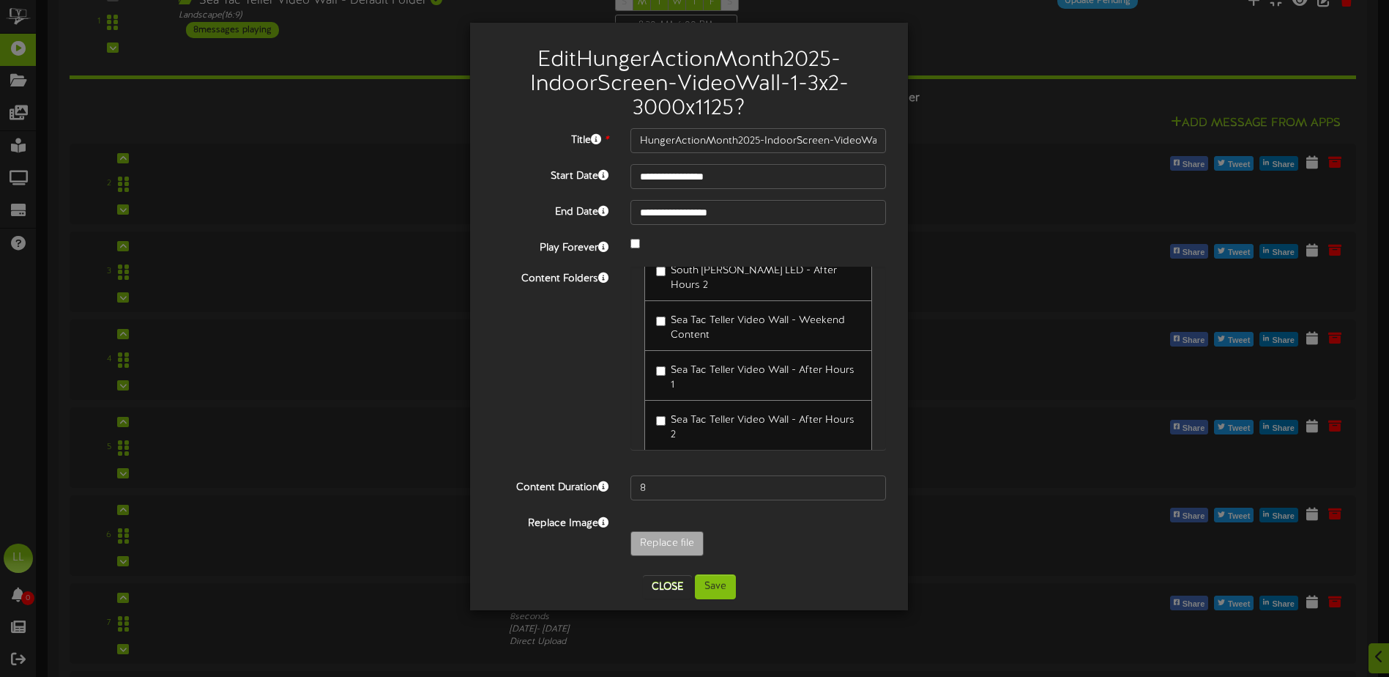
click at [771, 319] on label "Sea Tac Teller Video Wall - Weekend Content" at bounding box center [758, 325] width 204 height 34
click at [723, 598] on button "Save" at bounding box center [715, 586] width 41 height 25
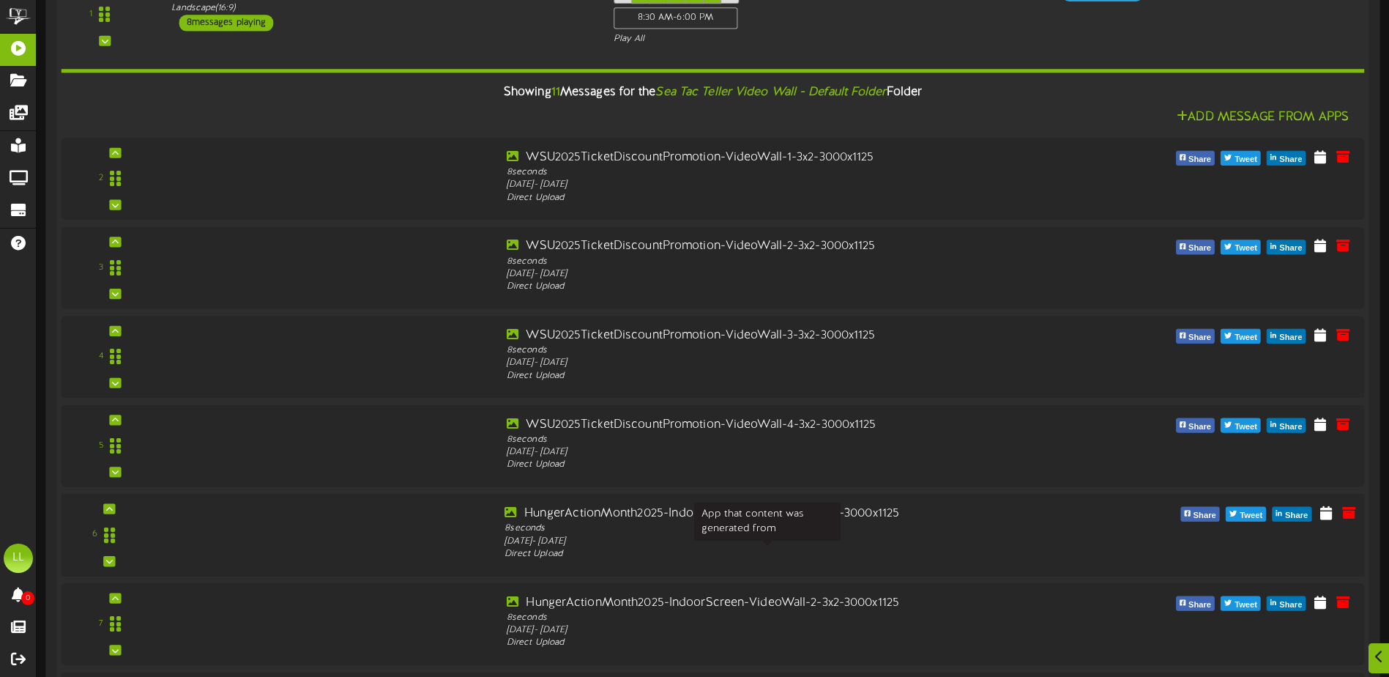
scroll to position [366, 0]
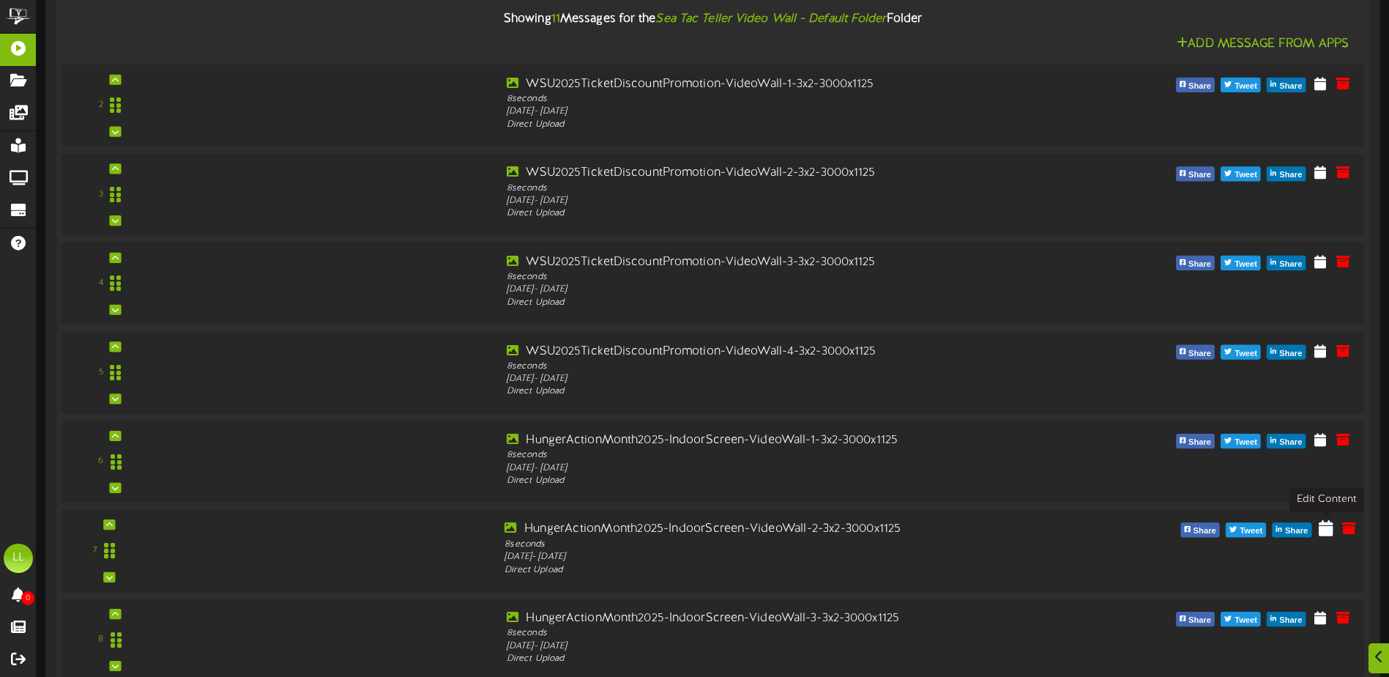
click at [1325, 536] on icon at bounding box center [1326, 528] width 15 height 16
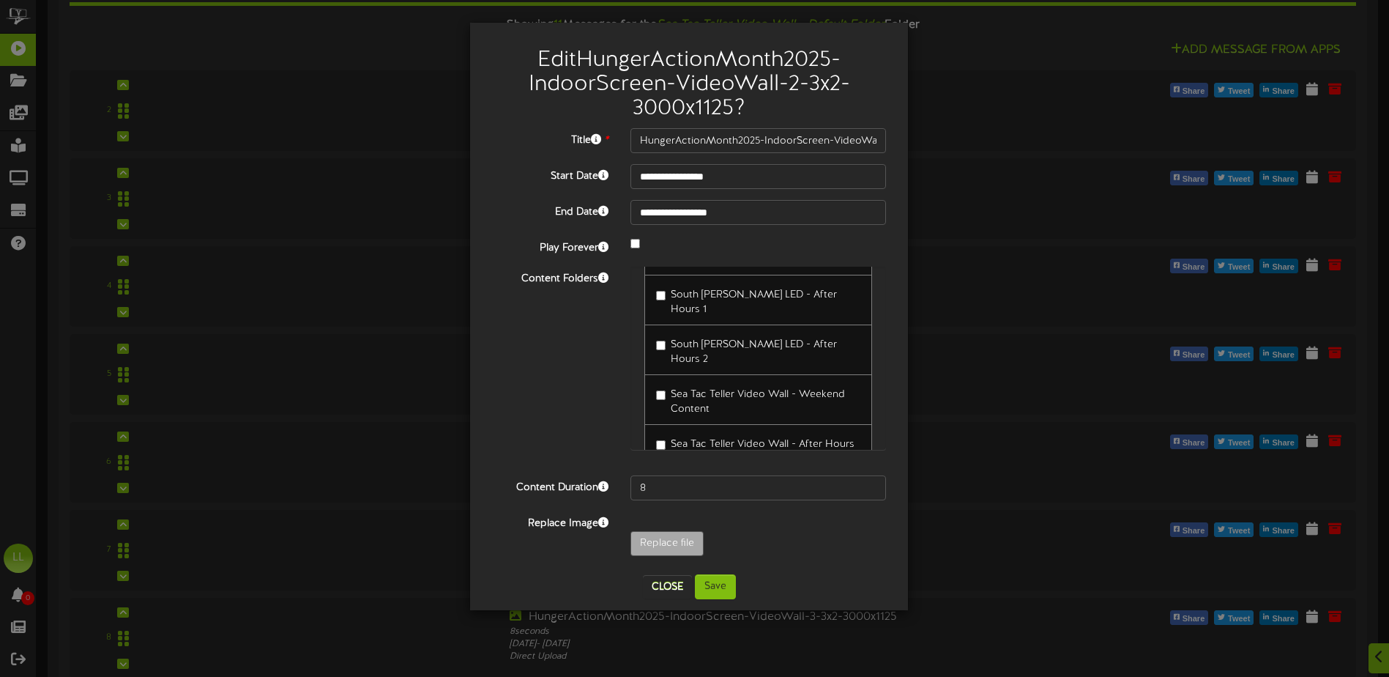
scroll to position [8691, 0]
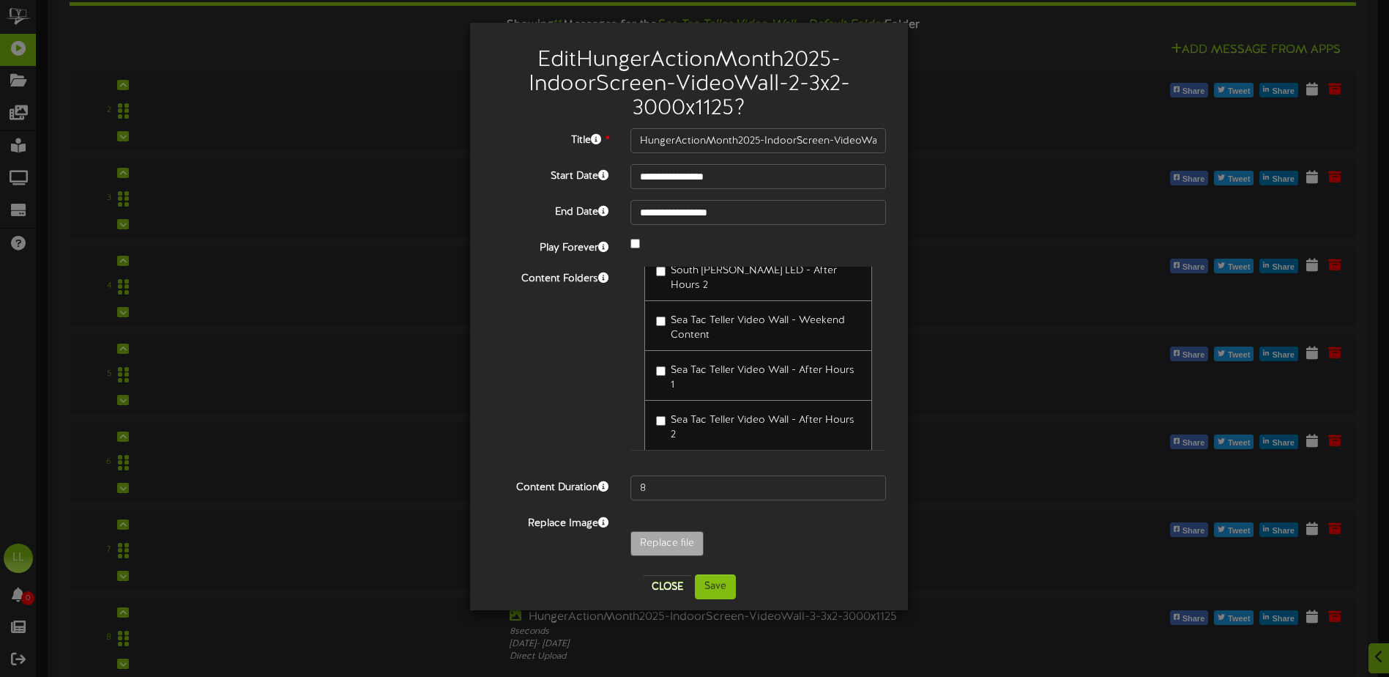
click at [733, 319] on label "Sea Tac Teller Video Wall - Weekend Content" at bounding box center [758, 325] width 204 height 34
click at [723, 589] on button "Save" at bounding box center [715, 586] width 41 height 25
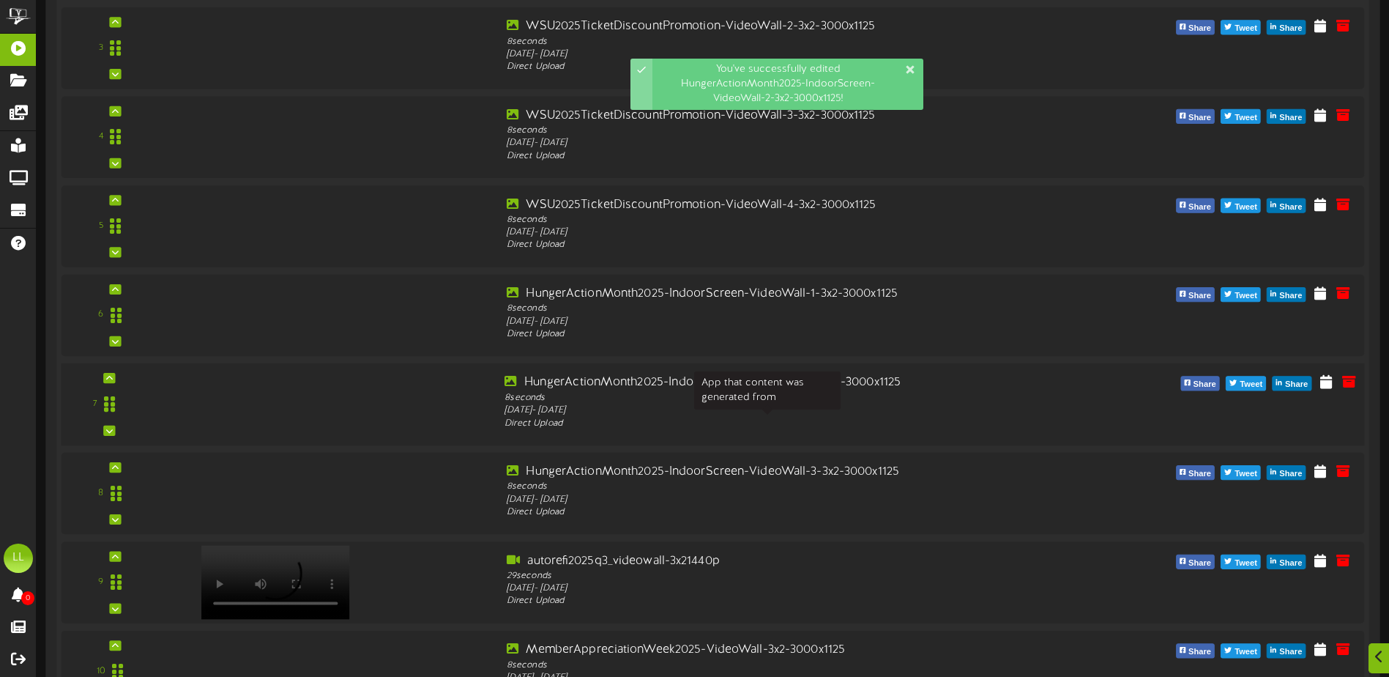
scroll to position [586, 0]
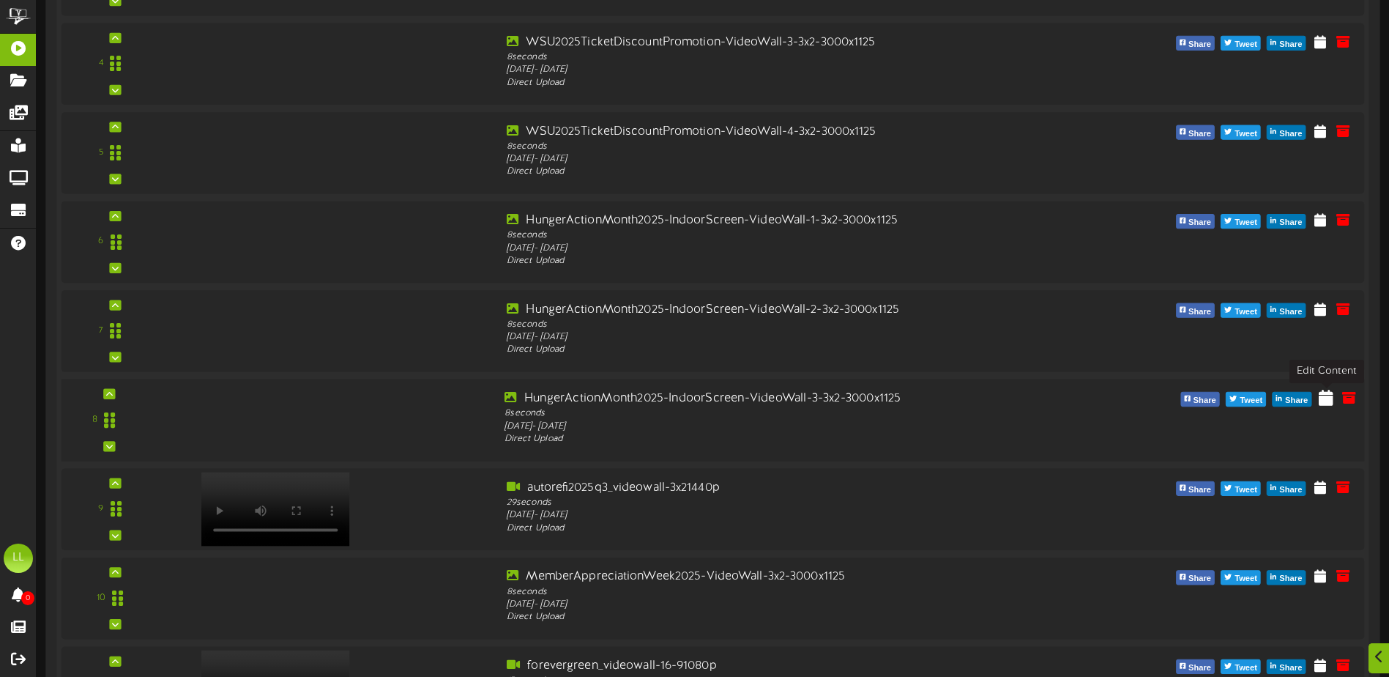
click at [1328, 405] on icon at bounding box center [1326, 397] width 15 height 16
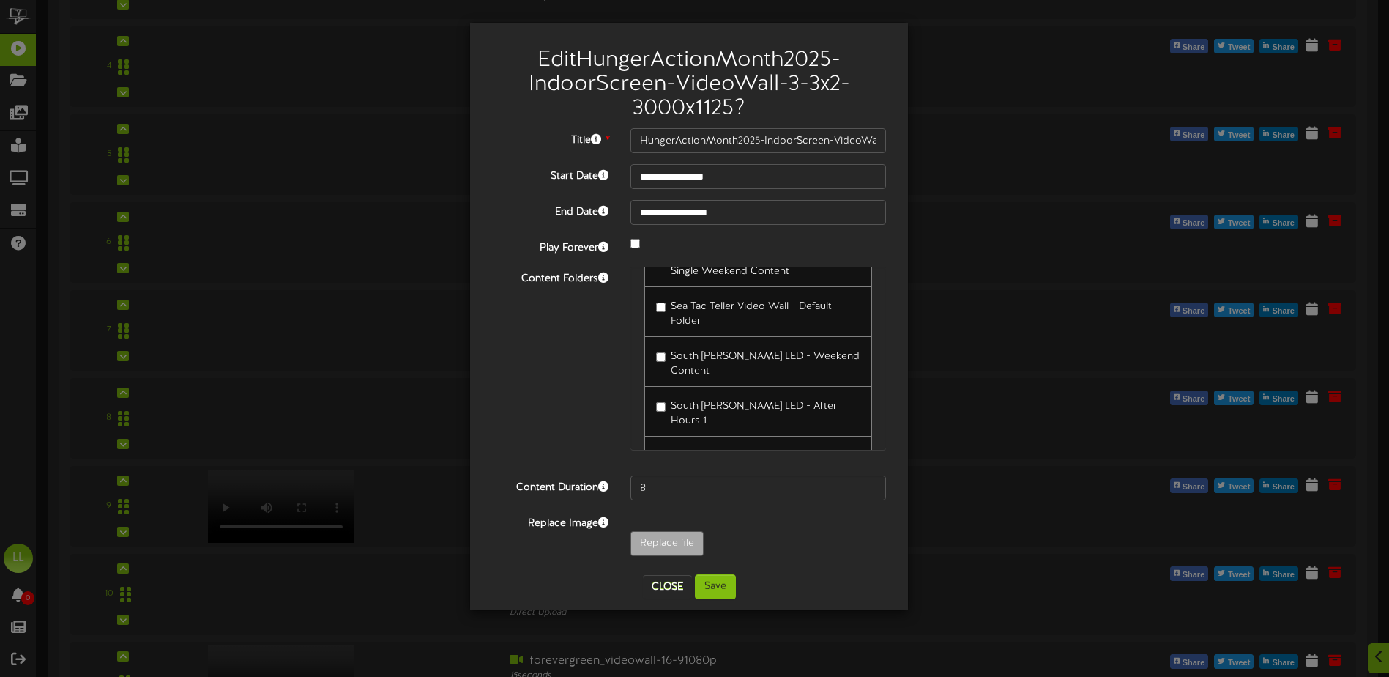
scroll to position [8691, 0]
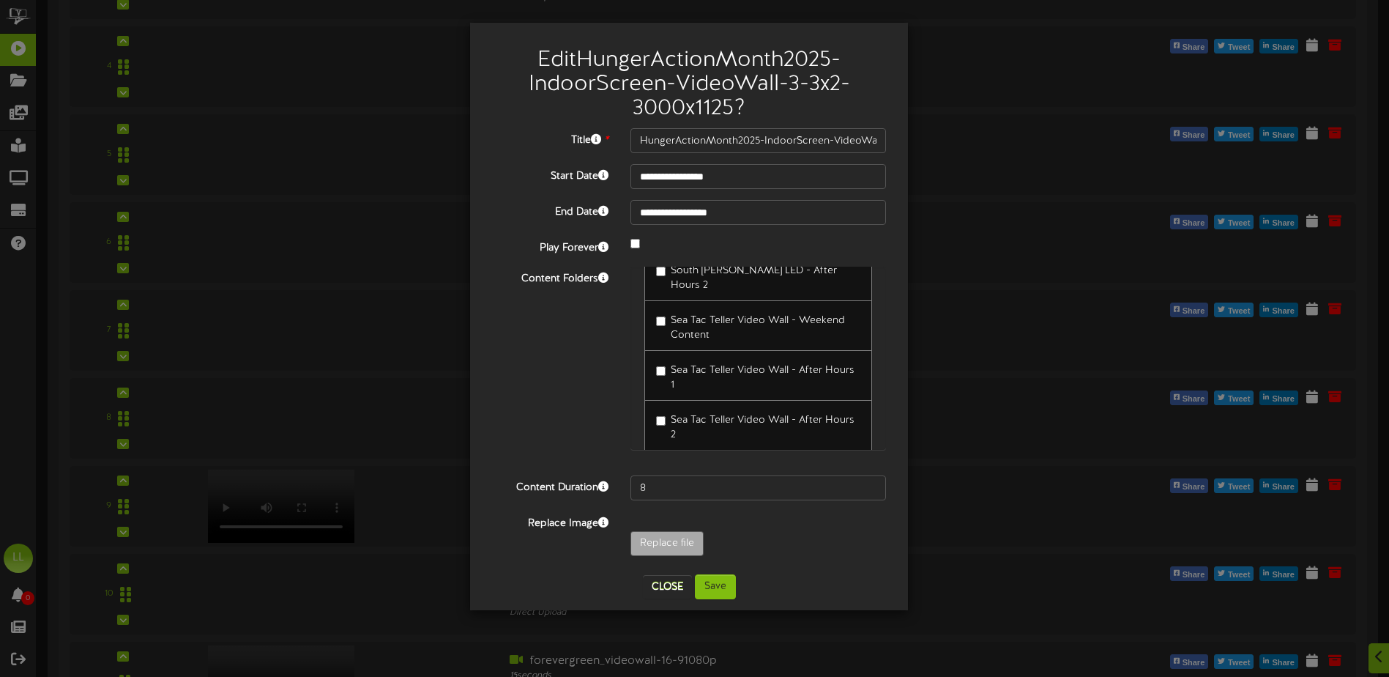
click at [749, 315] on span "Sea Tac Teller Video Wall - Weekend Content" at bounding box center [758, 328] width 174 height 26
click at [723, 585] on button "Save" at bounding box center [715, 586] width 41 height 25
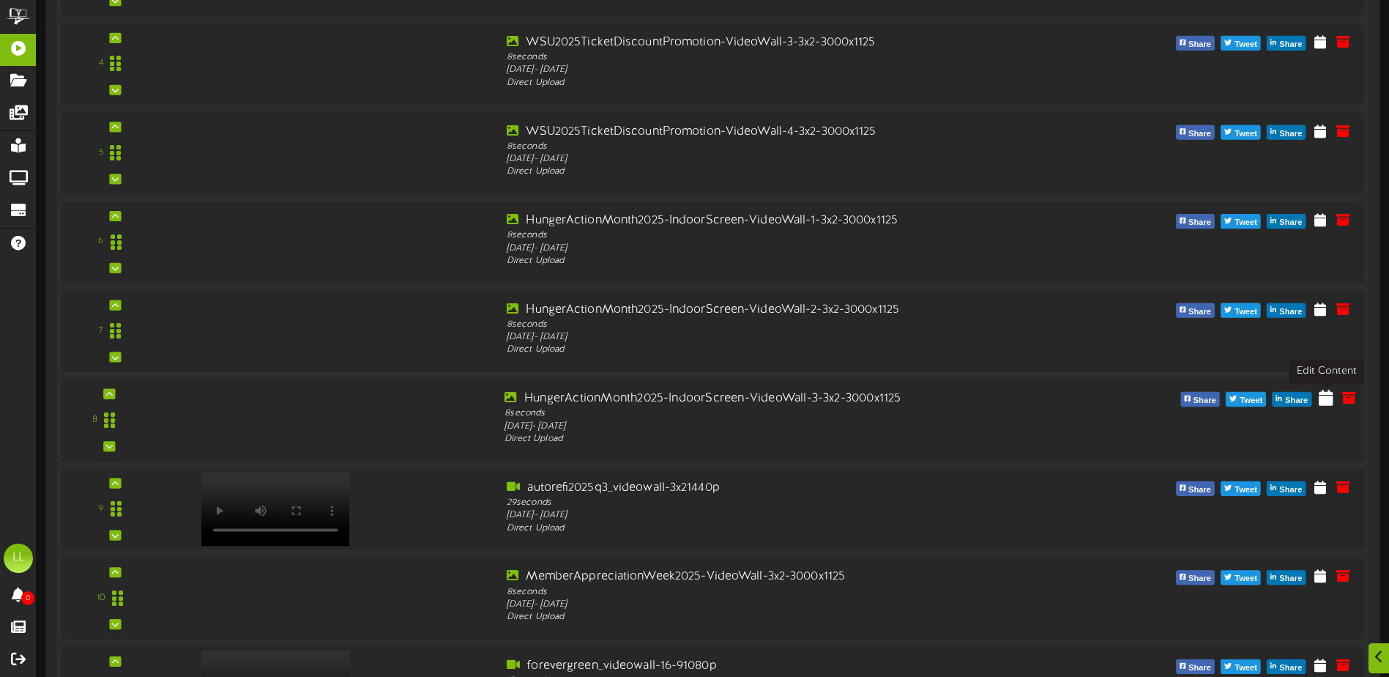
click at [1326, 398] on icon at bounding box center [1326, 397] width 15 height 16
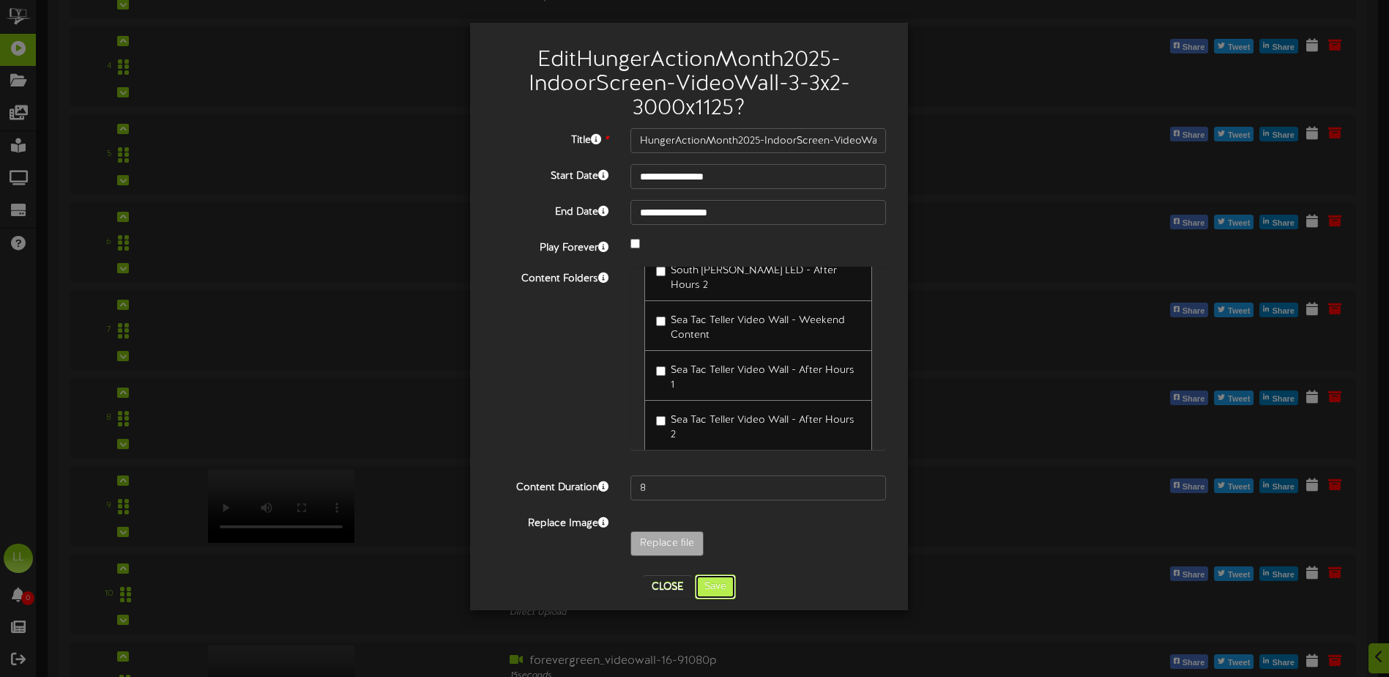
click at [724, 589] on button "Save" at bounding box center [715, 586] width 41 height 25
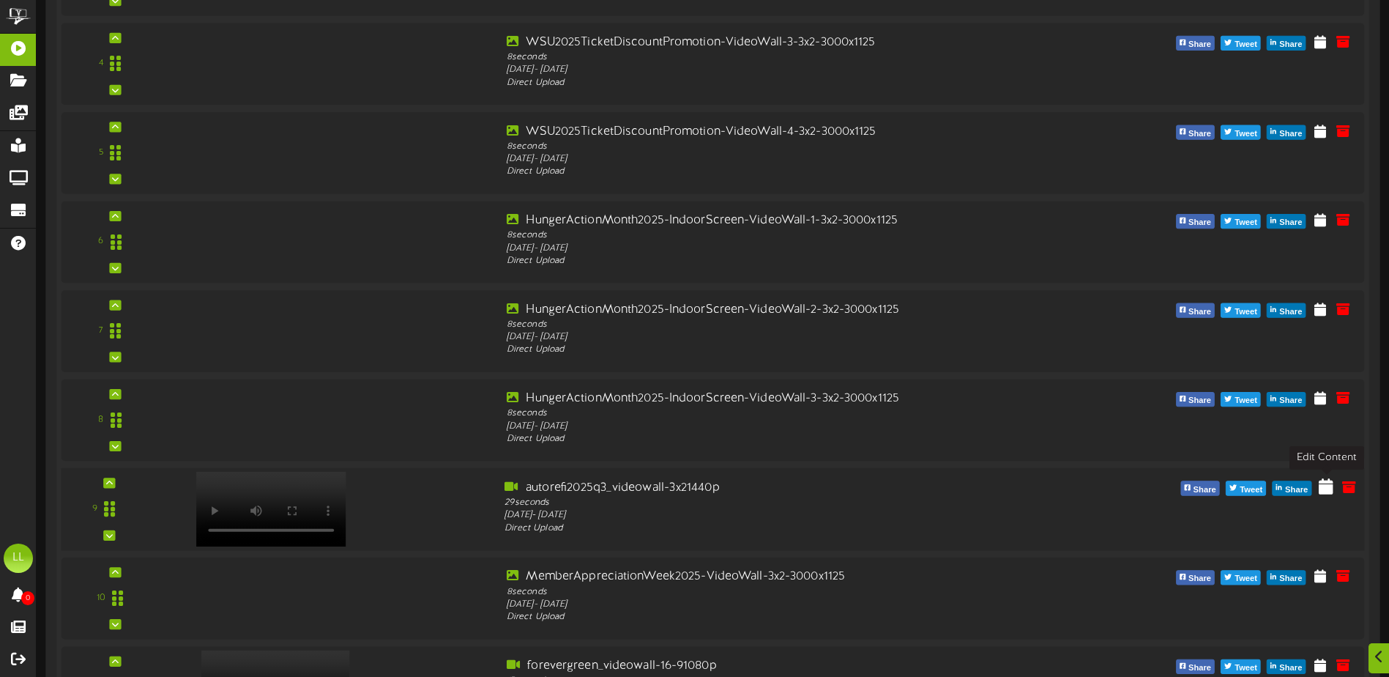
click at [1323, 488] on icon at bounding box center [1326, 486] width 15 height 16
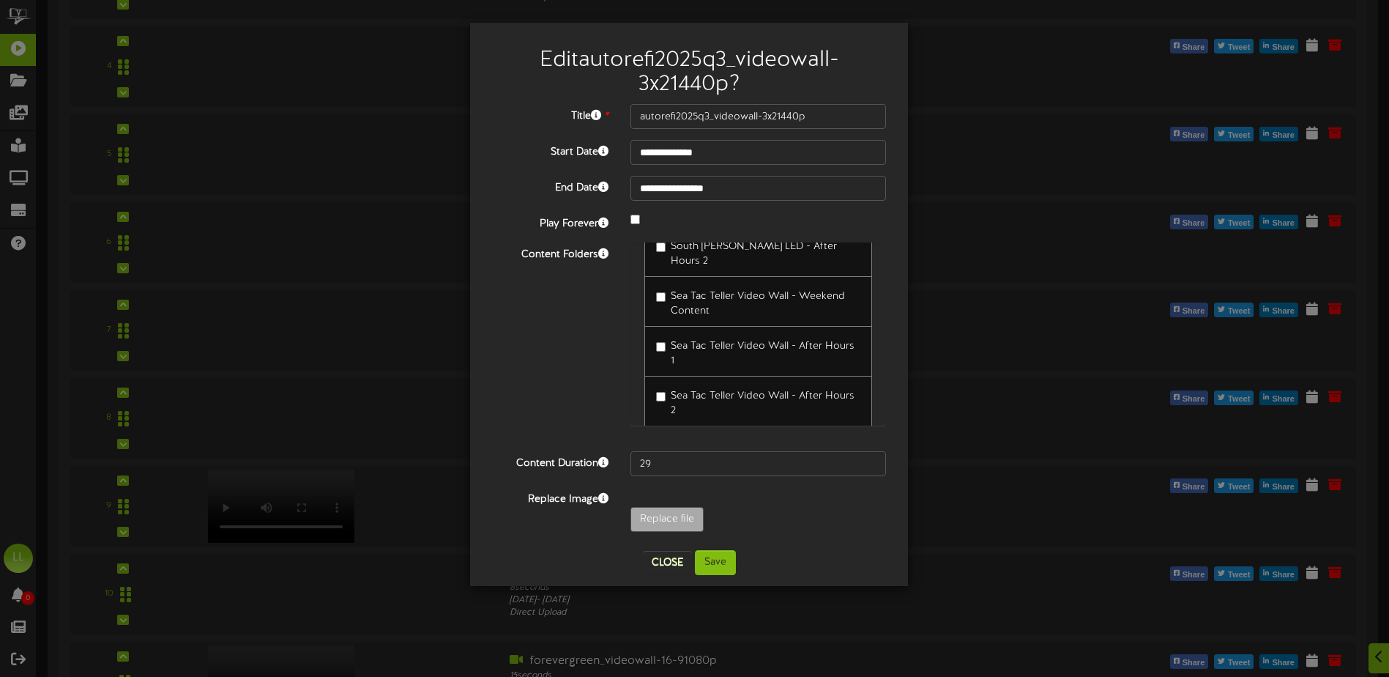
click at [712, 291] on span "Sea Tac Teller Video Wall - Weekend Content" at bounding box center [758, 304] width 174 height 26
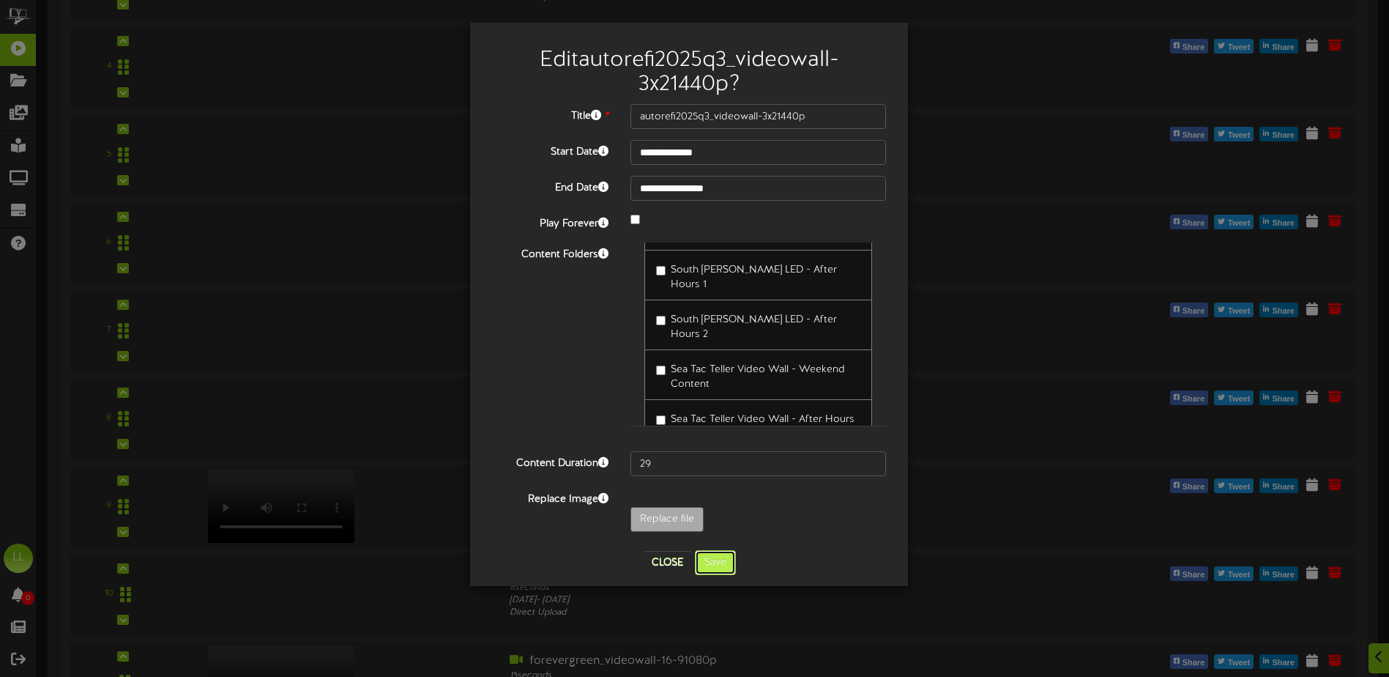
click at [723, 568] on button "Save" at bounding box center [715, 562] width 41 height 25
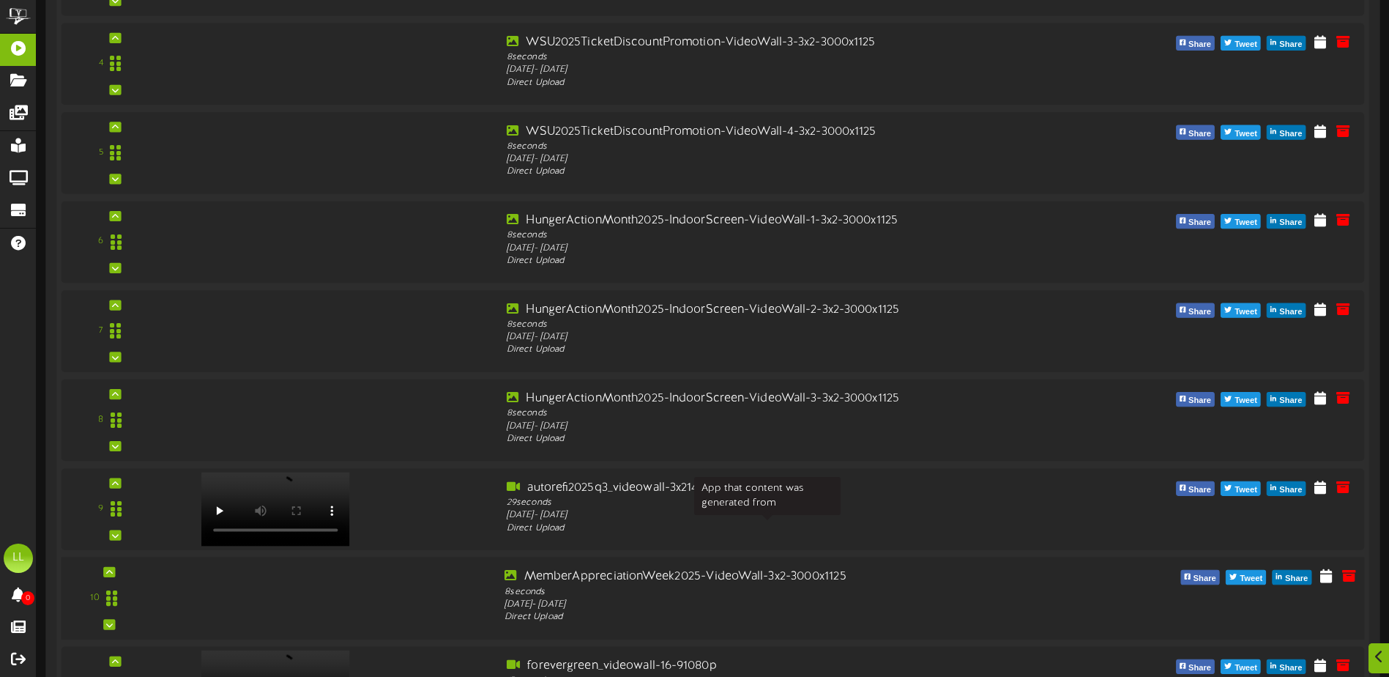
scroll to position [659, 0]
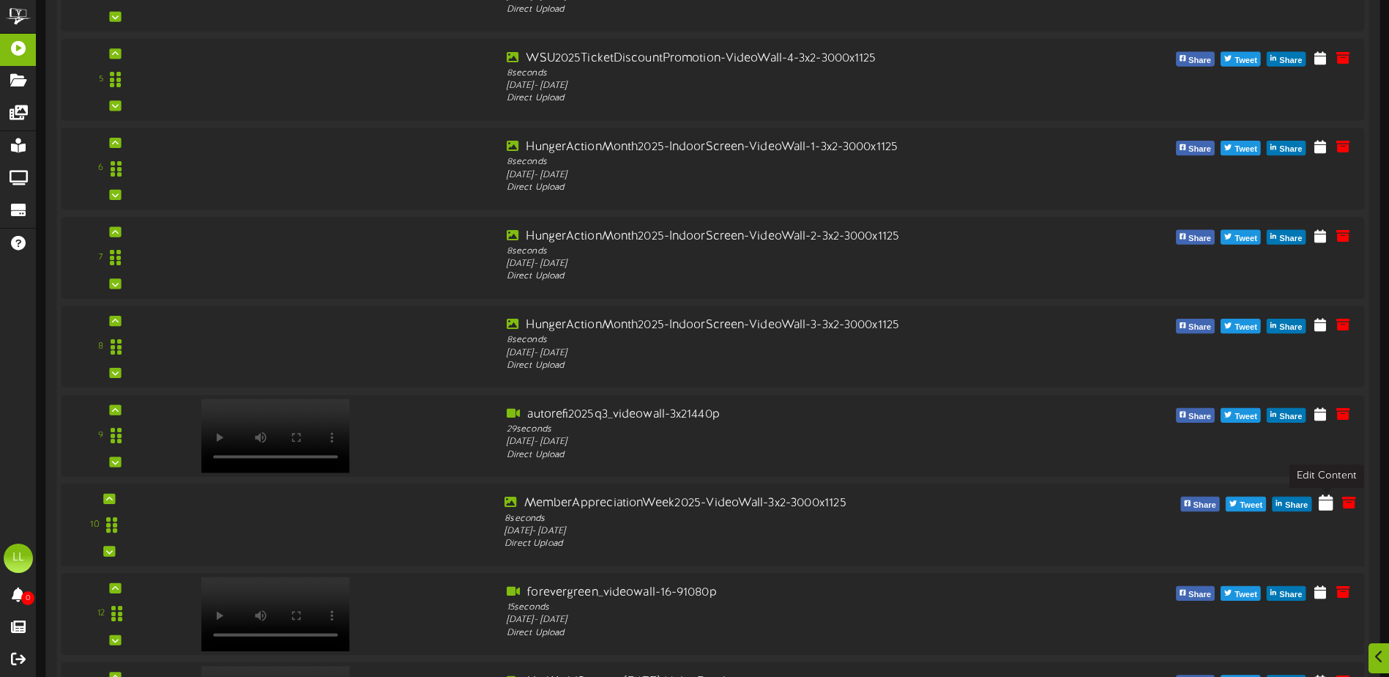
click at [1328, 513] on button at bounding box center [1325, 504] width 23 height 23
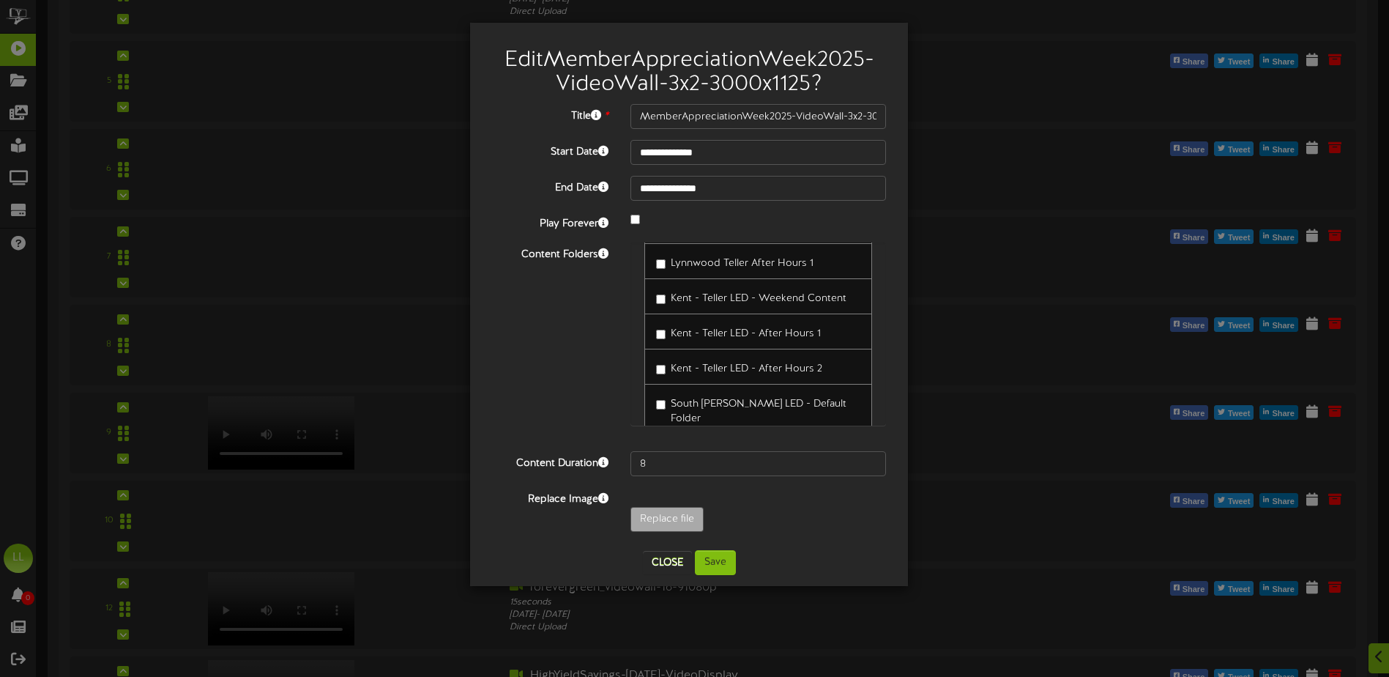
scroll to position [8617, 0]
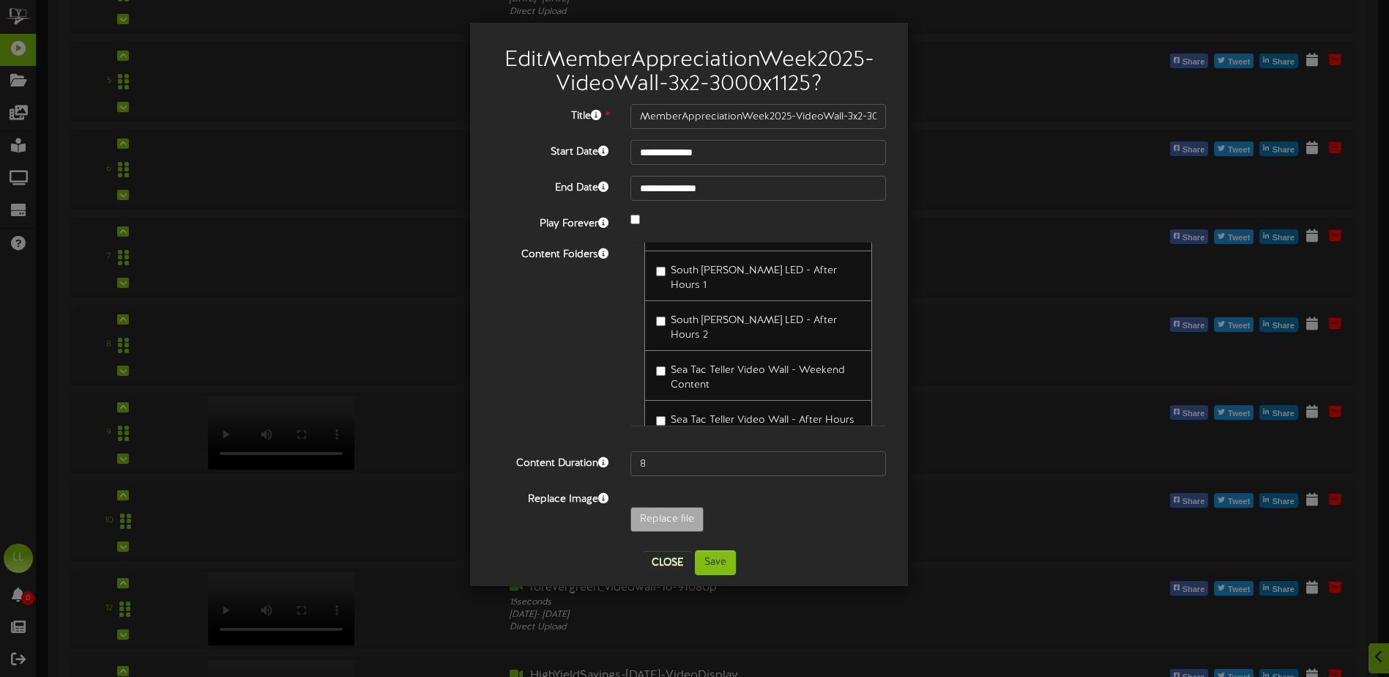
click at [763, 365] on span "Sea Tac Teller Video Wall - Weekend Content" at bounding box center [758, 378] width 174 height 26
click at [713, 557] on button "Save" at bounding box center [715, 562] width 41 height 25
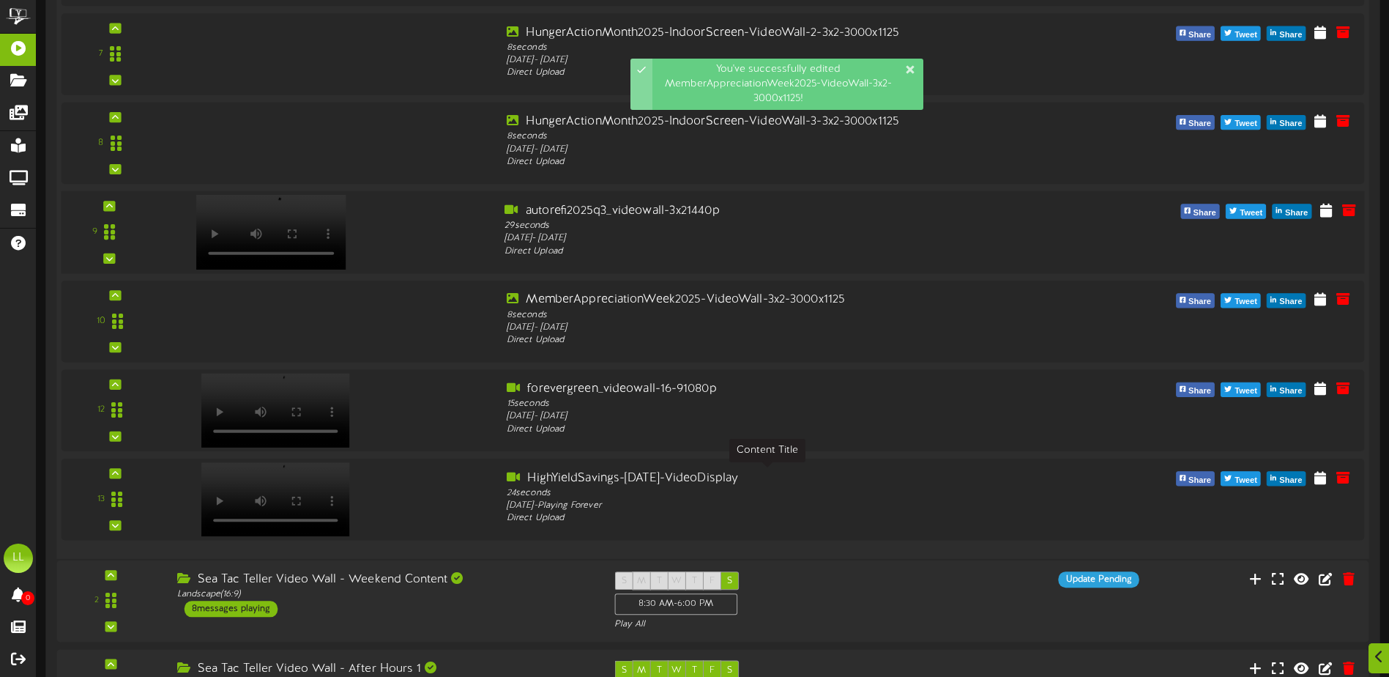
scroll to position [879, 0]
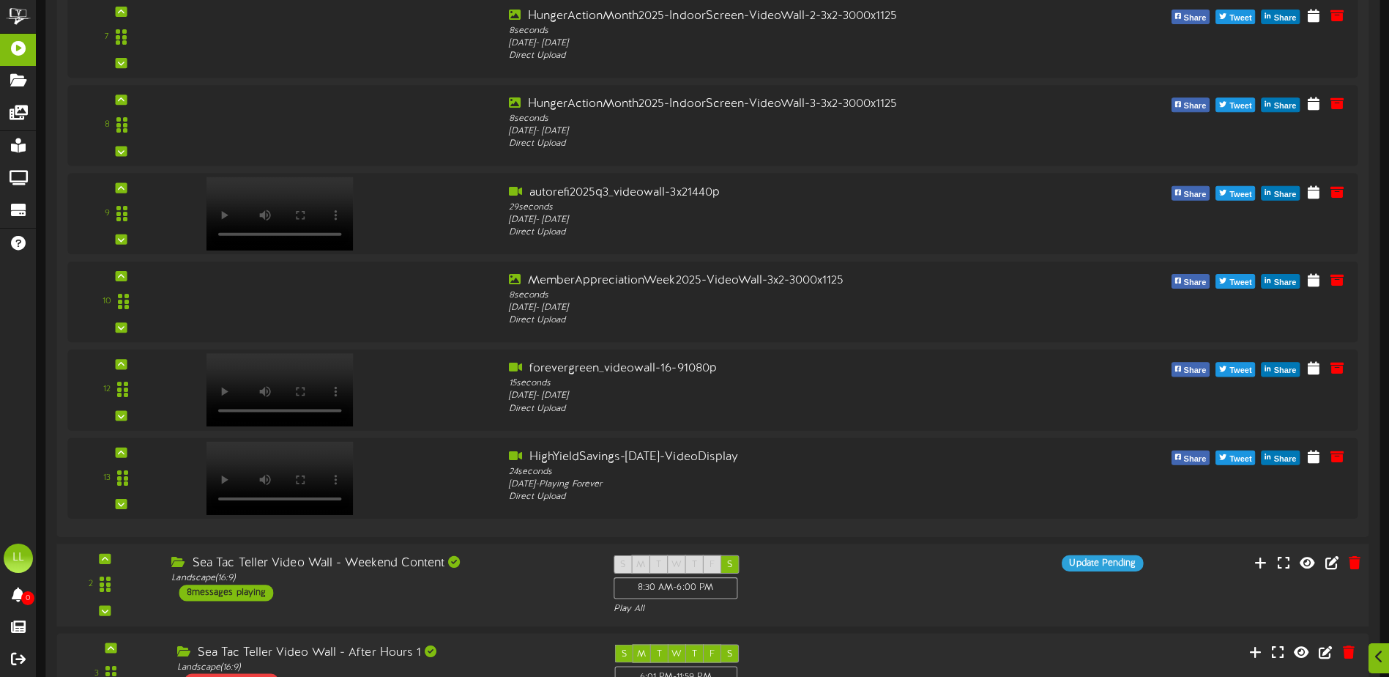
click at [856, 570] on div "S M T W T F S 8:30 AM - 6:00 PM Play All" at bounding box center [769, 585] width 332 height 60
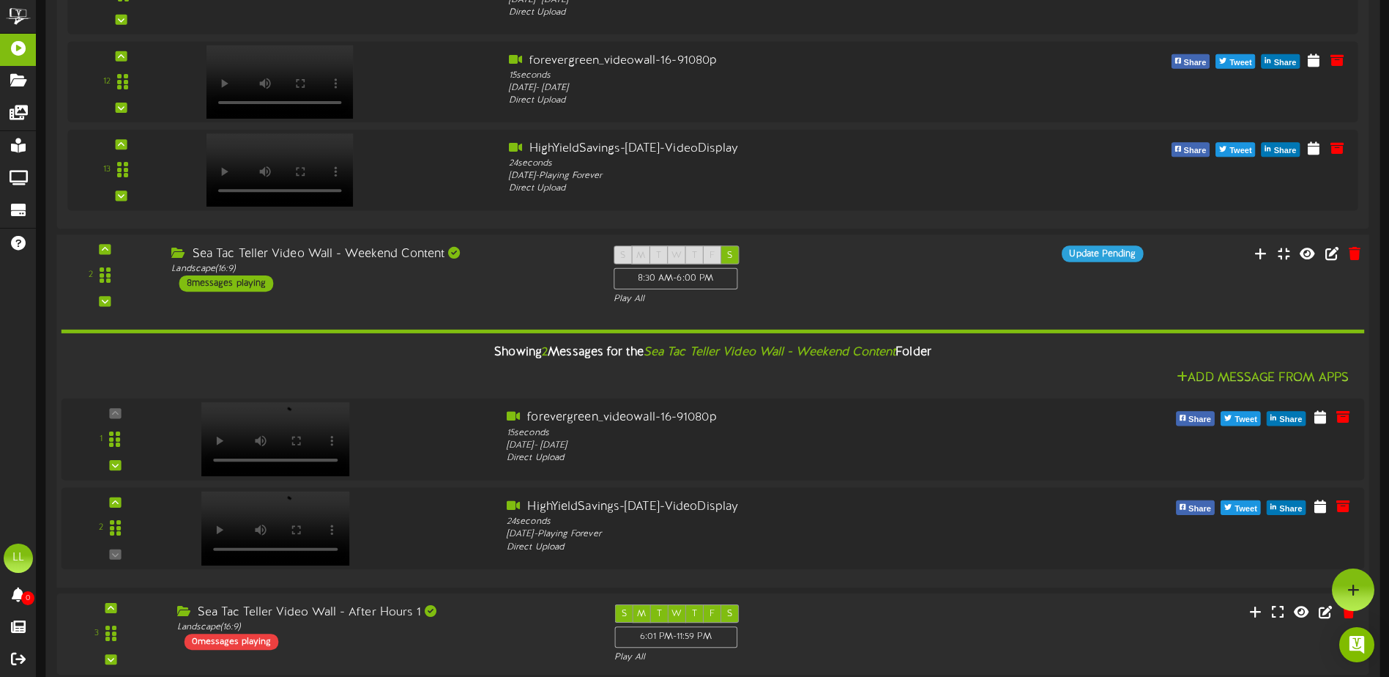
scroll to position [1098, 0]
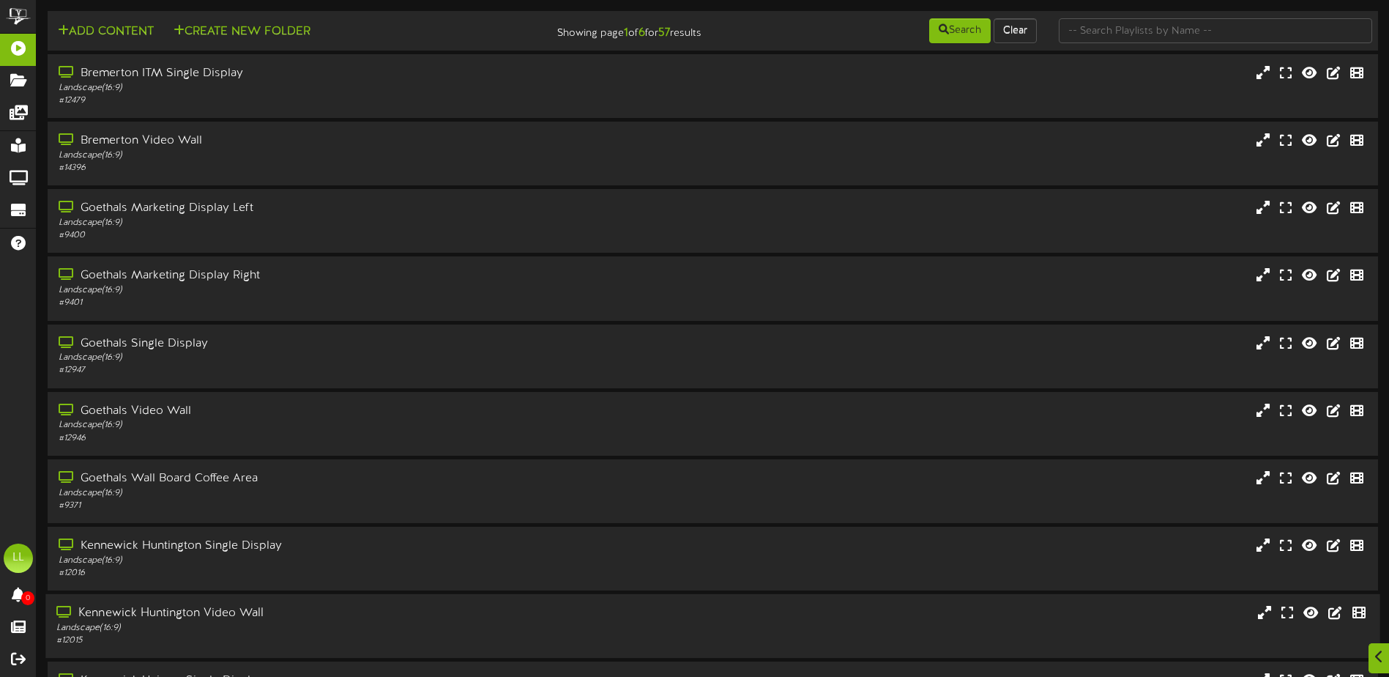
scroll to position [109, 0]
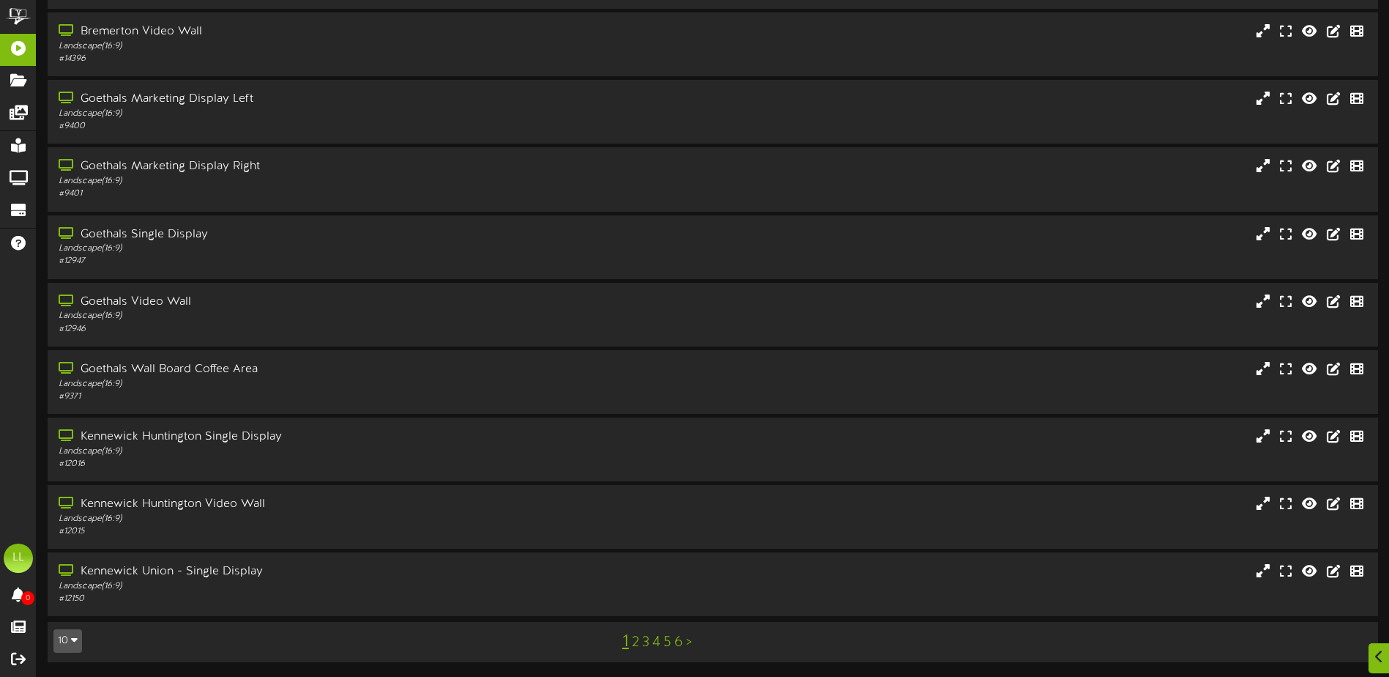
click at [658, 647] on link "4" at bounding box center [656, 642] width 8 height 16
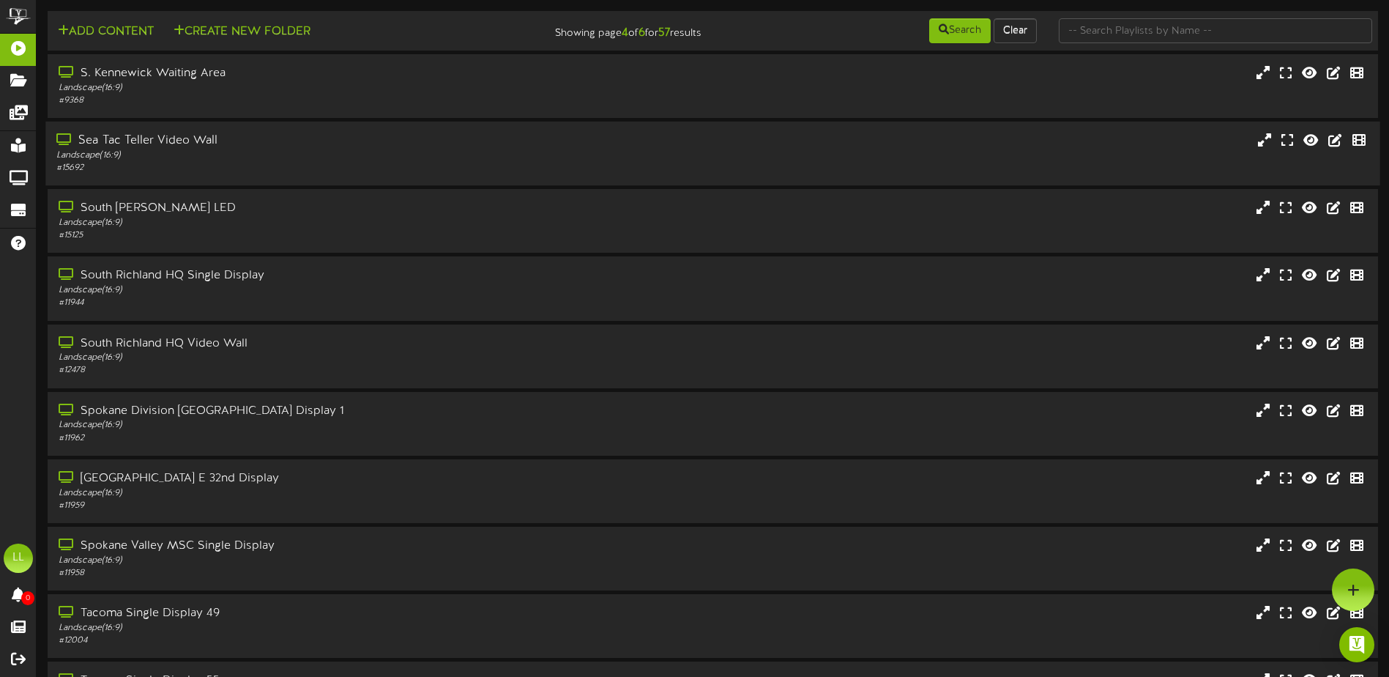
click at [324, 155] on div "Landscape ( 16:9 )" at bounding box center [323, 155] width 534 height 12
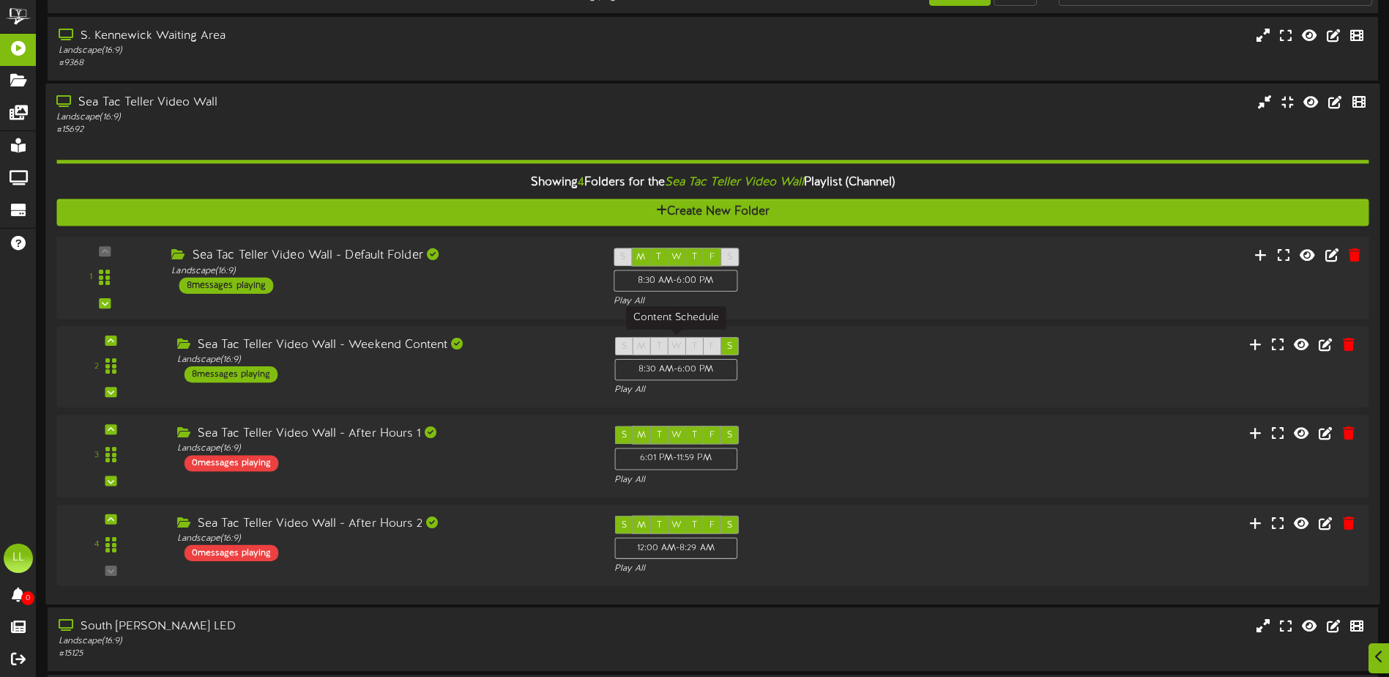
scroll to position [73, 0]
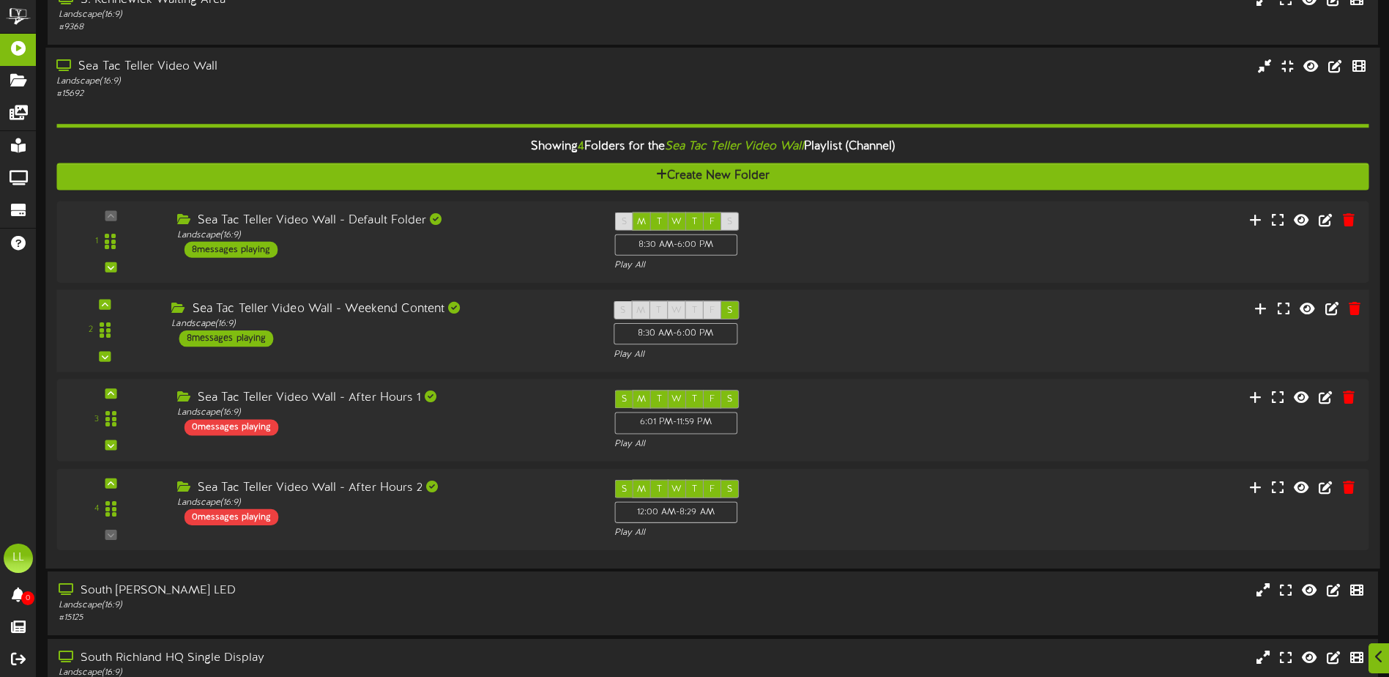
click at [514, 330] on div "Sea Tac Teller Video Wall - Weekend Content Landscape ( 16:9 ) 8 messages playi…" at bounding box center [381, 324] width 442 height 46
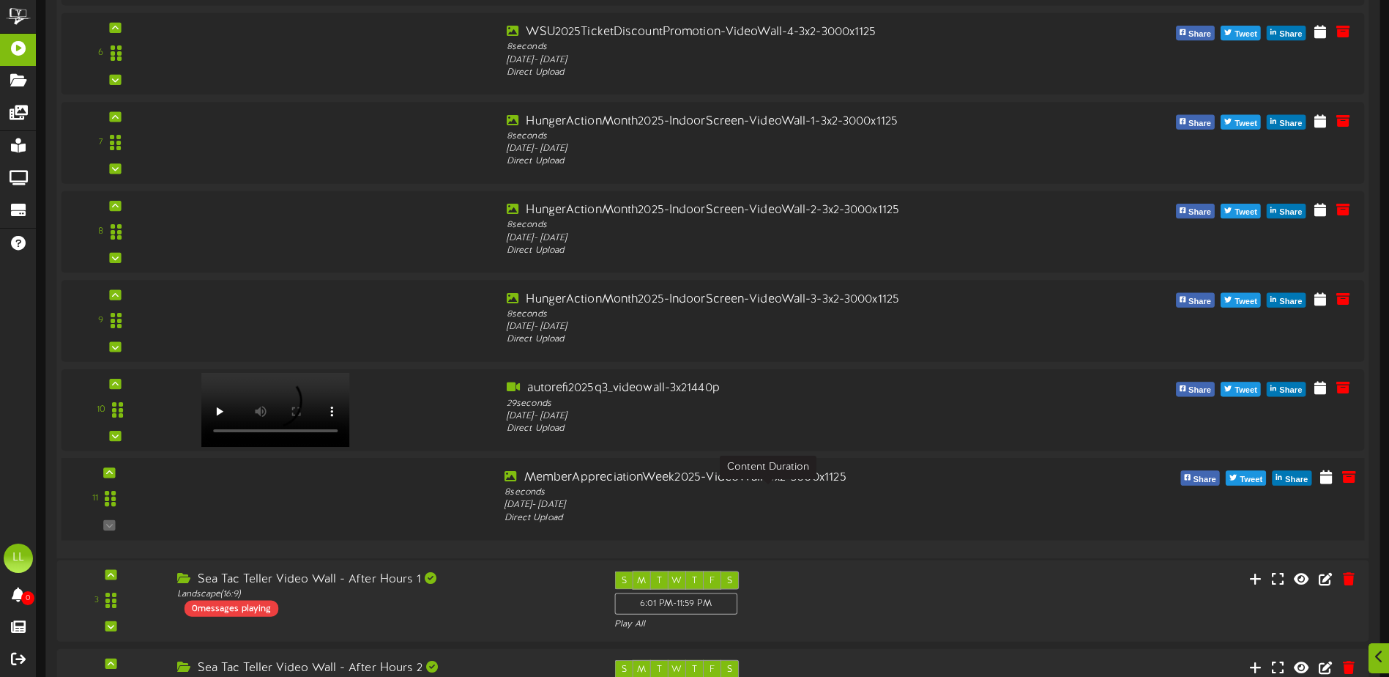
scroll to position [1172, 0]
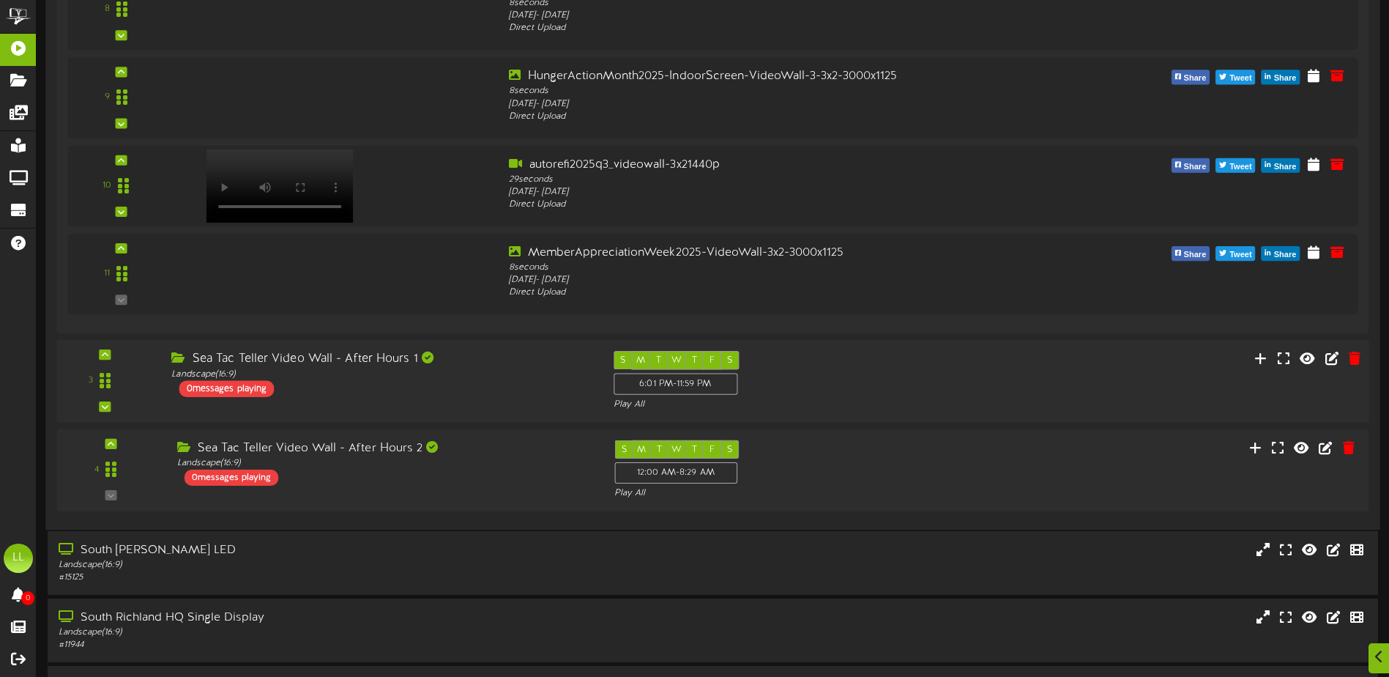
click at [461, 391] on div "Sea Tac Teller Video Wall - After Hours 1 Landscape ( 16:9 ) 0 messages playing" at bounding box center [381, 374] width 442 height 46
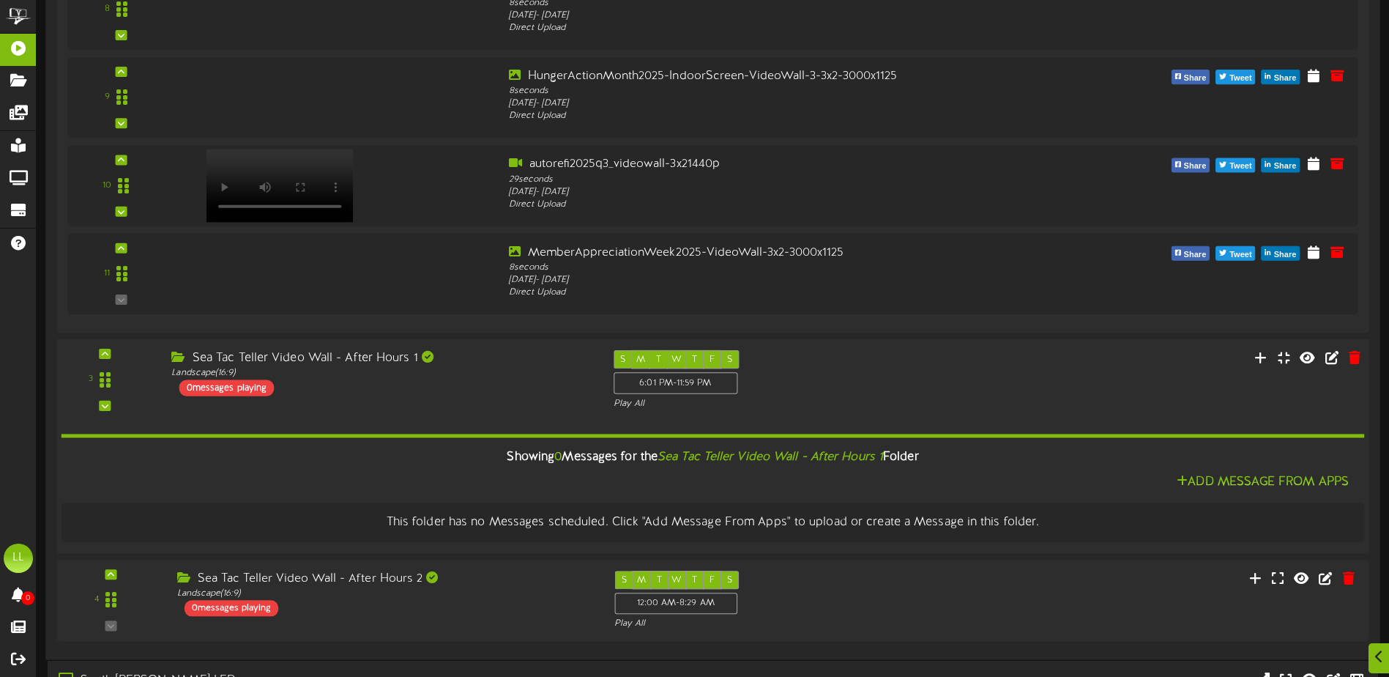
click at [514, 381] on div "Sea Tac Teller Video Wall - After Hours 1 Landscape ( 16:9 ) 0 messages playing" at bounding box center [381, 373] width 442 height 46
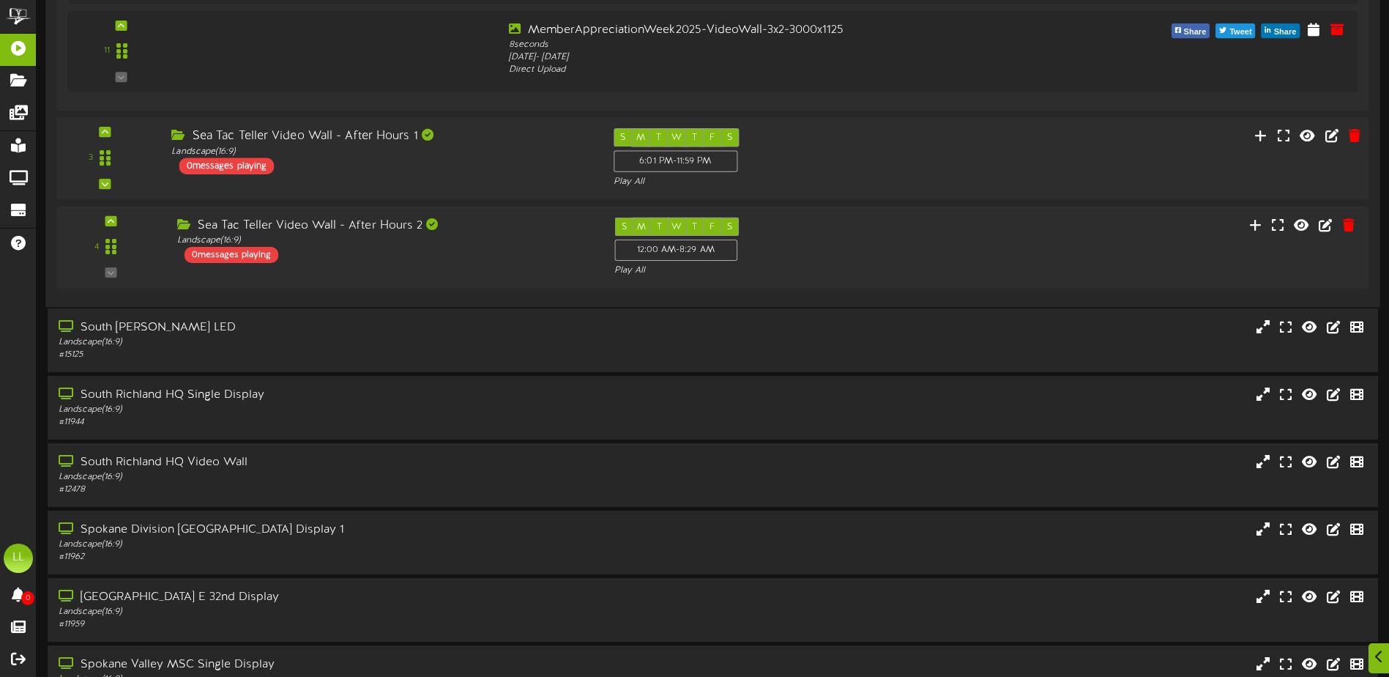
scroll to position [1465, 0]
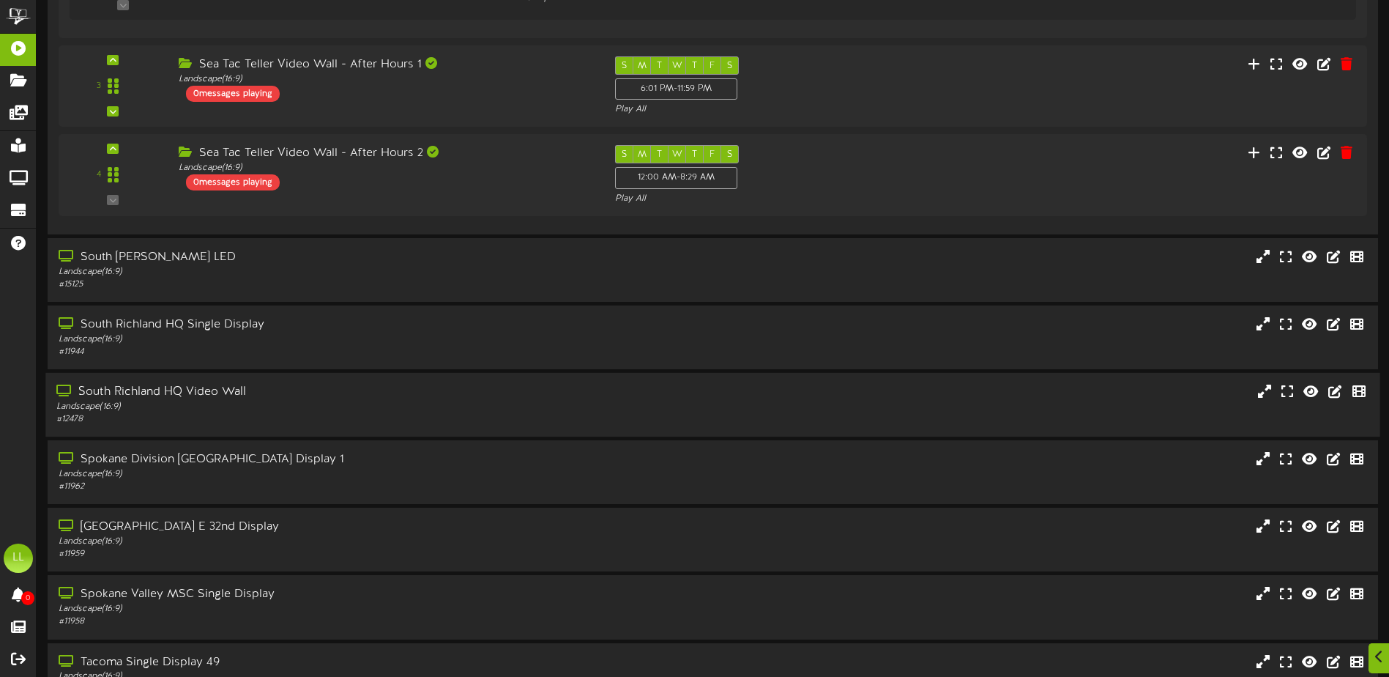
click at [323, 408] on div "Landscape ( 16:9 )" at bounding box center [323, 407] width 534 height 12
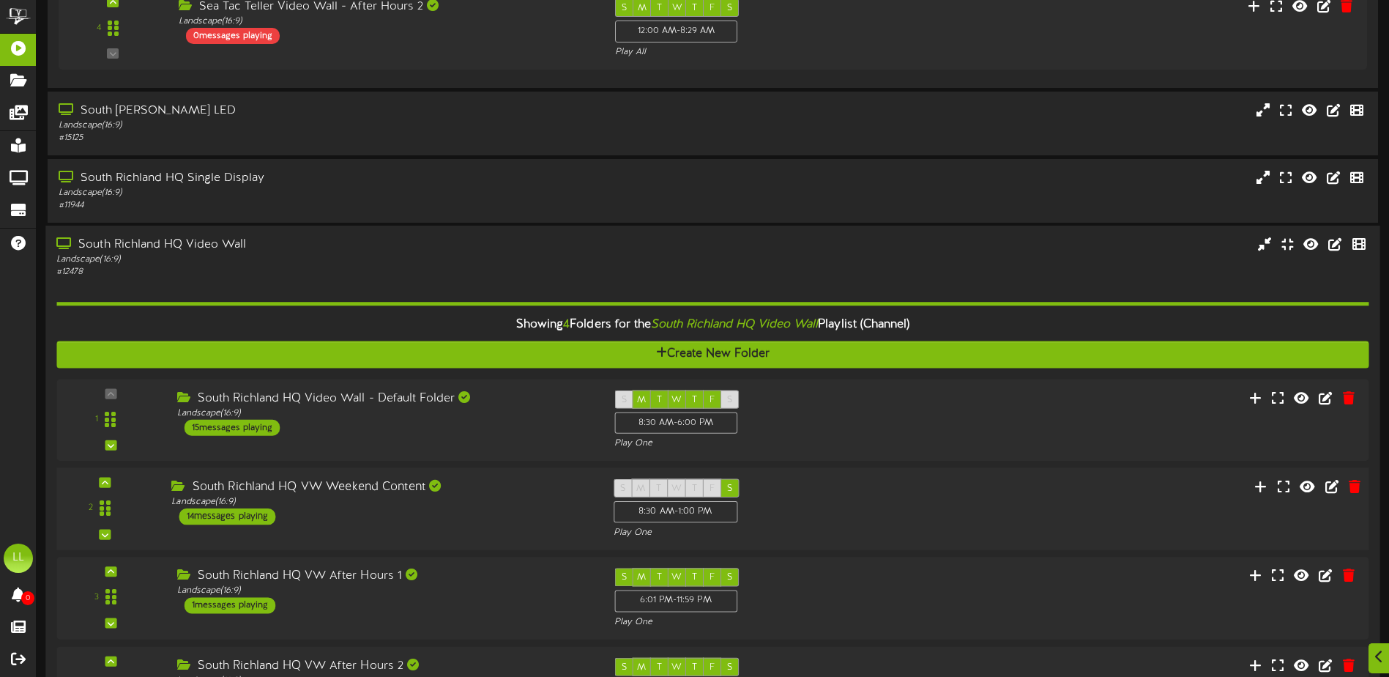
scroll to position [1757, 0]
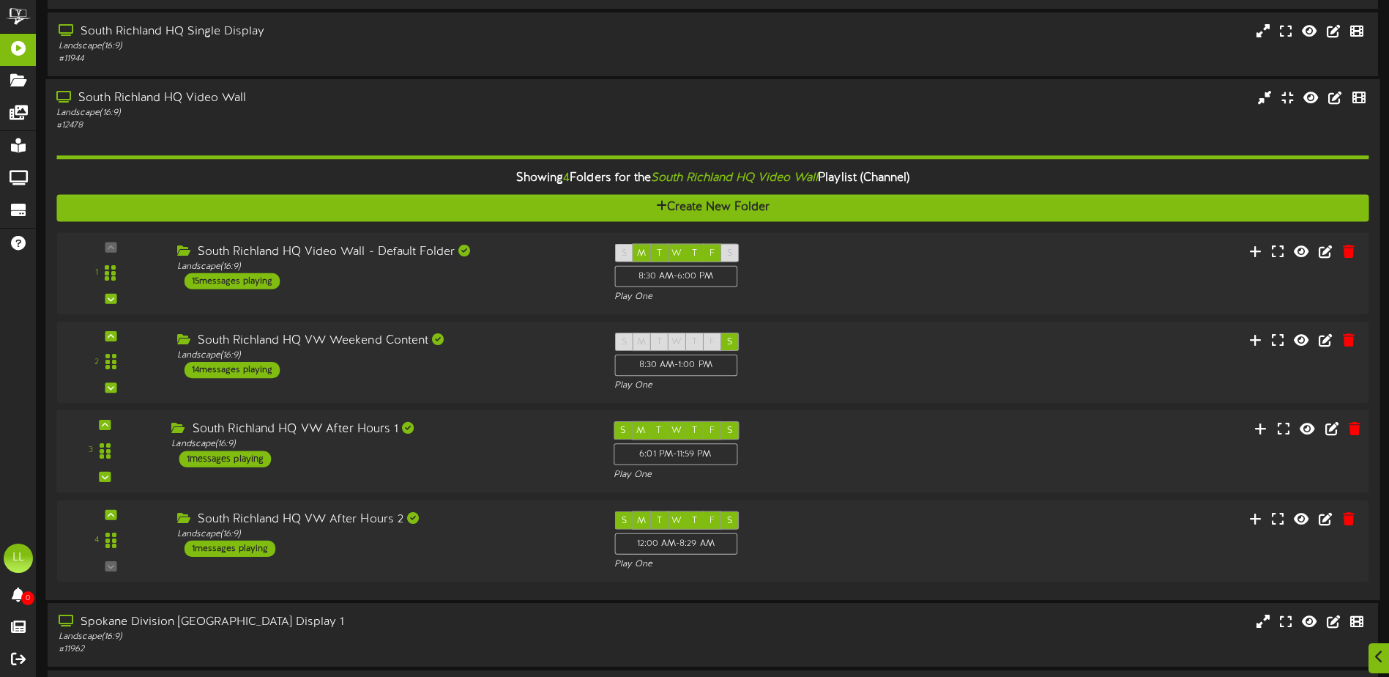
click at [463, 464] on div "South Richland HQ VW After Hours 1 Landscape ( 16:9 ) 1 messages playing" at bounding box center [381, 444] width 442 height 46
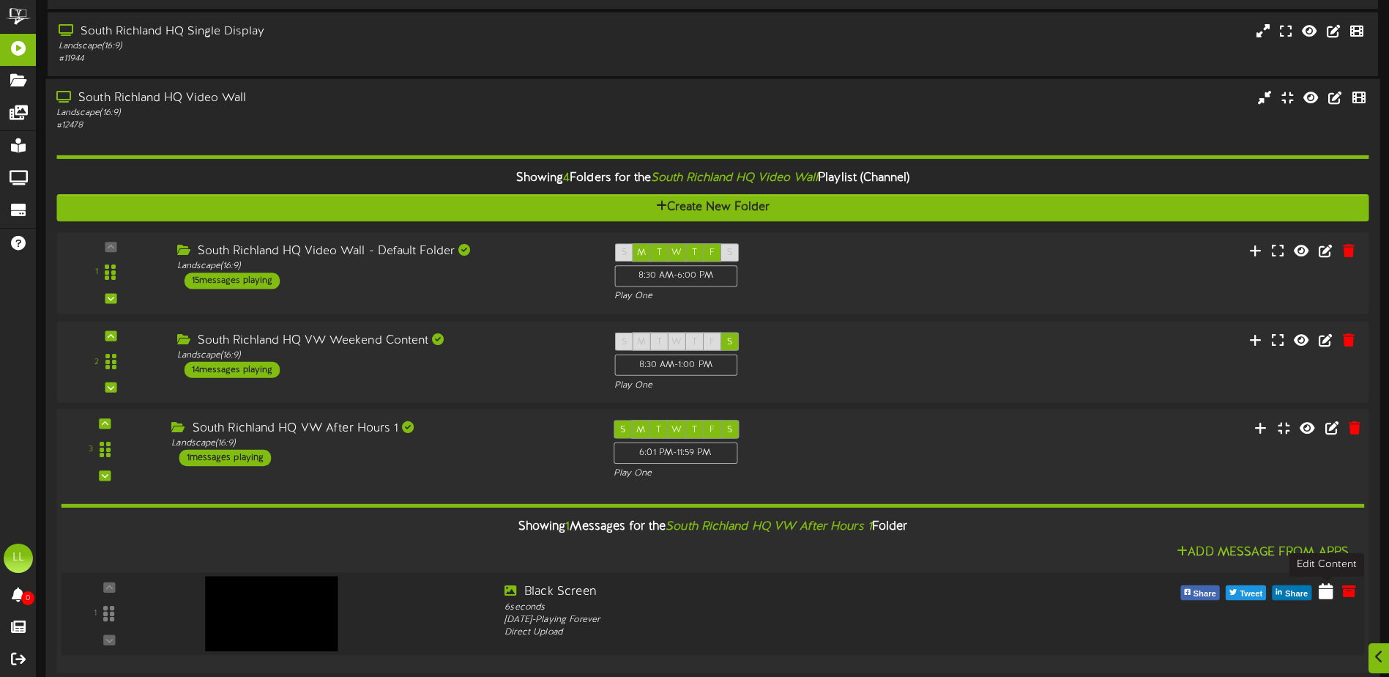
click at [1320, 595] on icon at bounding box center [1326, 591] width 15 height 16
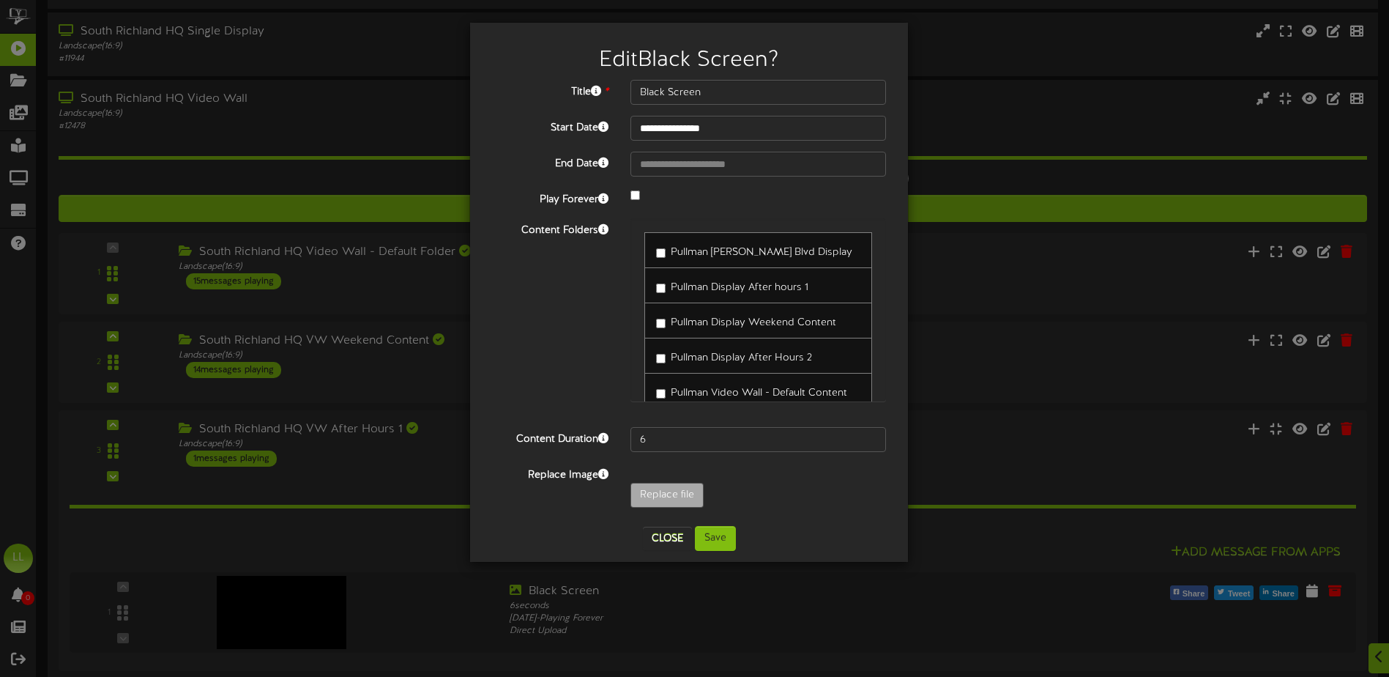
drag, startPoint x: 886, startPoint y: 226, endPoint x: 888, endPoint y: 349, distance: 123.8
click at [887, 356] on div "Pullman [PERSON_NAME] Blvd Display Pullman Display After hours 1 Pullman Displa…" at bounding box center [758, 317] width 278 height 198
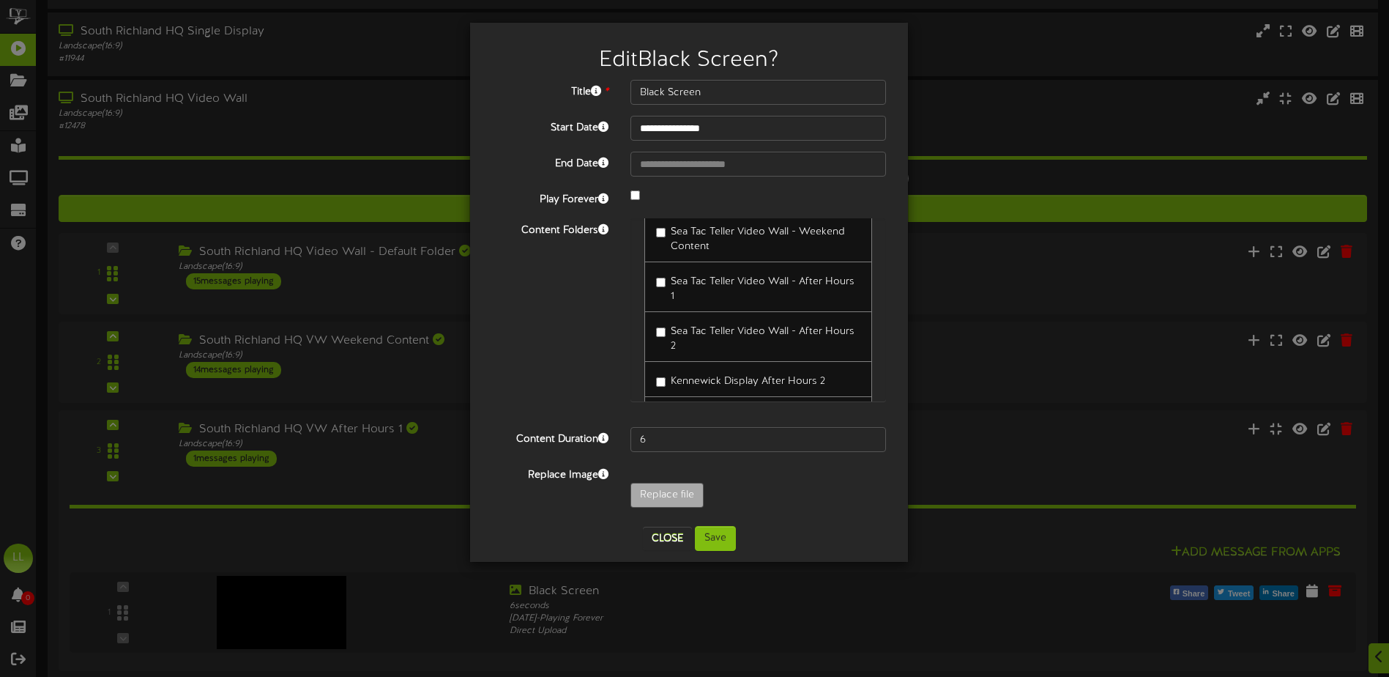
scroll to position [8706, 0]
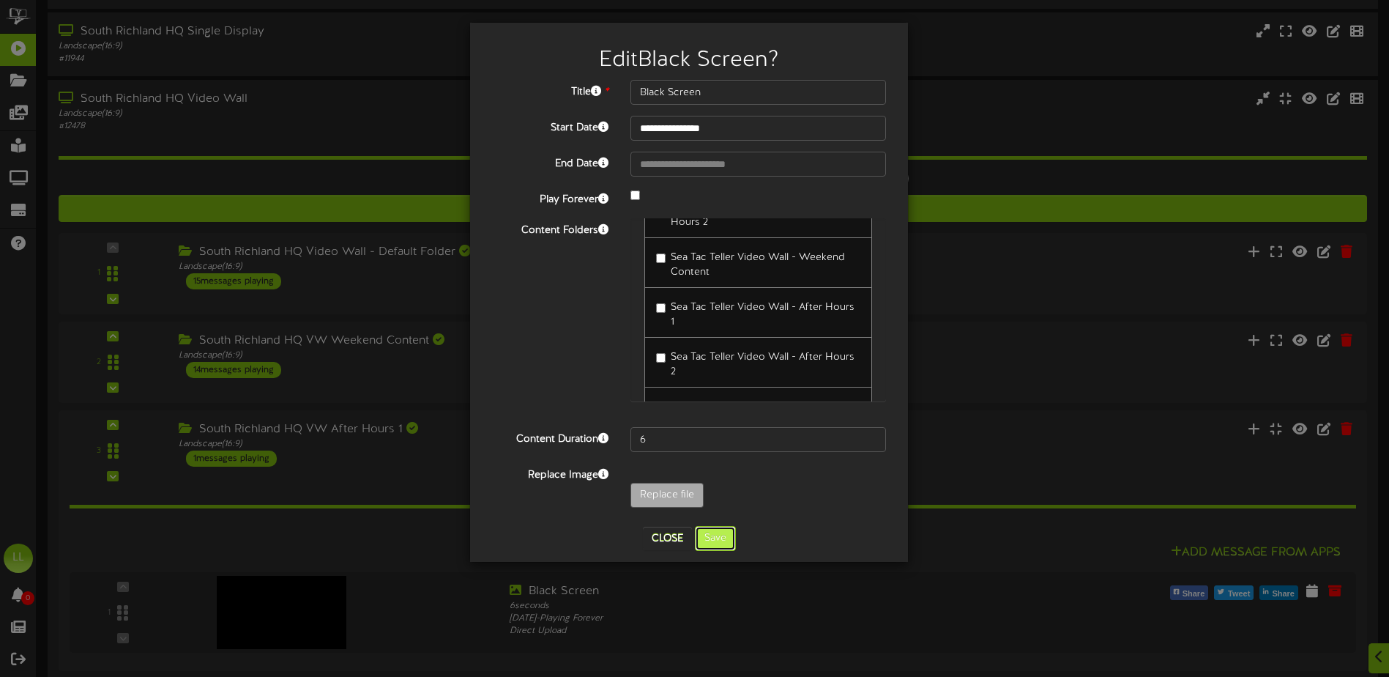
click at [713, 541] on button "Save" at bounding box center [715, 538] width 41 height 25
